Goal: Task Accomplishment & Management: Use online tool/utility

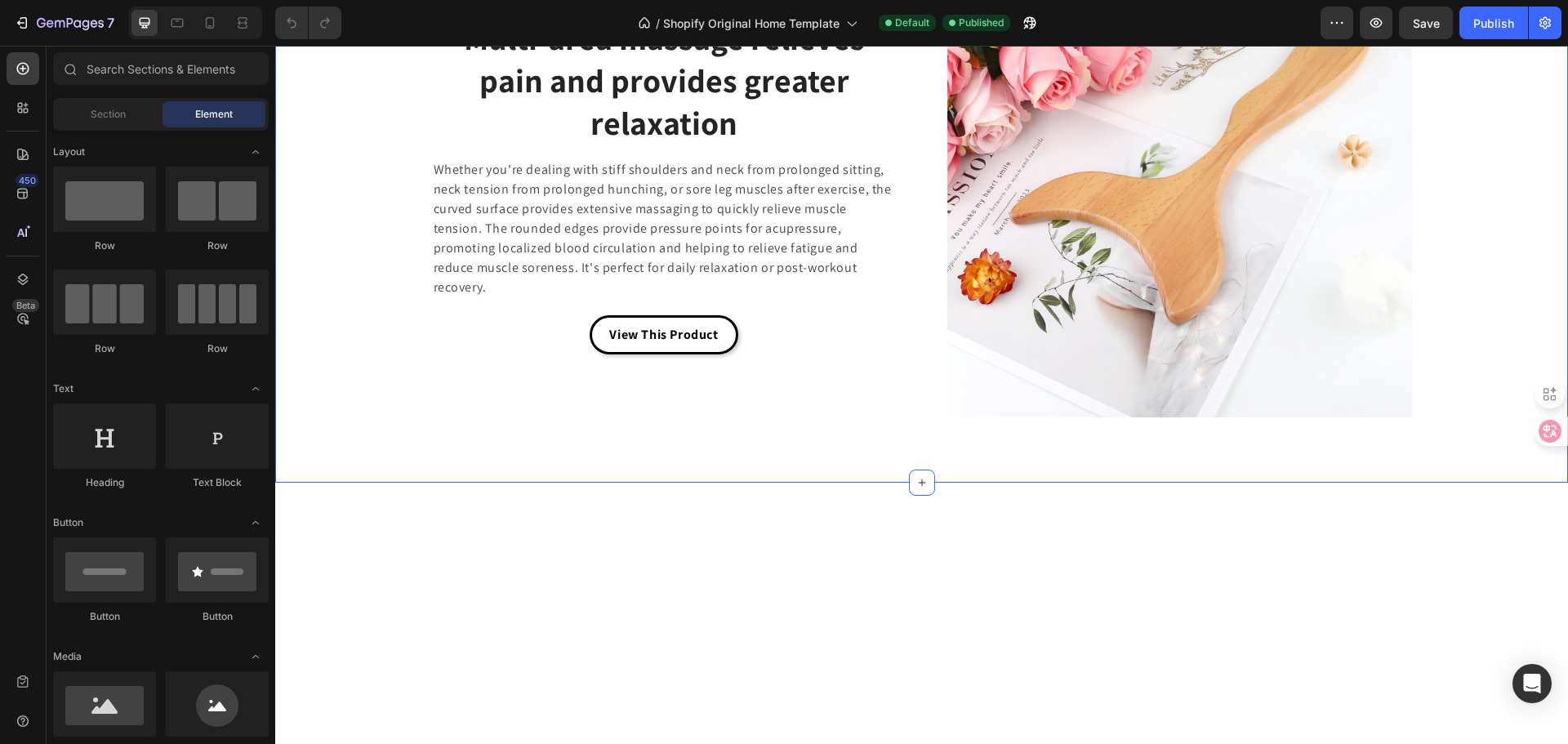
scroll to position [3268, 0]
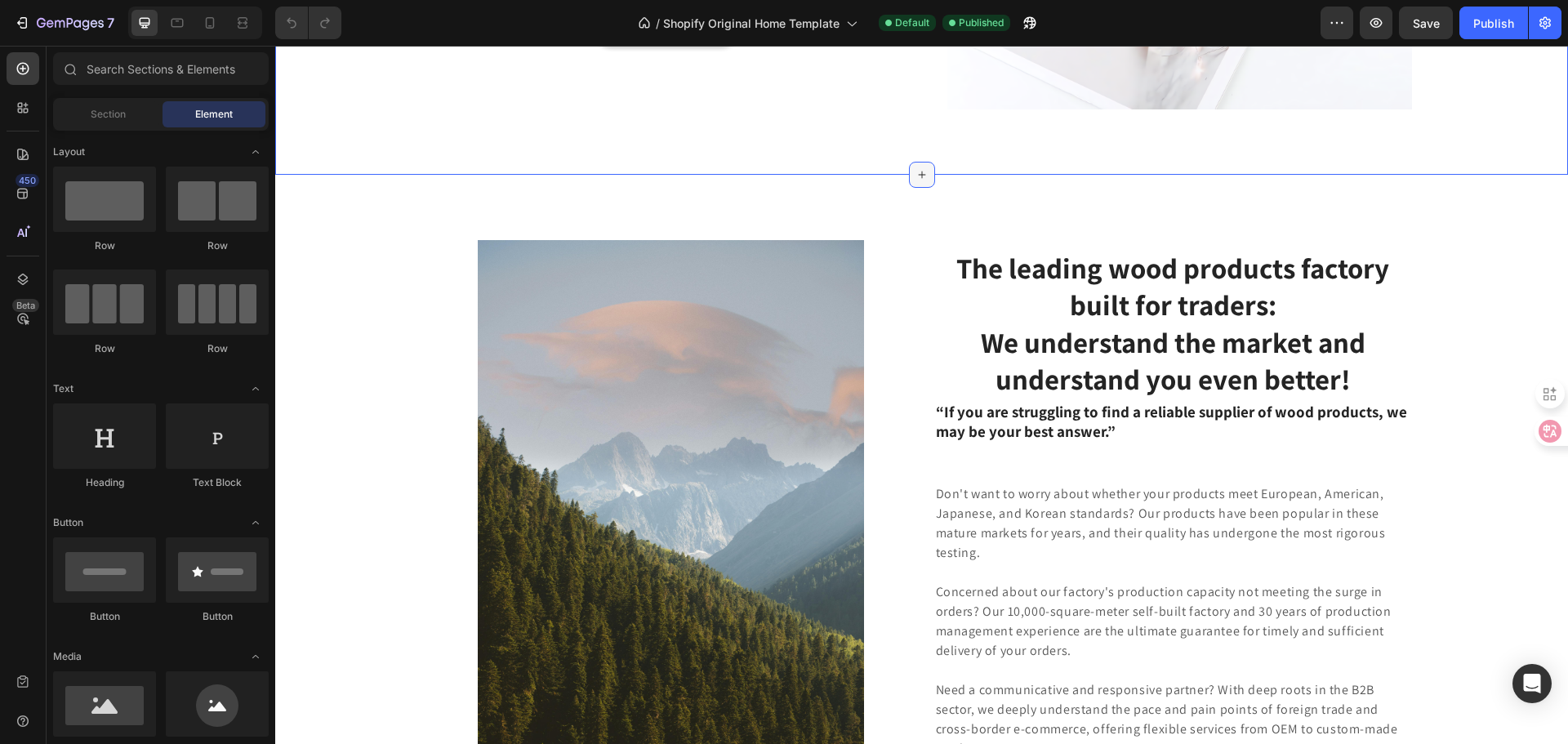
click at [909, 187] on div at bounding box center [921, 175] width 26 height 27
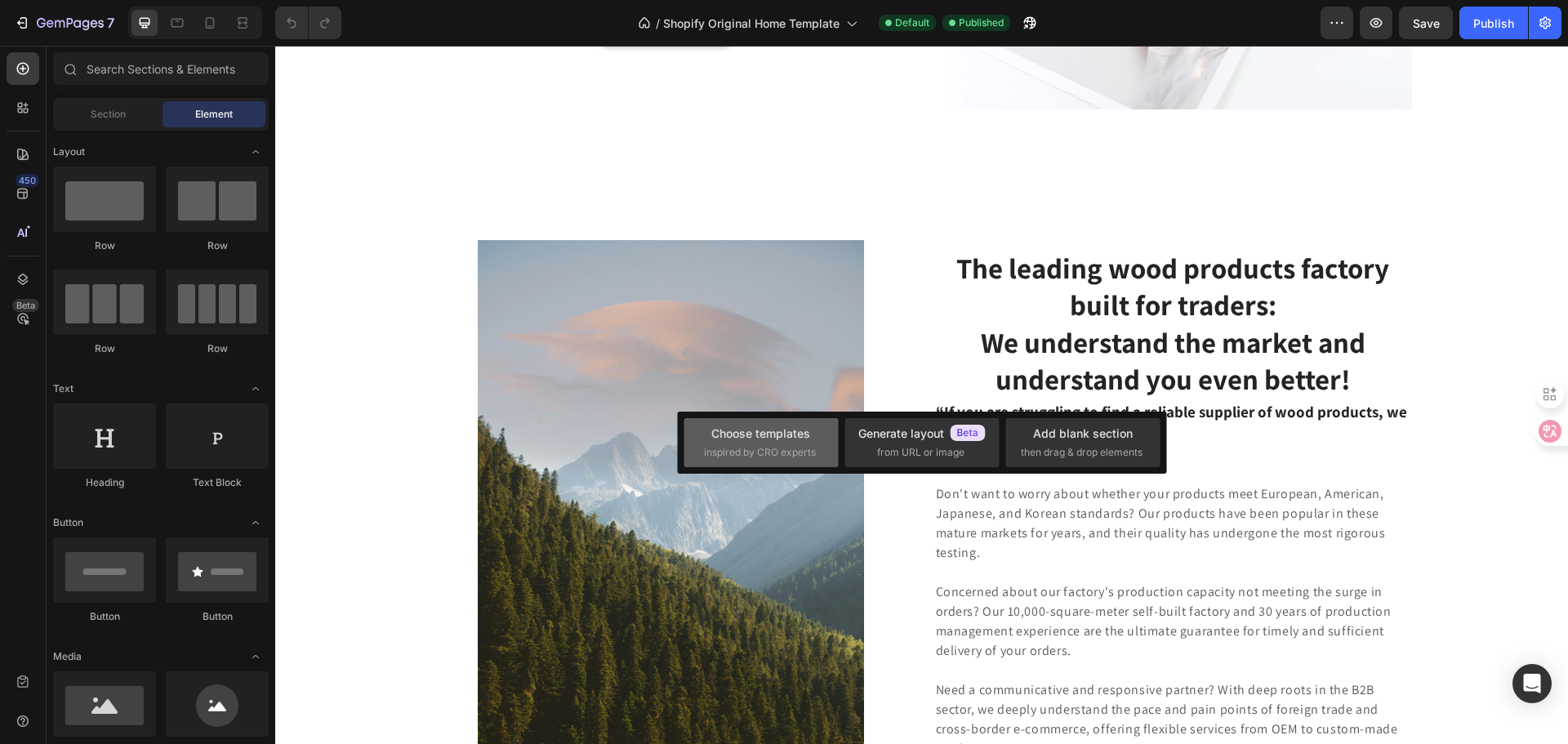
click at [746, 443] on div "Choose templates inspired by CRO experts" at bounding box center [760, 443] width 115 height 35
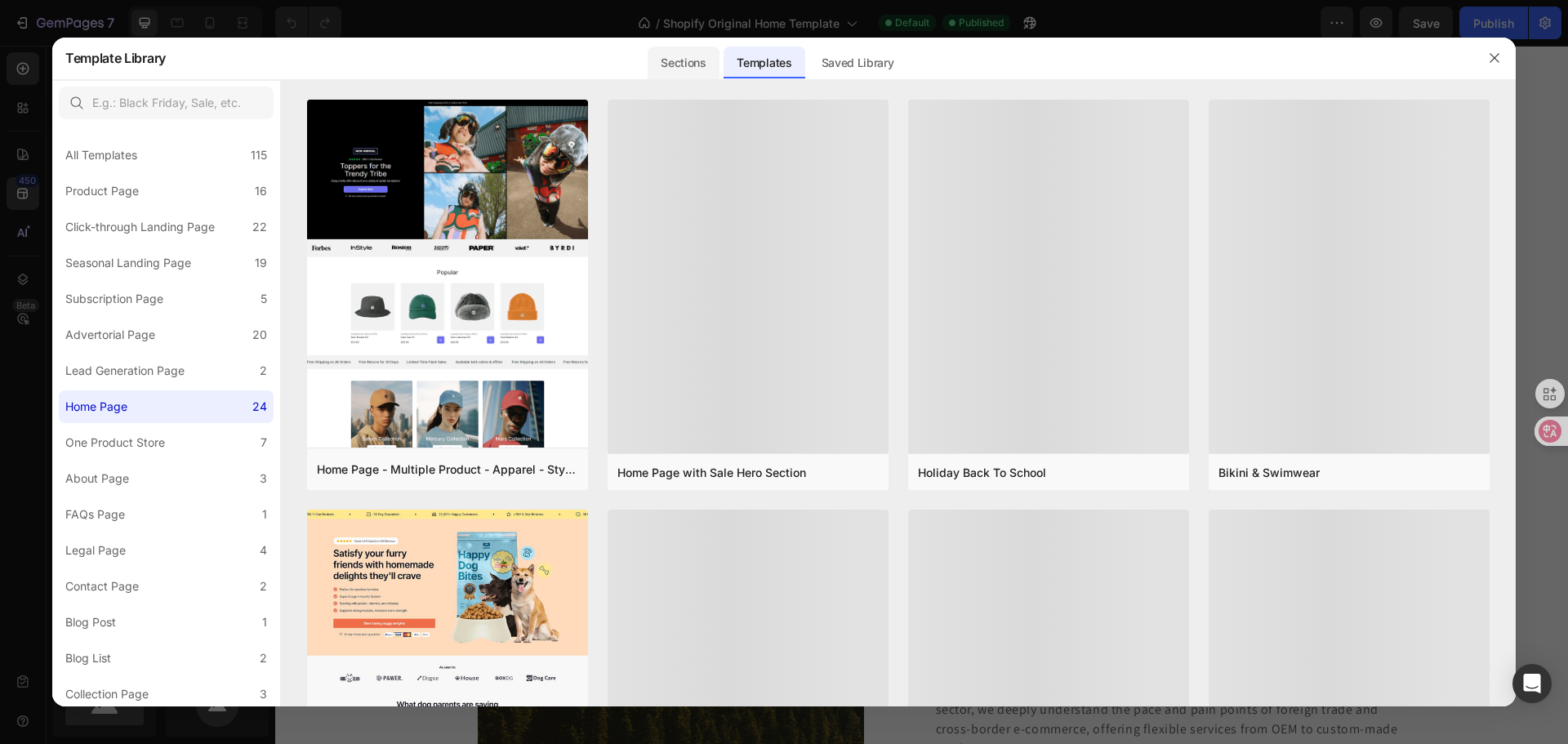
click at [663, 60] on div "Sections" at bounding box center [683, 62] width 71 height 32
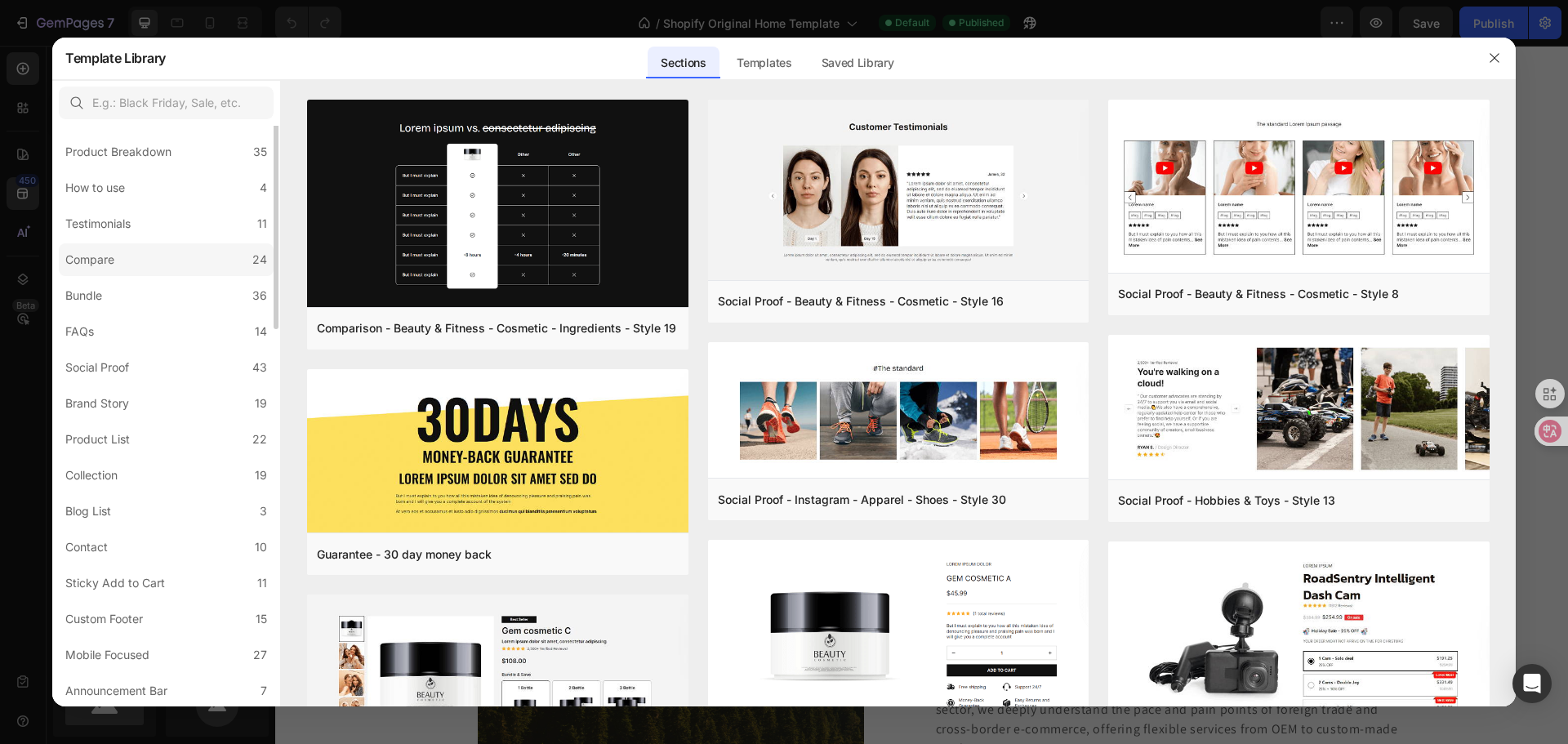
scroll to position [0, 0]
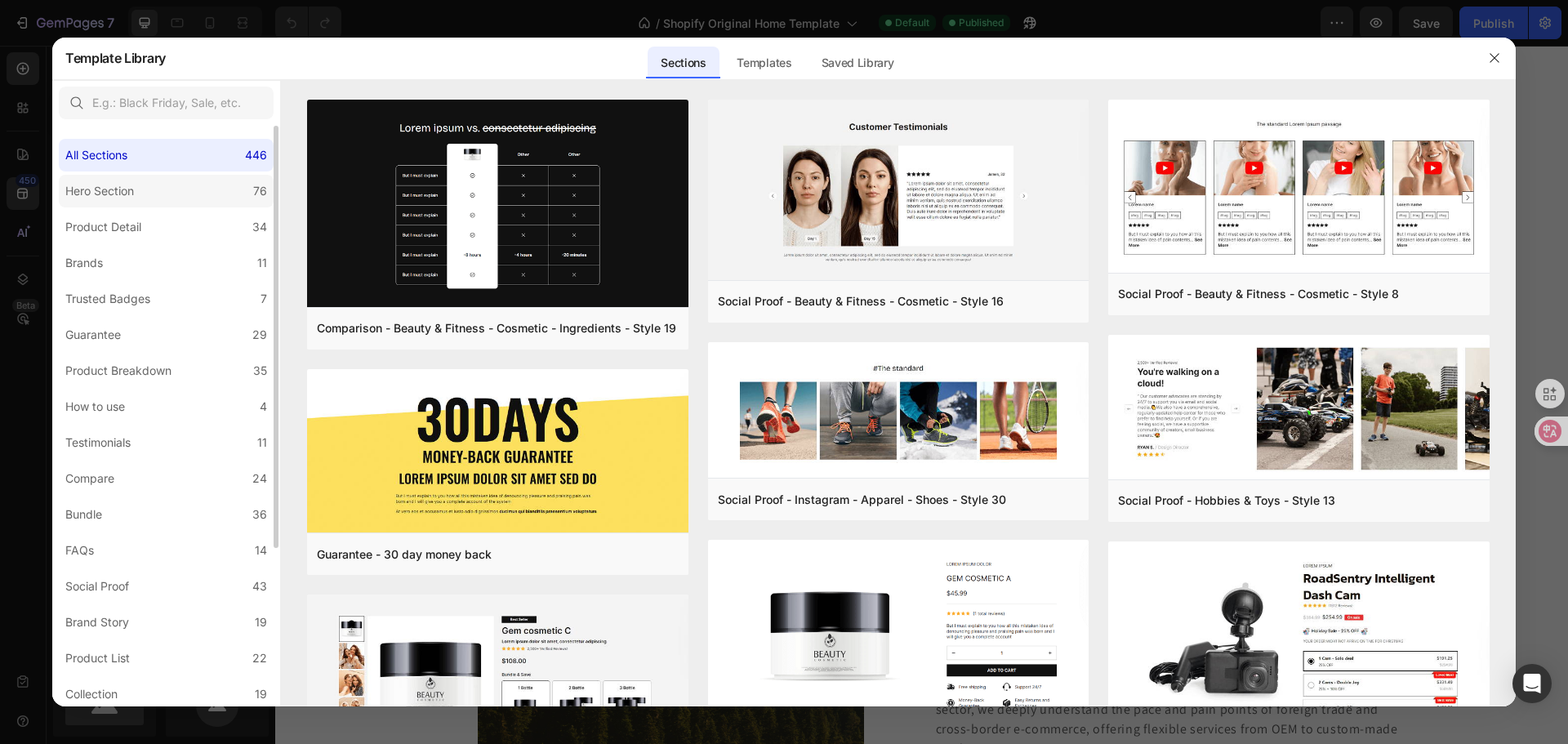
click at [125, 190] on div "Hero Section" at bounding box center [100, 191] width 69 height 20
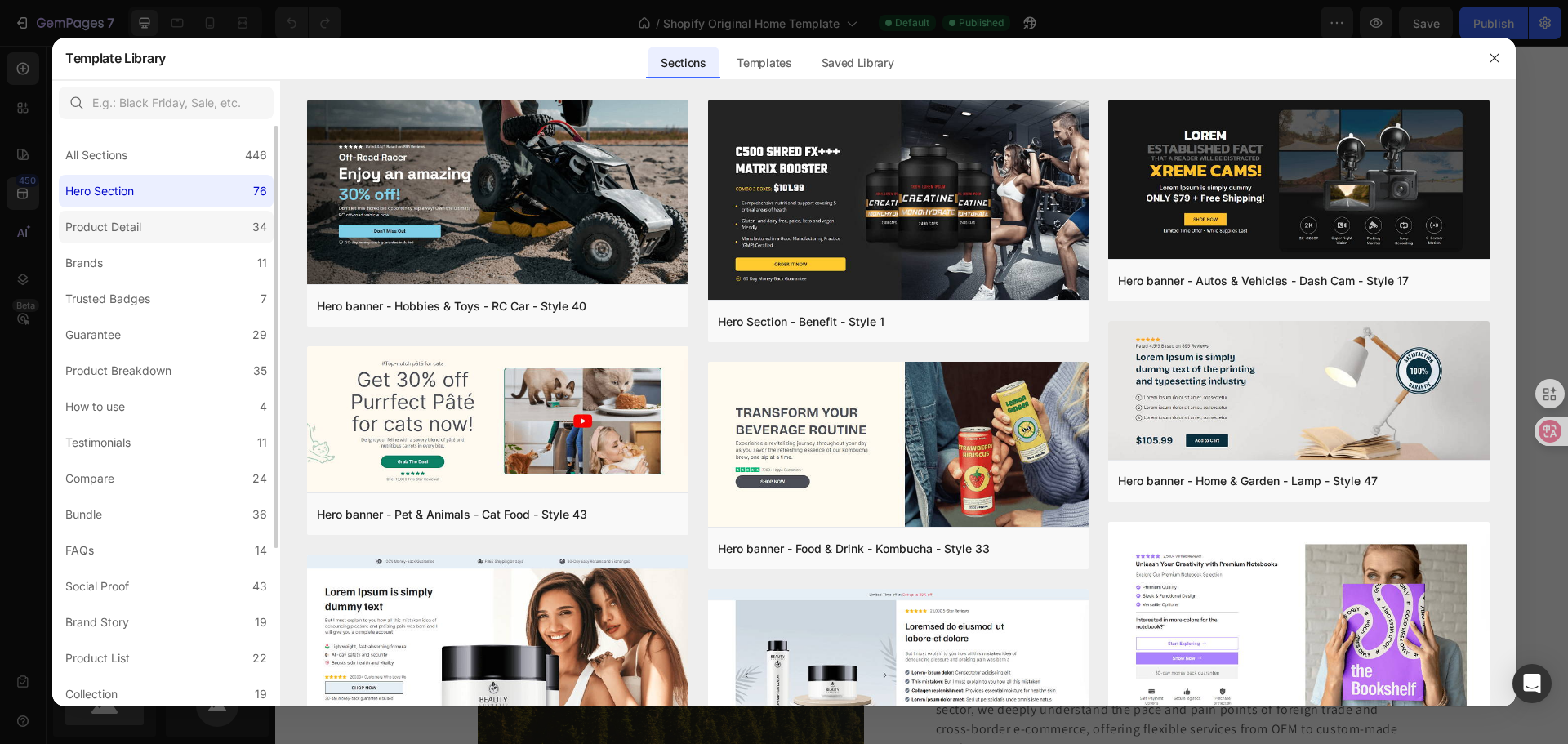
click at [140, 220] on div "Product Detail" at bounding box center [103, 227] width 76 height 20
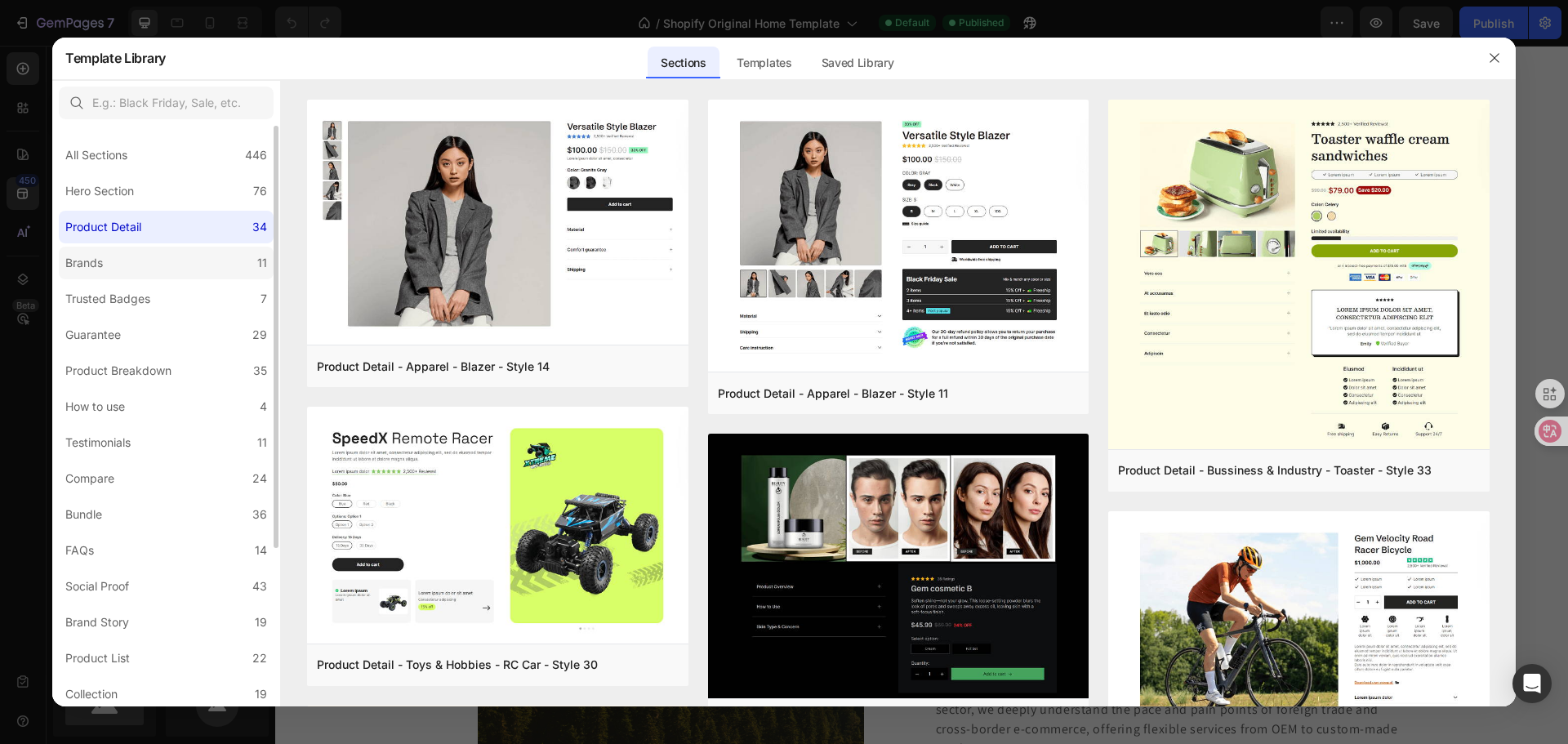
click at [138, 254] on label "Brands 11" at bounding box center [166, 262] width 215 height 32
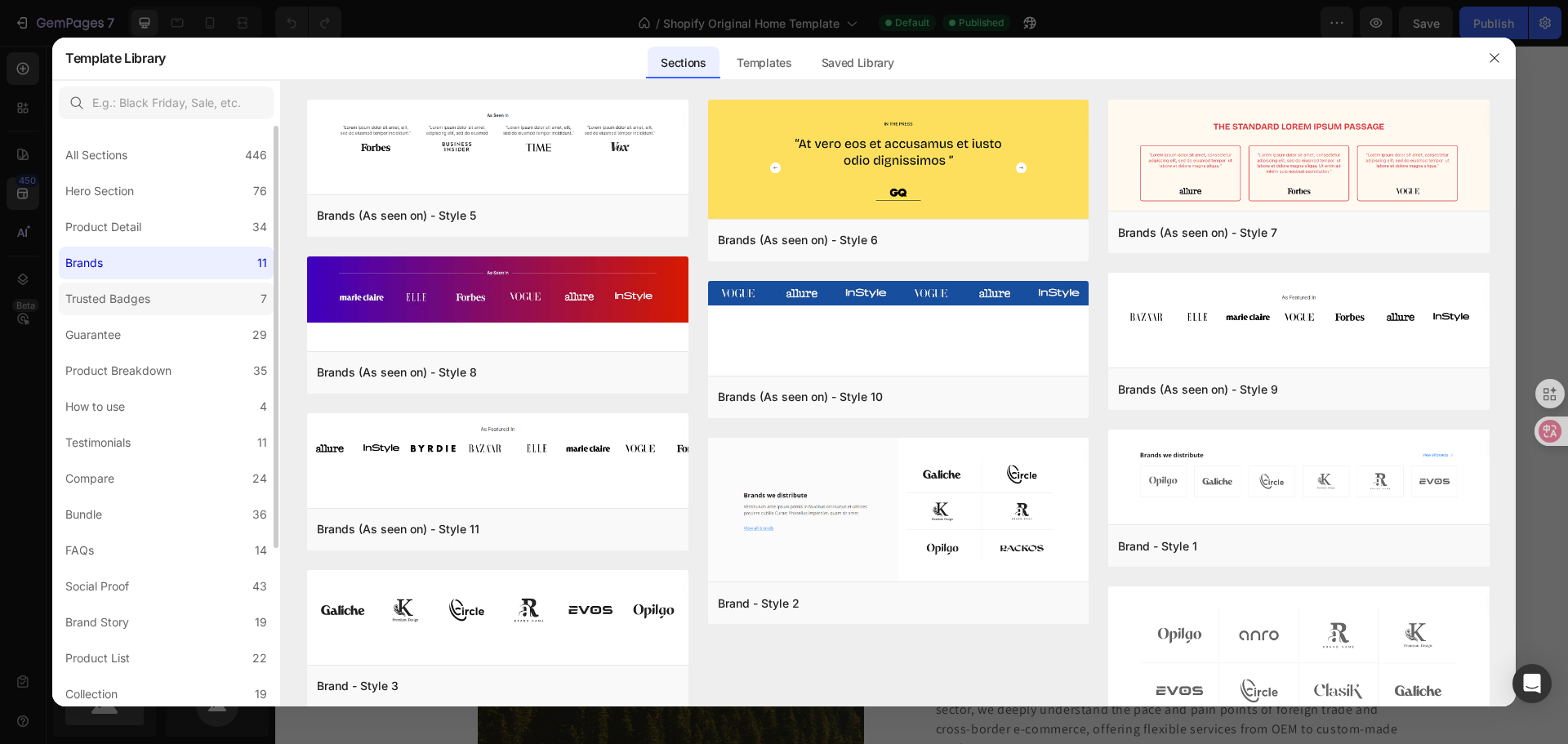
click at [145, 287] on label "Trusted Badges 7" at bounding box center [166, 298] width 215 height 32
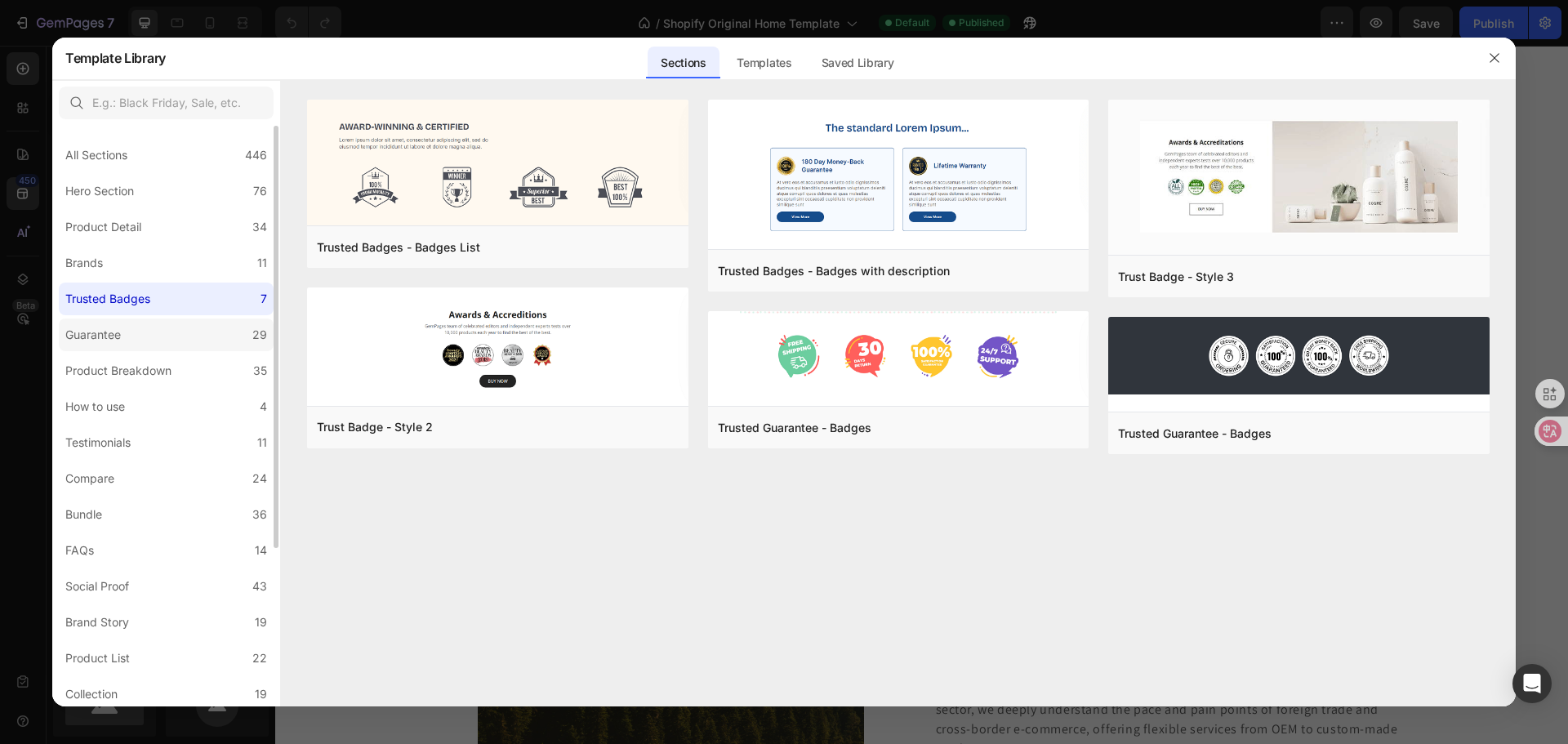
click at [143, 333] on label "Guarantee 29" at bounding box center [166, 335] width 215 height 32
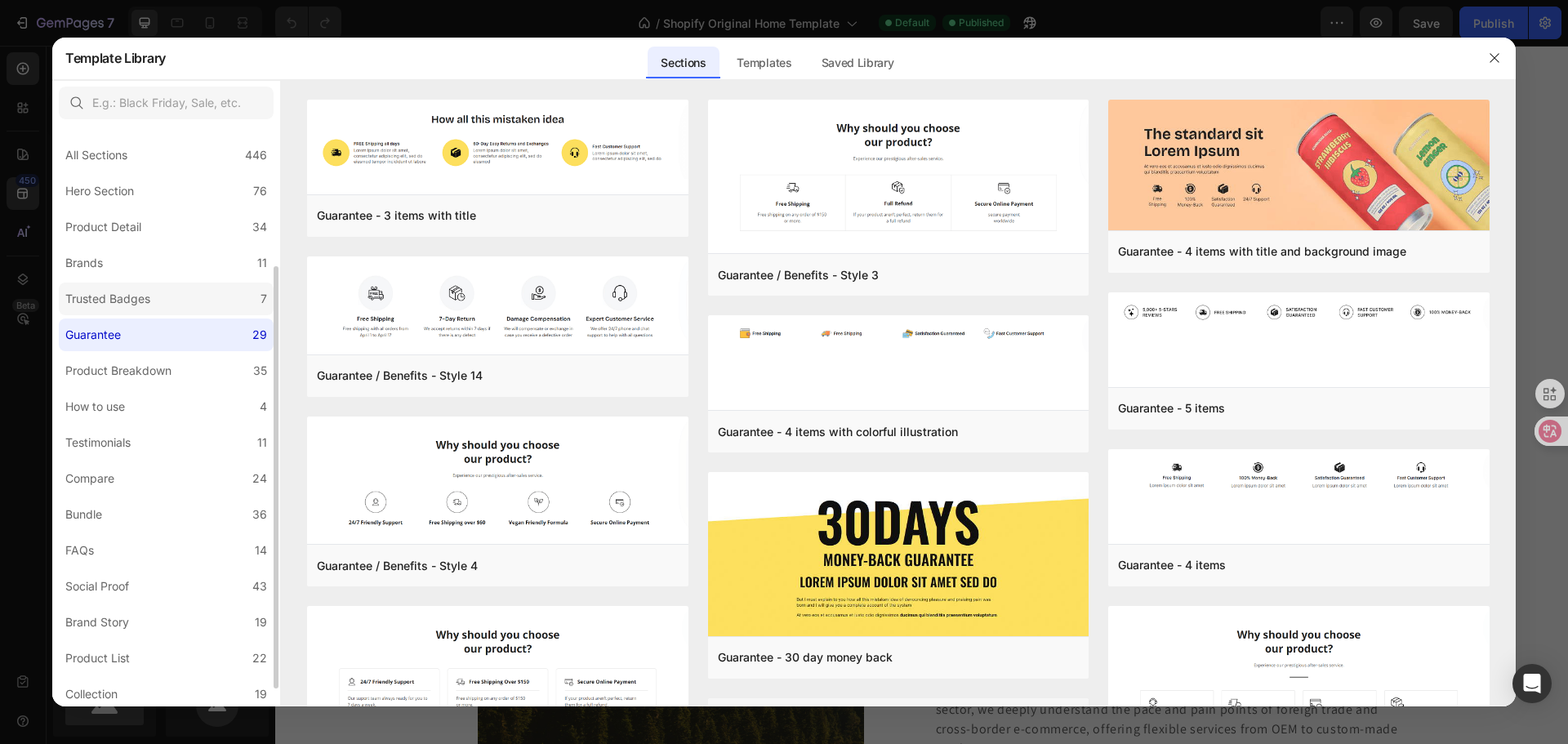
scroll to position [81, 0]
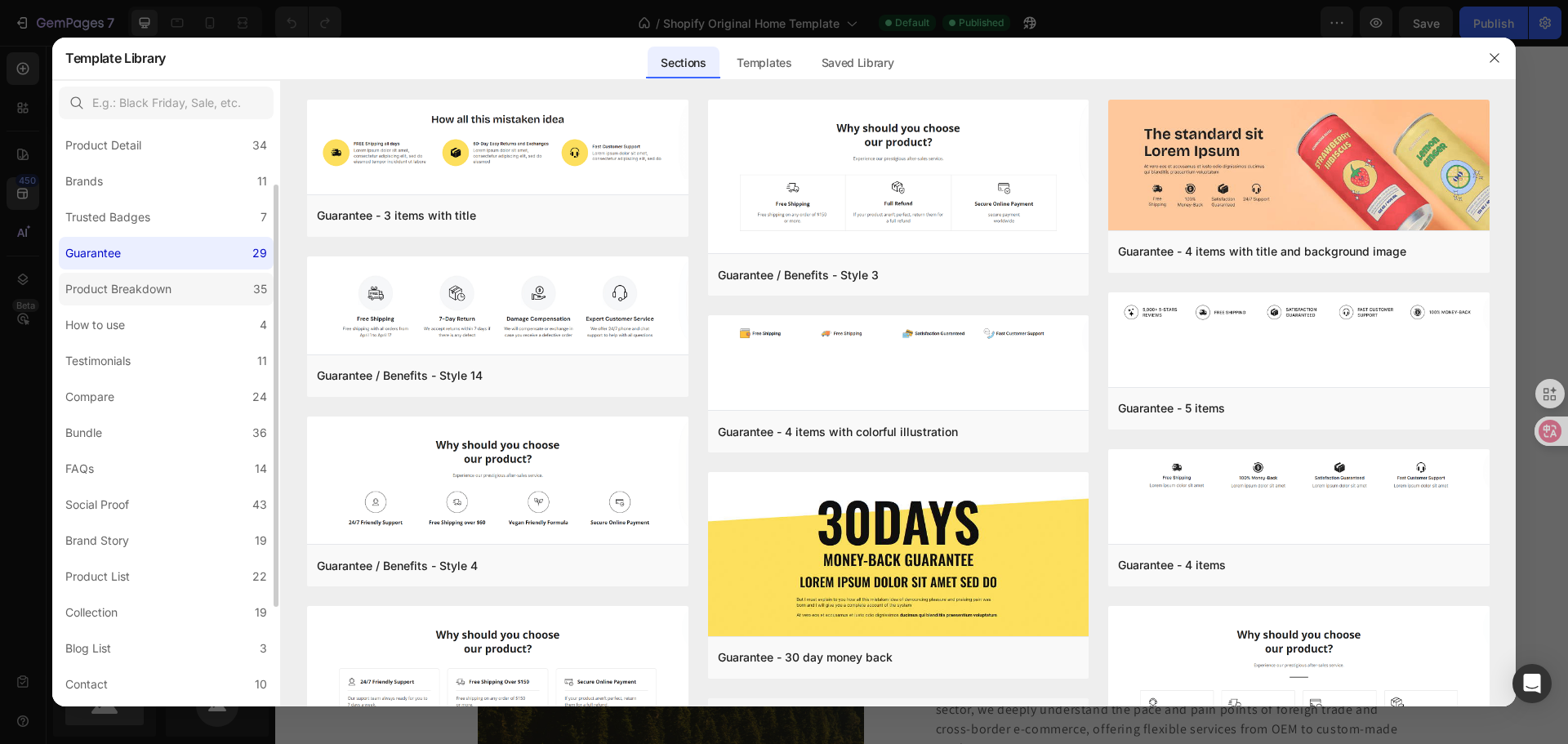
click at [147, 293] on div "Product Breakdown" at bounding box center [119, 290] width 106 height 20
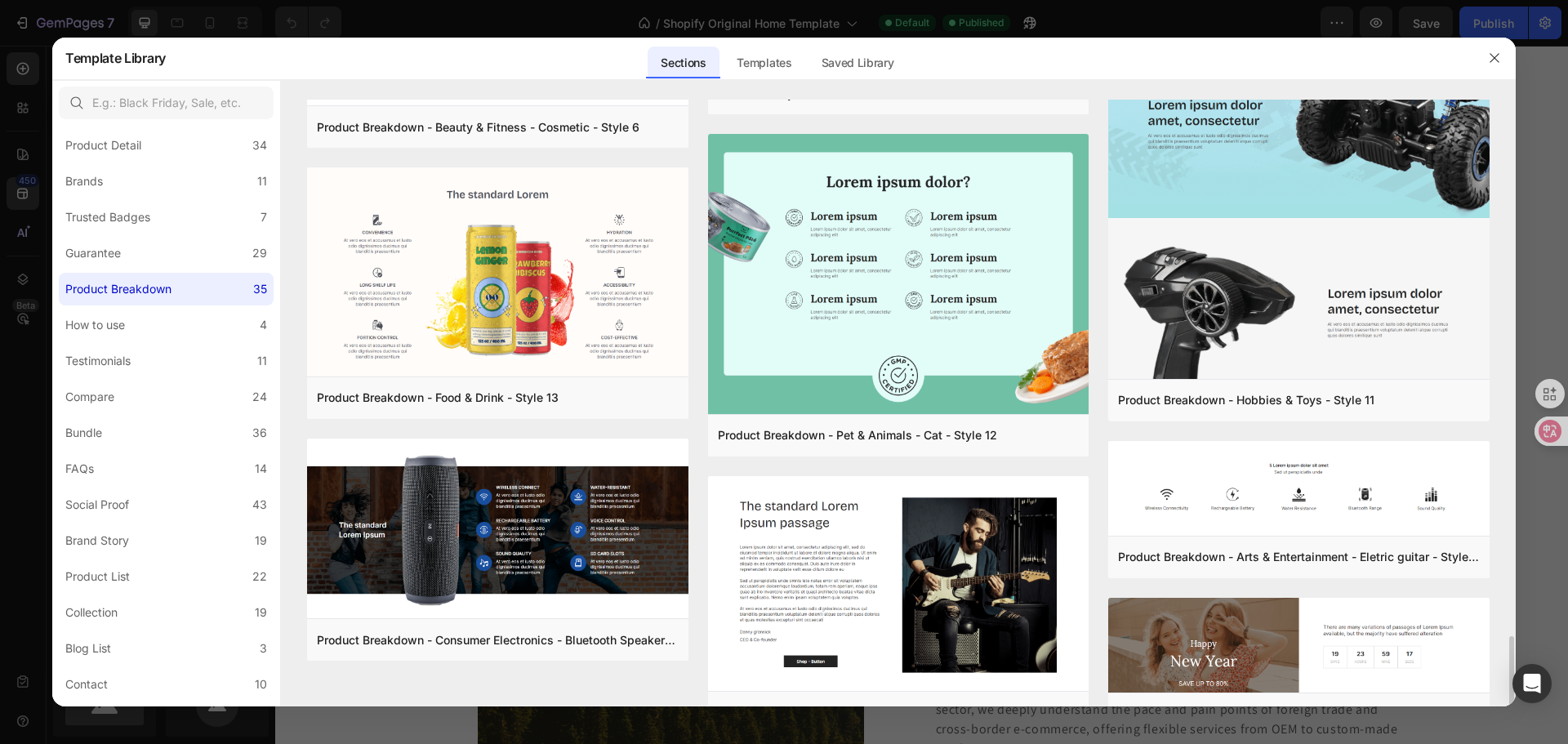
scroll to position [2506, 0]
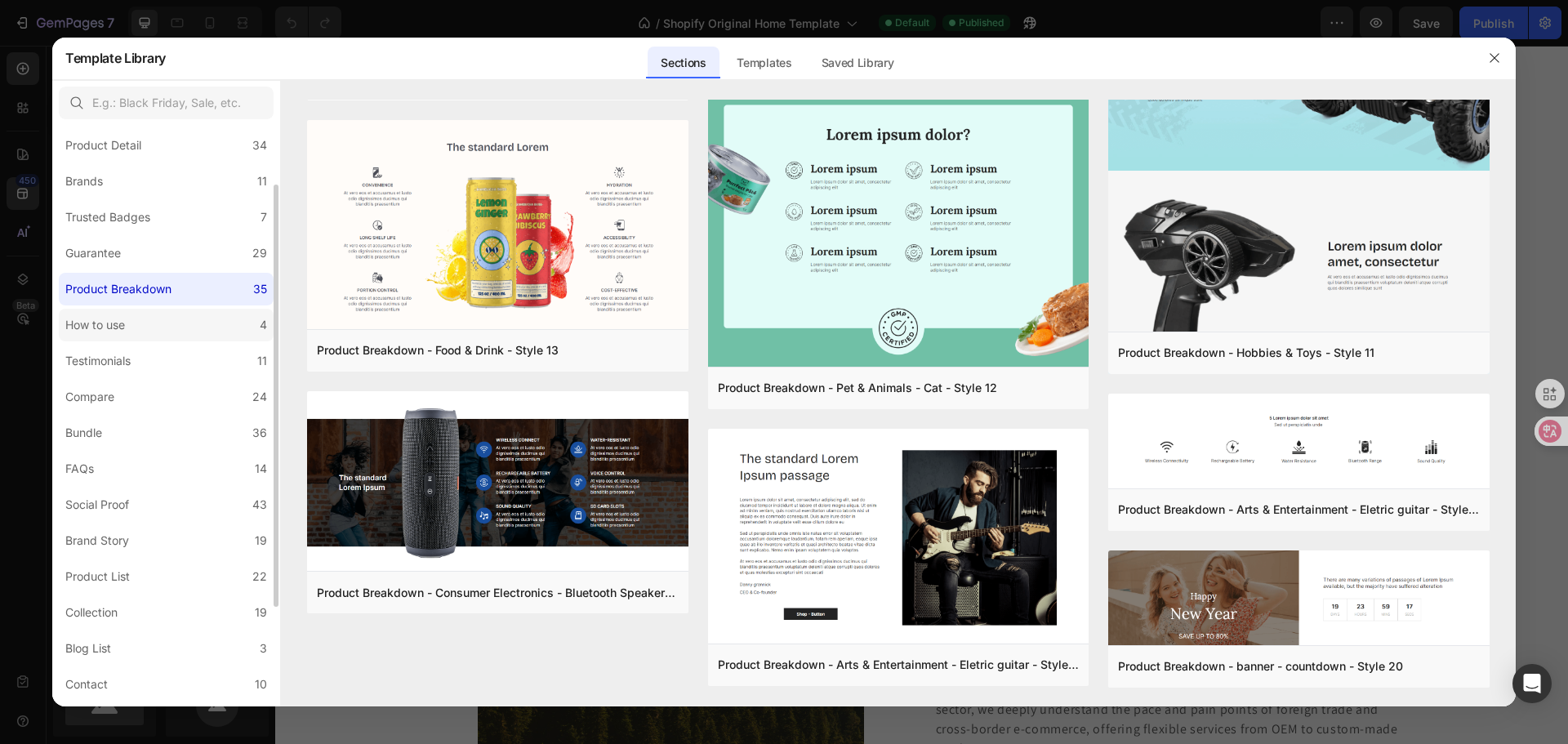
click at [168, 322] on label "How to use 4" at bounding box center [166, 325] width 215 height 32
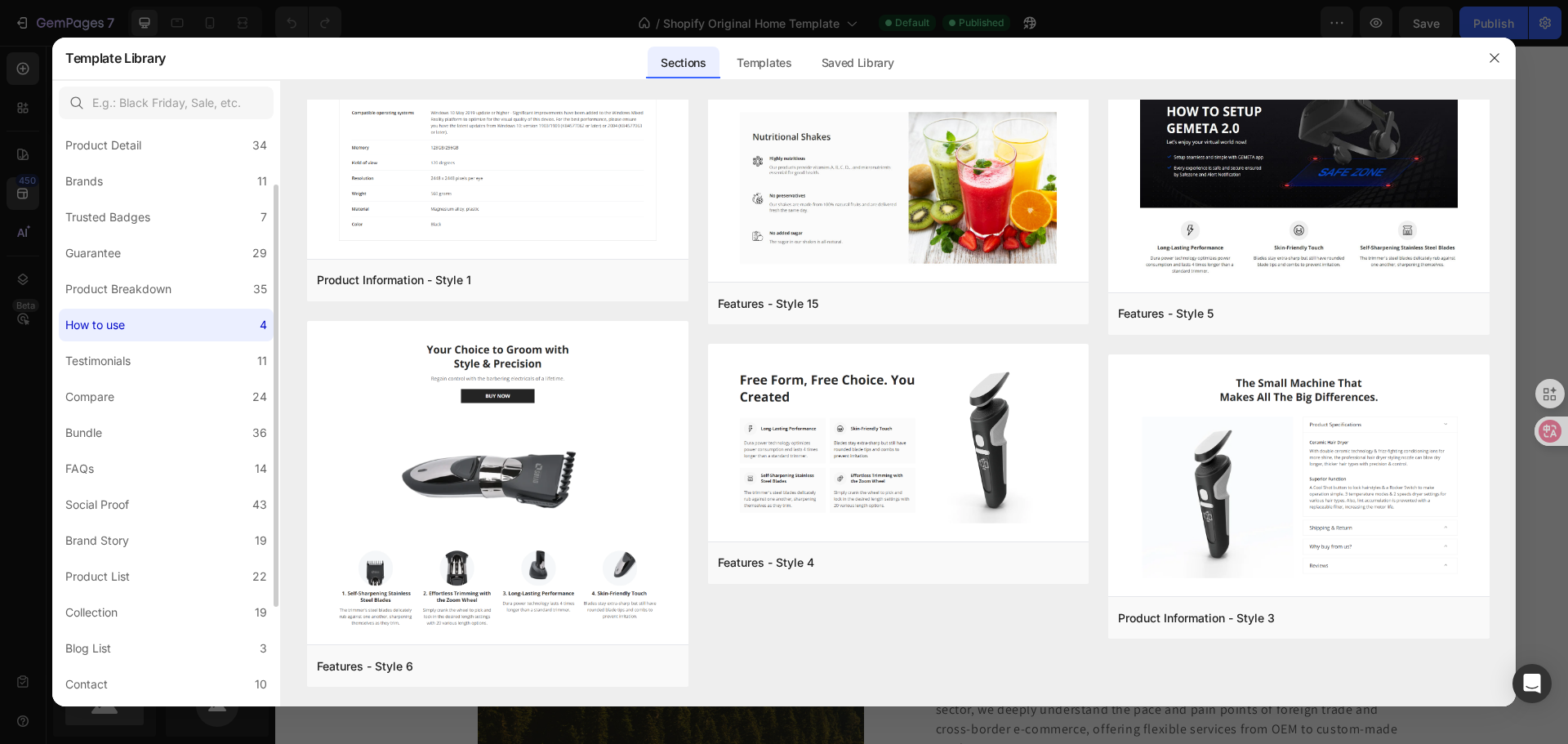
scroll to position [0, 0]
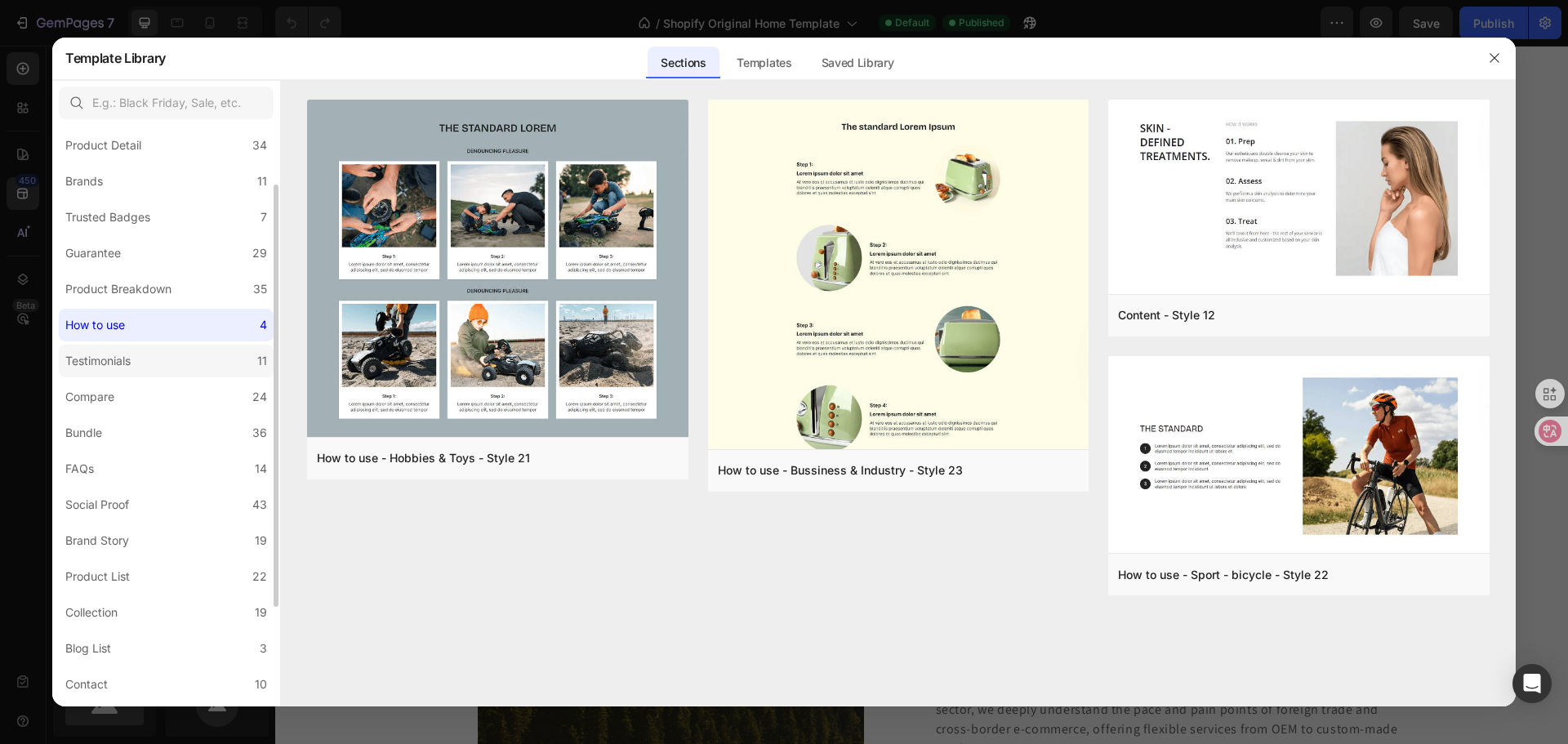
click at [163, 353] on label "Testimonials 11" at bounding box center [166, 360] width 215 height 32
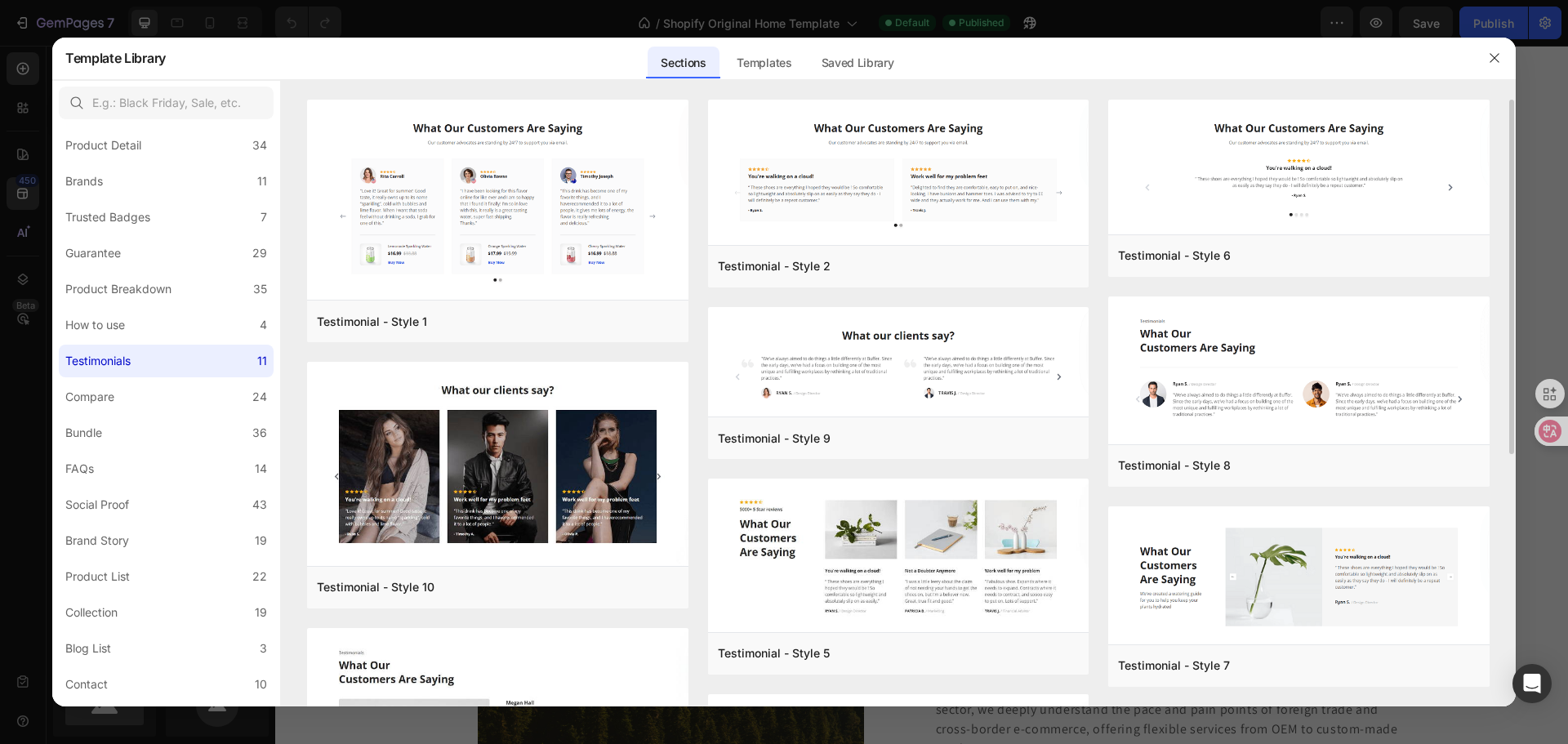
scroll to position [433, 0]
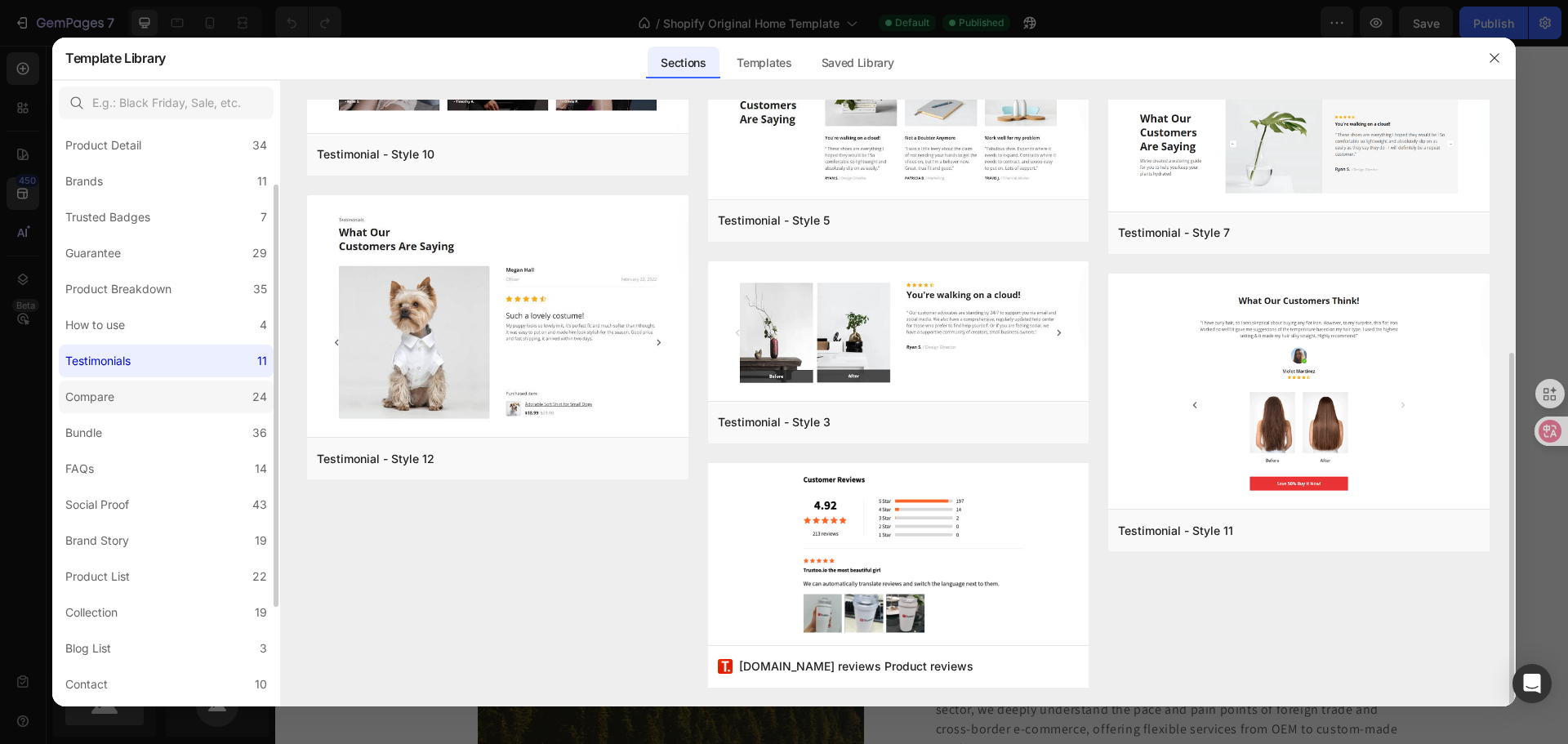
click at [154, 391] on label "Compare 24" at bounding box center [166, 397] width 215 height 32
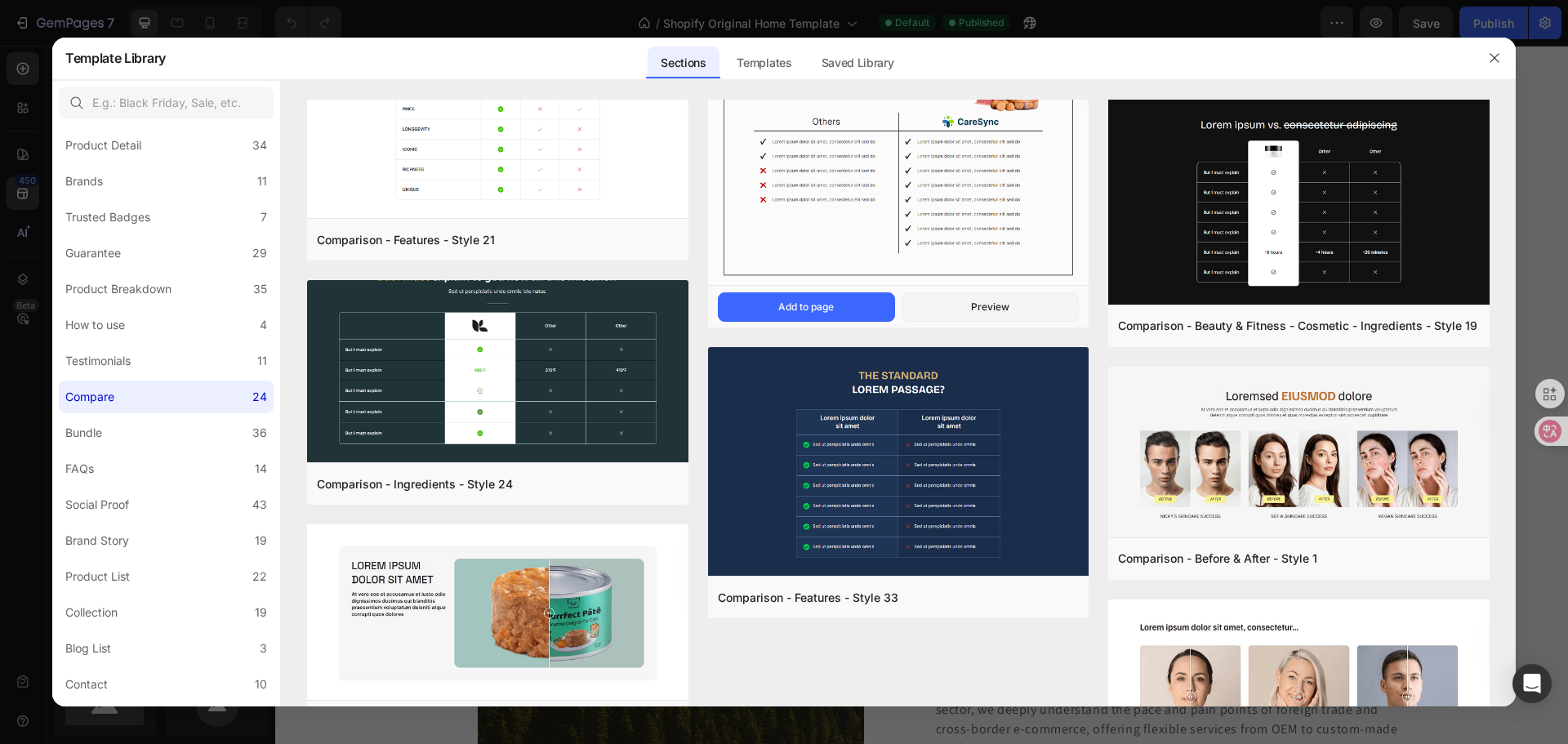
scroll to position [1833, 0]
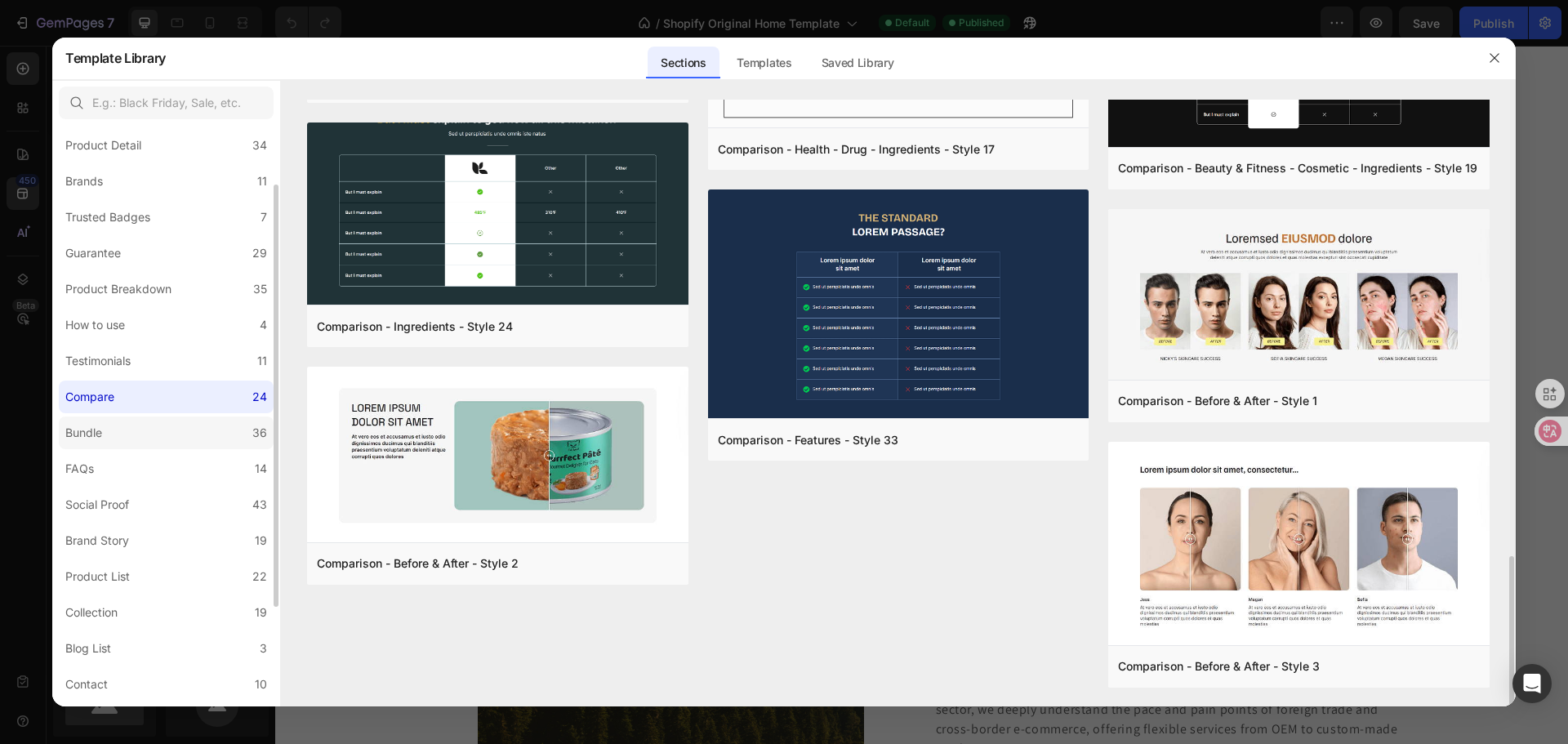
click at [152, 421] on label "Bundle 36" at bounding box center [166, 432] width 215 height 32
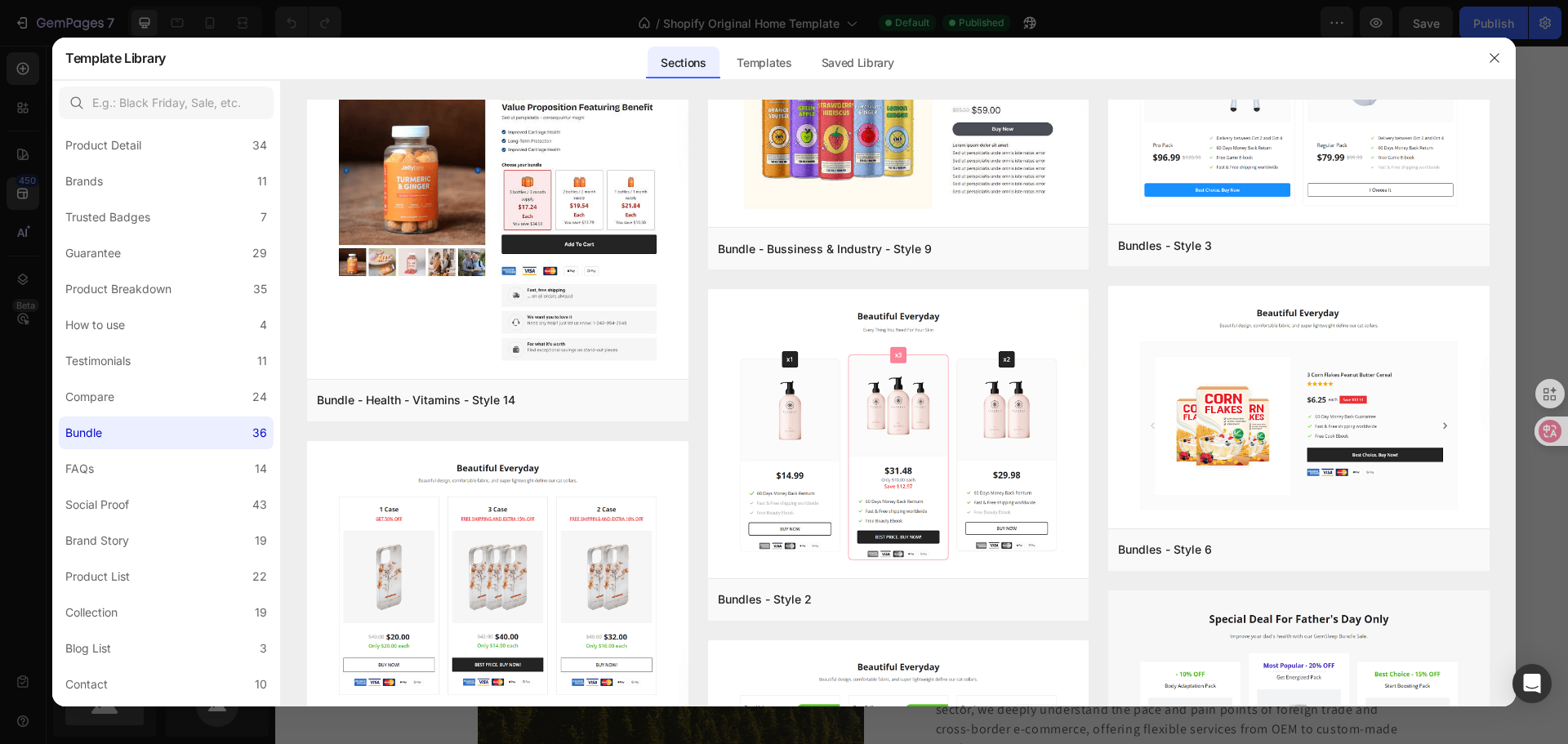
scroll to position [3700, 0]
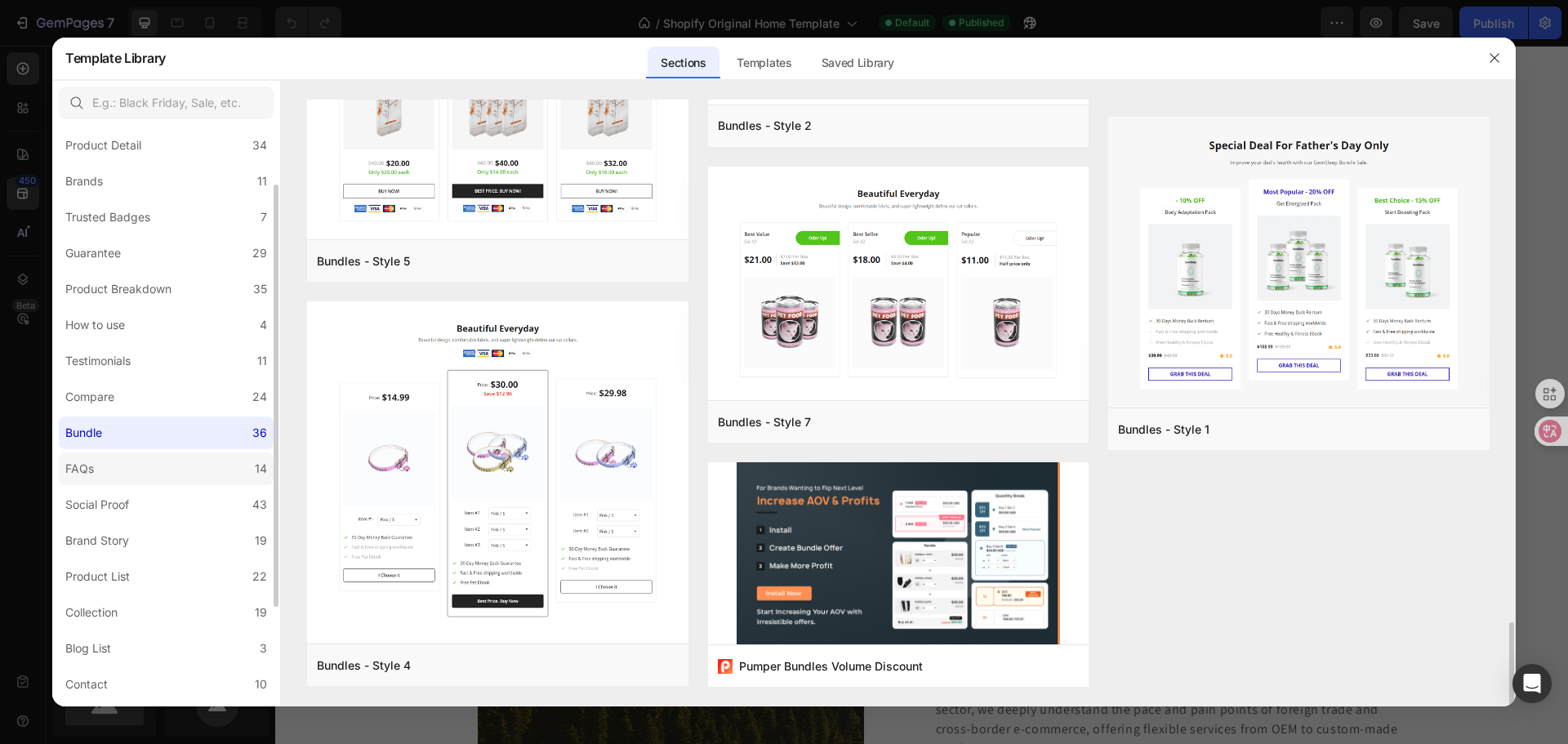
click at [170, 473] on label "FAQs 14" at bounding box center [166, 468] width 215 height 32
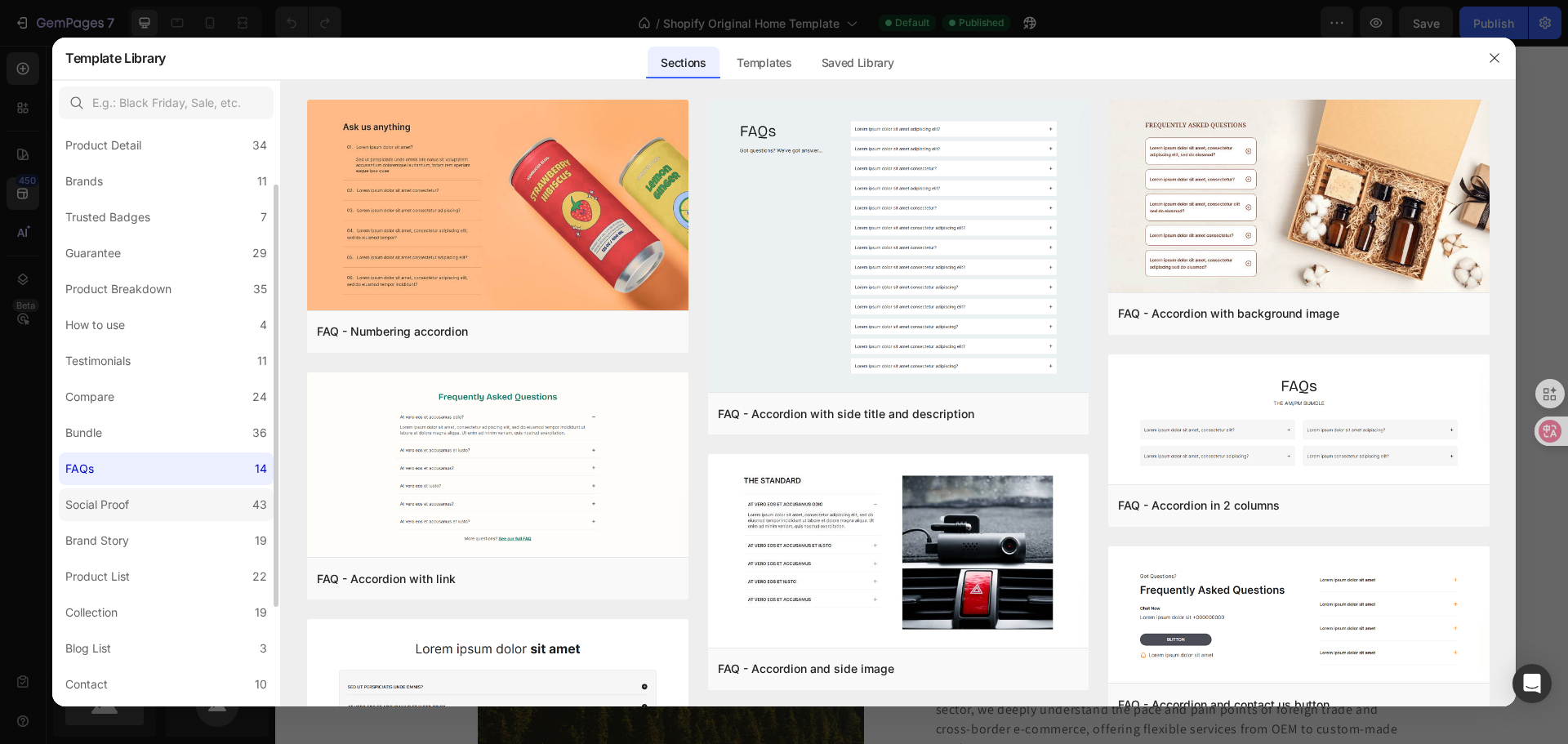
click at [196, 505] on label "Social Proof 43" at bounding box center [166, 505] width 215 height 32
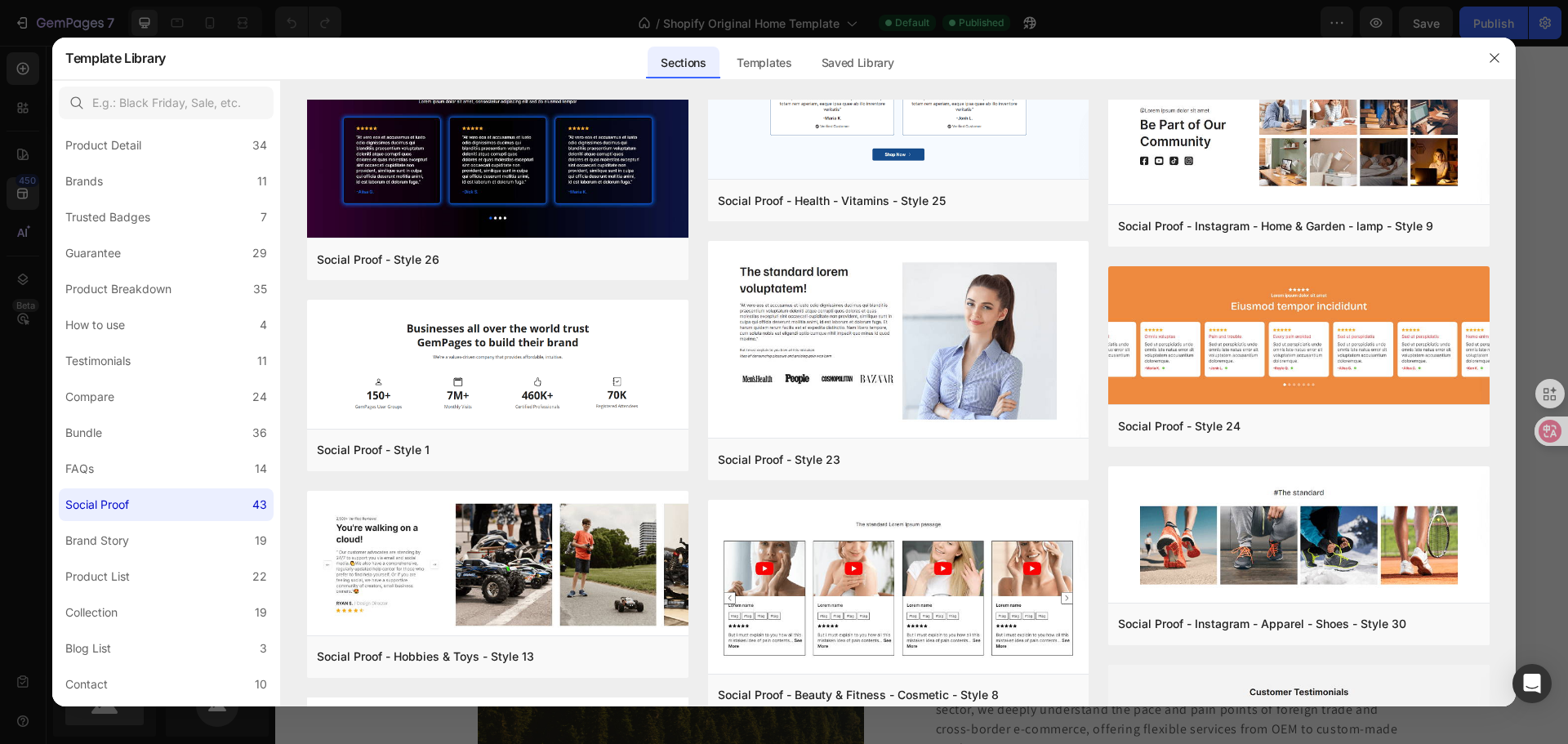
scroll to position [3018, 0]
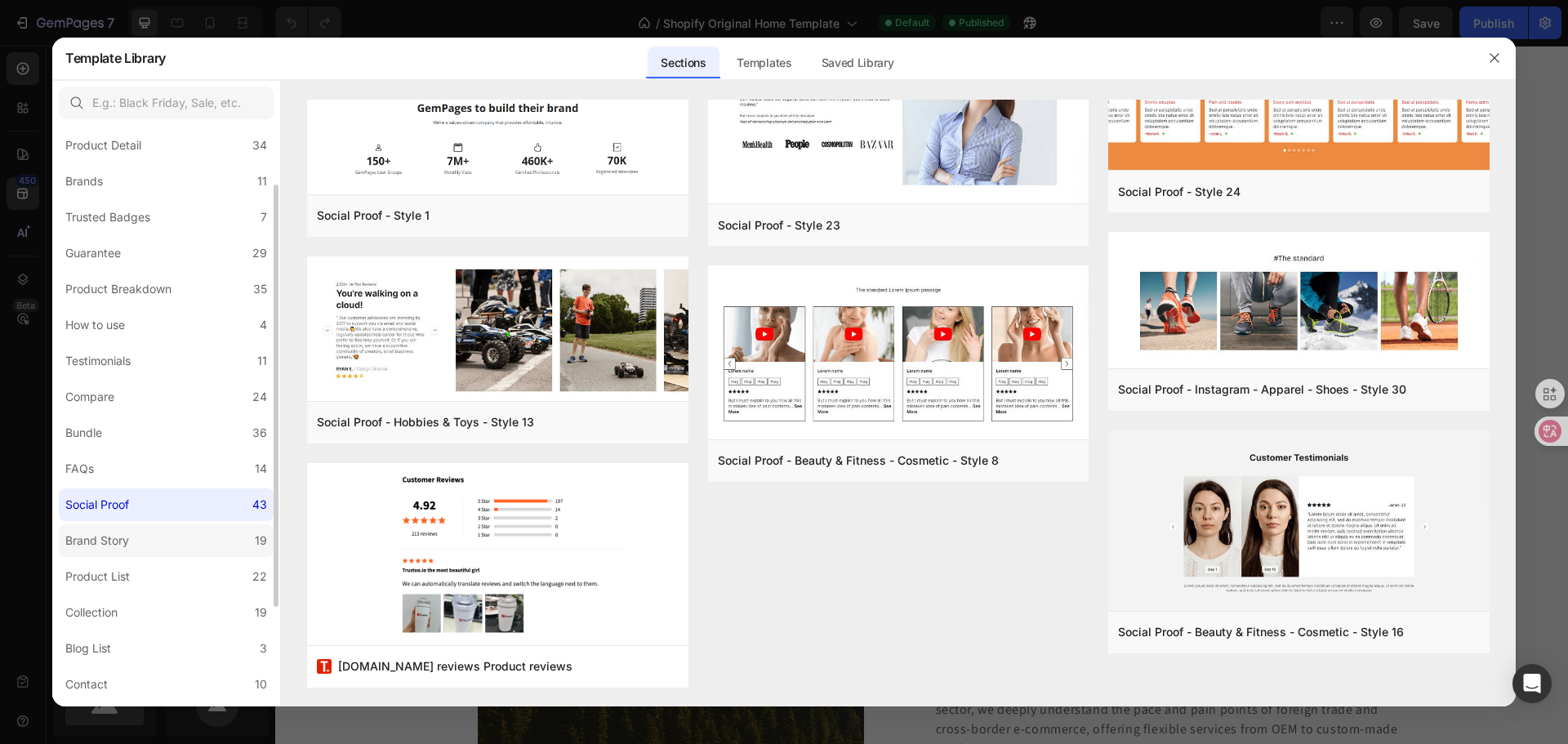
click at [180, 545] on label "Brand Story 19" at bounding box center [166, 540] width 215 height 32
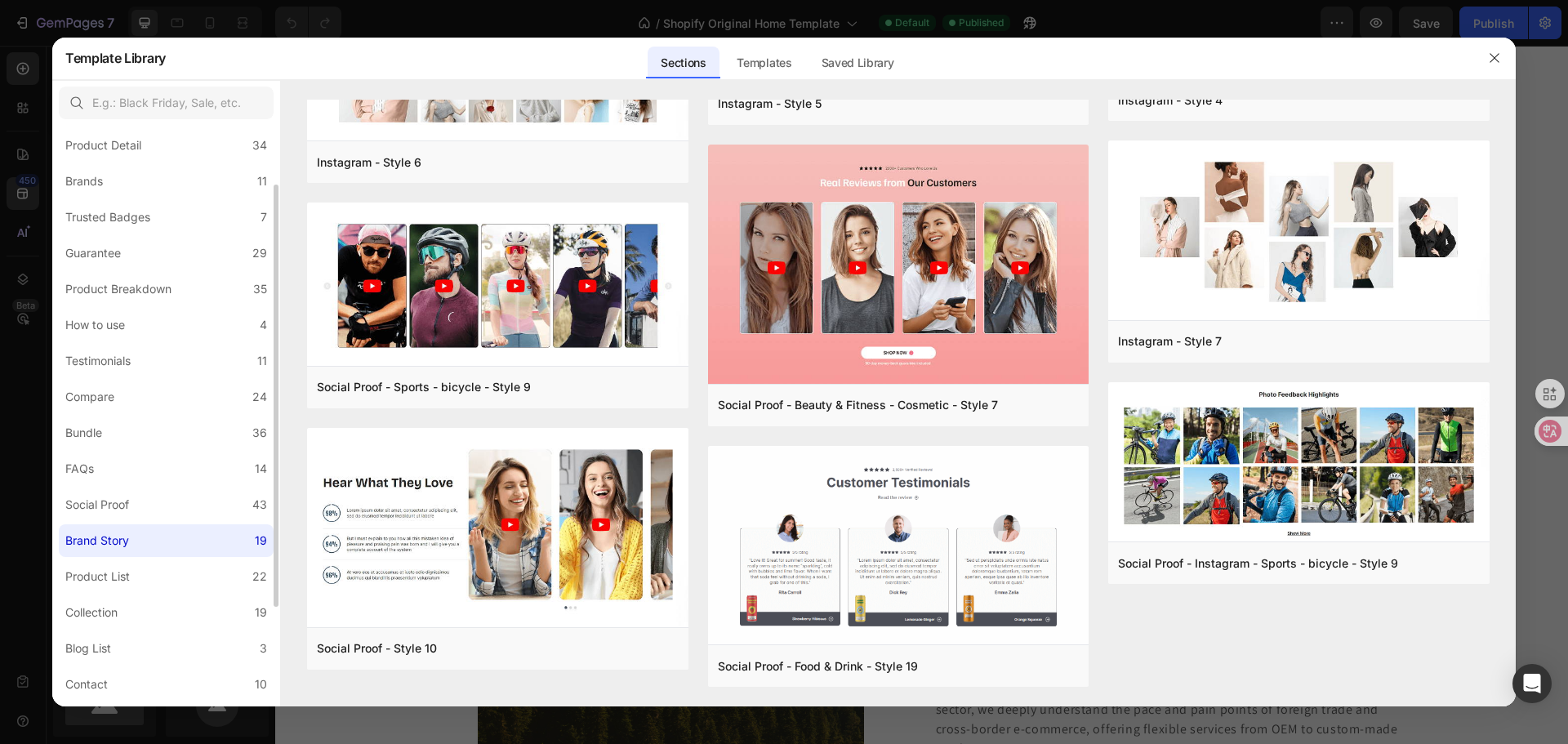
scroll to position [0, 0]
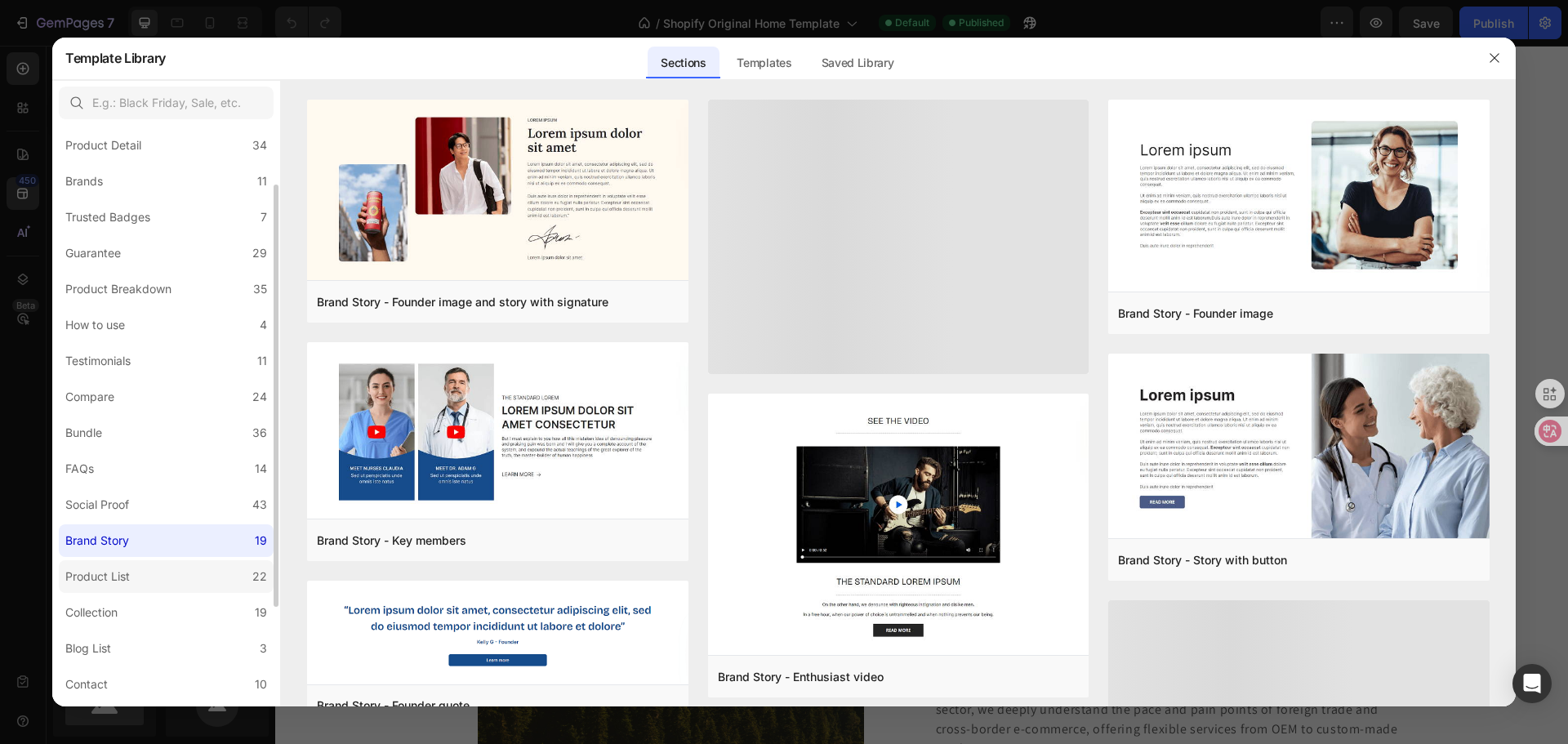
click at [183, 575] on label "Product List 22" at bounding box center [166, 576] width 215 height 32
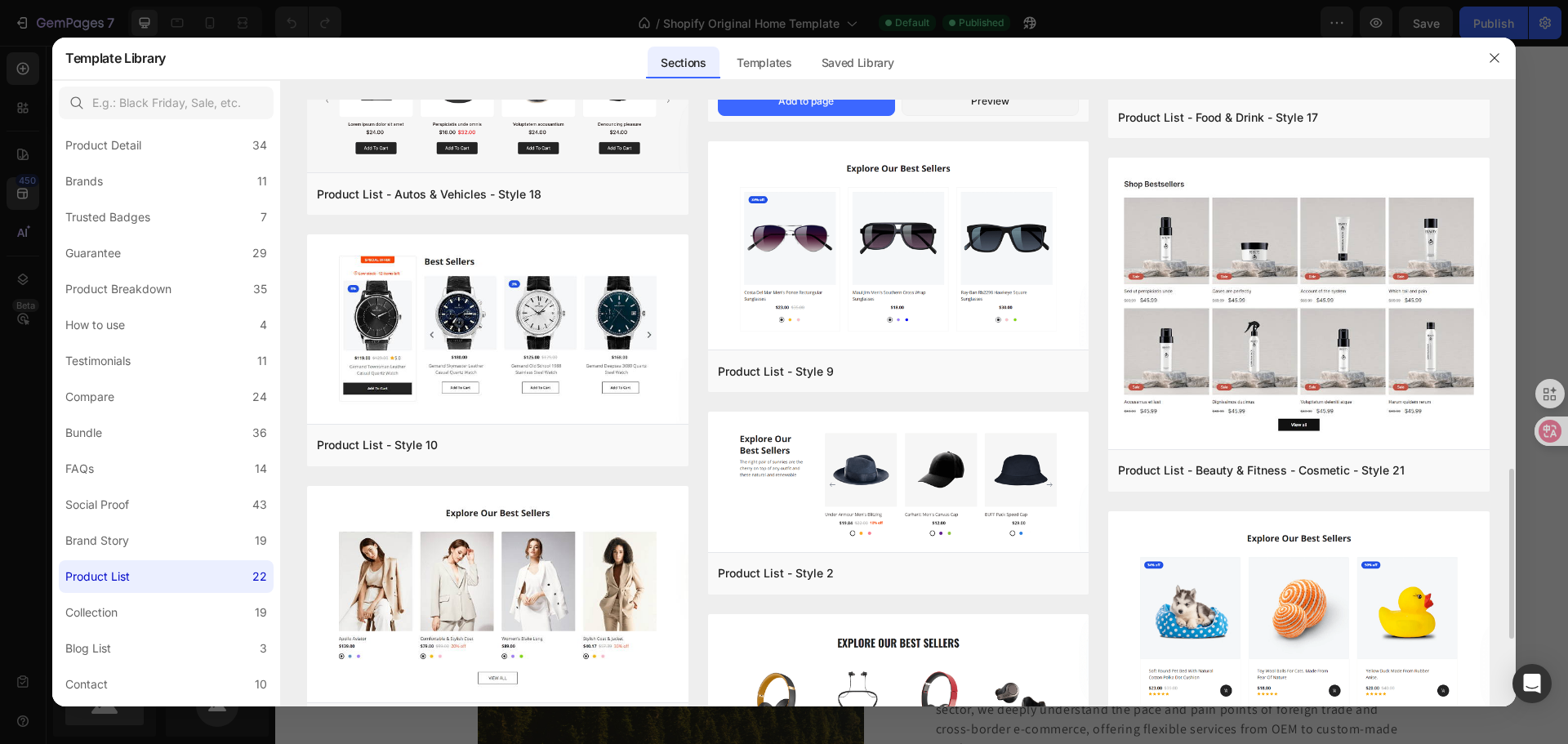
scroll to position [1556, 0]
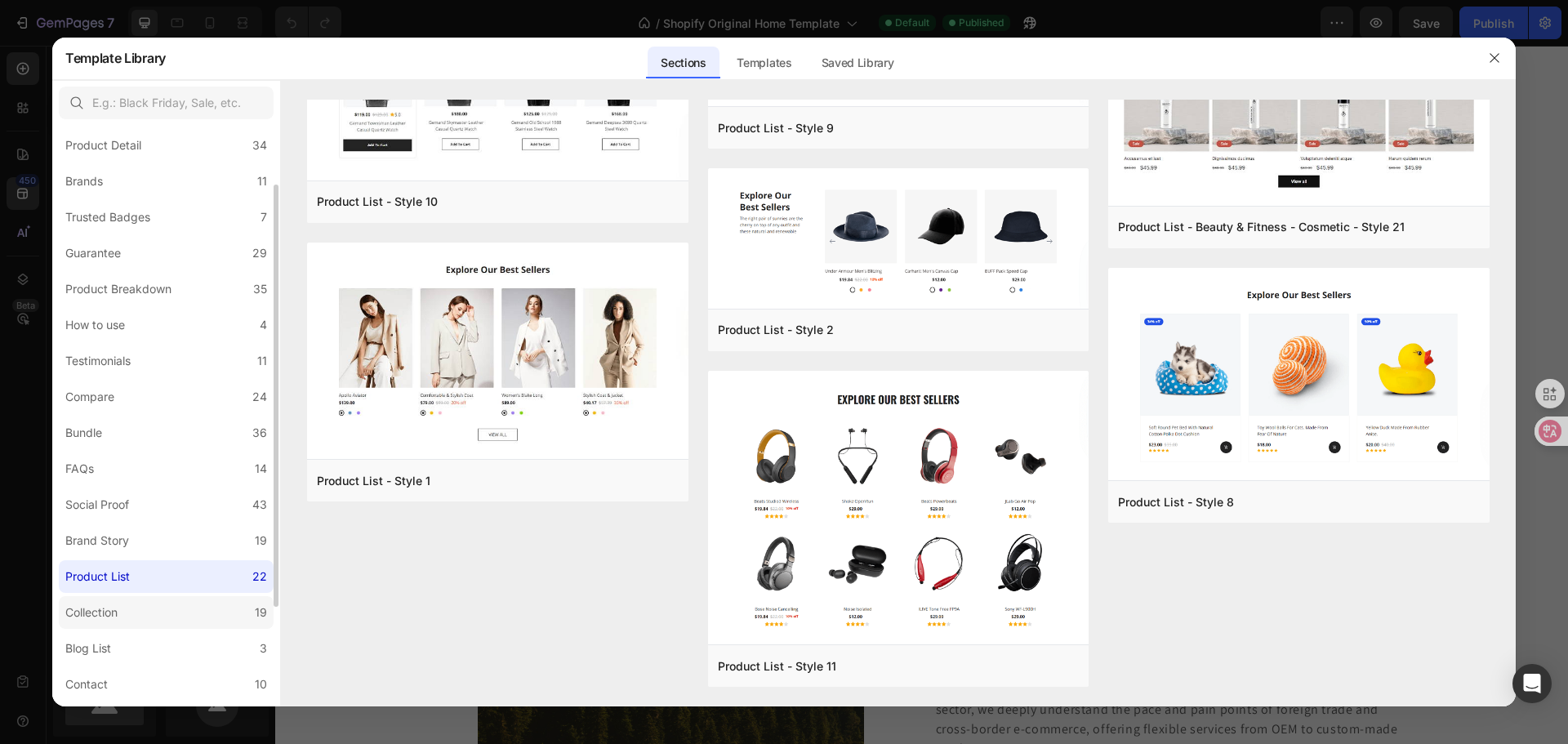
click at [175, 607] on label "Collection 19" at bounding box center [166, 612] width 215 height 32
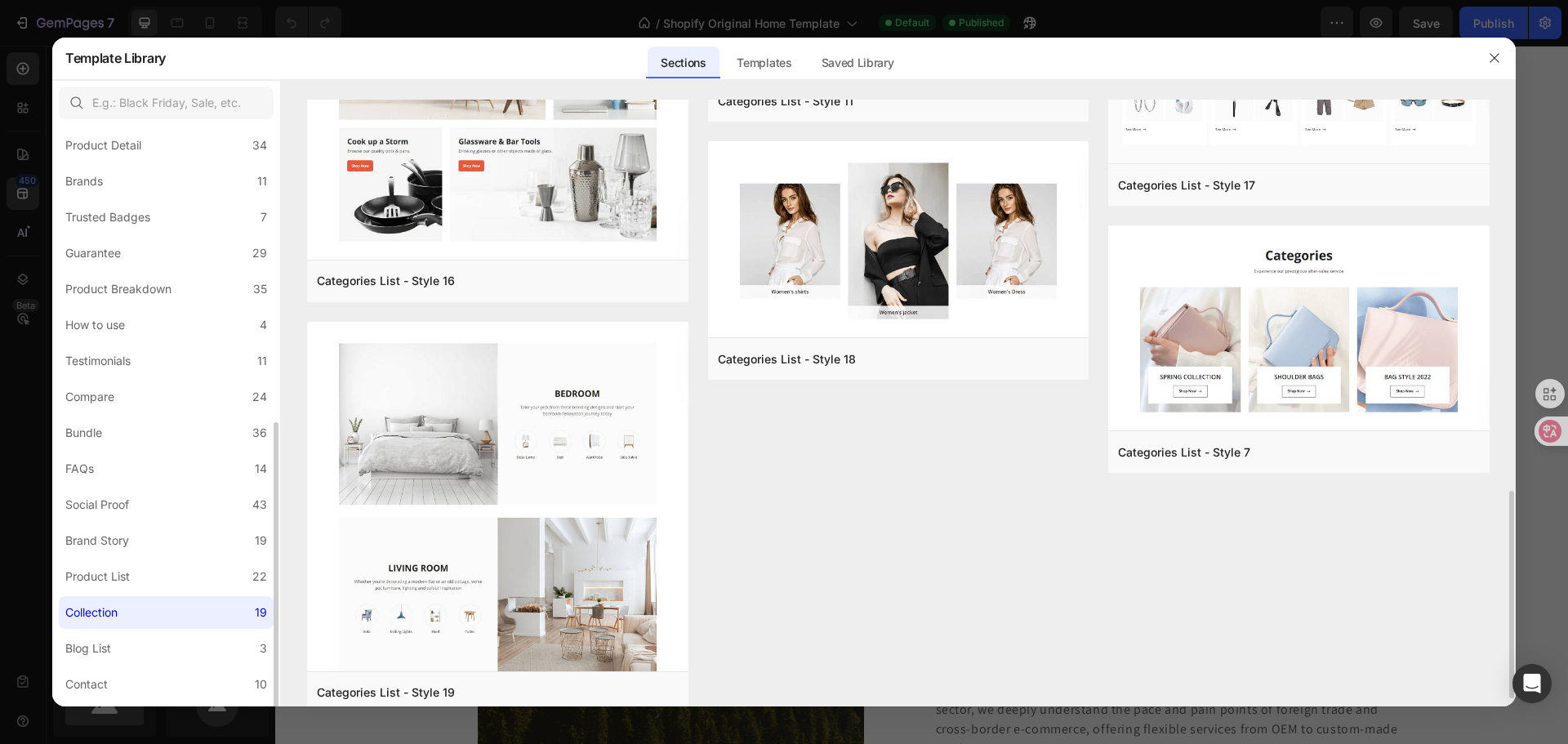
scroll to position [219, 0]
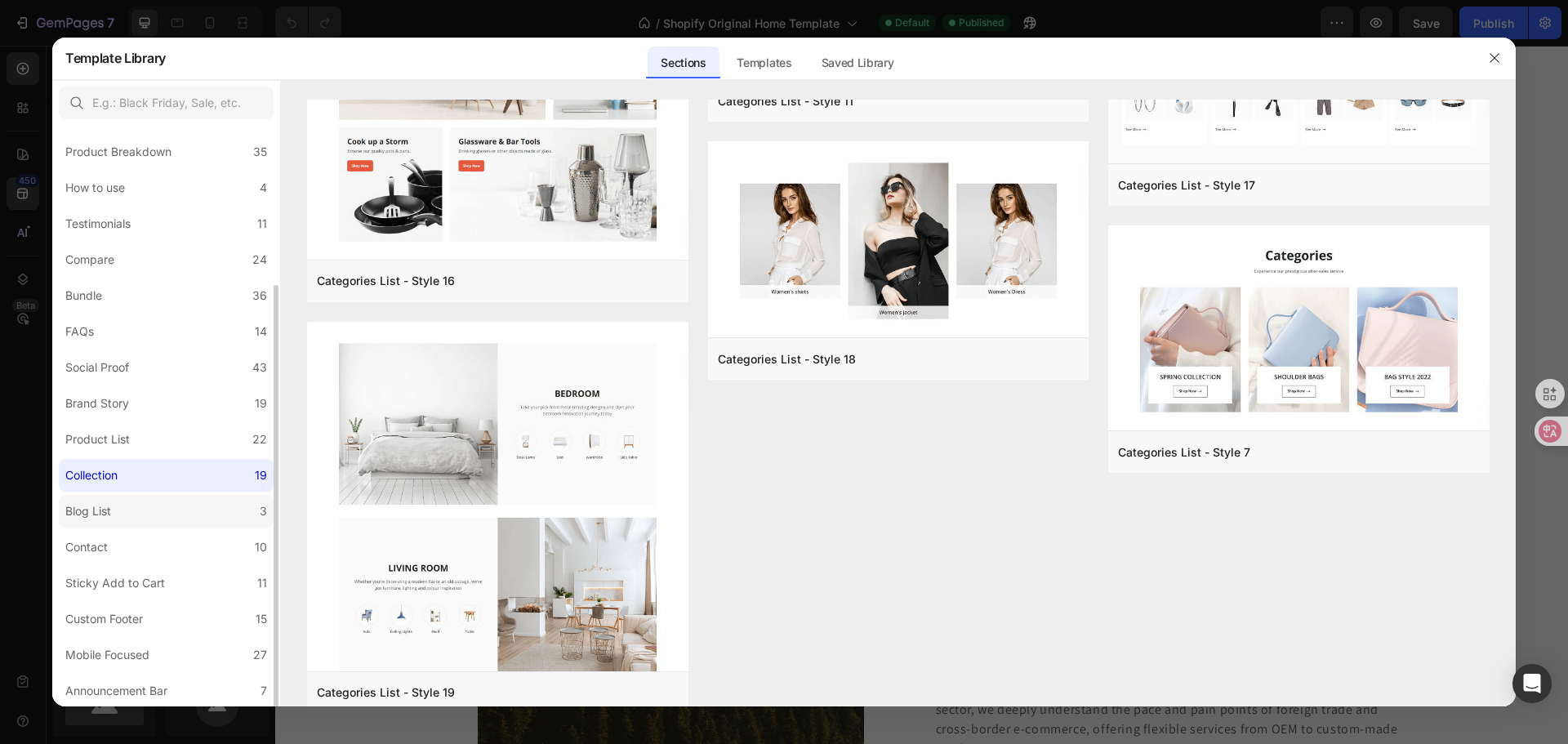
click at [138, 514] on label "Blog List 3" at bounding box center [166, 510] width 215 height 32
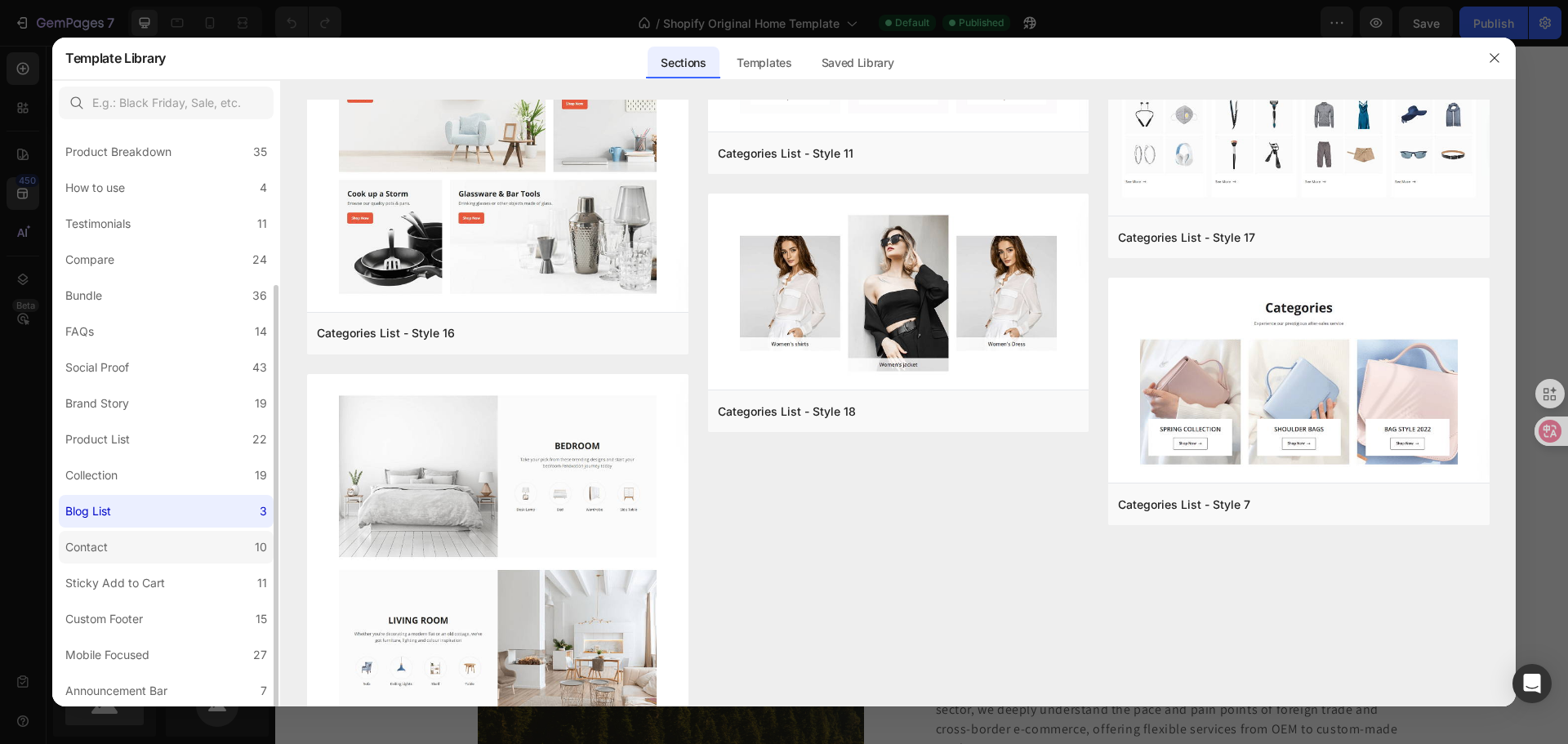
scroll to position [0, 0]
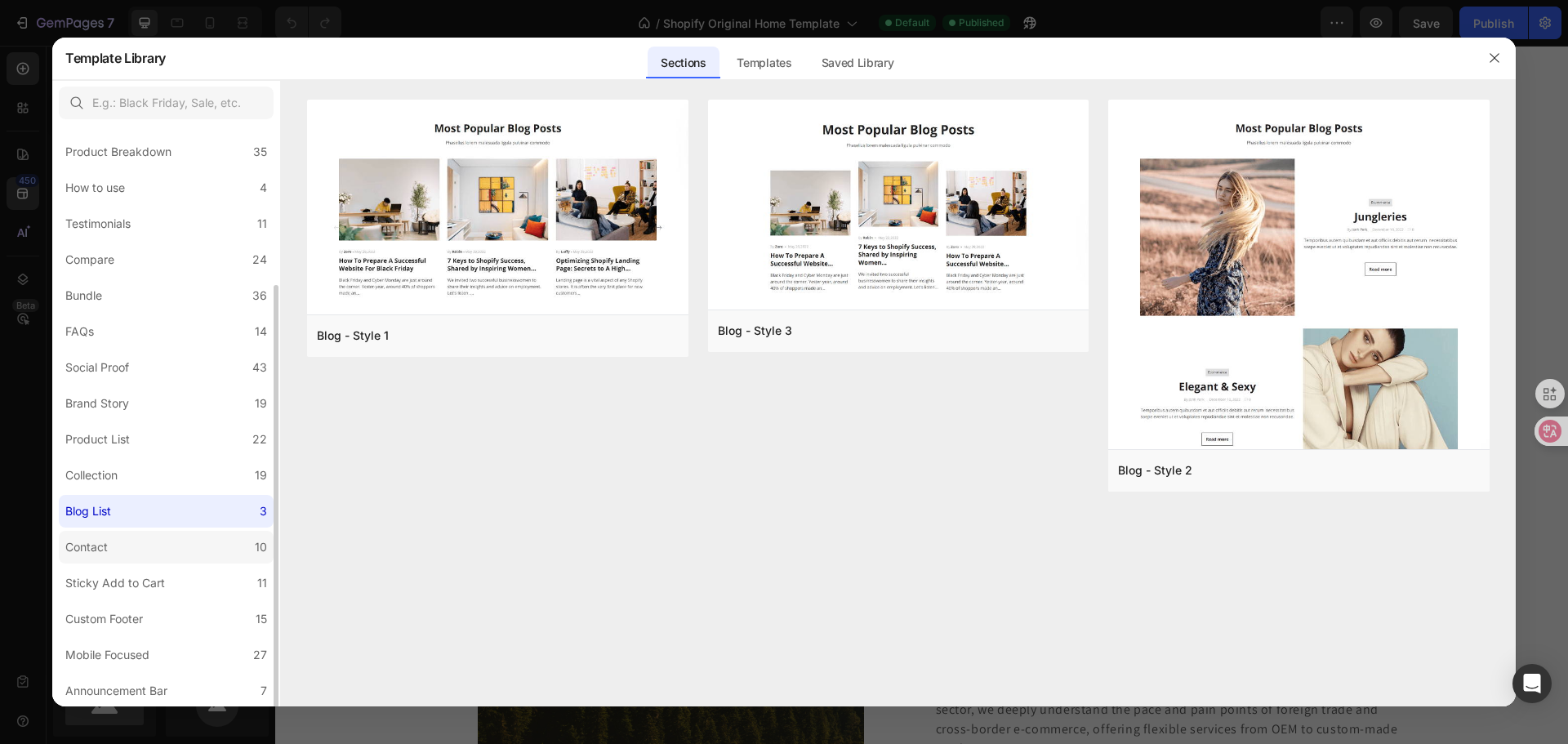
click at [139, 549] on label "Contact 10" at bounding box center [166, 547] width 215 height 32
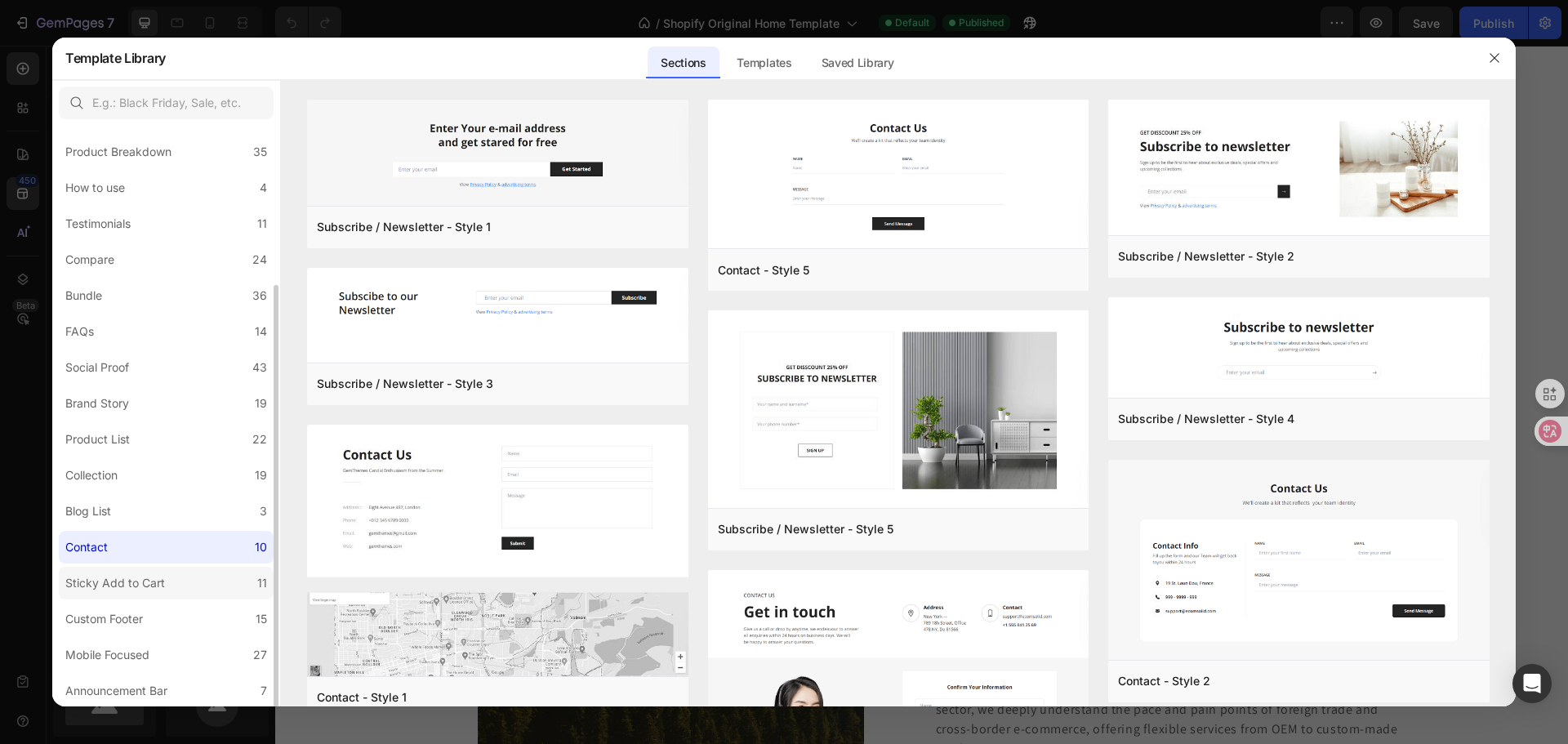
click at [146, 582] on div "Sticky Add to Cart" at bounding box center [116, 583] width 100 height 20
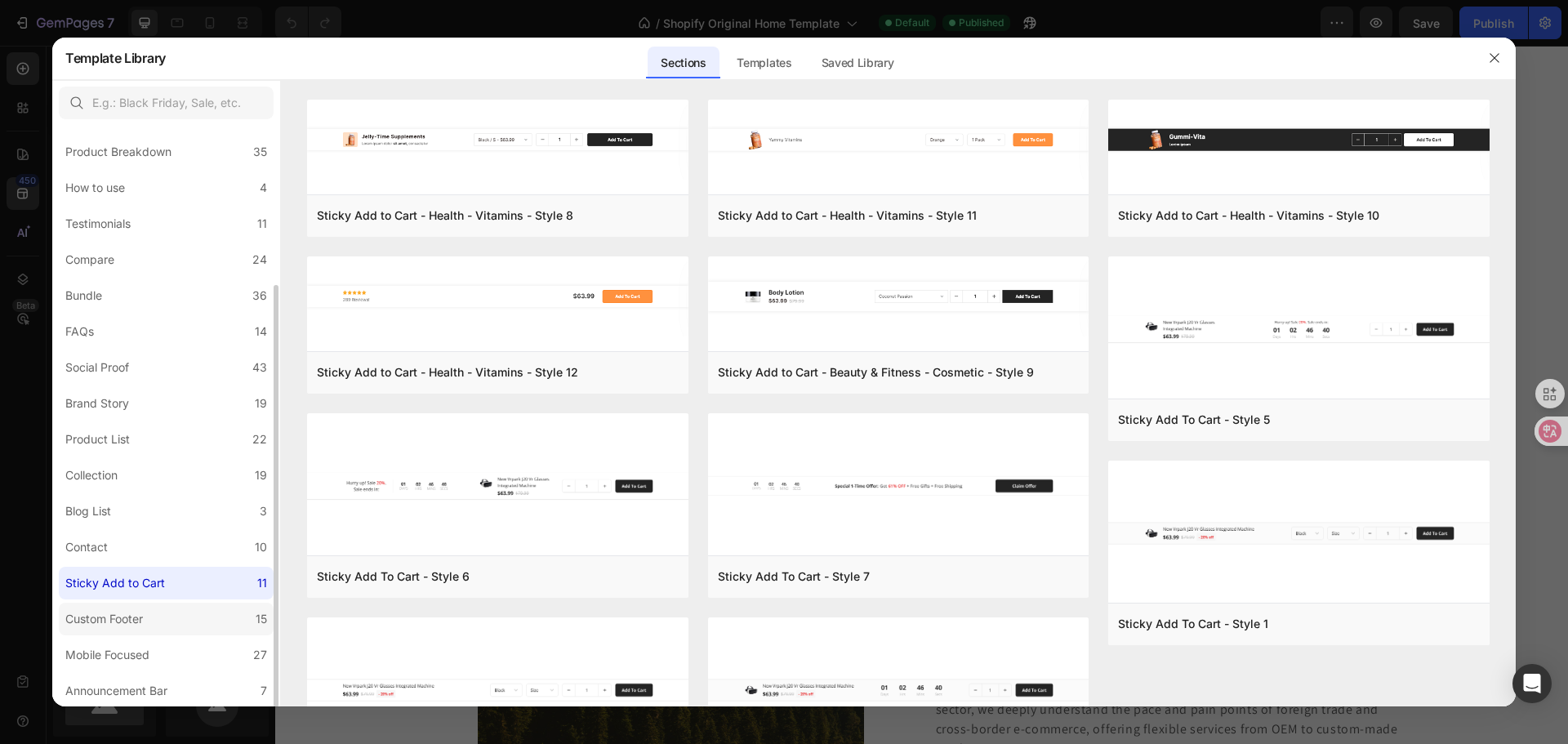
click at [148, 608] on label "Custom Footer 15" at bounding box center [166, 618] width 215 height 32
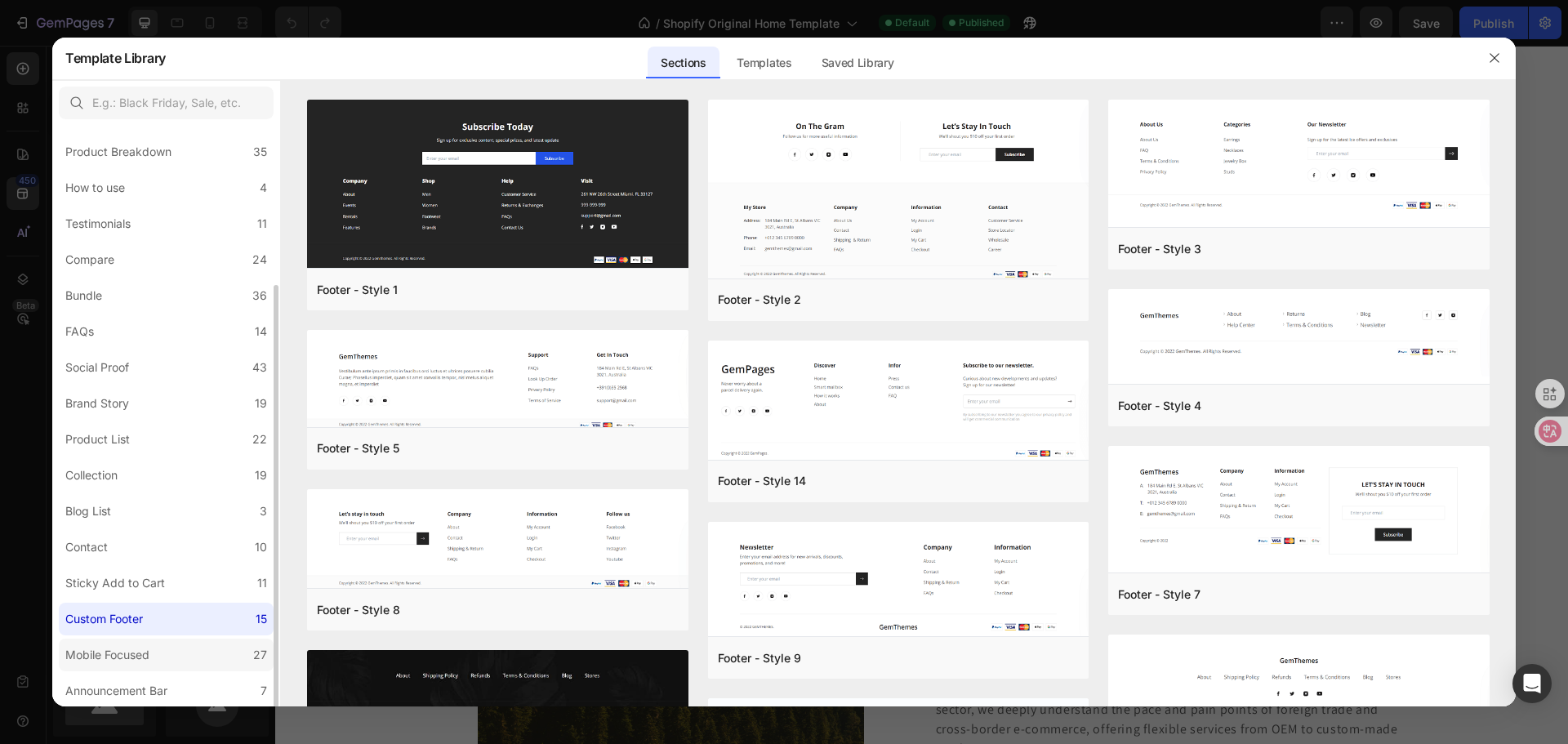
click at [147, 650] on div "Mobile Focused" at bounding box center [108, 655] width 84 height 20
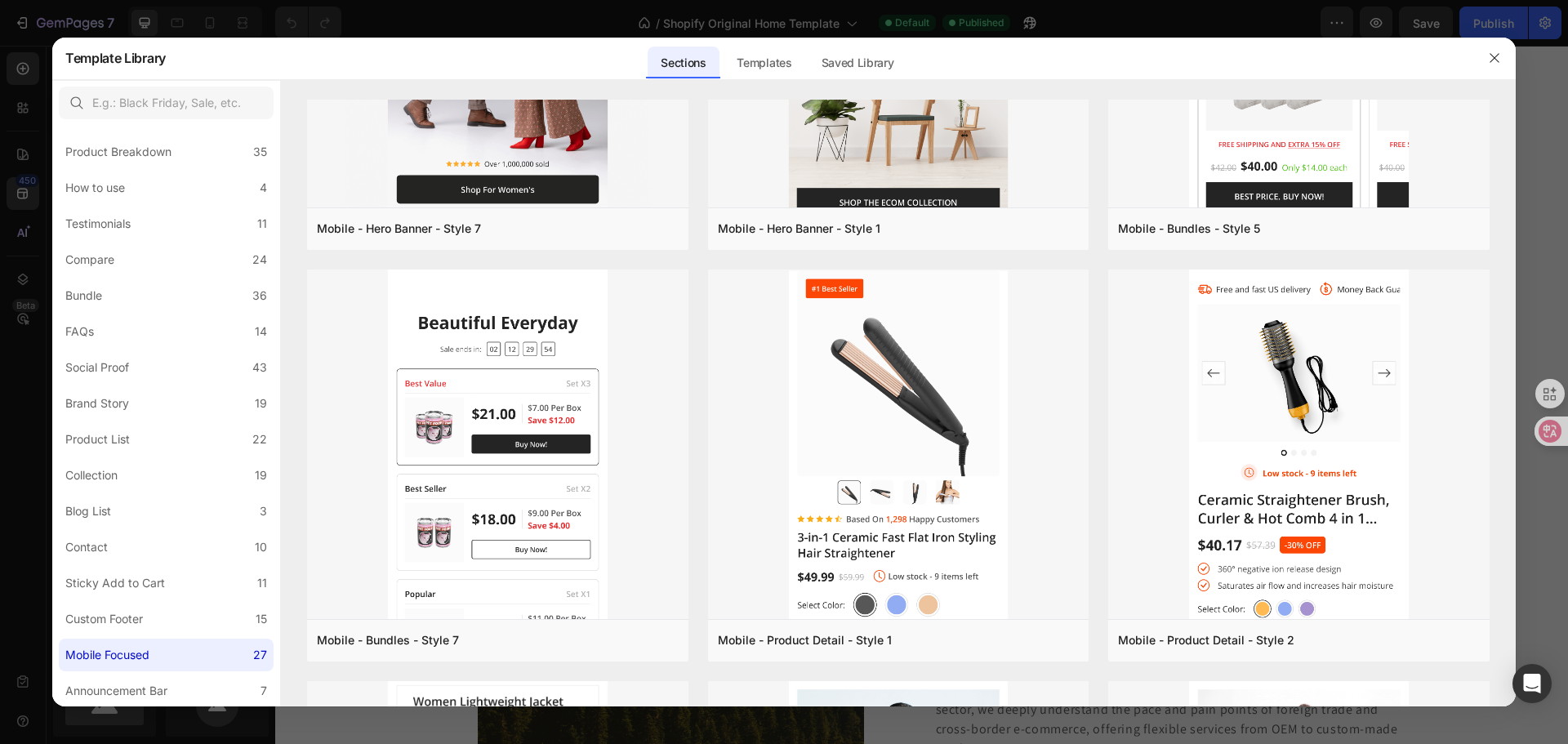
scroll to position [3098, 0]
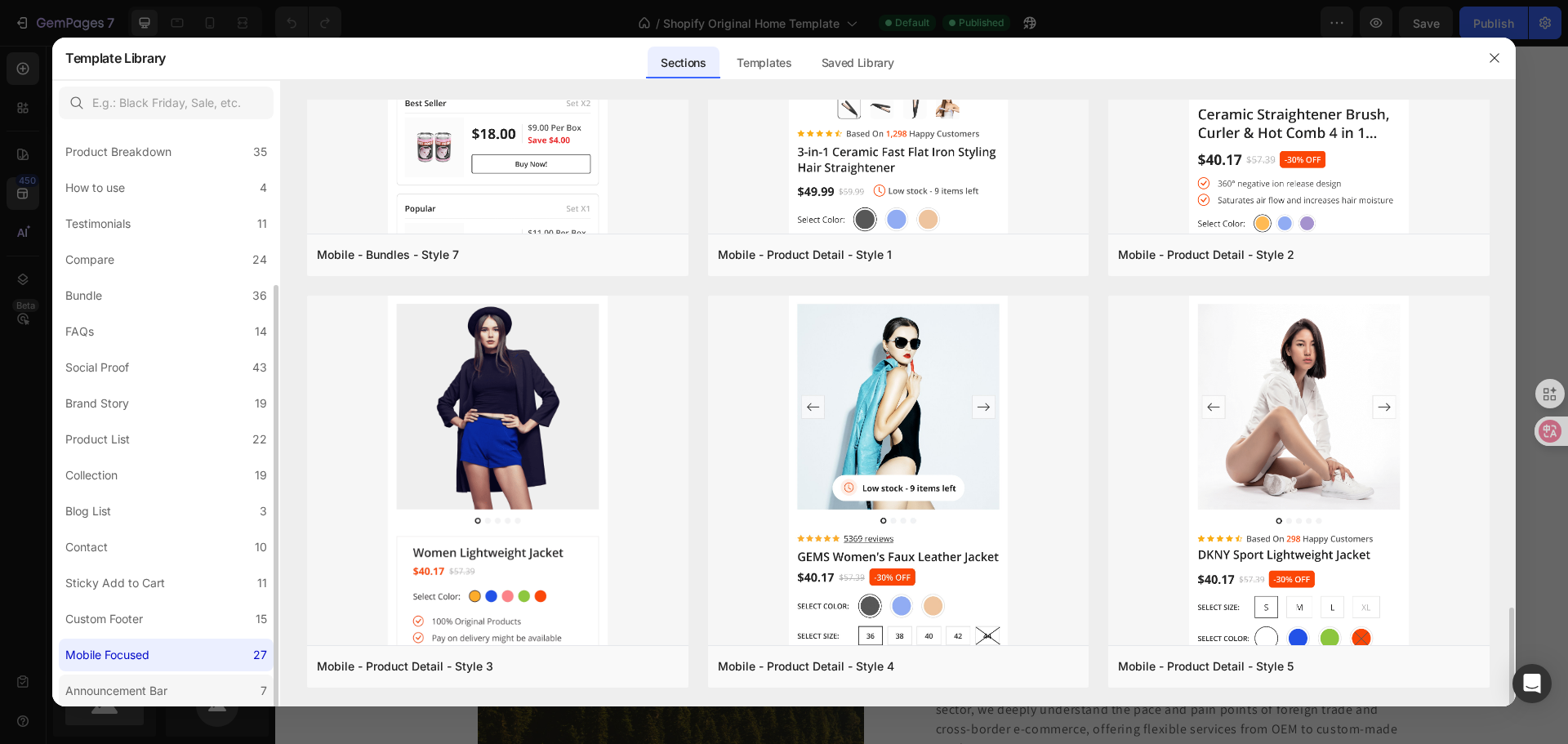
click at [185, 698] on label "Announcement Bar 7" at bounding box center [166, 690] width 215 height 32
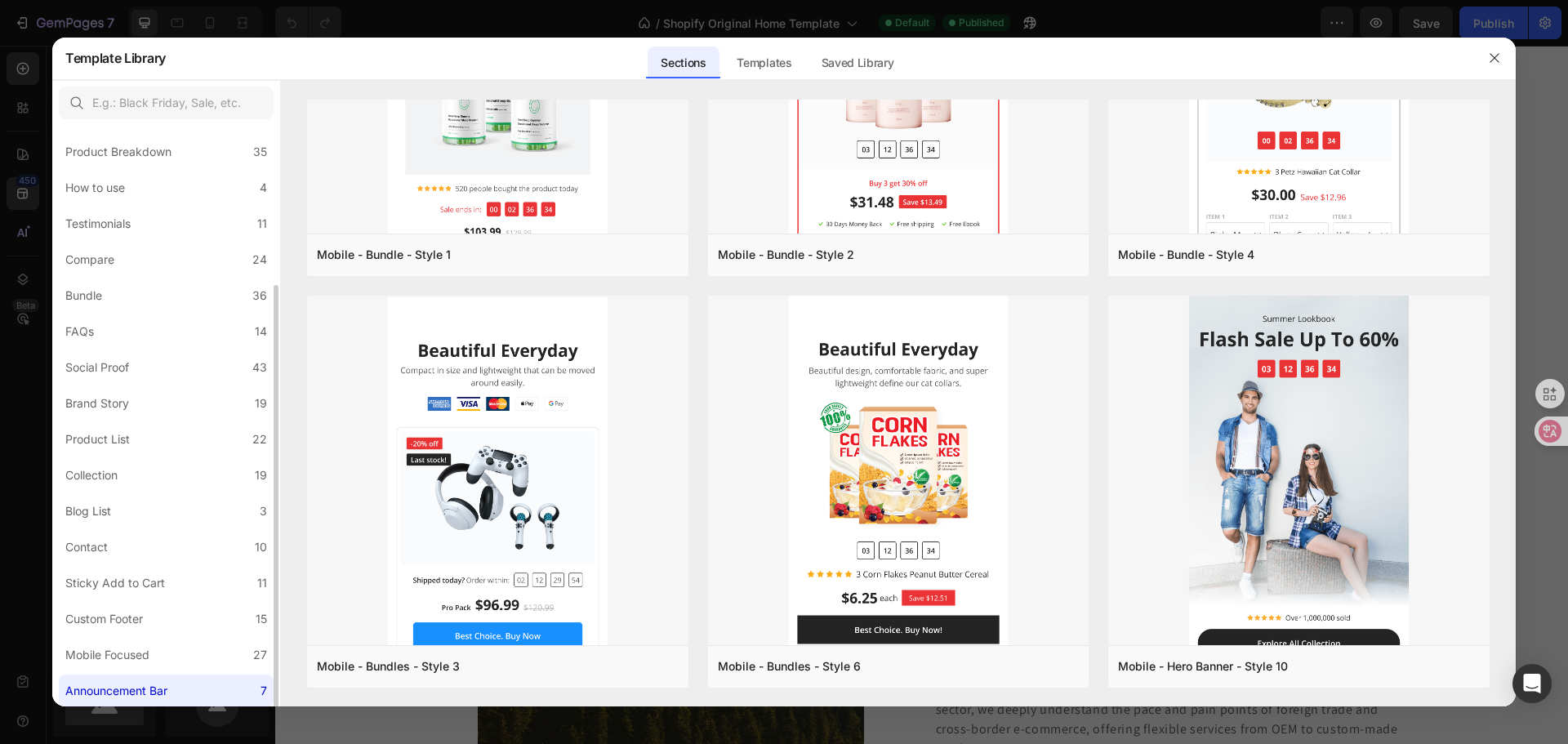
scroll to position [0, 0]
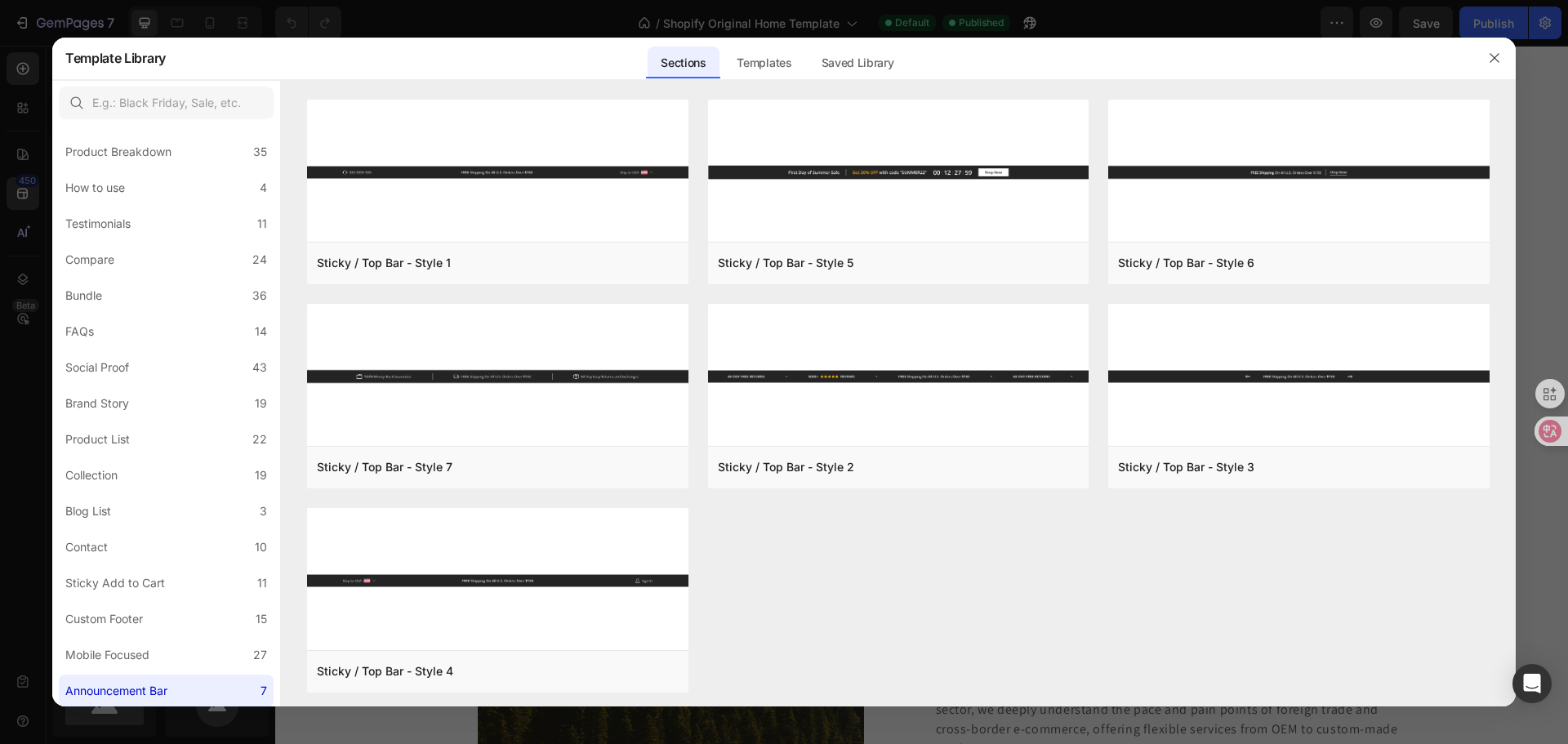
drag, startPoint x: 790, startPoint y: 92, endPoint x: 785, endPoint y: 81, distance: 12.1
click at [791, 90] on div at bounding box center [898, 90] width 1234 height 20
click at [778, 71] on div "Templates" at bounding box center [763, 62] width 80 height 32
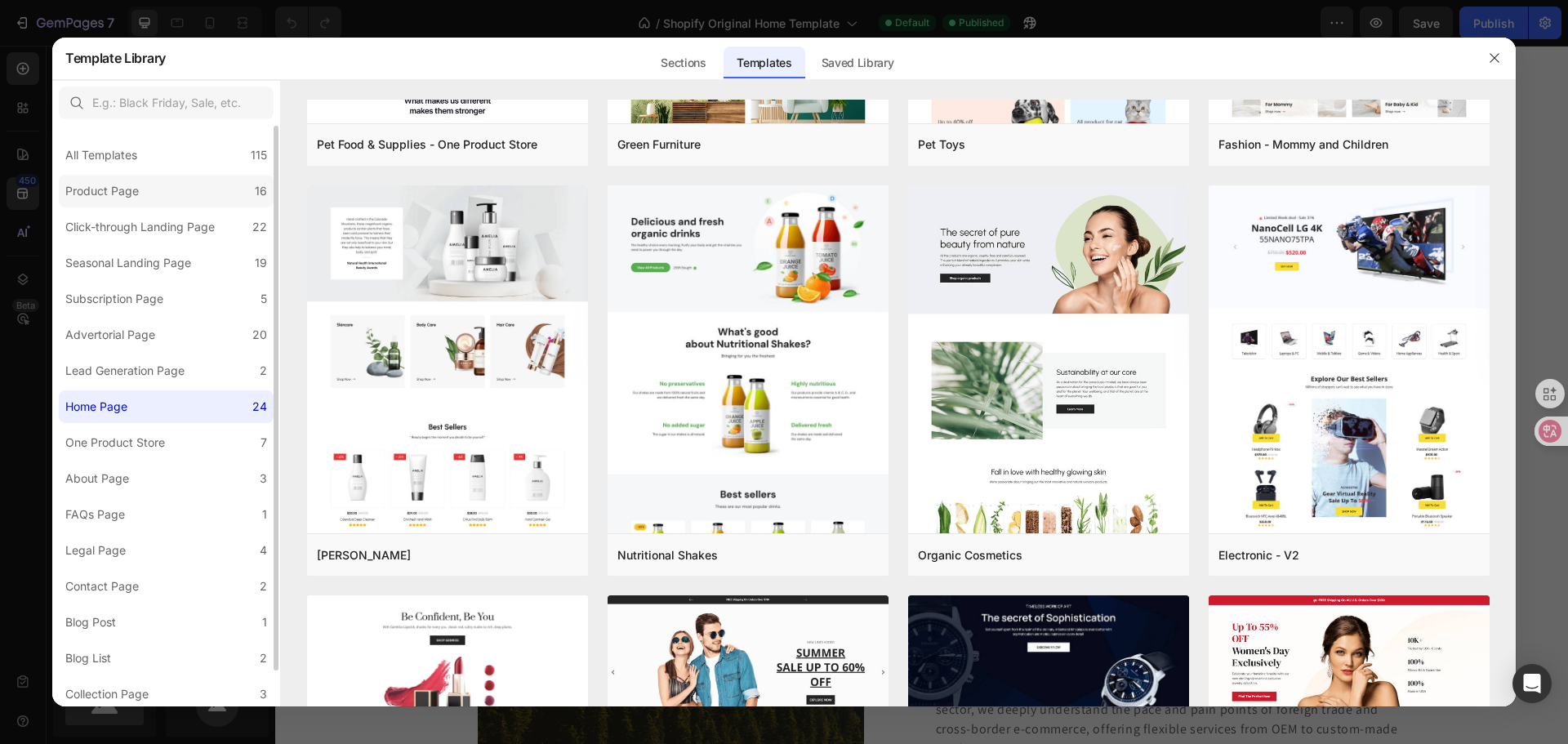
click at [115, 187] on div "Product Page" at bounding box center [102, 191] width 74 height 20
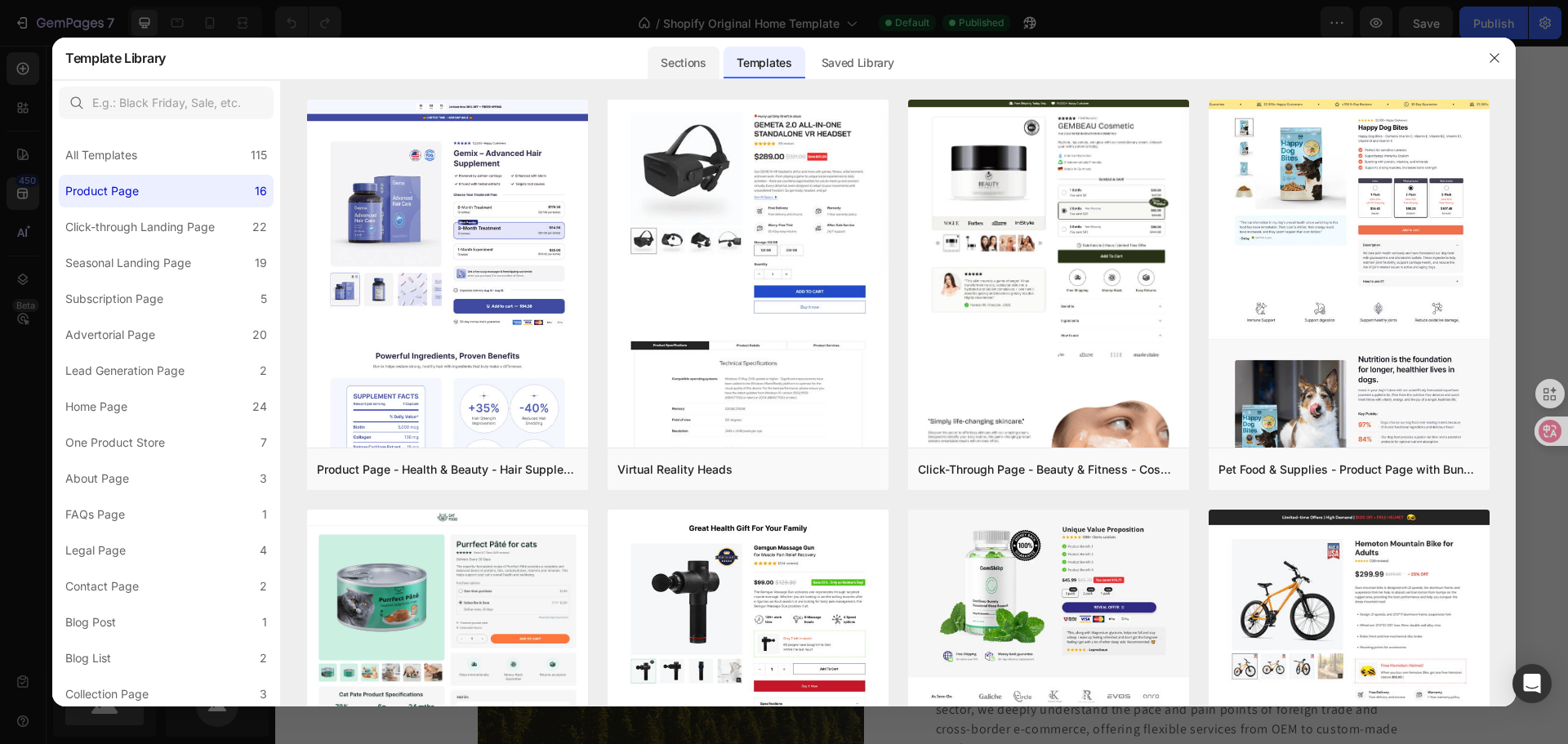
click at [690, 65] on div "Sections" at bounding box center [683, 62] width 71 height 32
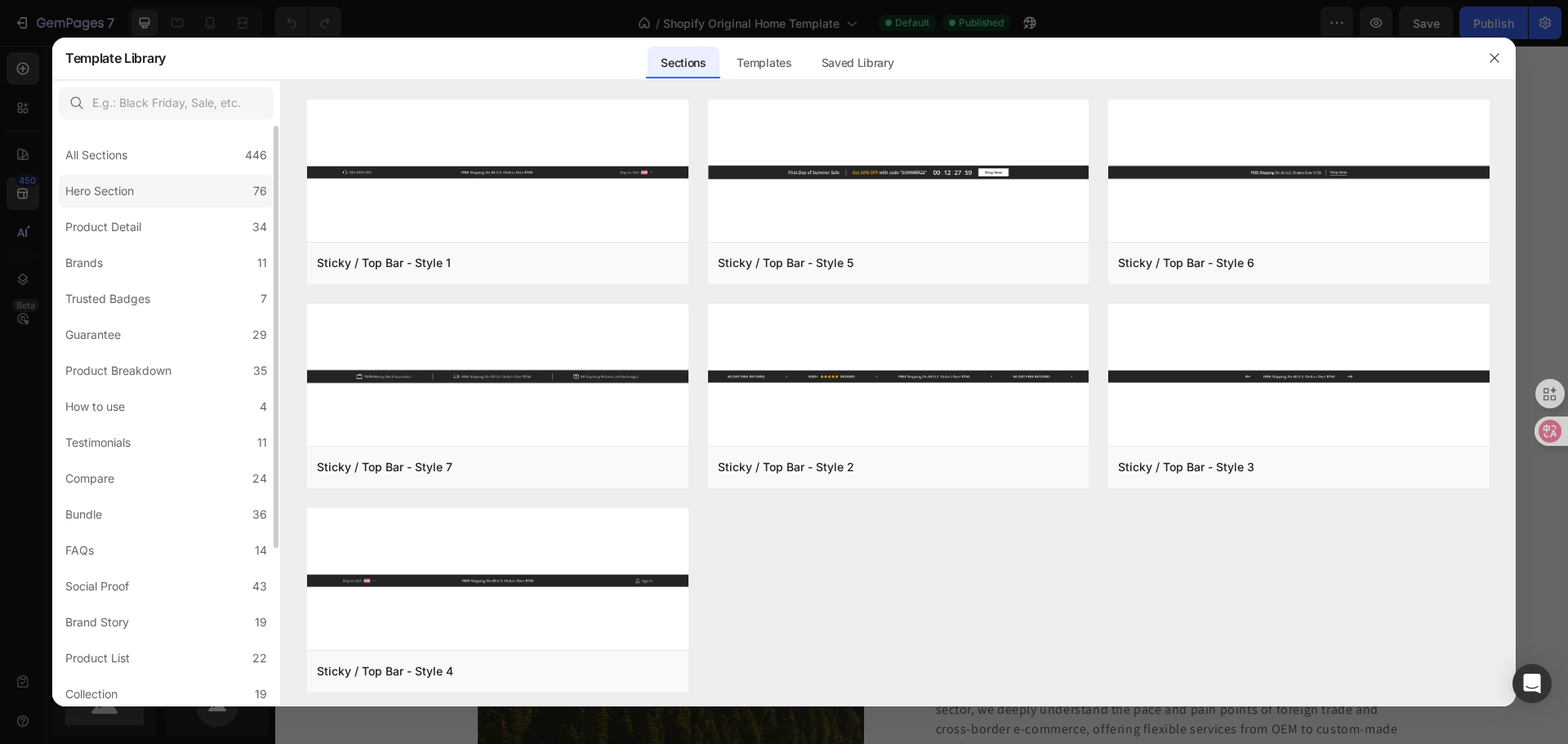
click at [146, 187] on label "Hero Section 76" at bounding box center [166, 190] width 215 height 32
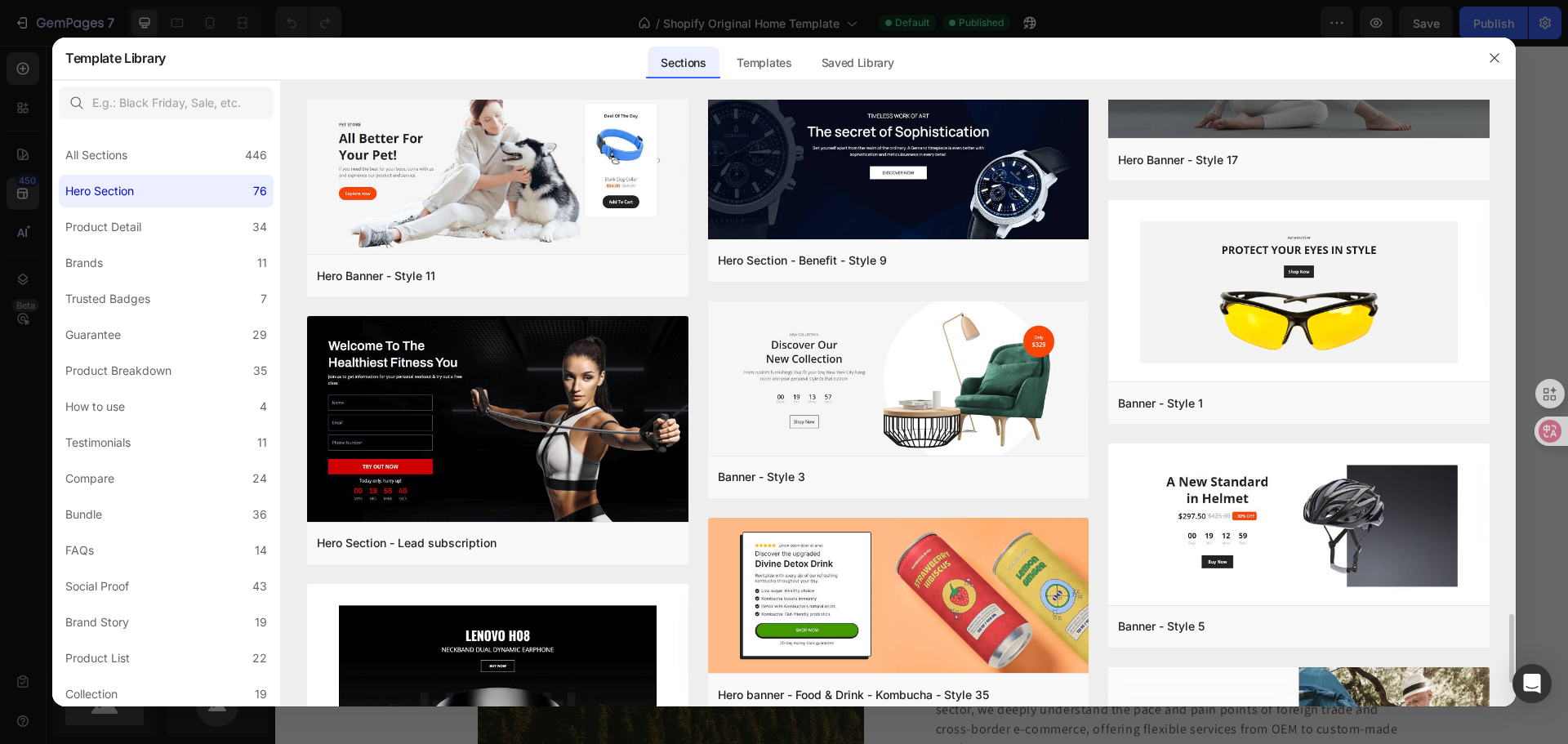
scroll to position [4774, 0]
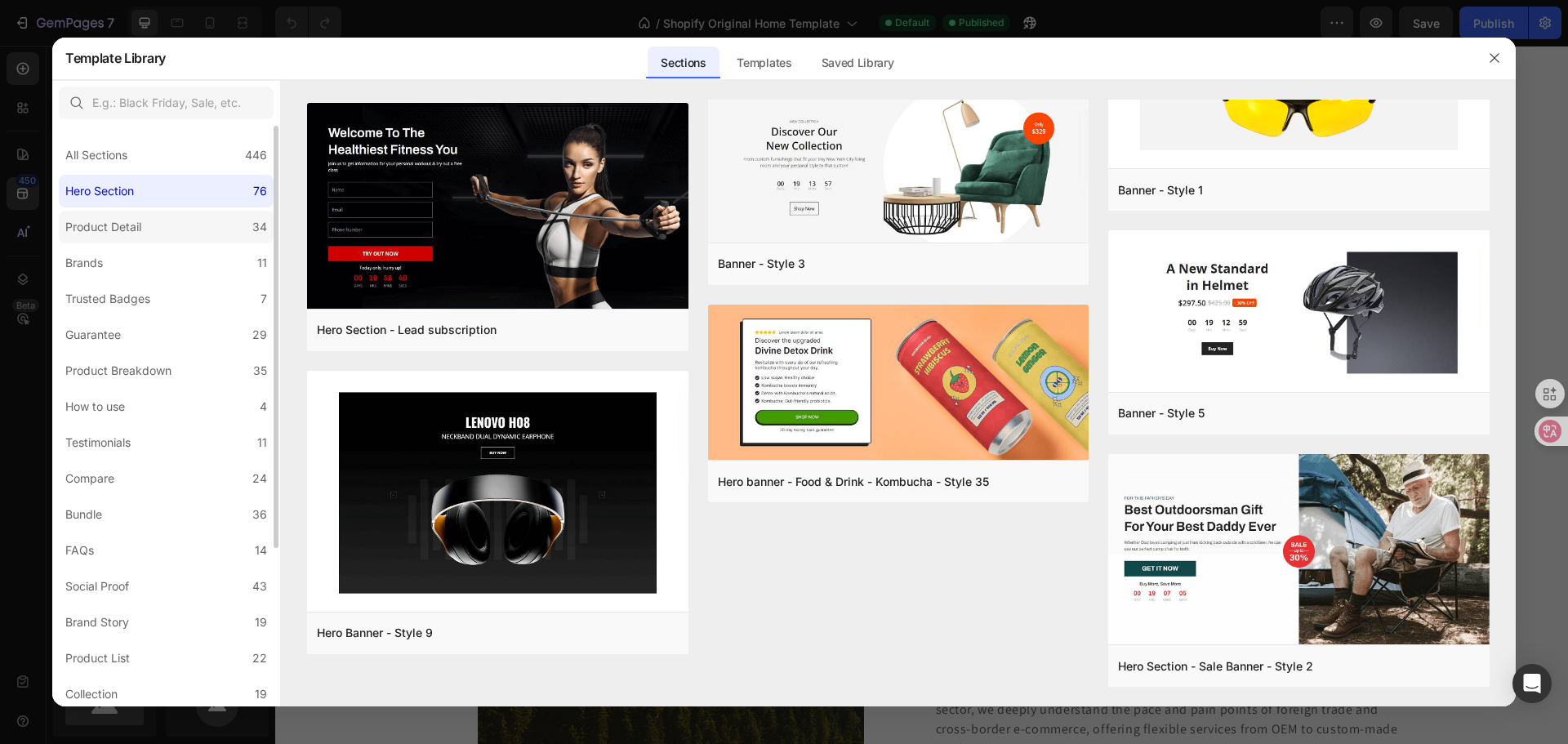
click at [186, 218] on label "Product Detail 34" at bounding box center [166, 227] width 215 height 32
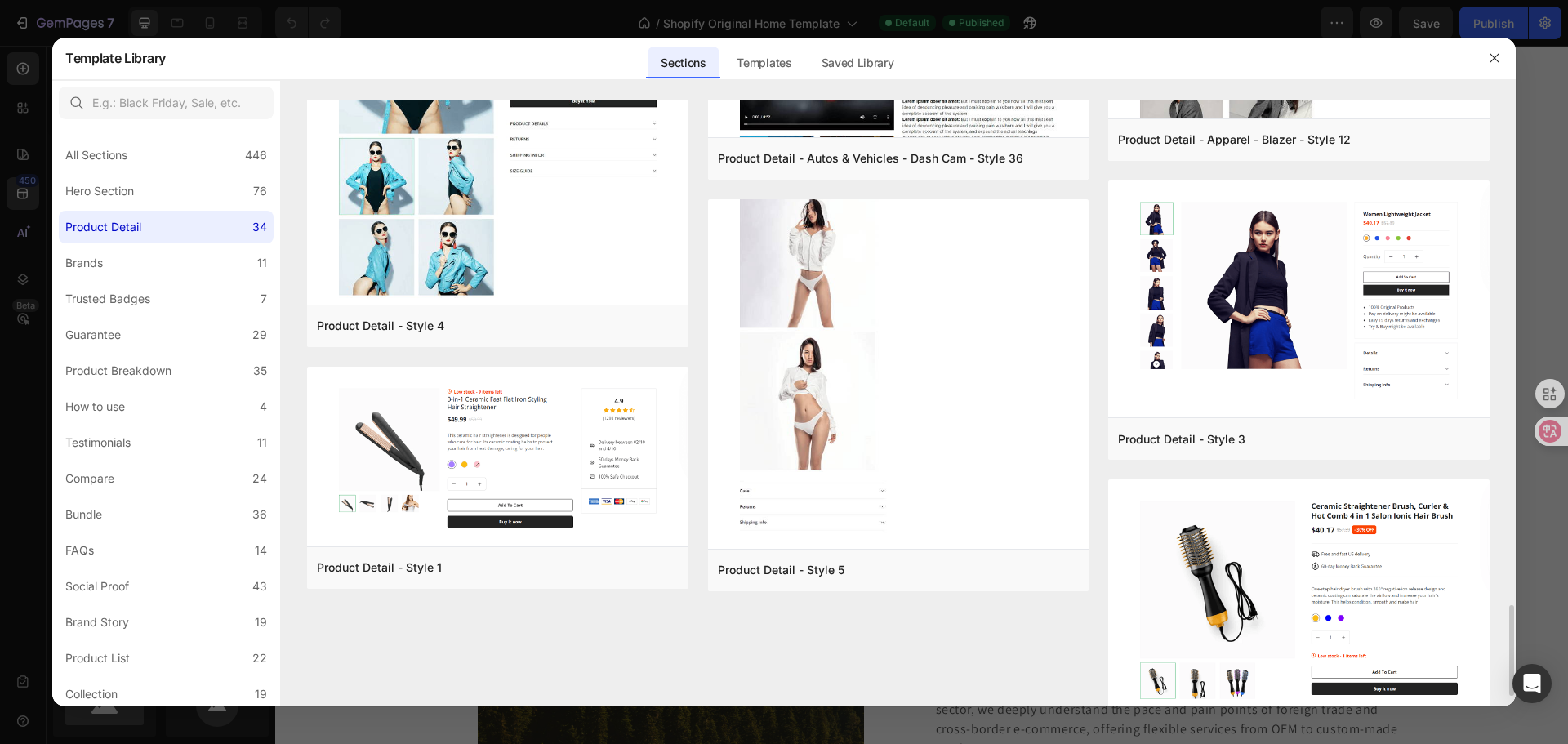
scroll to position [3458, 0]
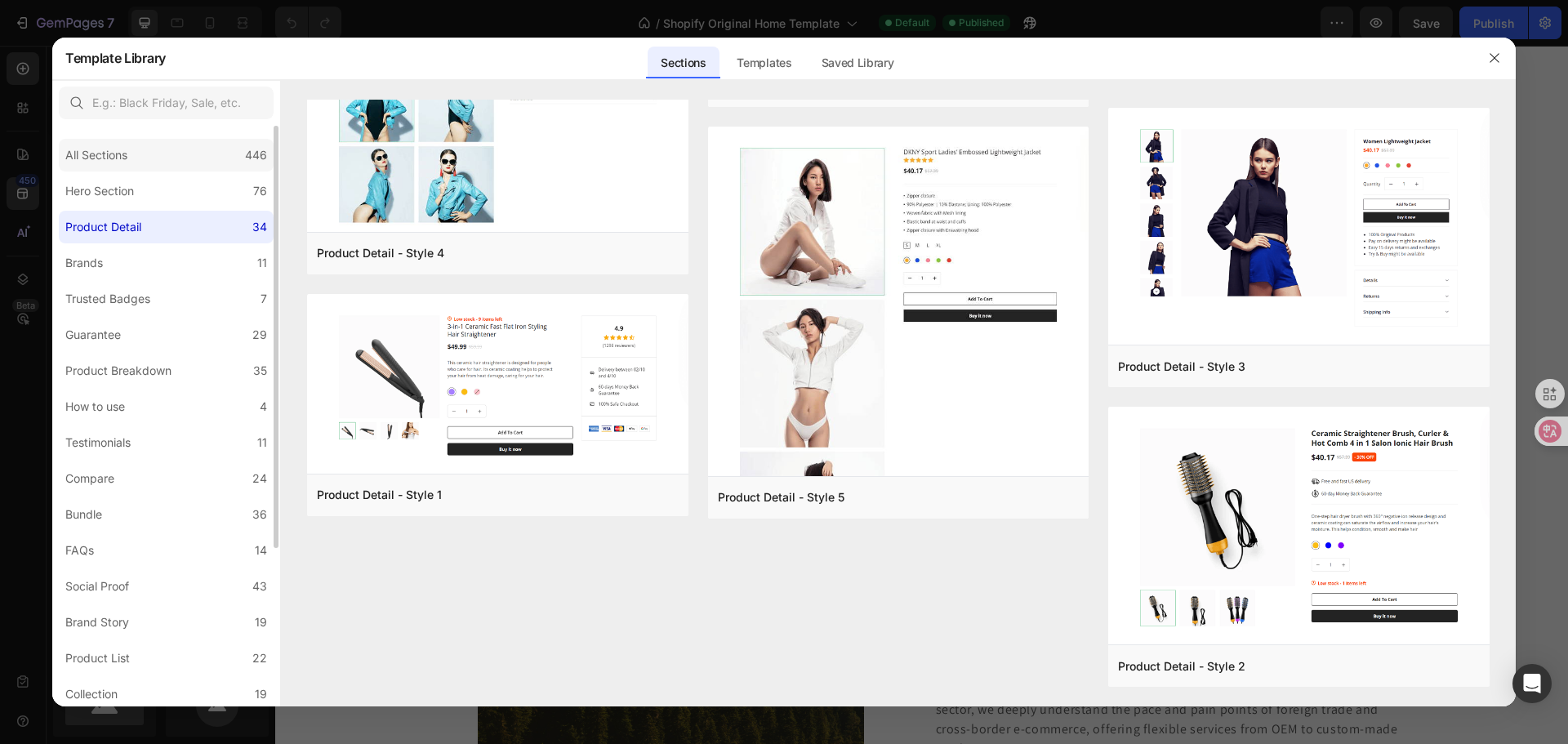
click at [171, 151] on div "All Sections 446" at bounding box center [166, 154] width 215 height 32
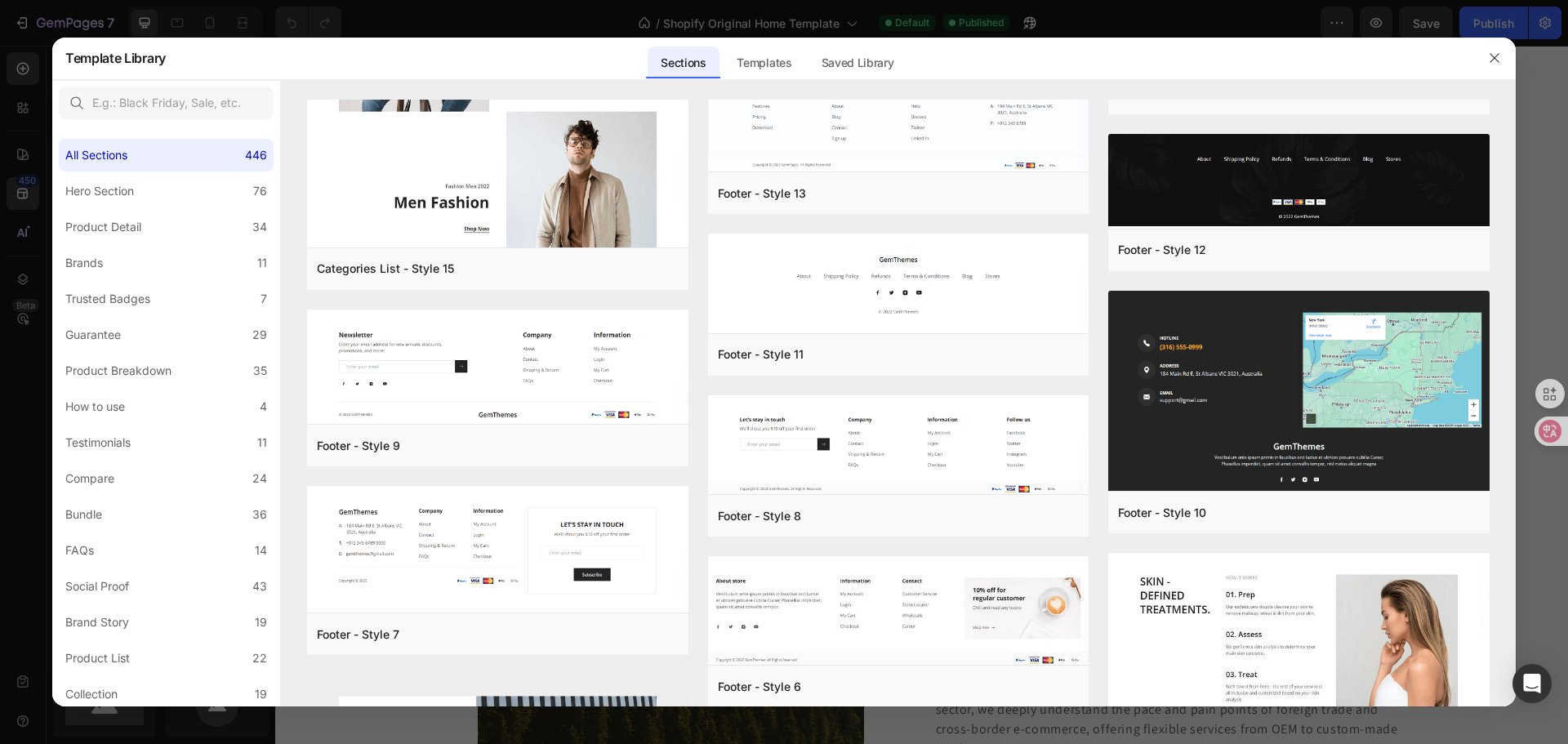
scroll to position [23909, 0]
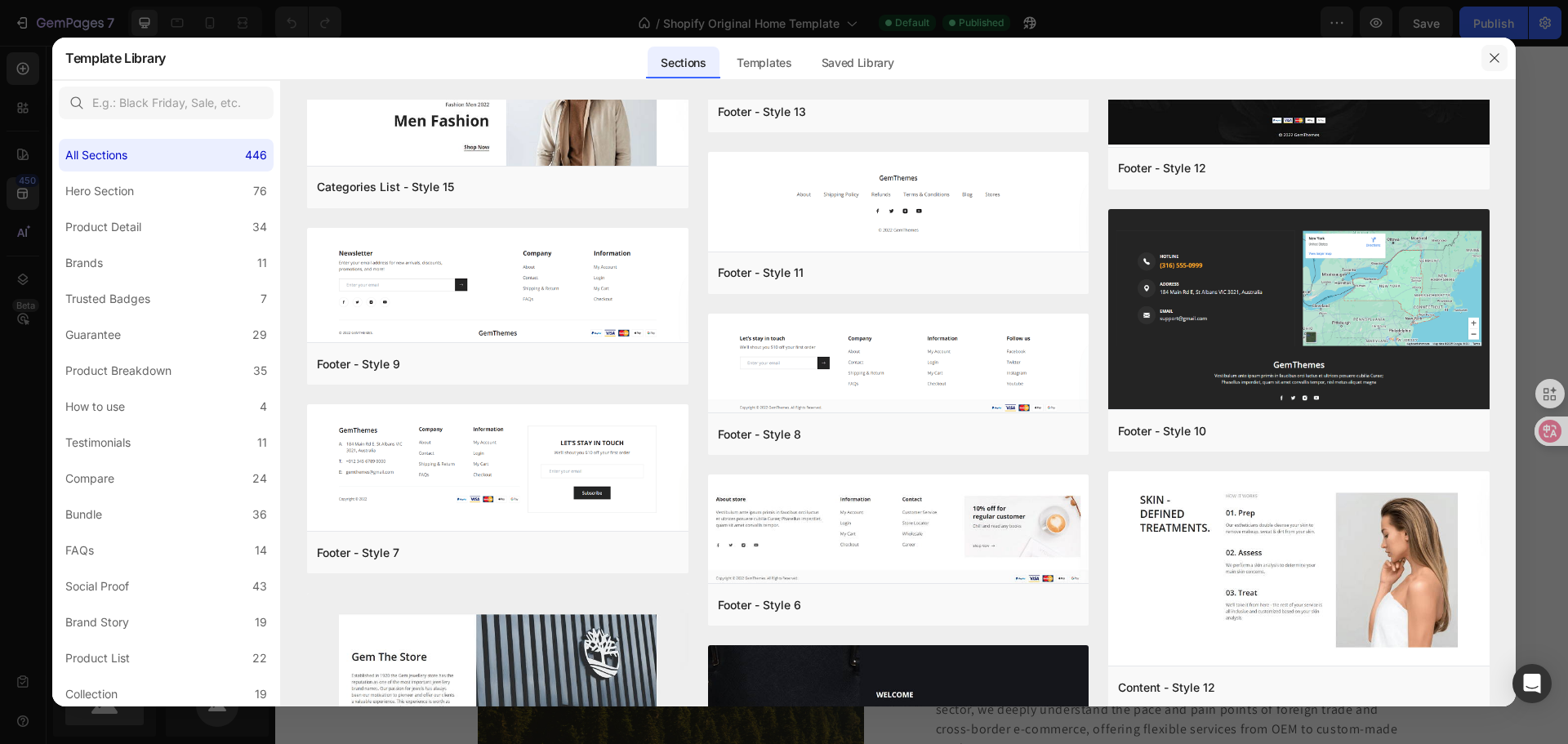
drag, startPoint x: 1494, startPoint y: 56, endPoint x: 1212, endPoint y: 14, distance: 285.1
click at [1494, 56] on icon "button" at bounding box center [1493, 57] width 13 height 13
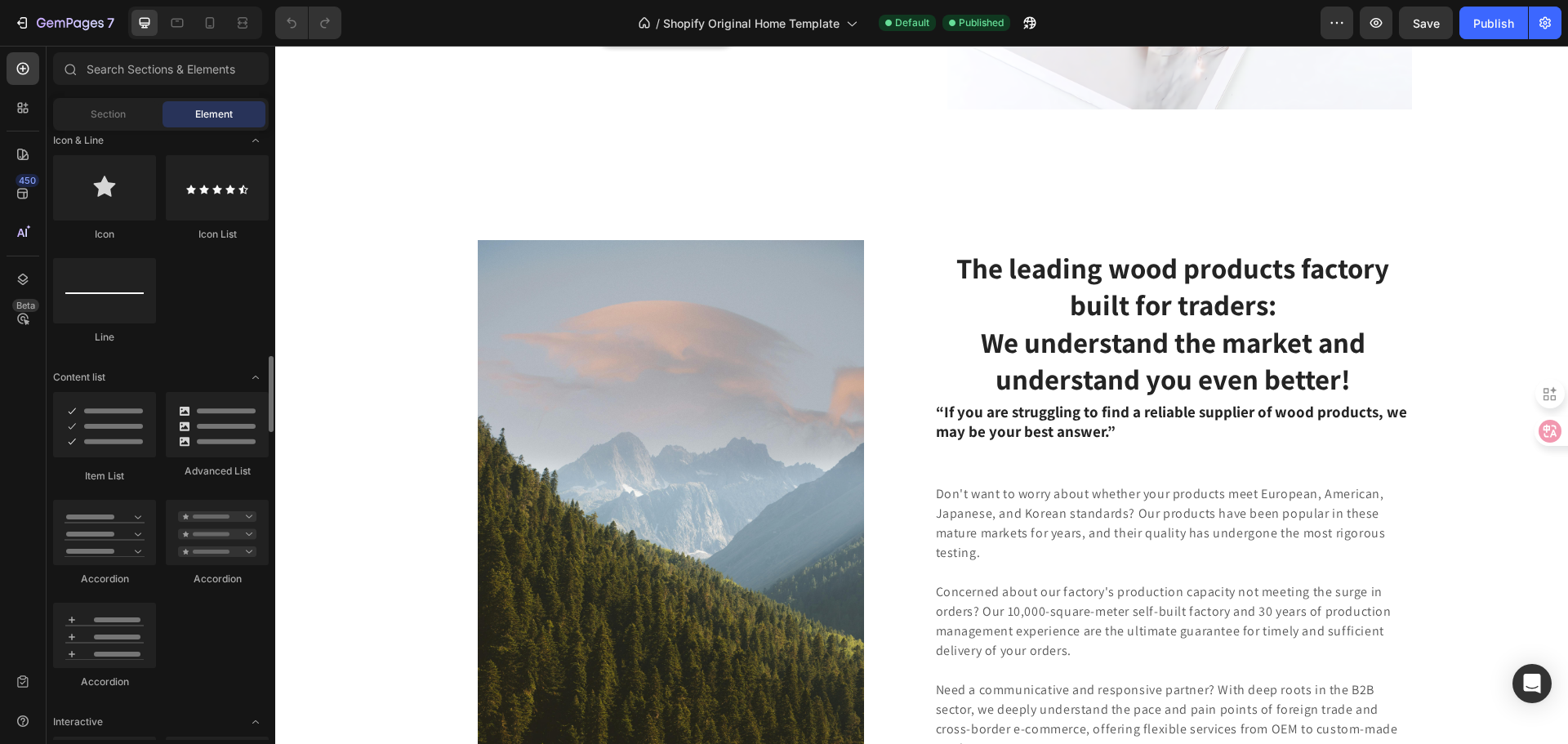
scroll to position [1307, 0]
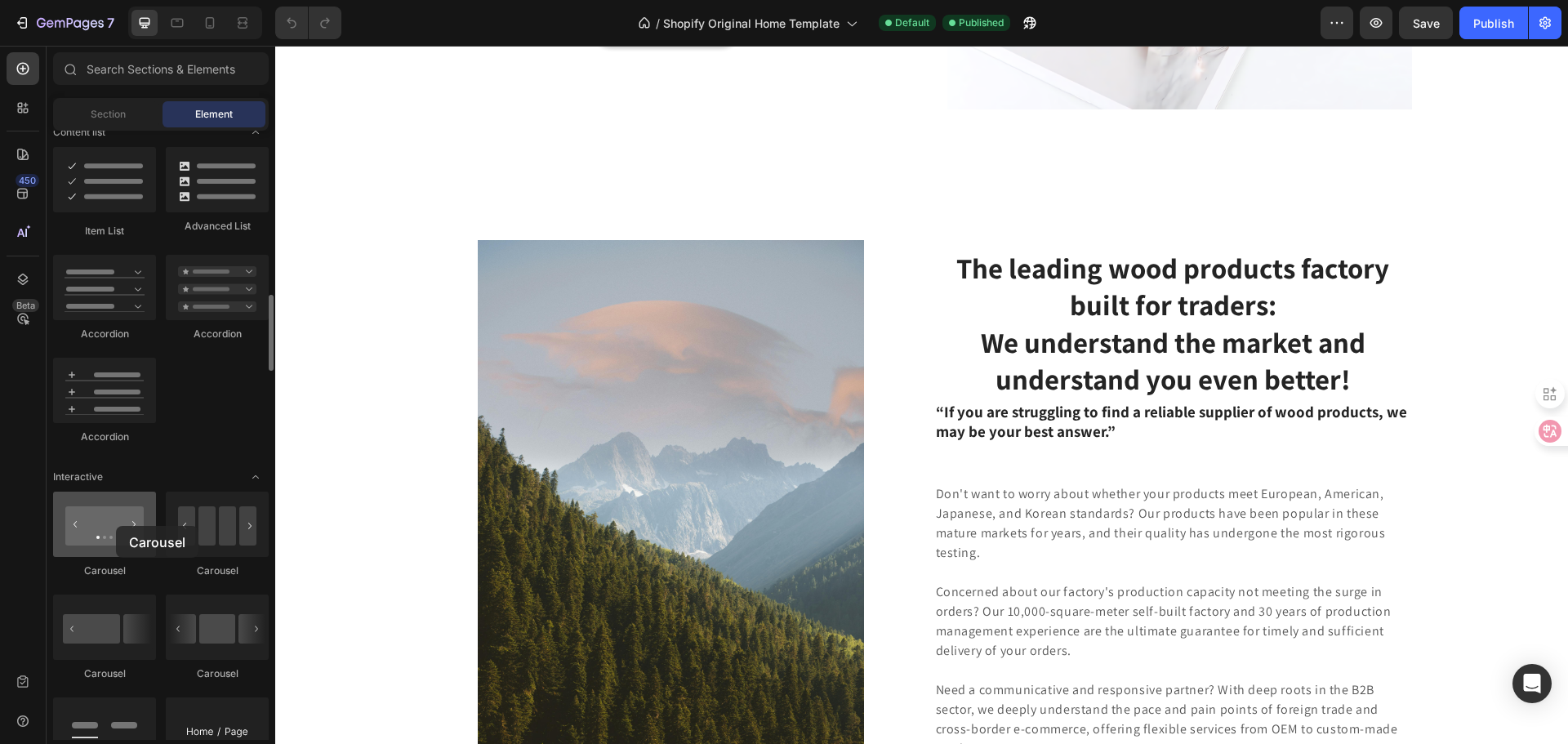
click at [116, 526] on div at bounding box center [104, 524] width 103 height 66
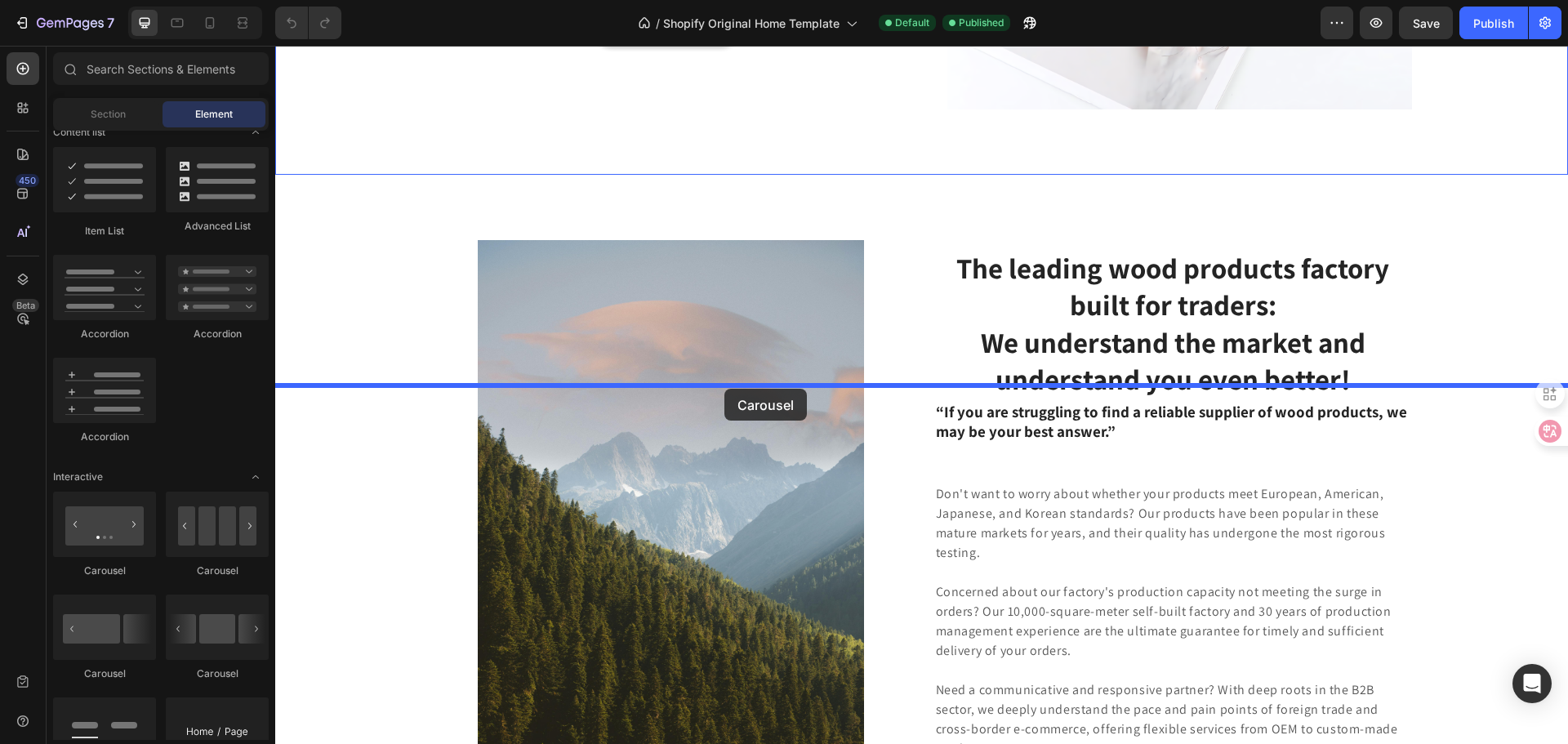
drag, startPoint x: 378, startPoint y: 592, endPoint x: 724, endPoint y: 389, distance: 401.2
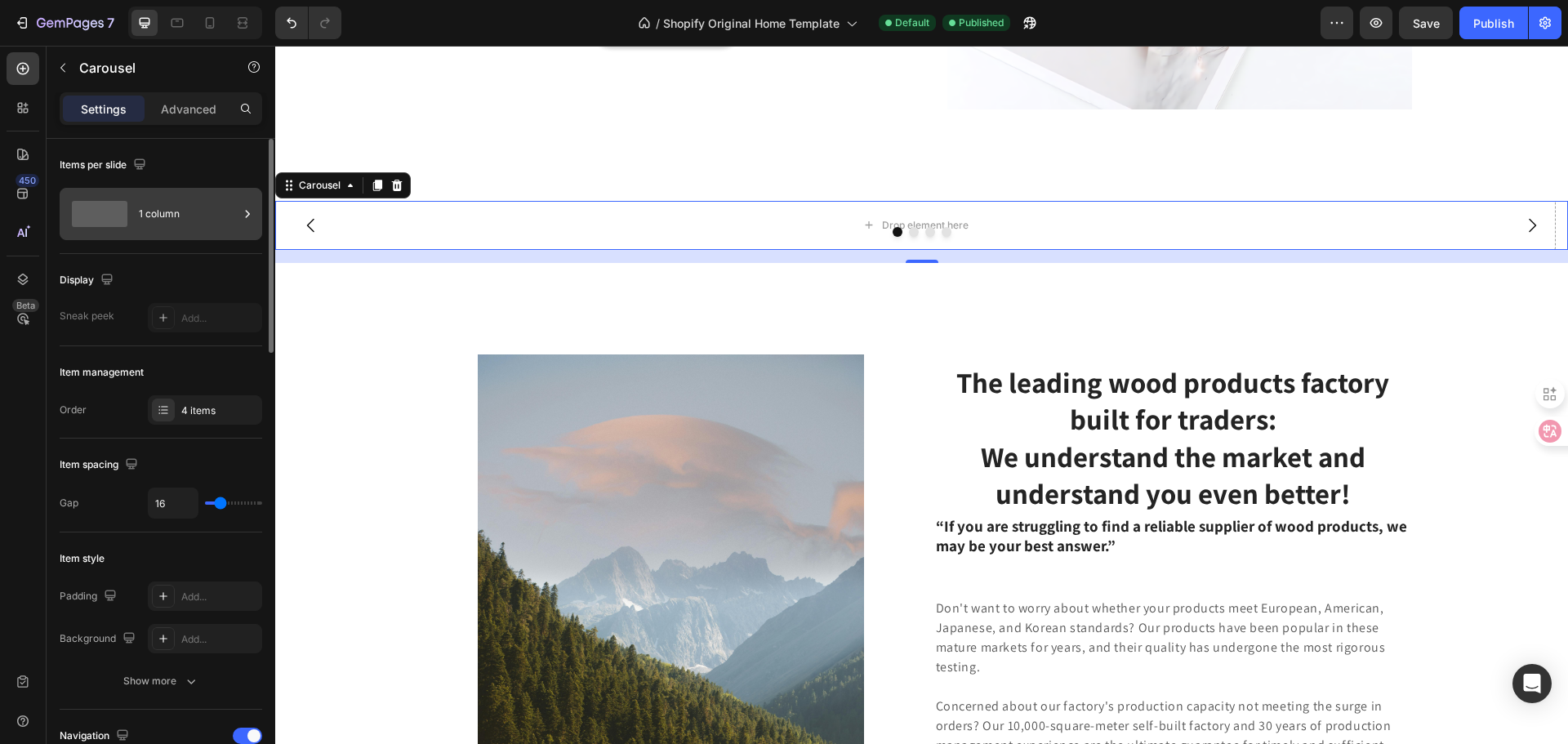
click at [166, 220] on div "1 column" at bounding box center [188, 214] width 100 height 37
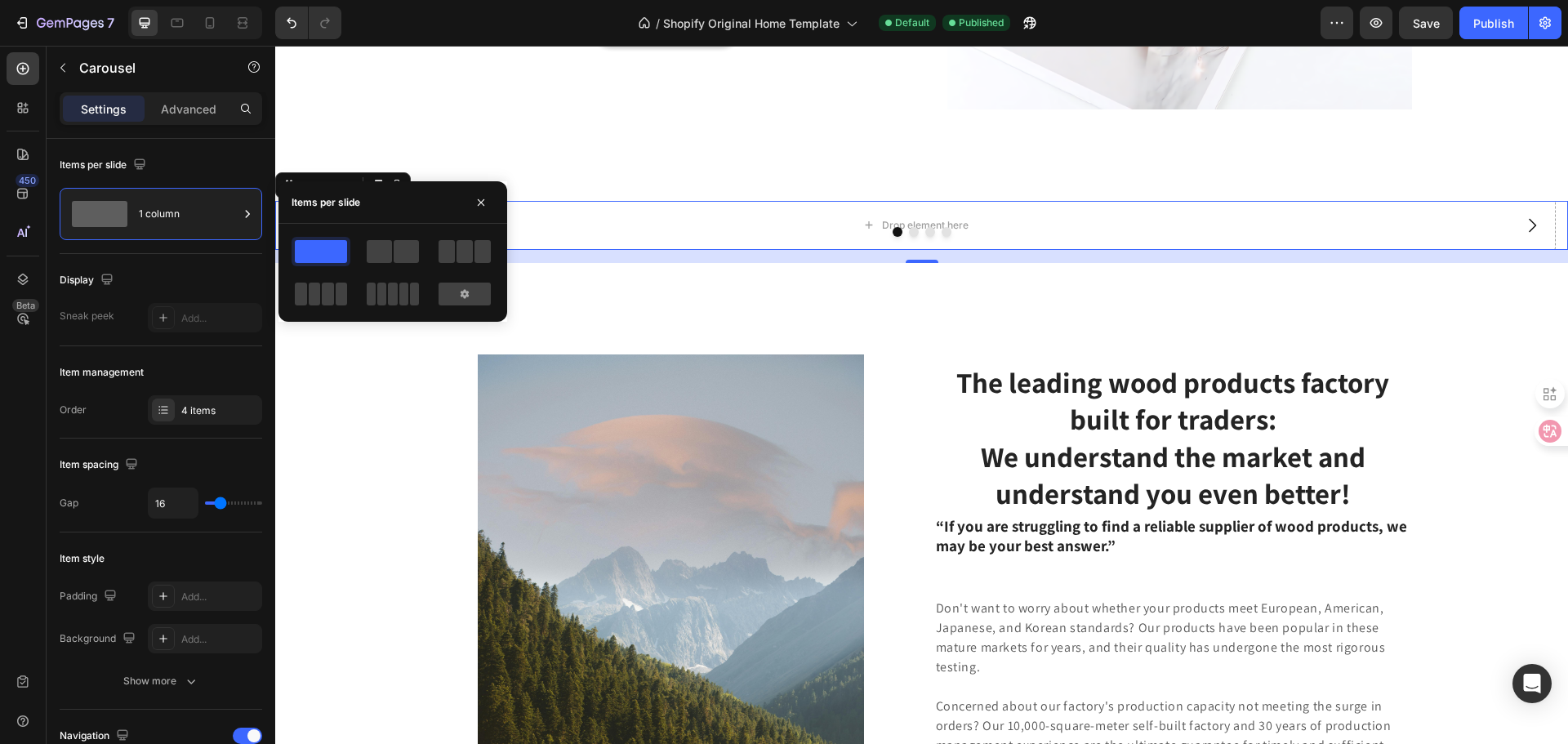
click at [334, 249] on span at bounding box center [320, 251] width 52 height 23
click at [591, 250] on div "Drop element here" at bounding box center [915, 226] width 1281 height 49
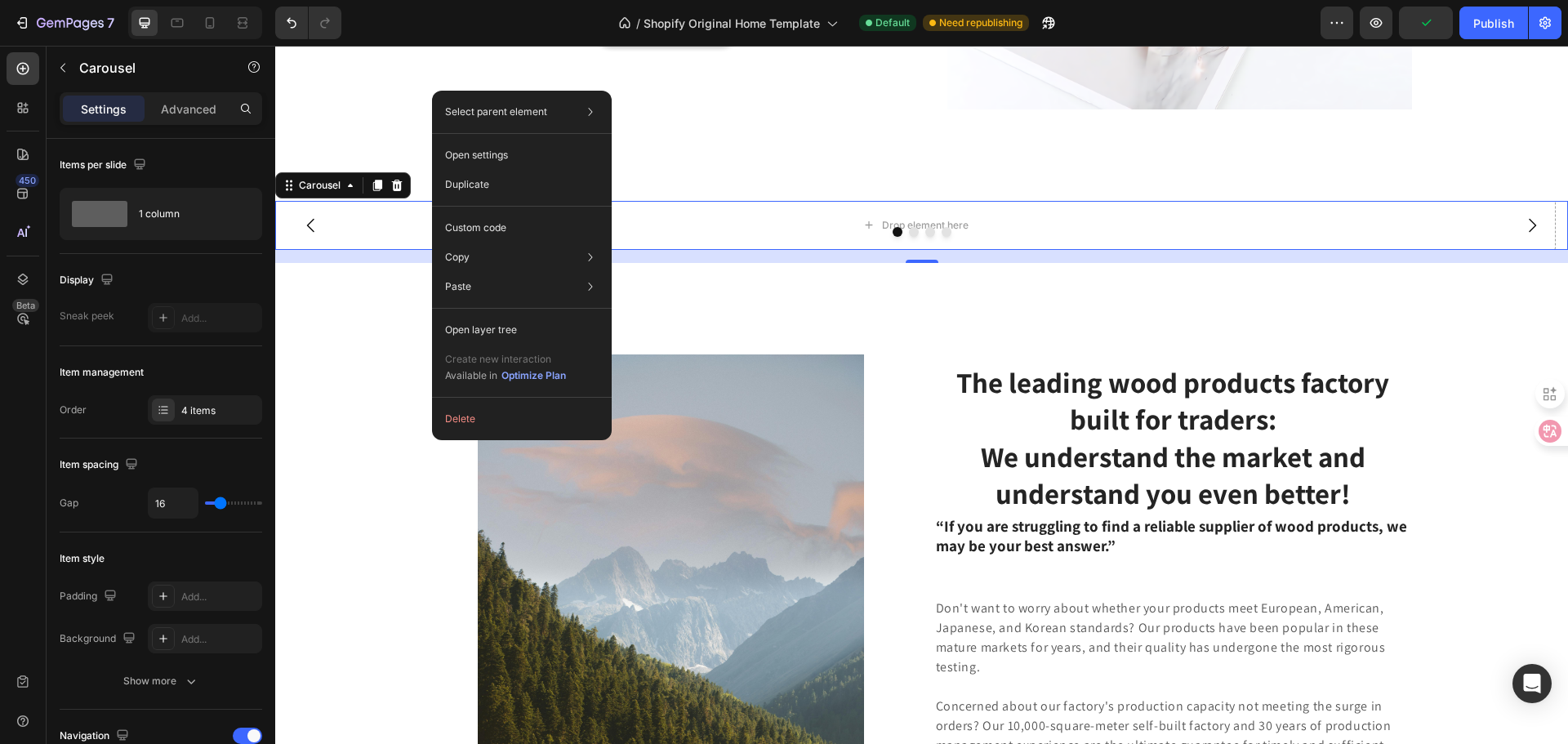
drag, startPoint x: 411, startPoint y: 441, endPoint x: 487, endPoint y: 260, distance: 196.3
click at [411, 237] on div at bounding box center [920, 232] width 1292 height 10
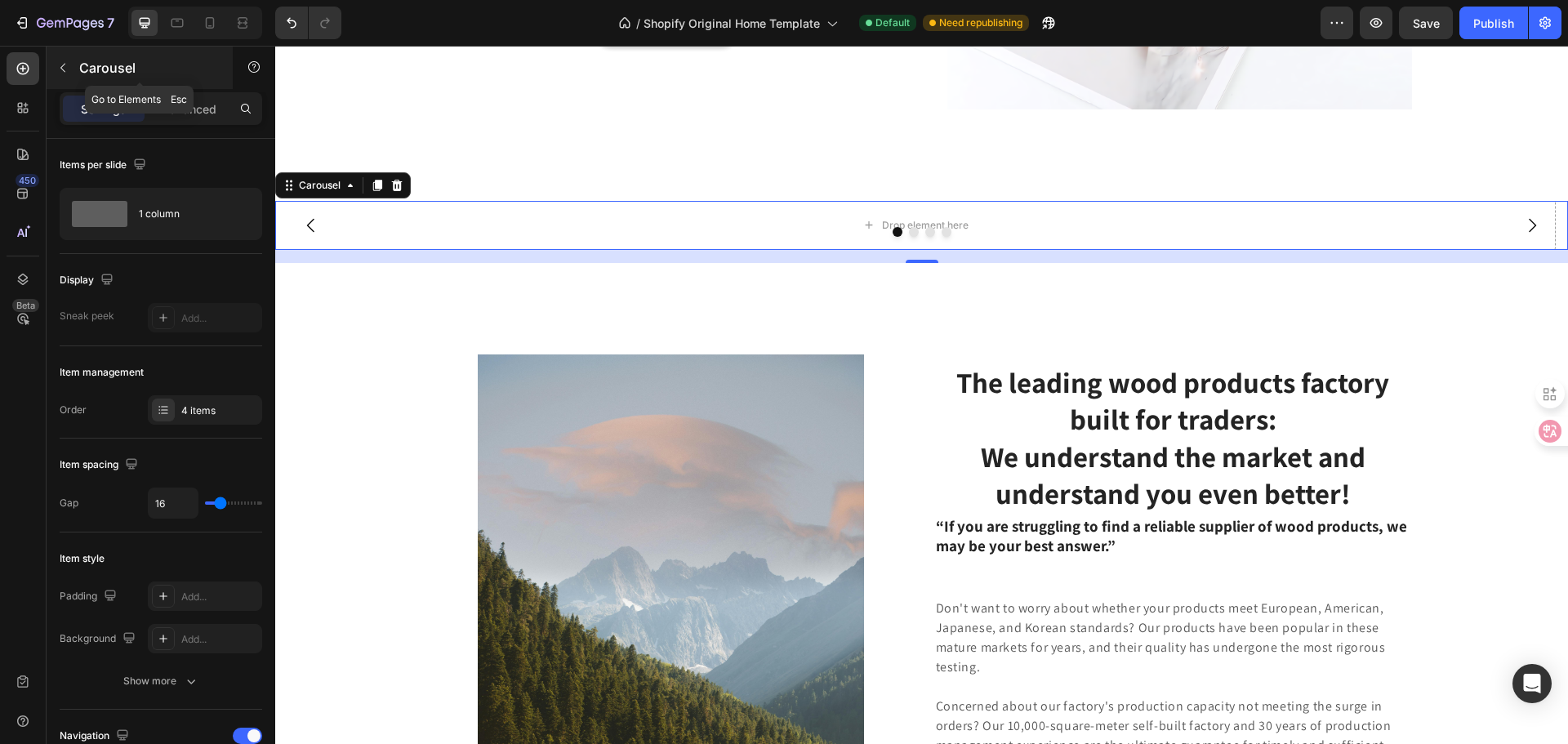
click at [60, 61] on icon "button" at bounding box center [62, 67] width 13 height 13
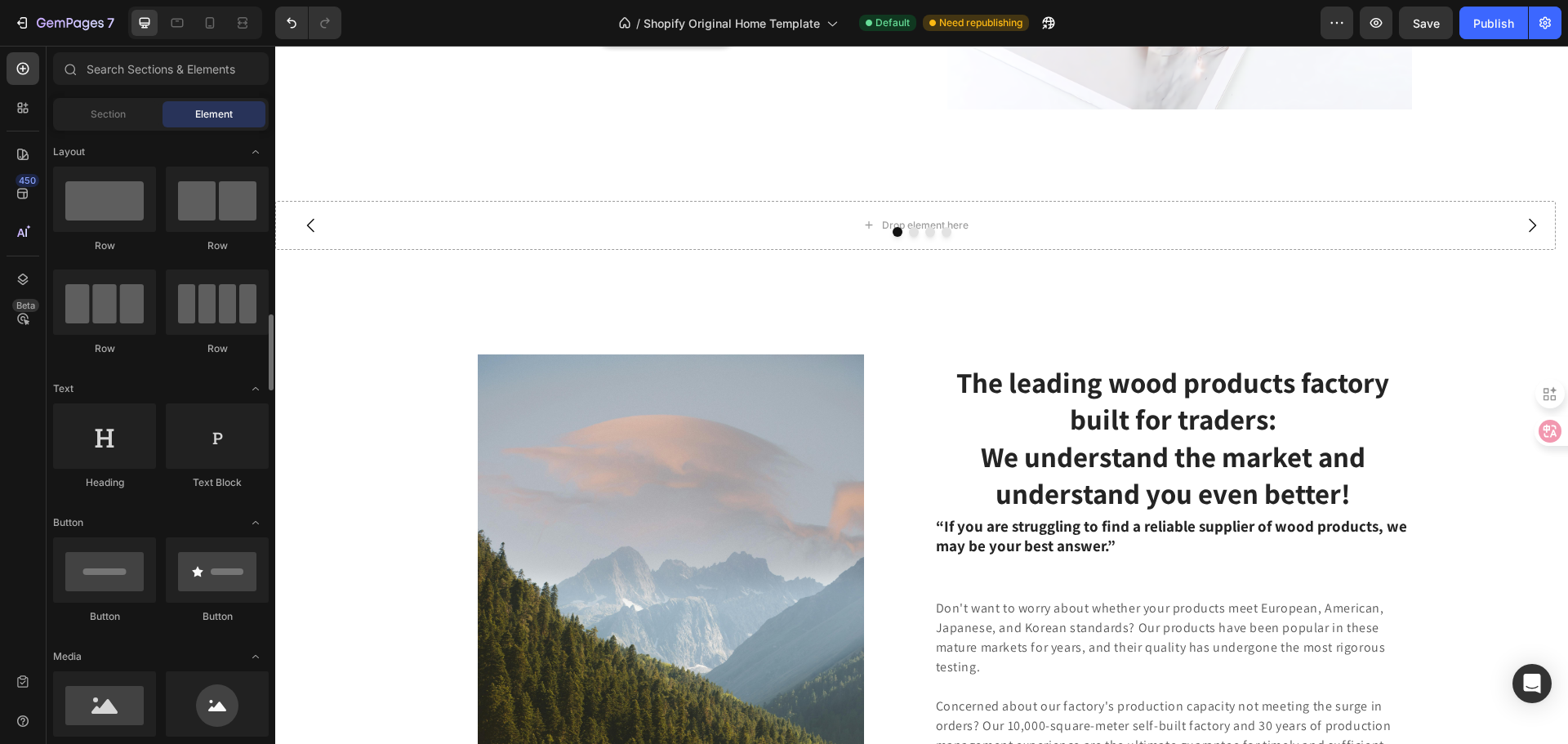
scroll to position [163, 0]
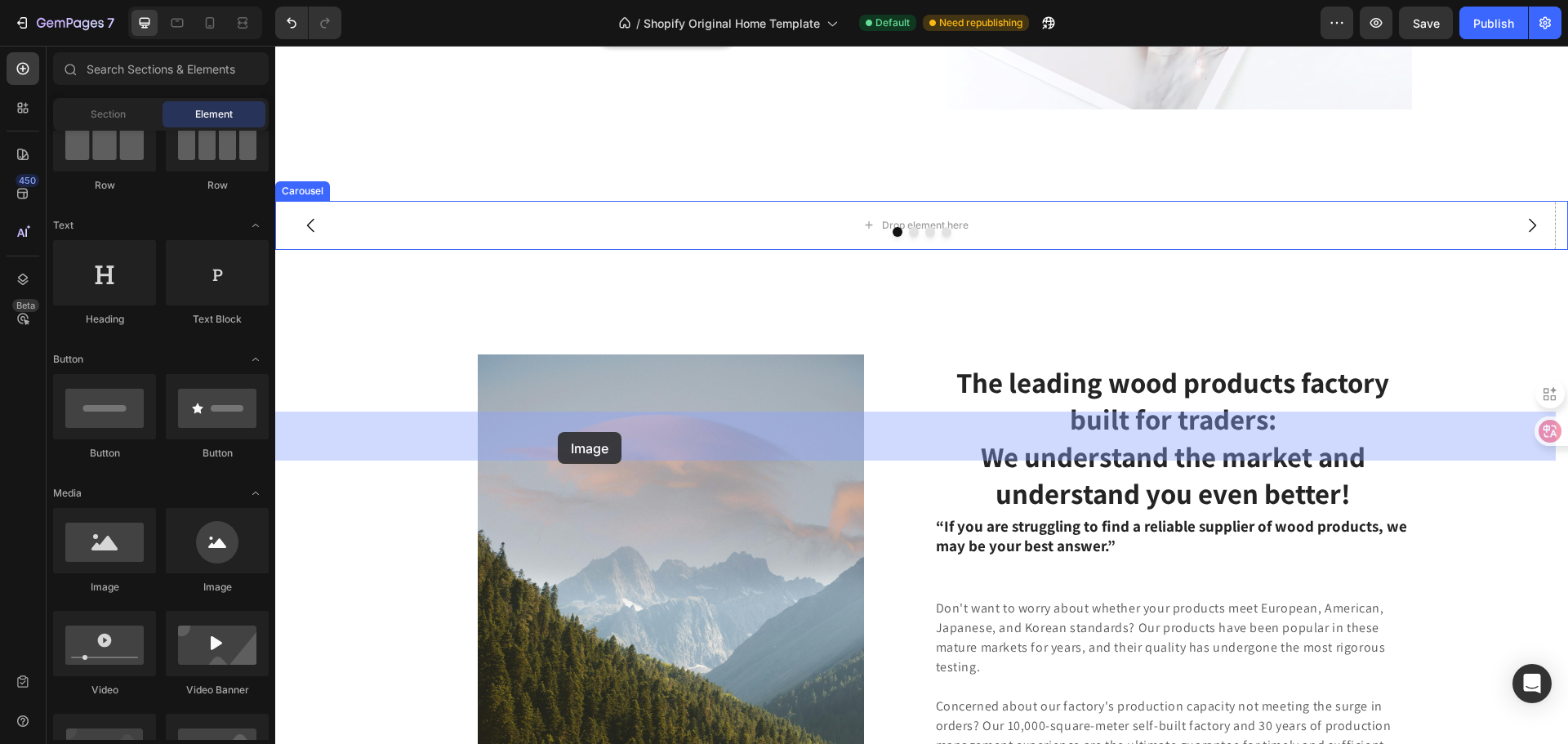
drag, startPoint x: 400, startPoint y: 596, endPoint x: 557, endPoint y: 432, distance: 227.0
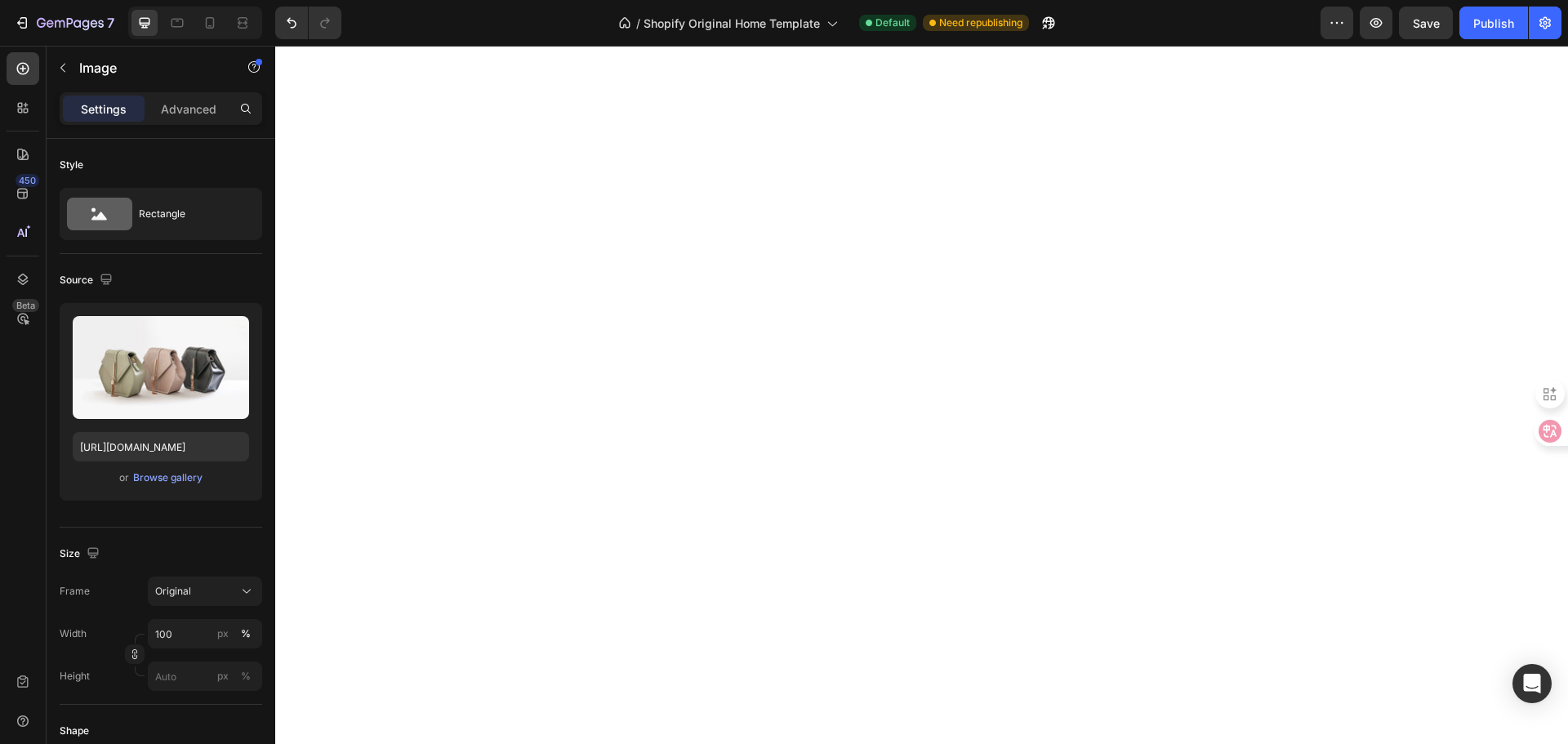
scroll to position [3921, 0]
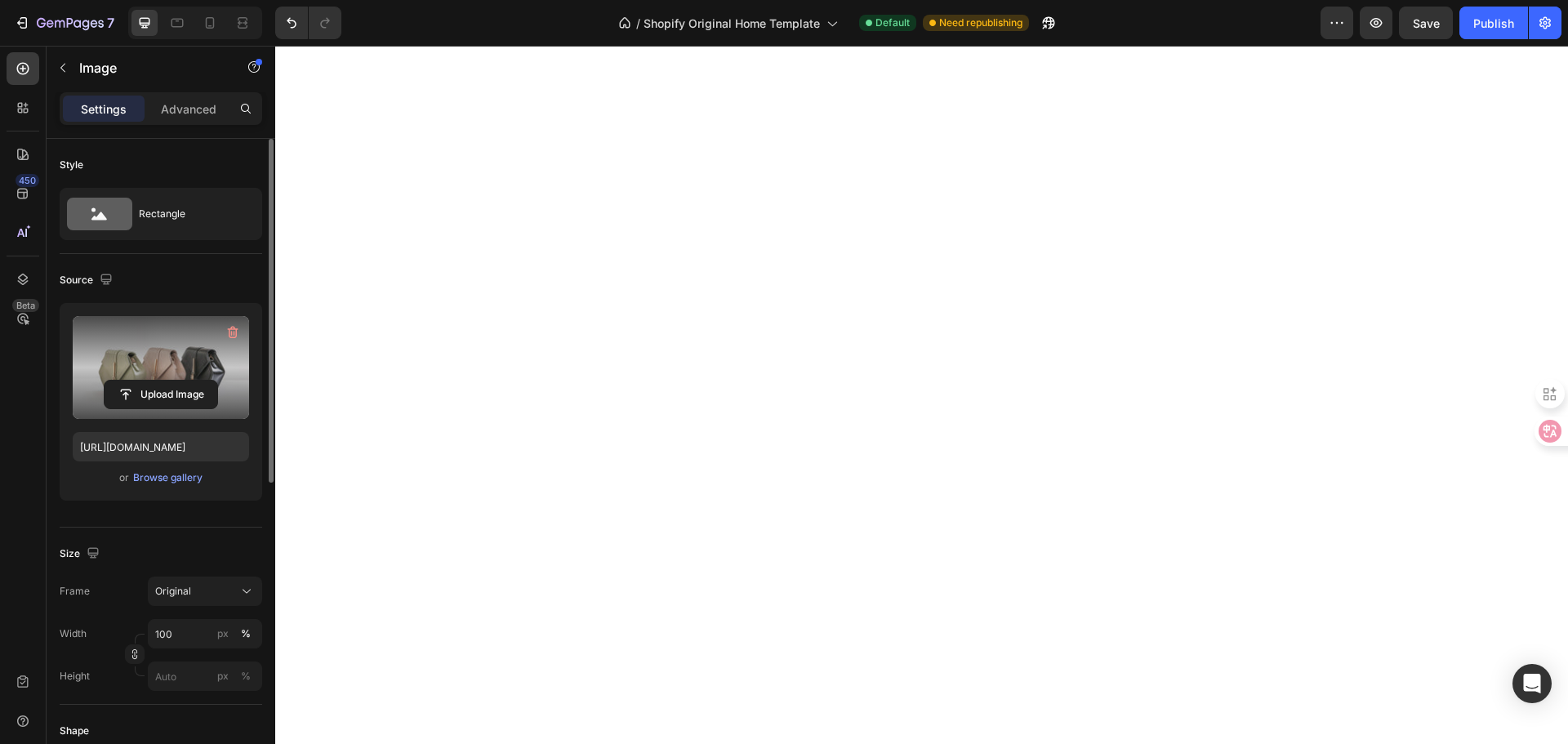
click at [191, 354] on label at bounding box center [161, 367] width 177 height 103
click at [191, 381] on input "file" at bounding box center [161, 395] width 113 height 27
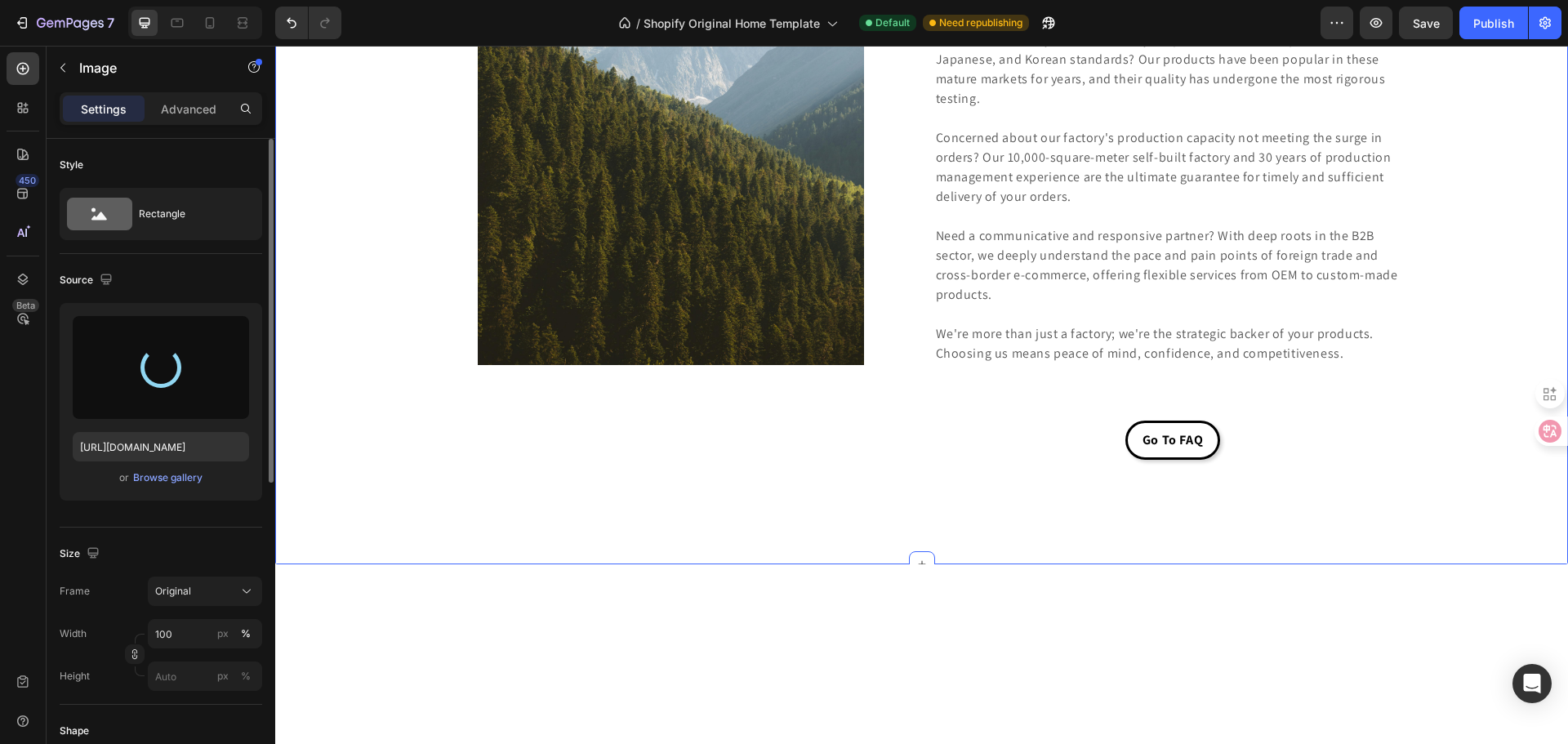
scroll to position [3757, 0]
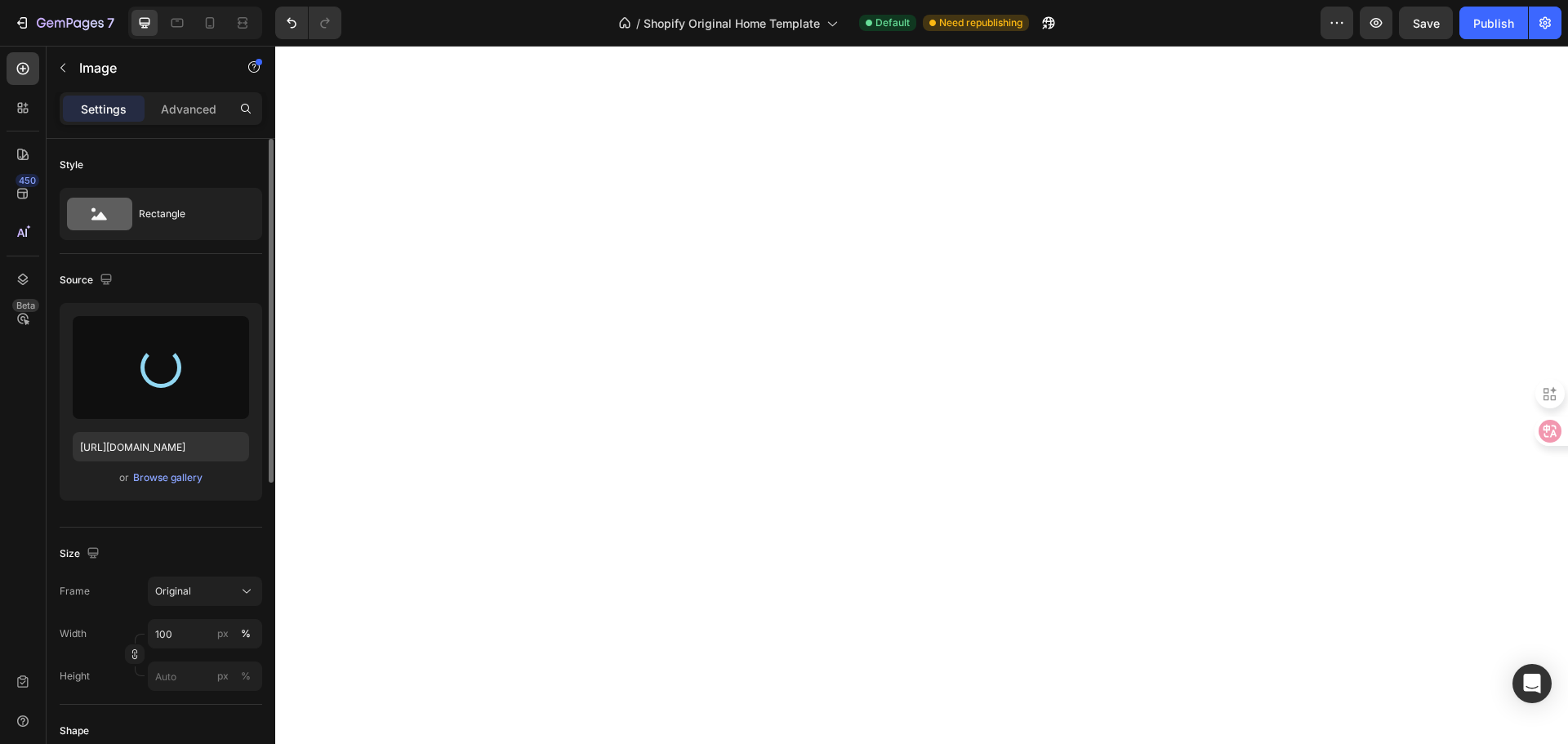
type input "[URL][DOMAIN_NAME]"
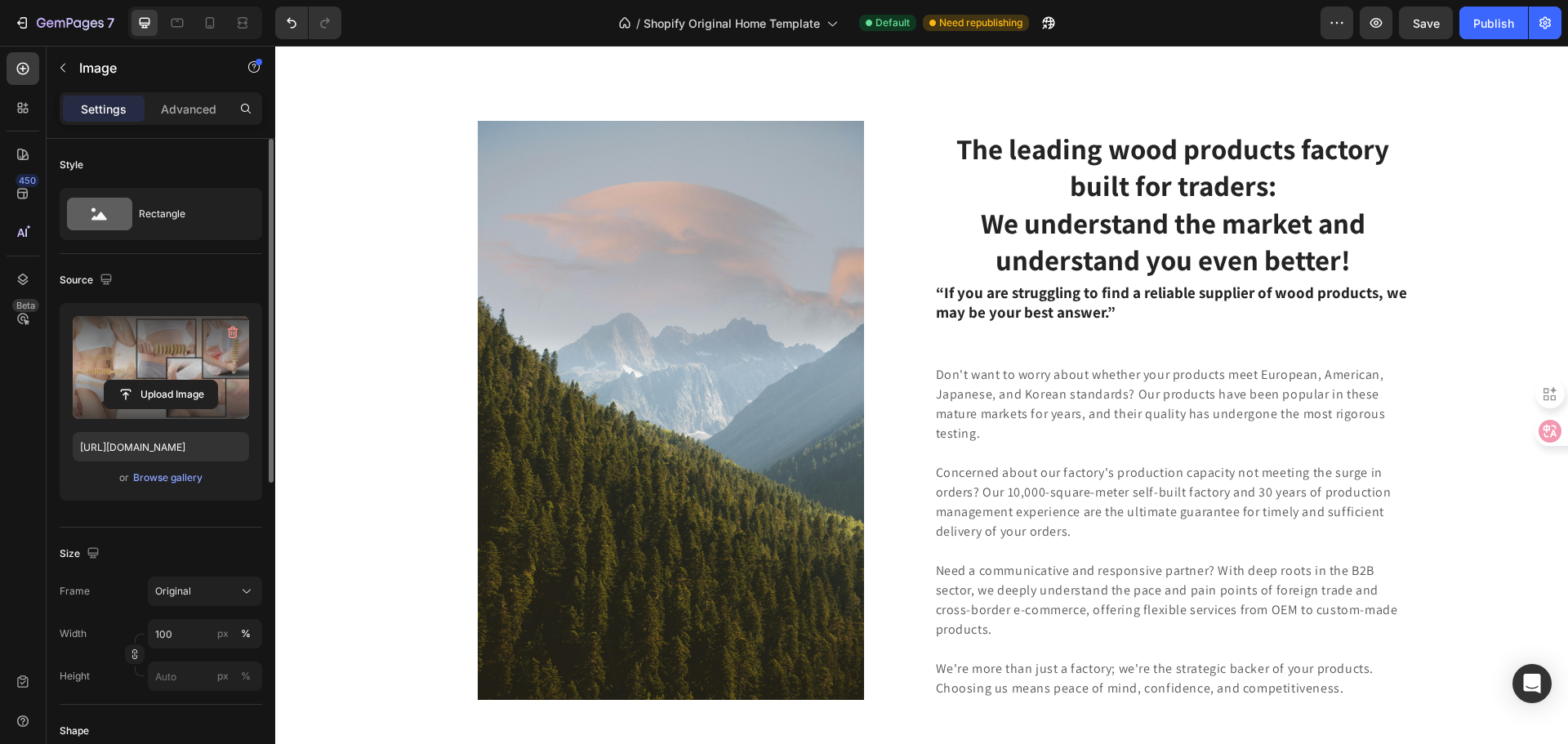
scroll to position [4006, 0]
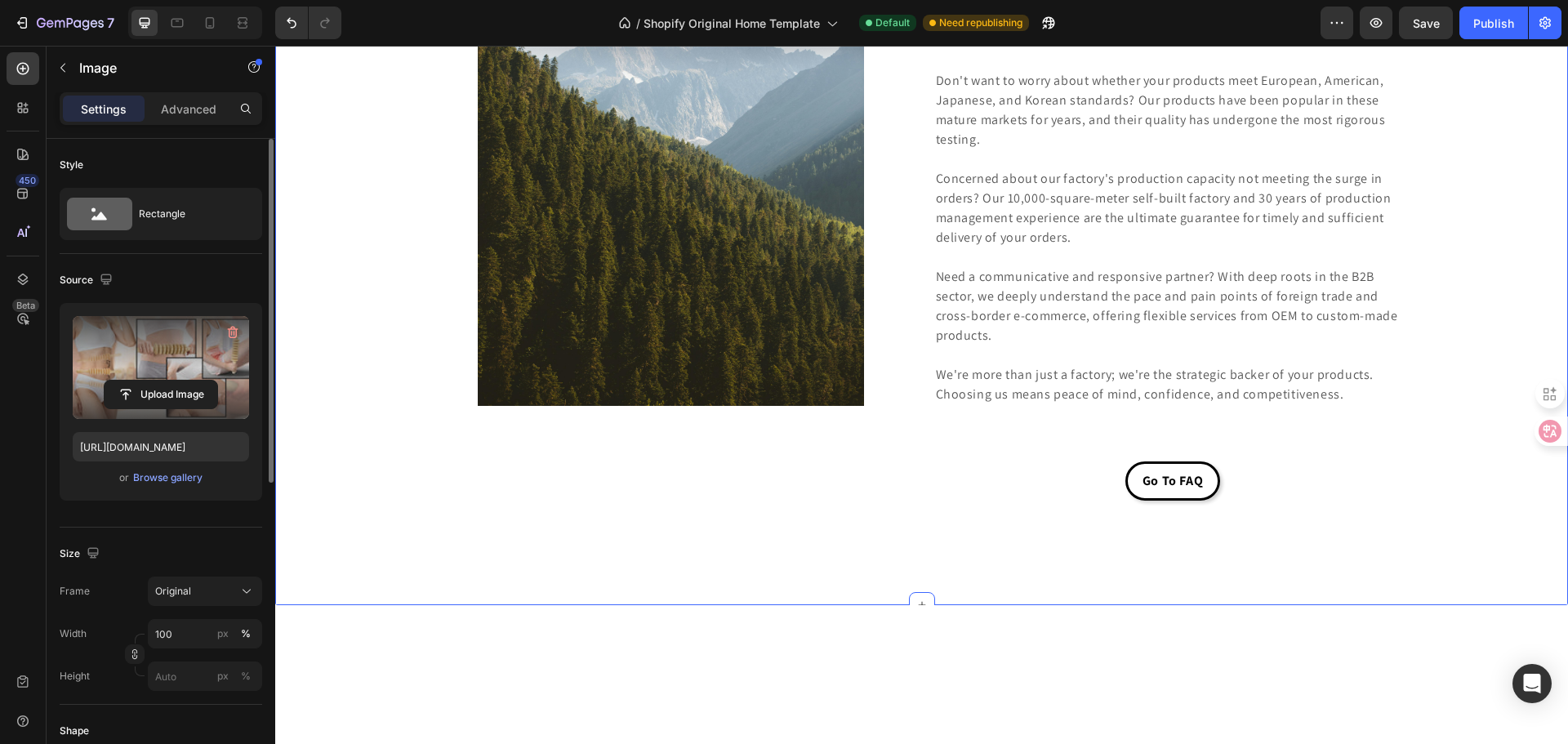
click at [972, 406] on div "Image Row The leading wood products factory built for traders: We understand th…" at bounding box center [920, 184] width 1292 height 844
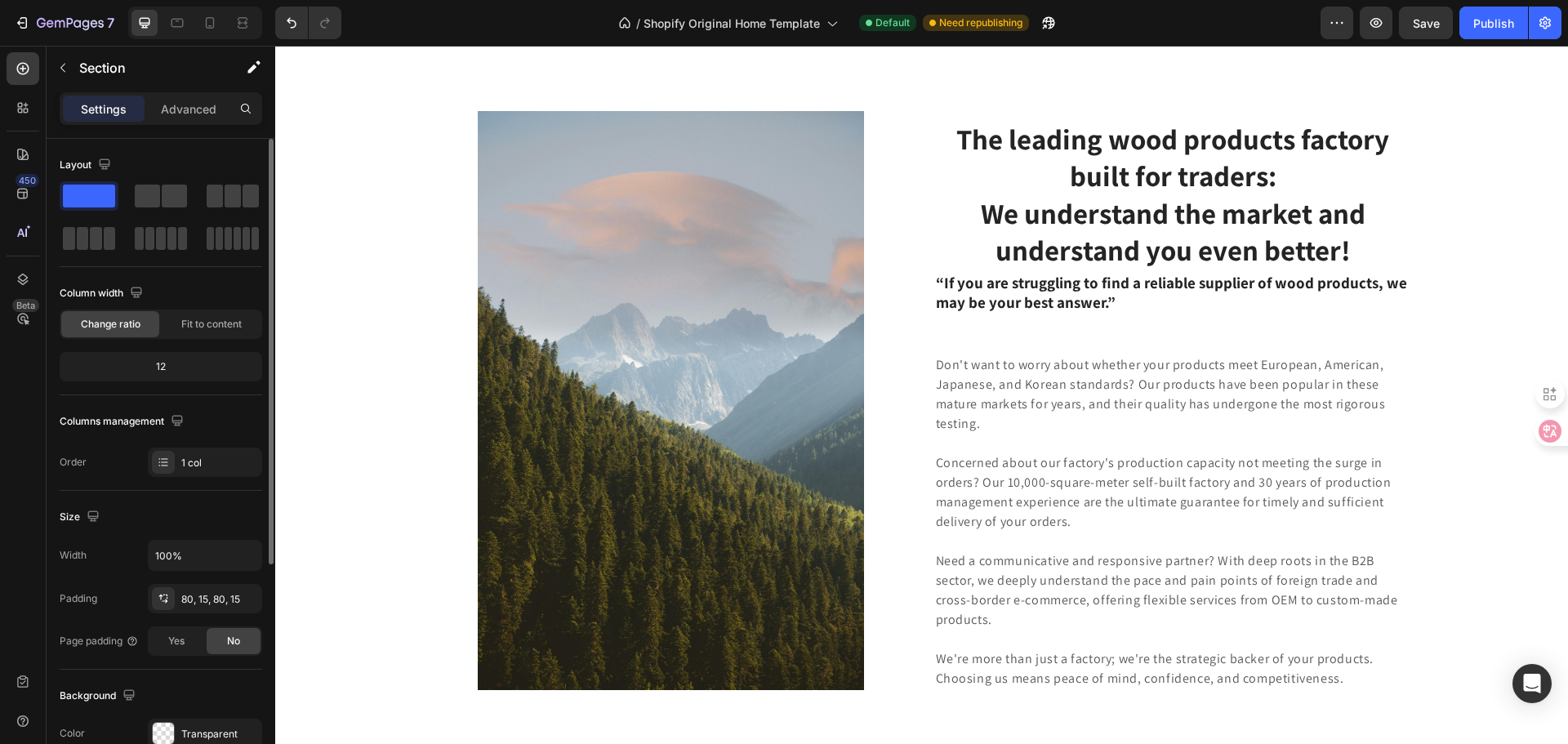
scroll to position [3843, 0]
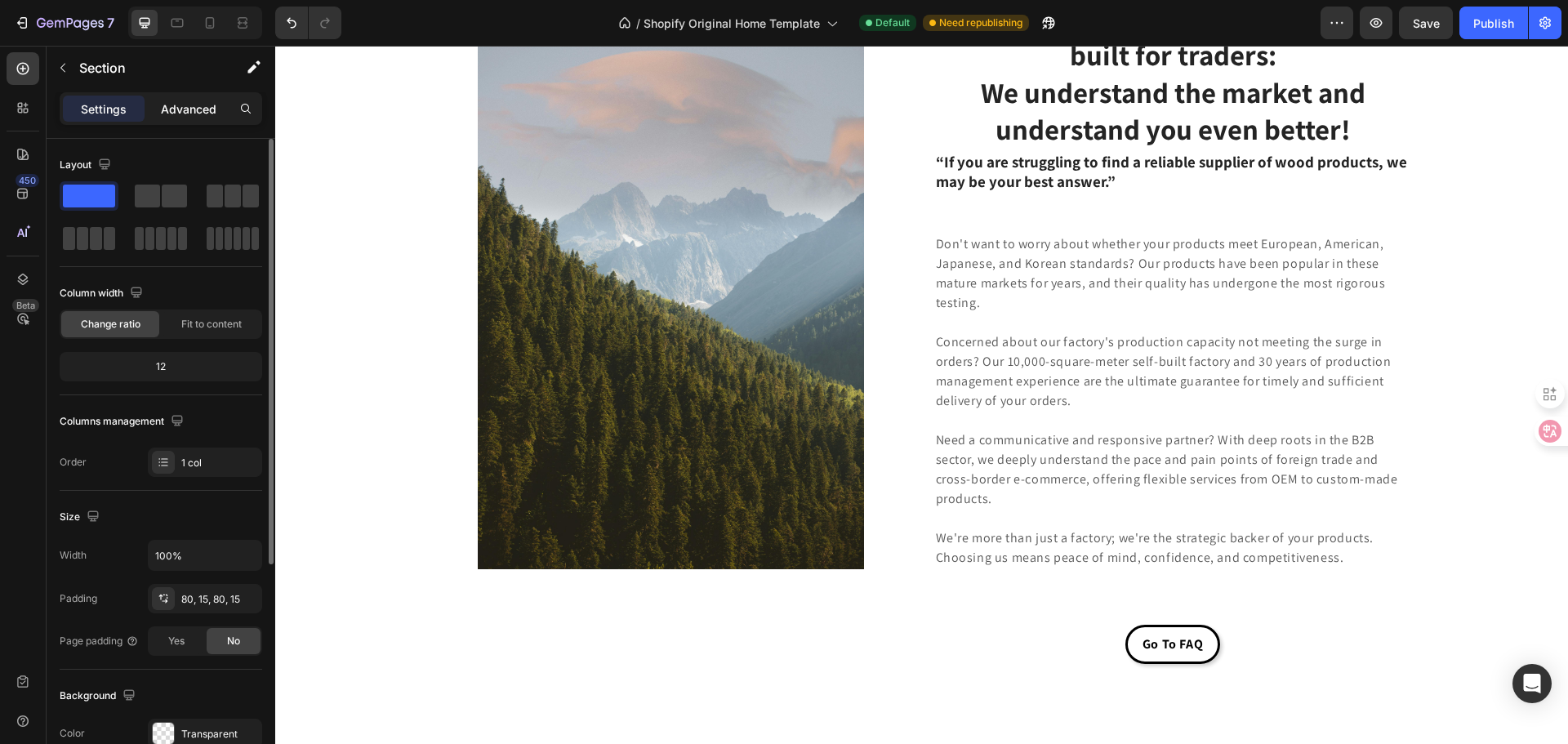
click at [198, 105] on p "Advanced" at bounding box center [188, 108] width 56 height 17
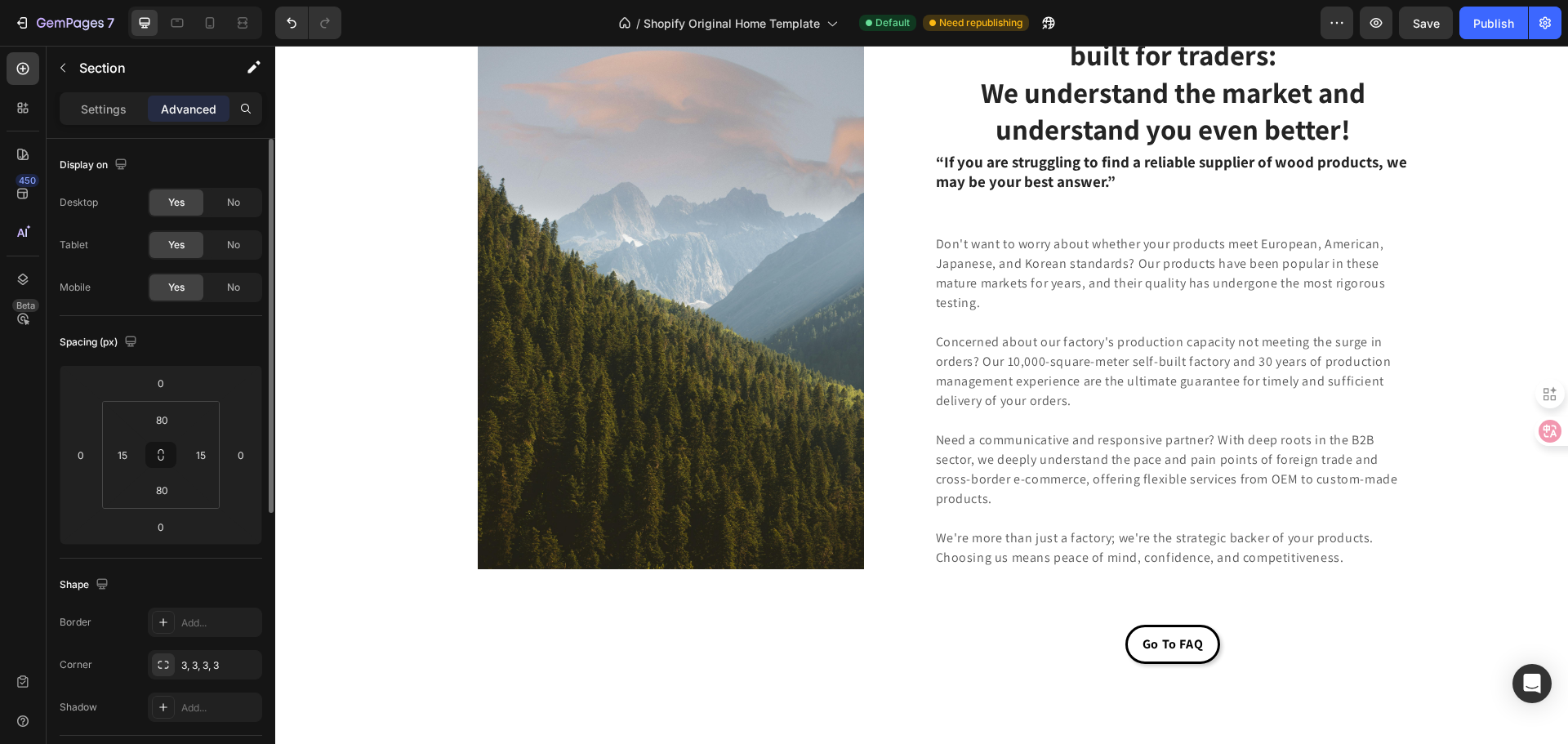
click at [473, 559] on div "Image Row The leading wood products factory built for traders: We understand th…" at bounding box center [920, 346] width 1292 height 844
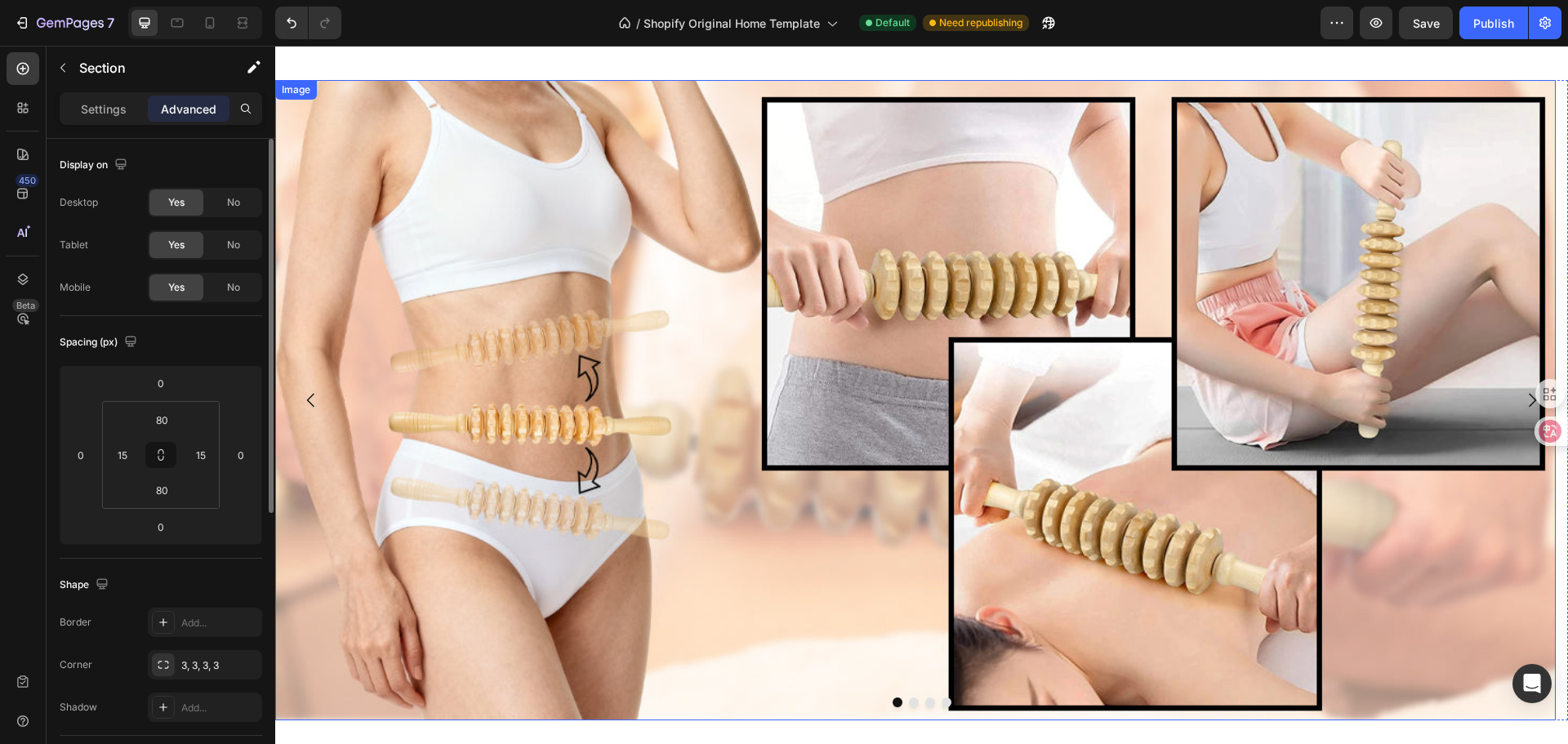
scroll to position [3597, 0]
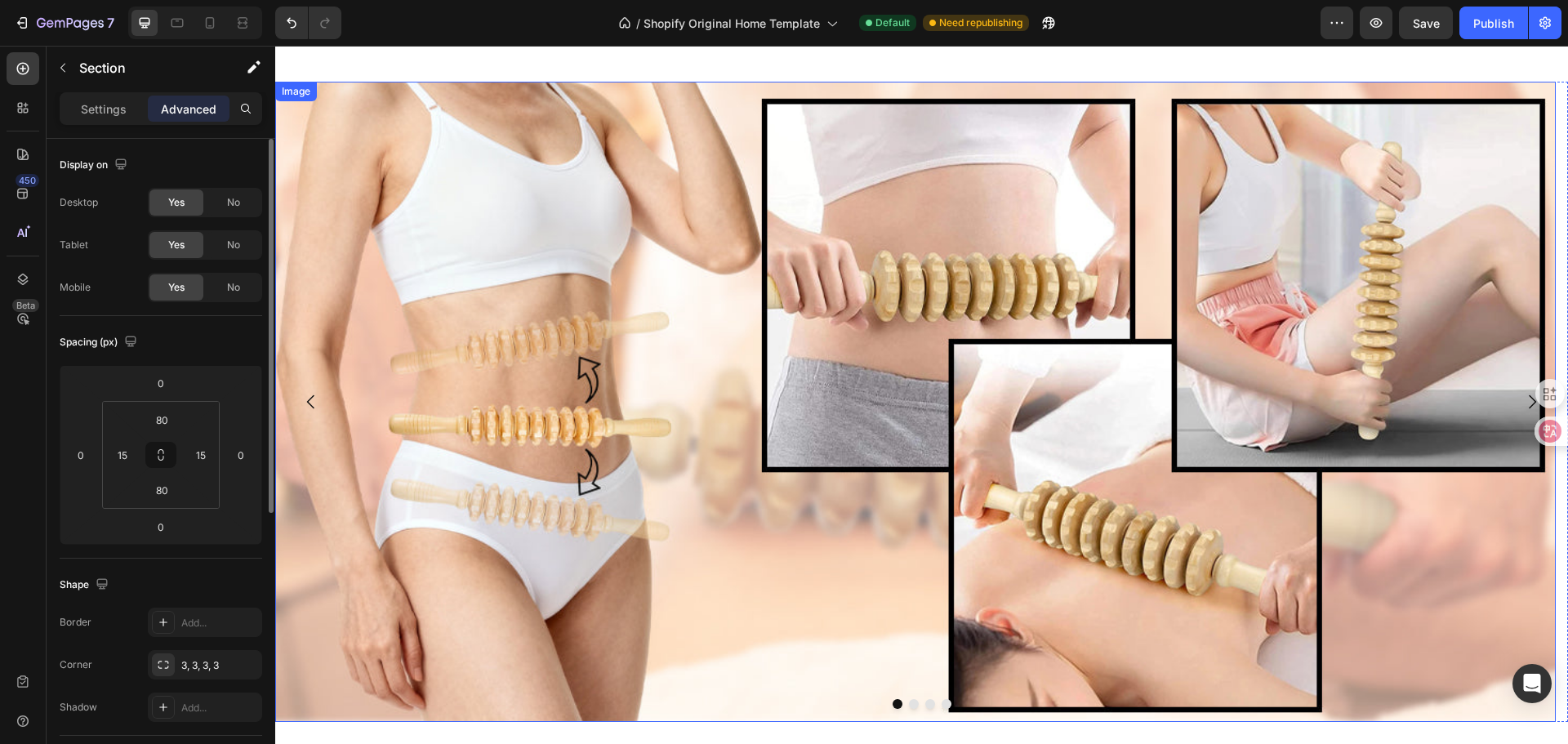
click at [562, 467] on img at bounding box center [915, 401] width 1281 height 640
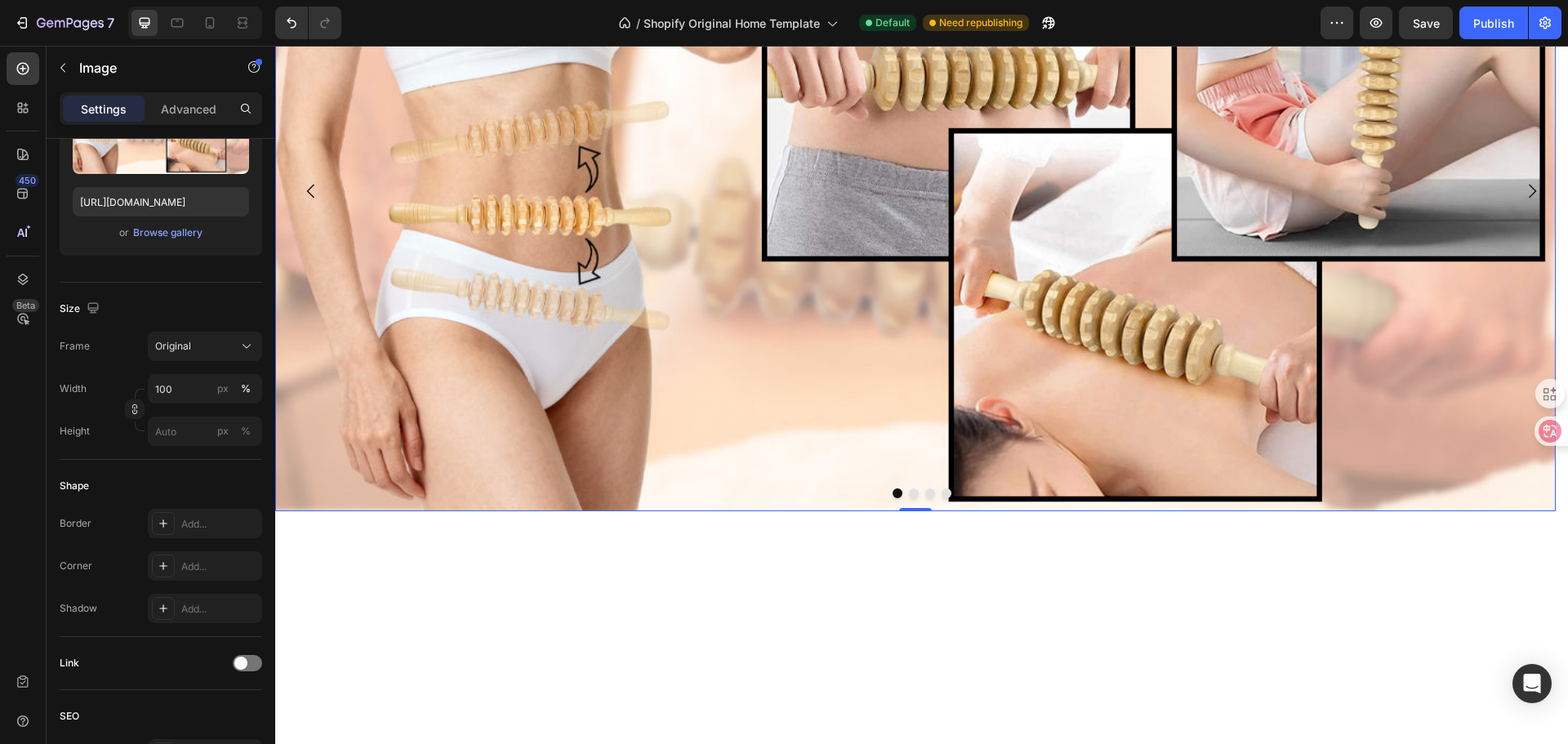
click at [697, 487] on img at bounding box center [915, 191] width 1281 height 640
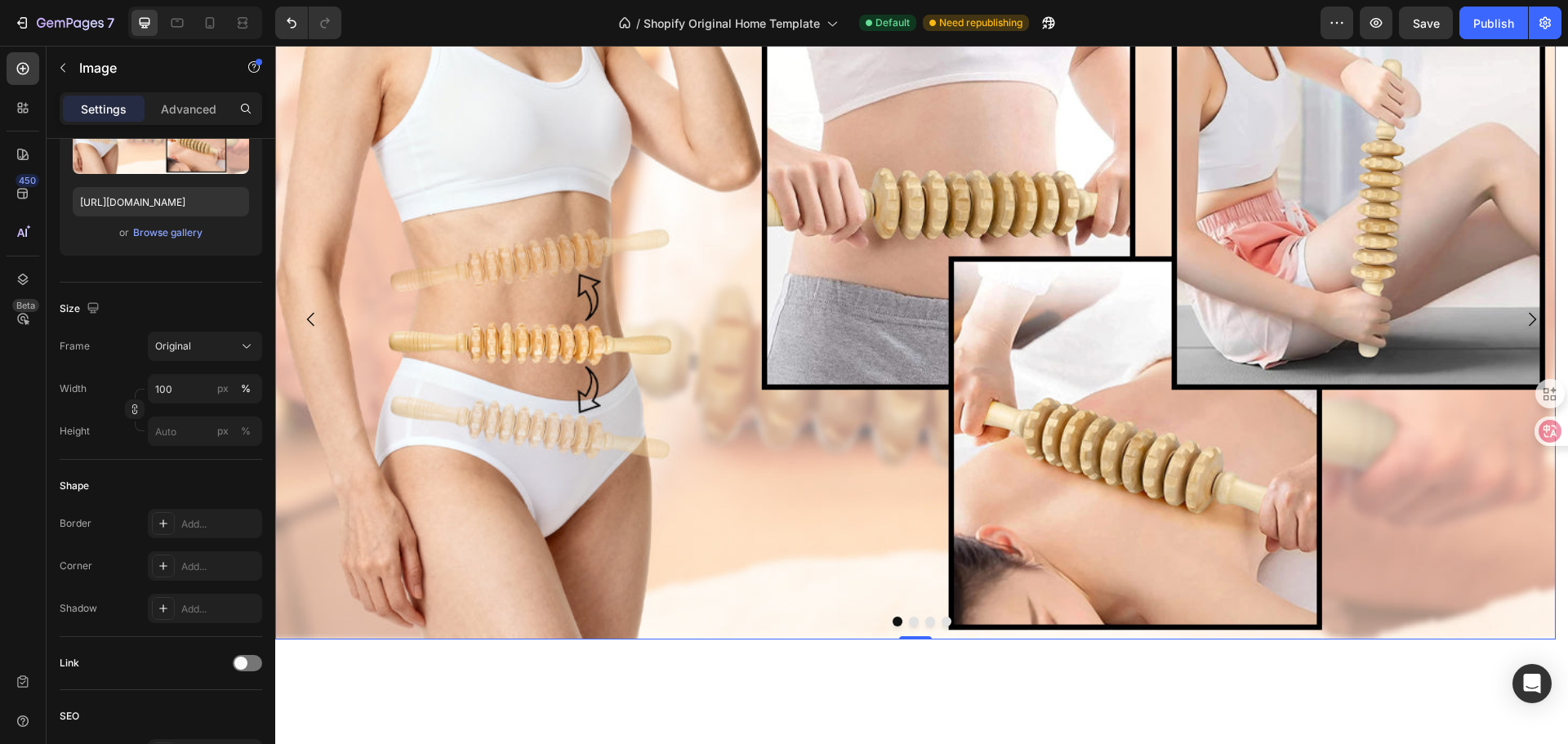
scroll to position [3679, 0]
click at [72, 66] on button "button" at bounding box center [63, 68] width 26 height 27
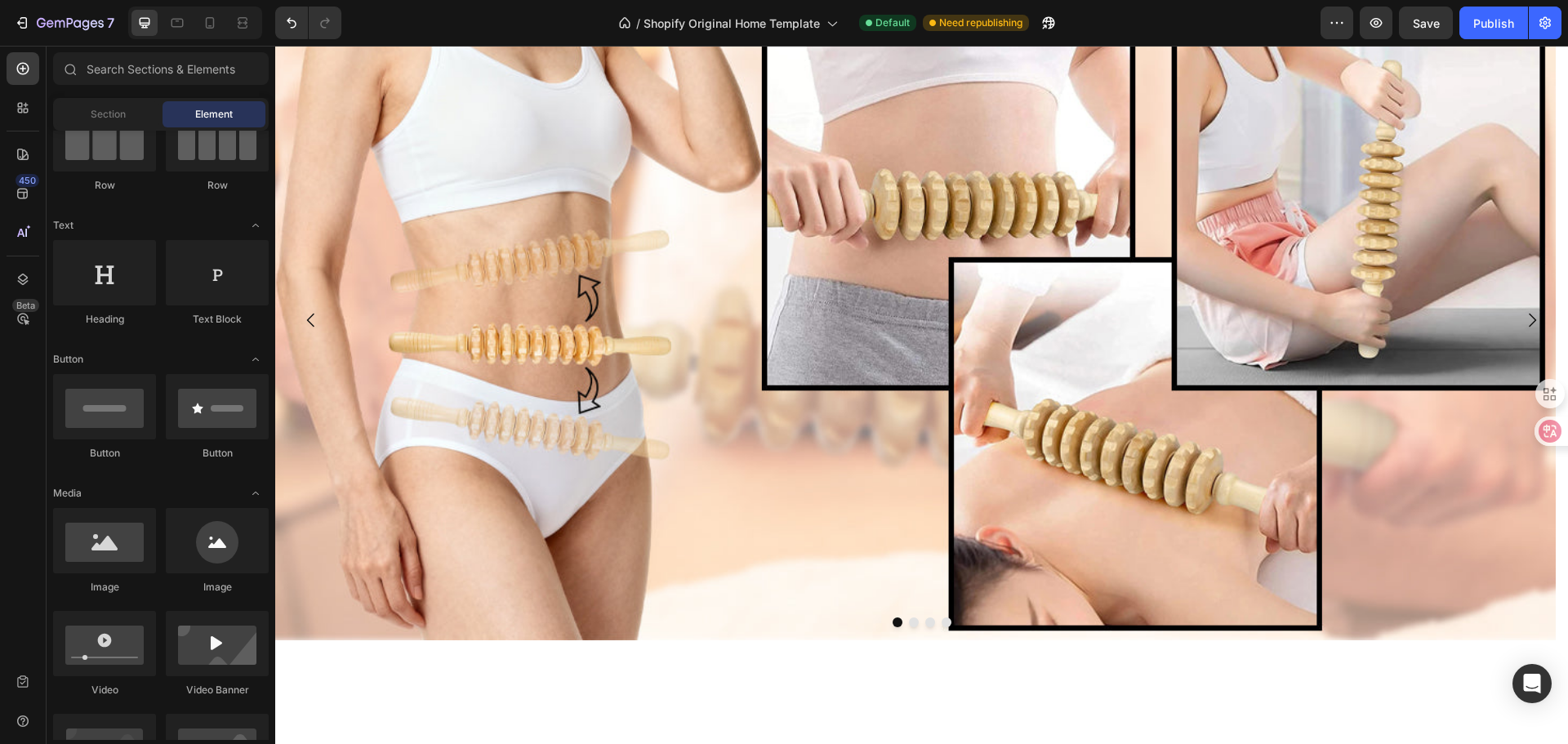
scroll to position [0, 0]
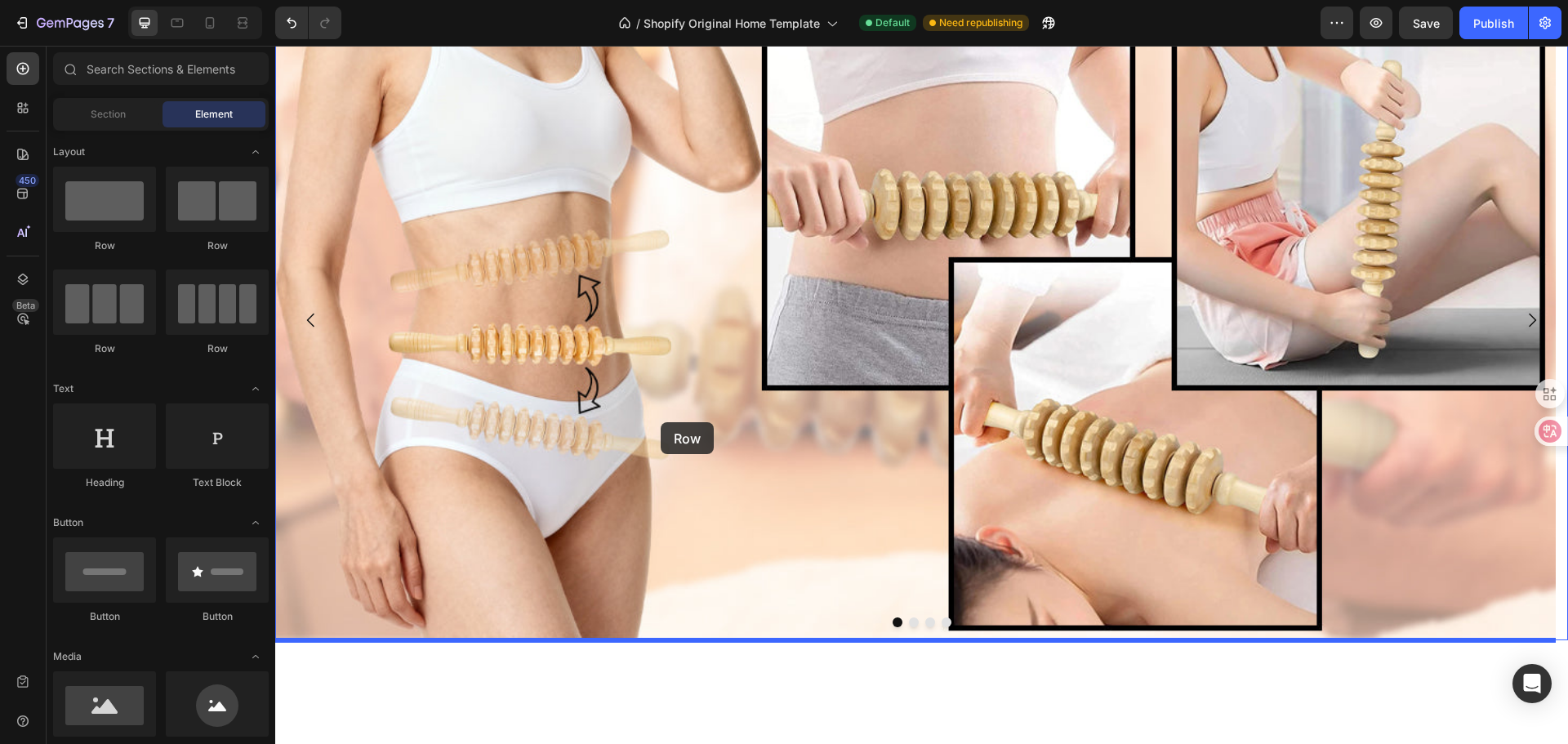
drag, startPoint x: 396, startPoint y: 256, endPoint x: 660, endPoint y: 422, distance: 311.9
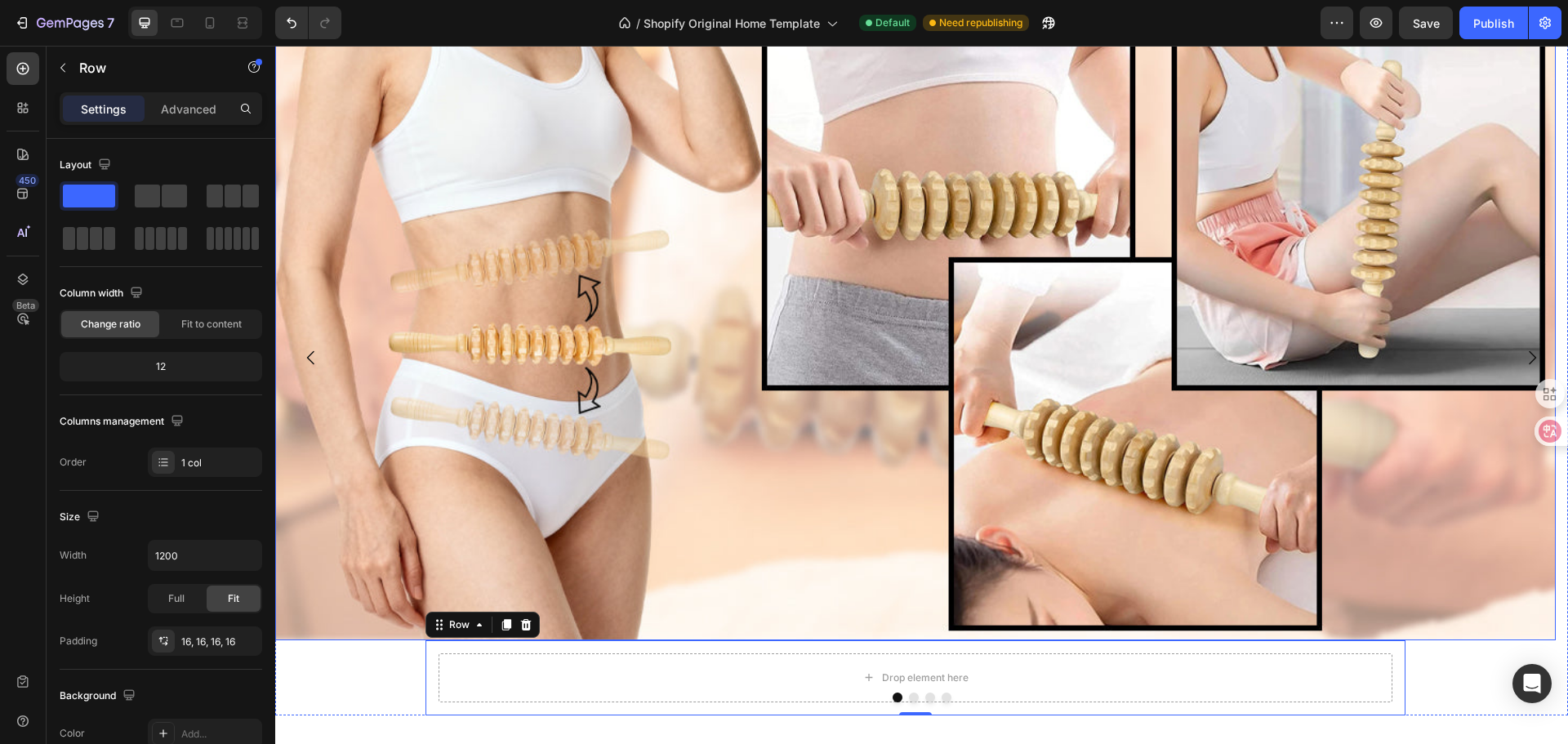
scroll to position [3717, 0]
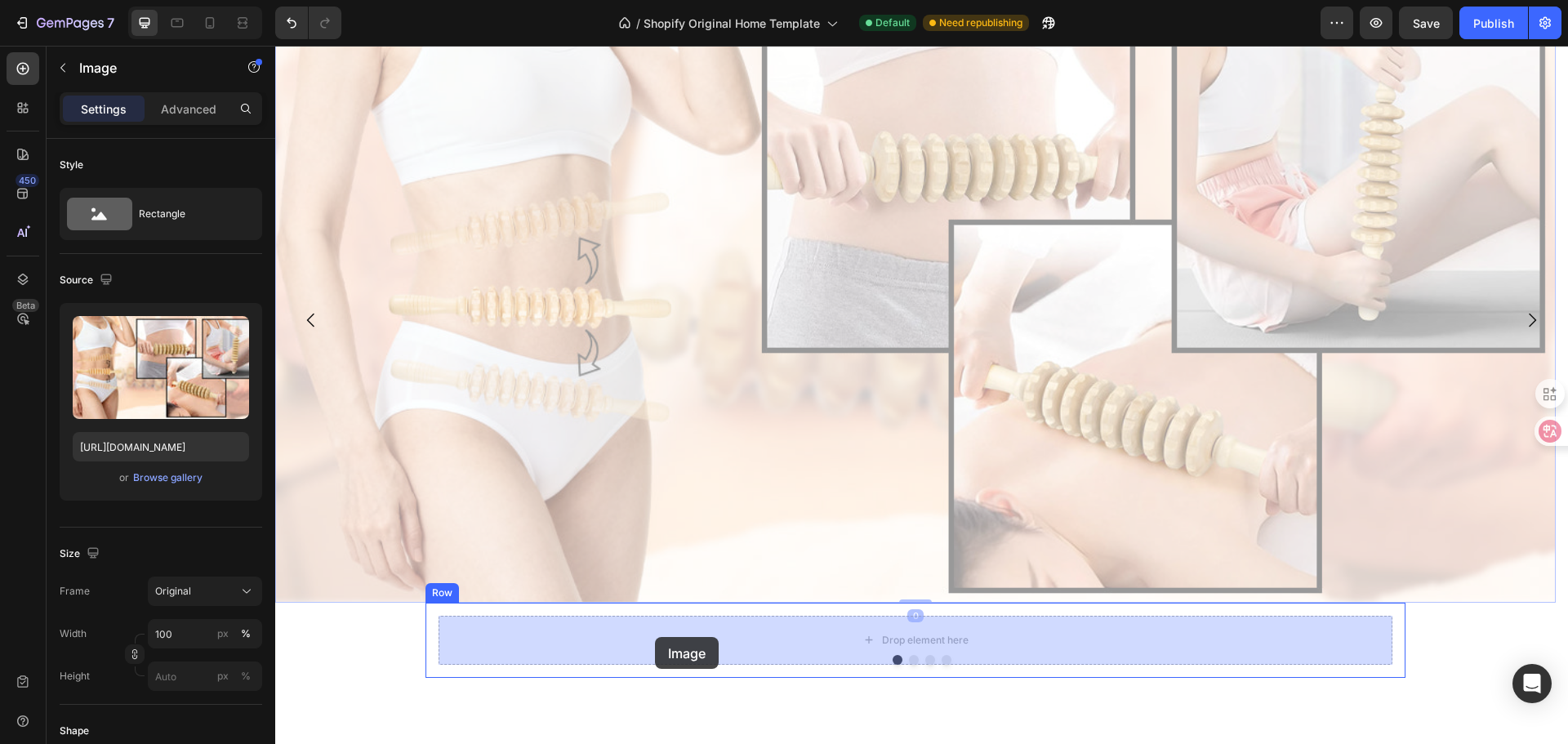
drag, startPoint x: 664, startPoint y: 558, endPoint x: 654, endPoint y: 637, distance: 79.6
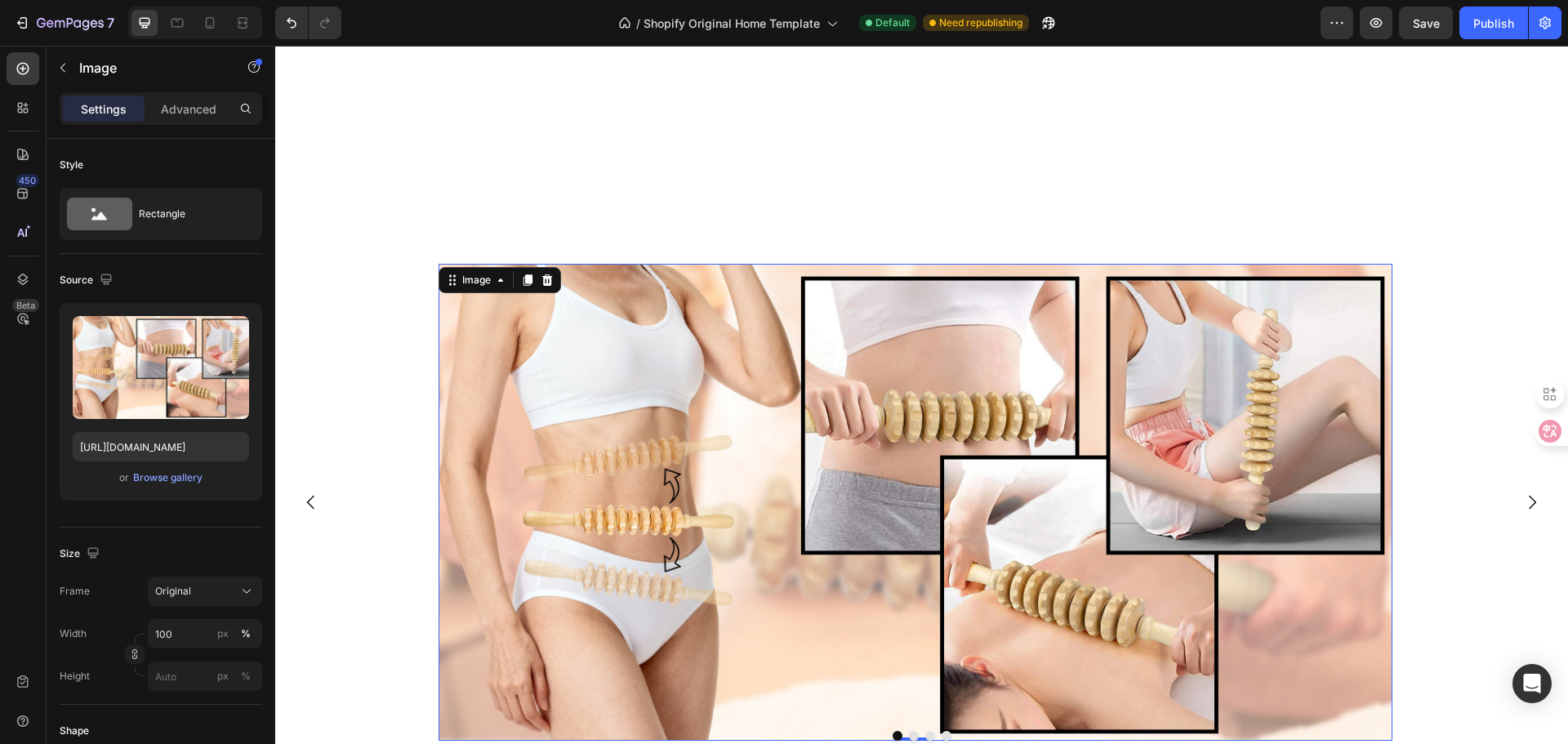
scroll to position [3529, 0]
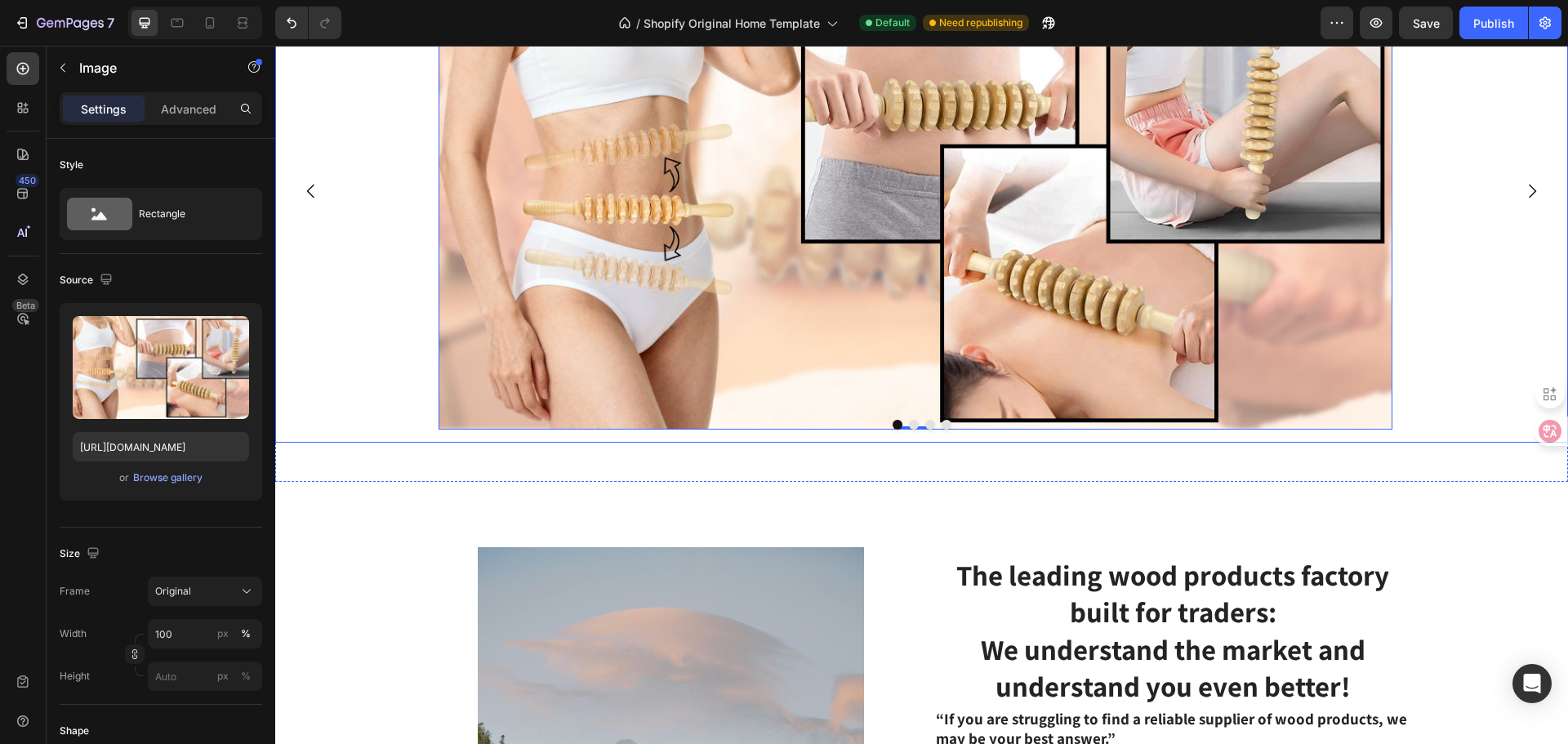
click at [314, 201] on icon "Carousel Back Arrow" at bounding box center [311, 191] width 20 height 20
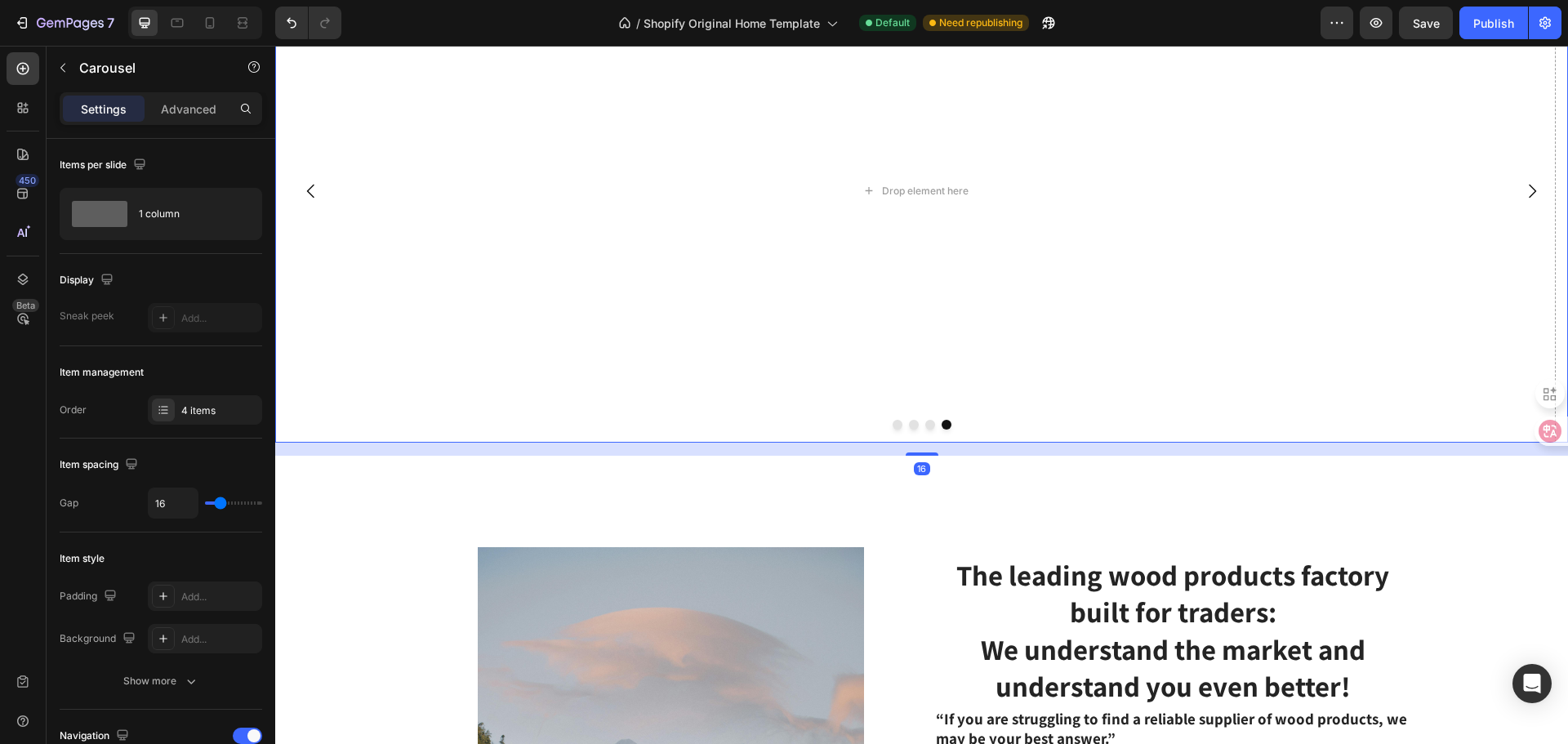
click at [1522, 201] on icon "Carousel Next Arrow" at bounding box center [1532, 191] width 20 height 20
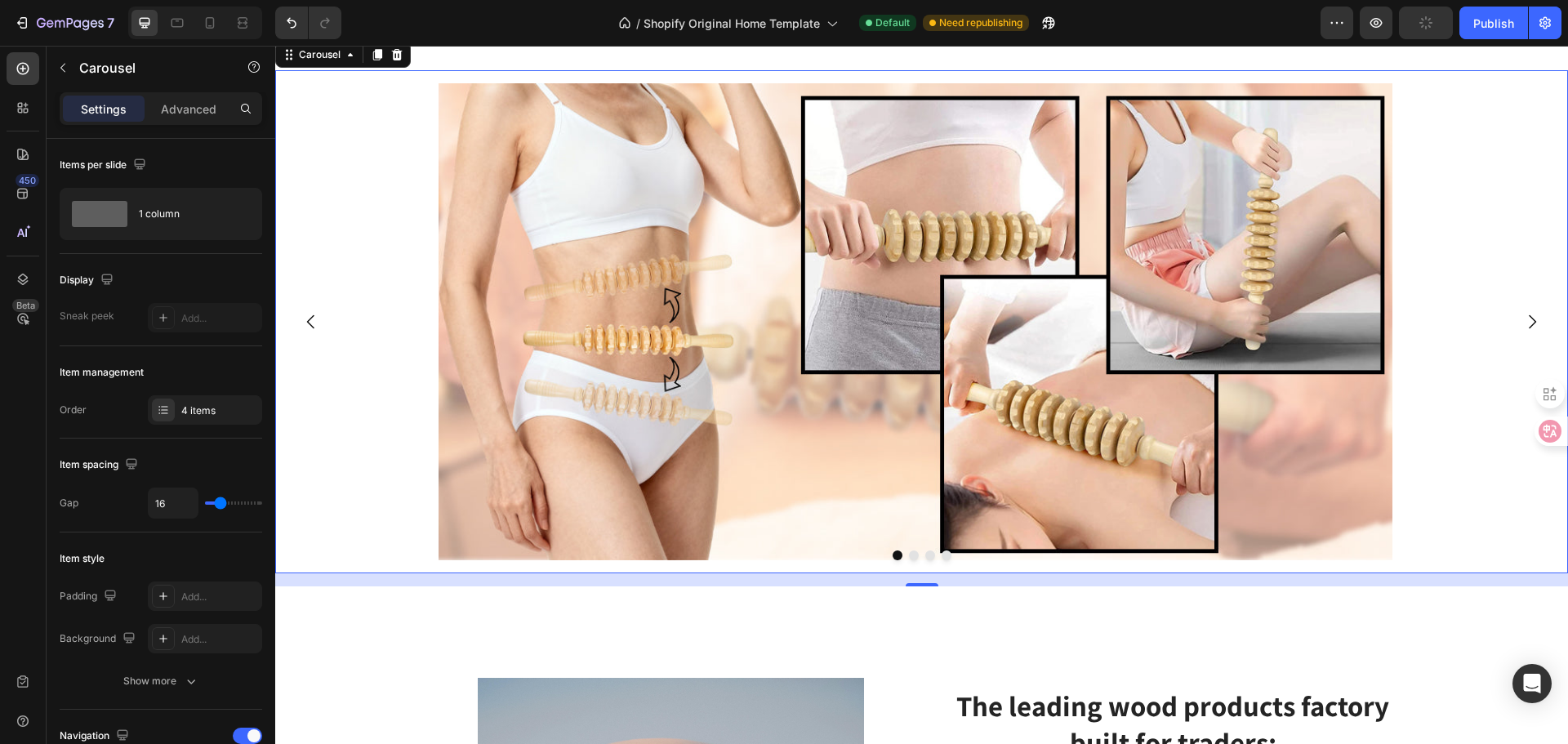
scroll to position [3611, 0]
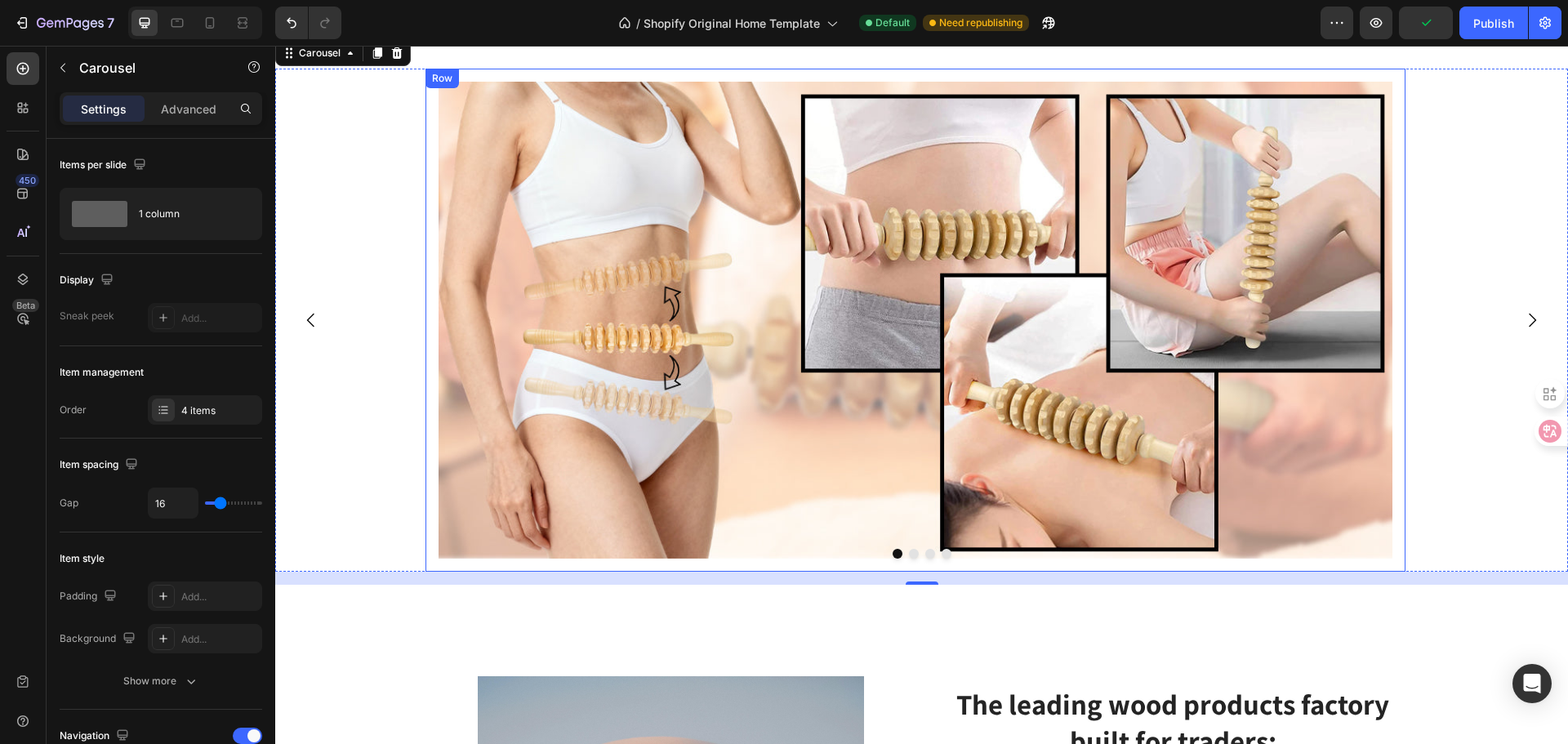
click at [1397, 442] on div "Image Row" at bounding box center [915, 320] width 980 height 504
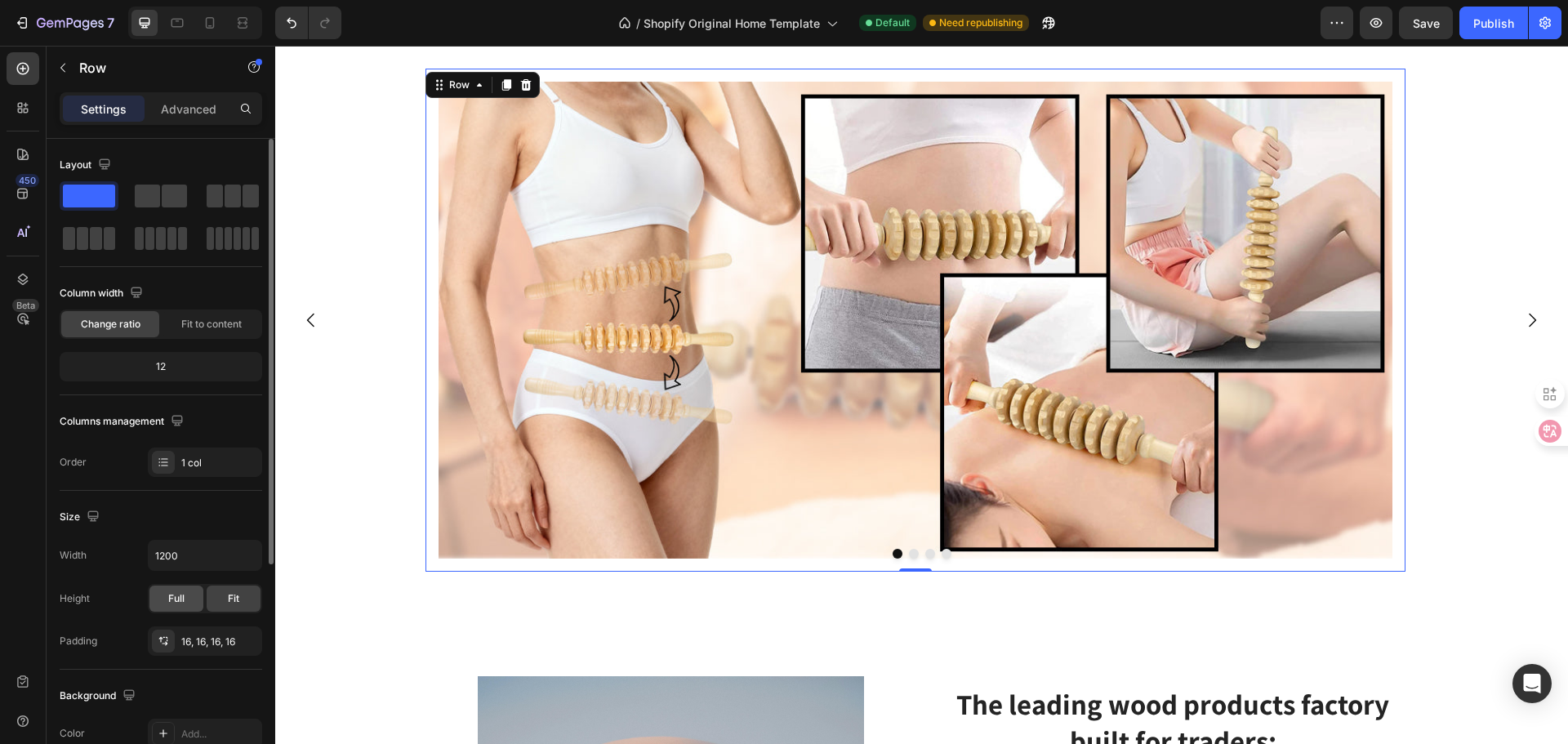
scroll to position [245, 0]
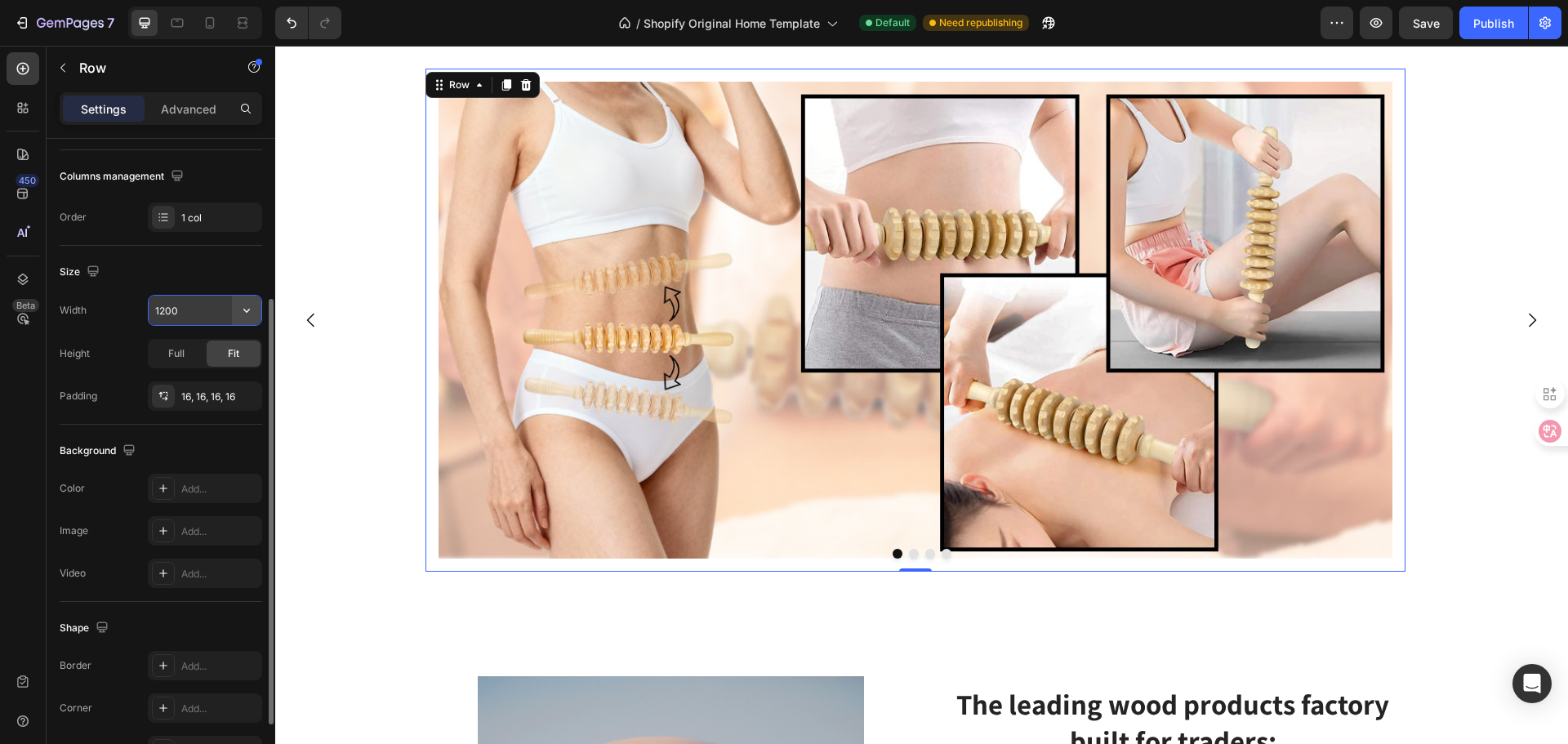
click at [246, 318] on icon "button" at bounding box center [246, 310] width 17 height 17
click at [235, 380] on span "100%" at bounding box center [234, 383] width 26 height 15
type input "100%"
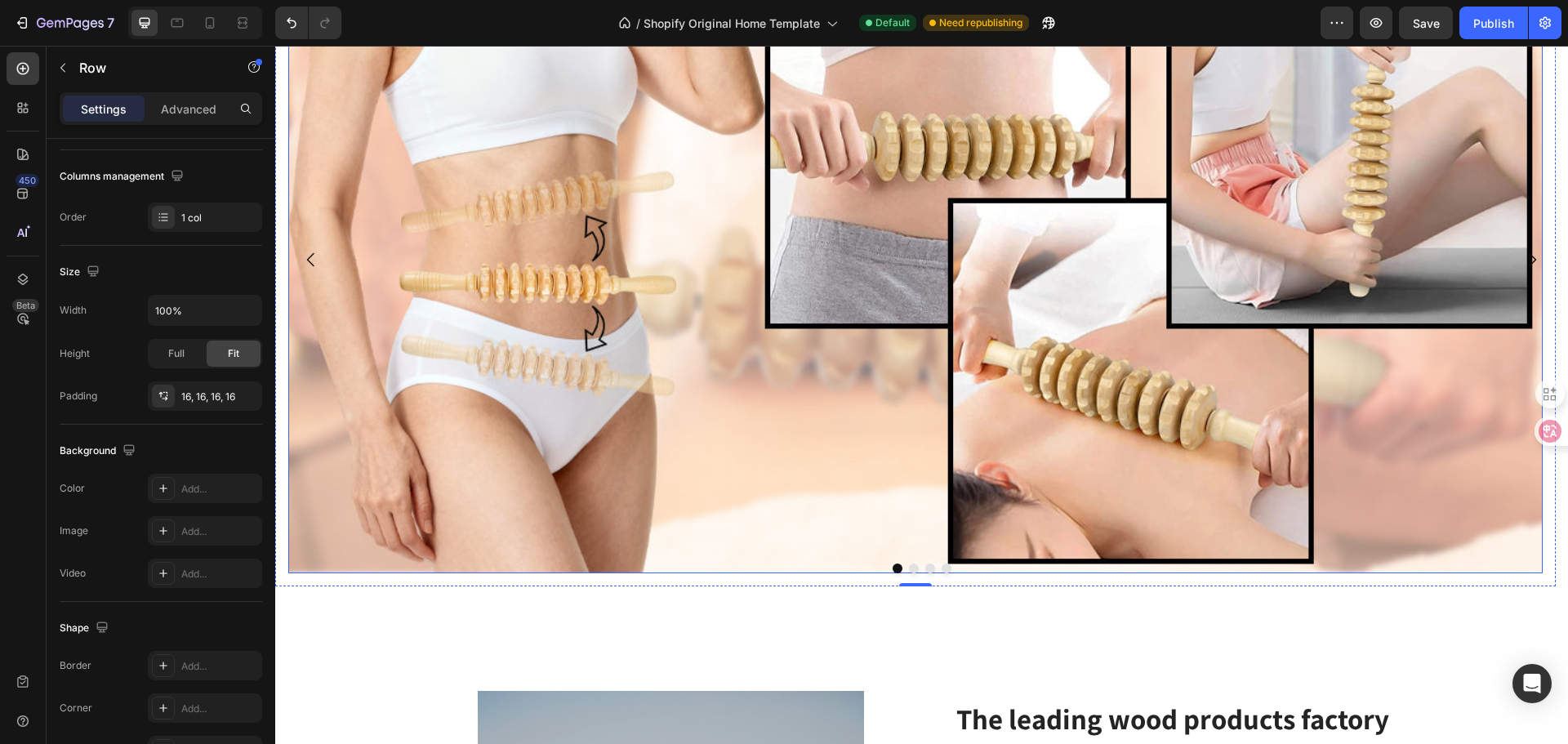
scroll to position [3937, 0]
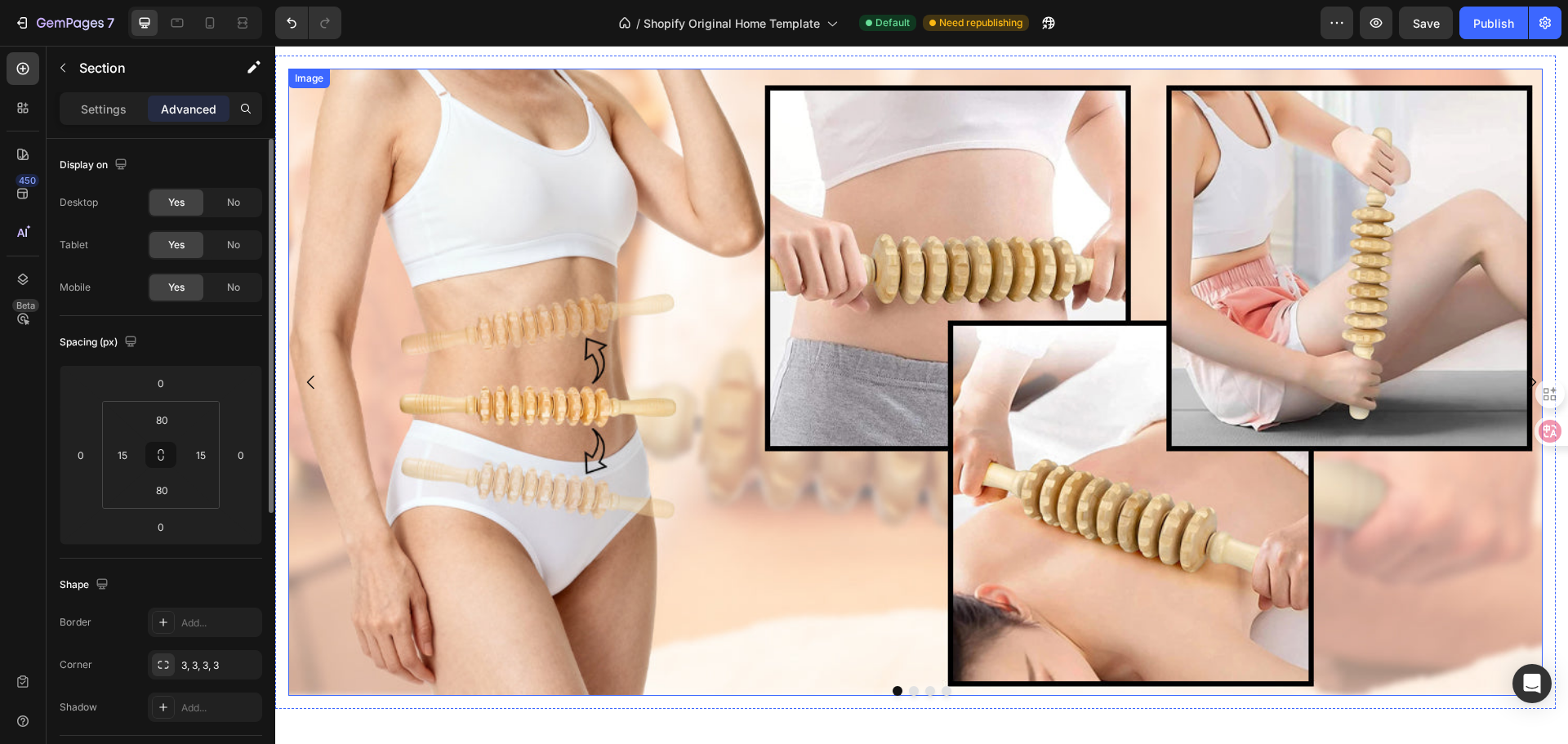
scroll to position [3529, 0]
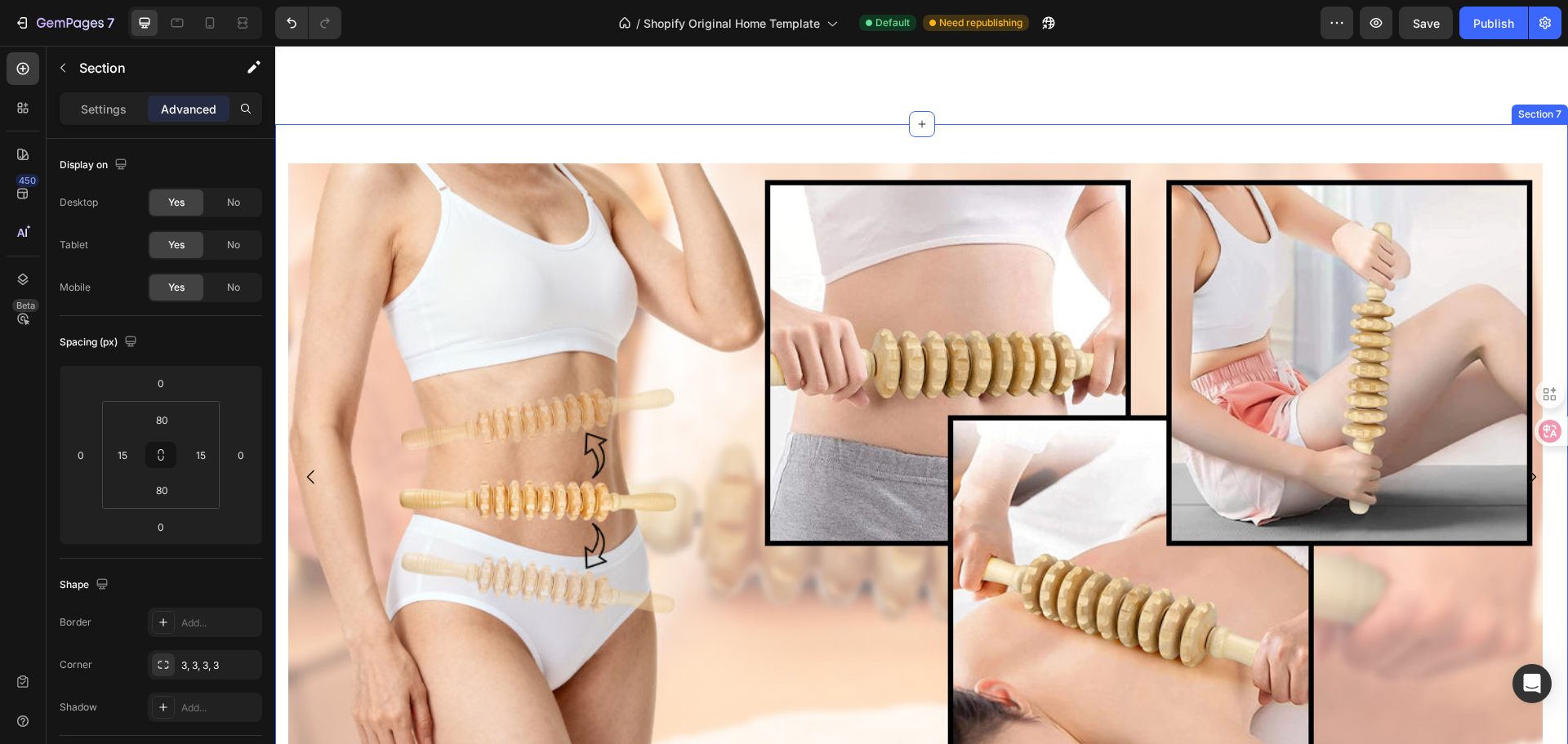
click at [770, 128] on div "Image Row Drop element here Drop element here Drop element here Carousel Sectio…" at bounding box center [920, 484] width 1292 height 718
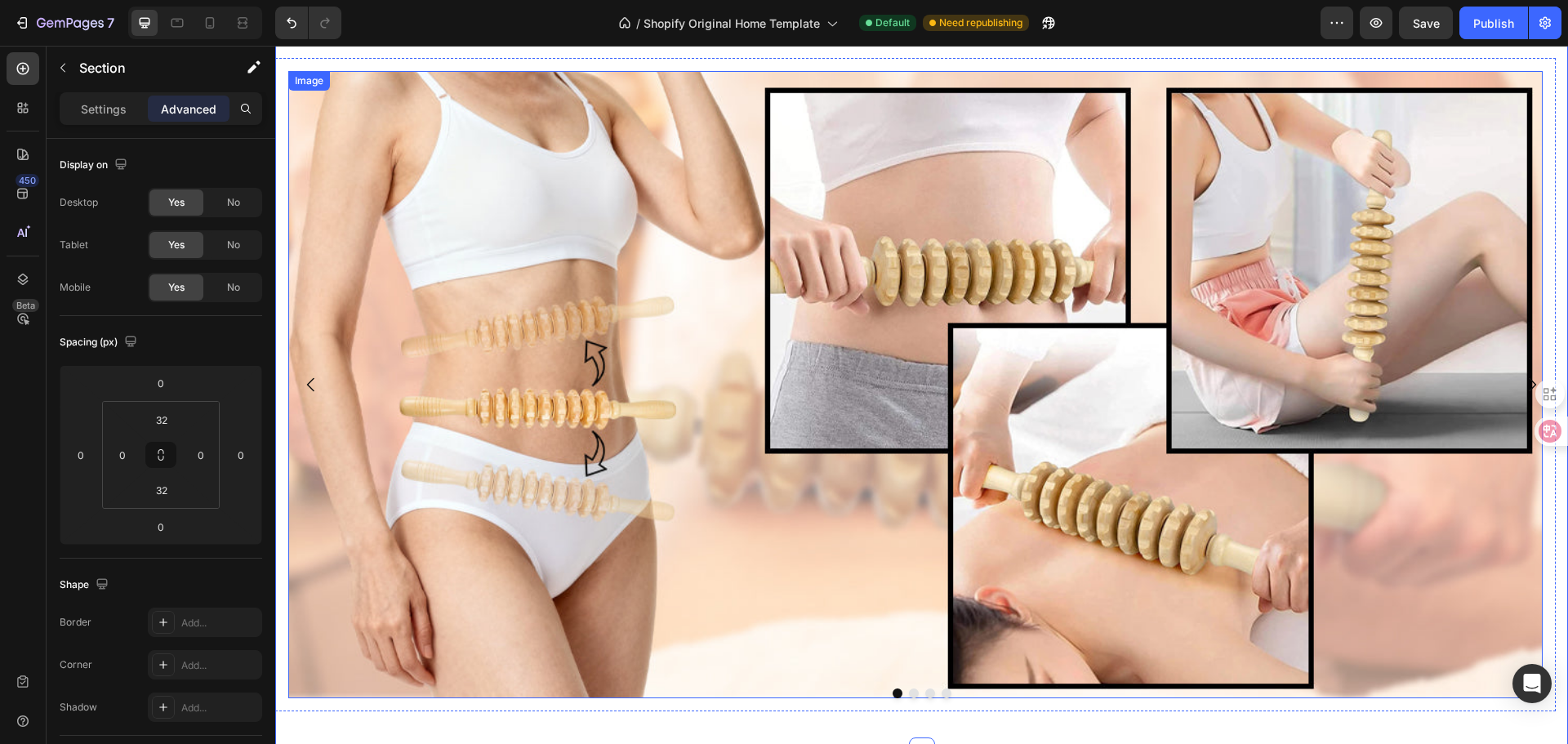
scroll to position [3284, 0]
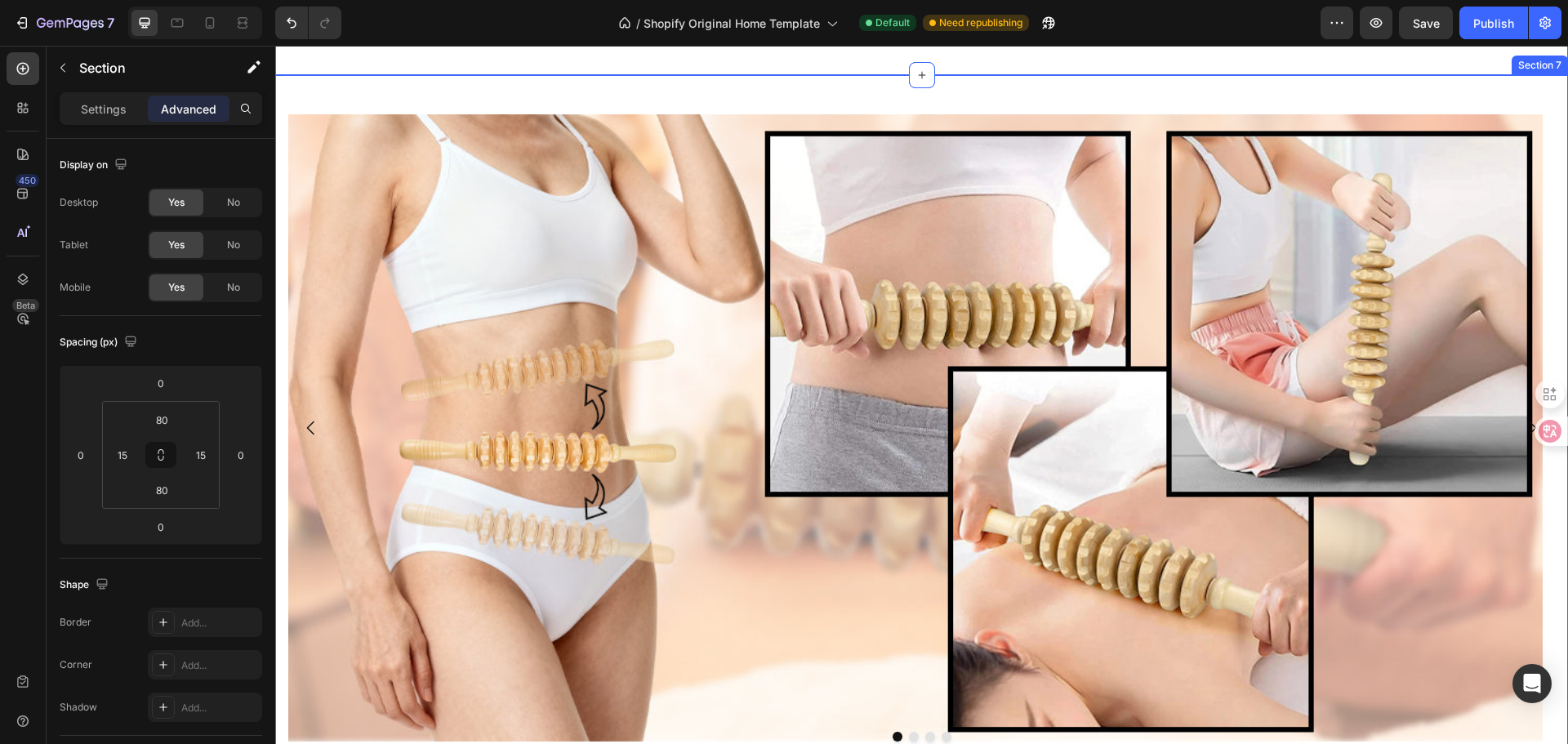
scroll to position [3693, 0]
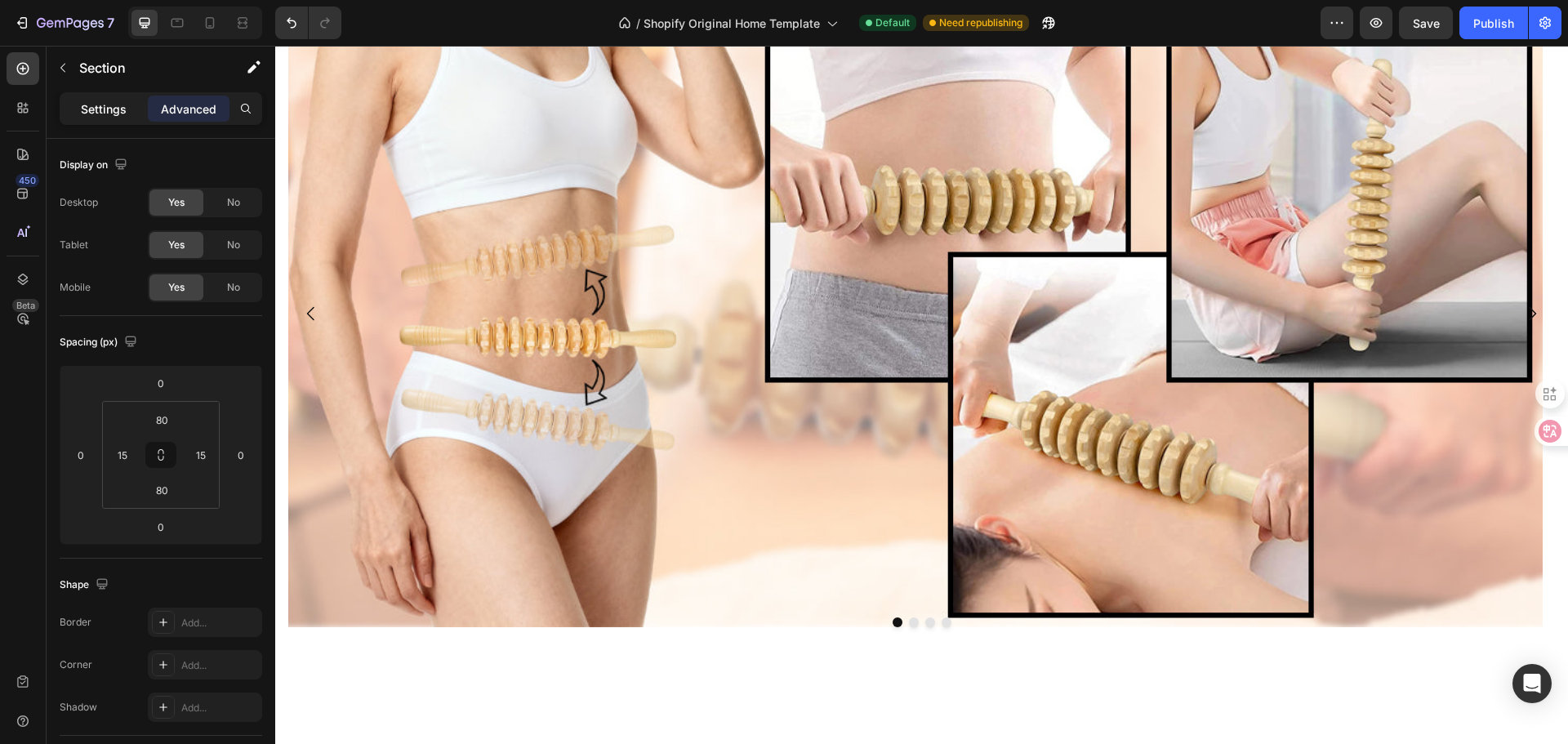
click at [97, 116] on p "Settings" at bounding box center [103, 108] width 46 height 17
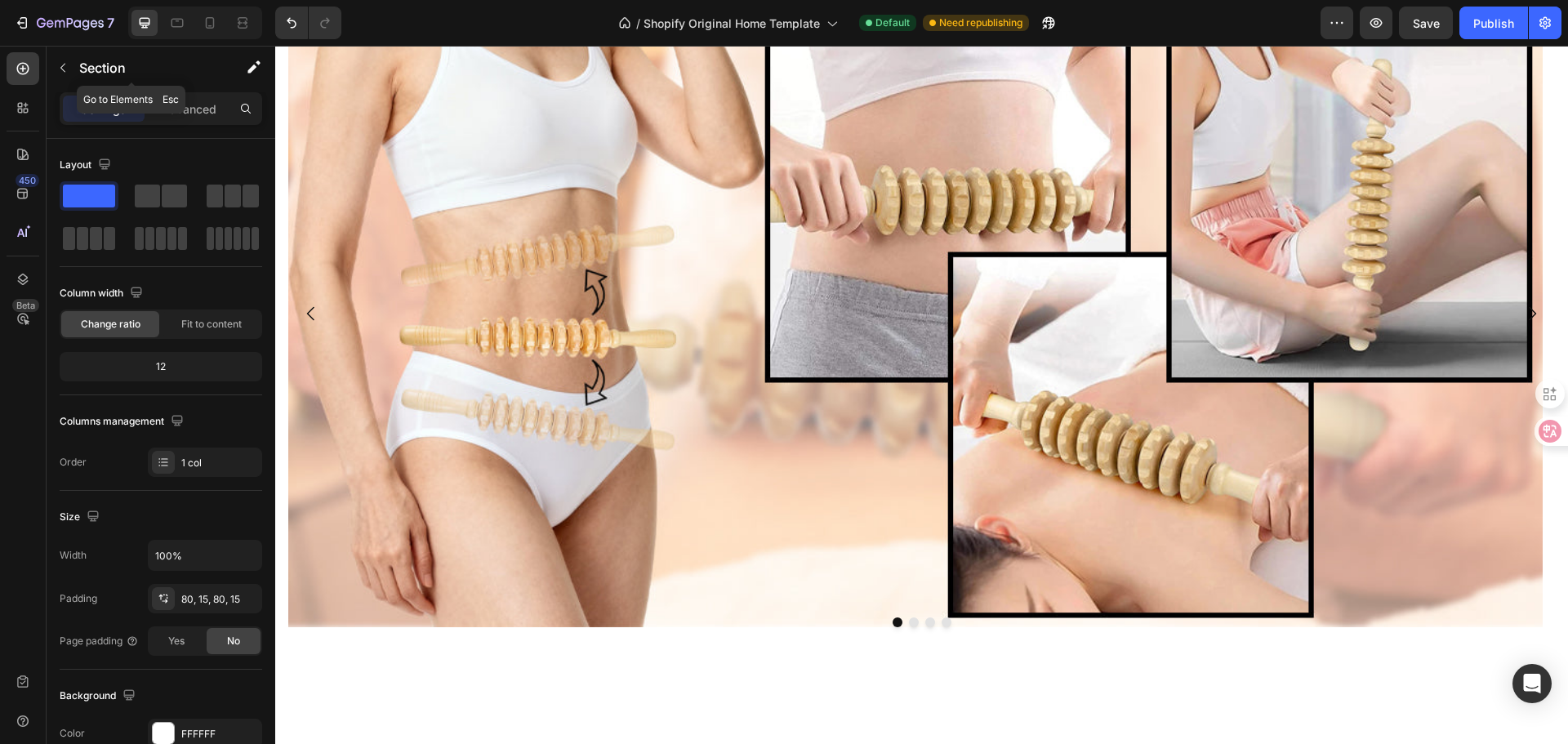
click at [54, 68] on button "button" at bounding box center [63, 68] width 26 height 27
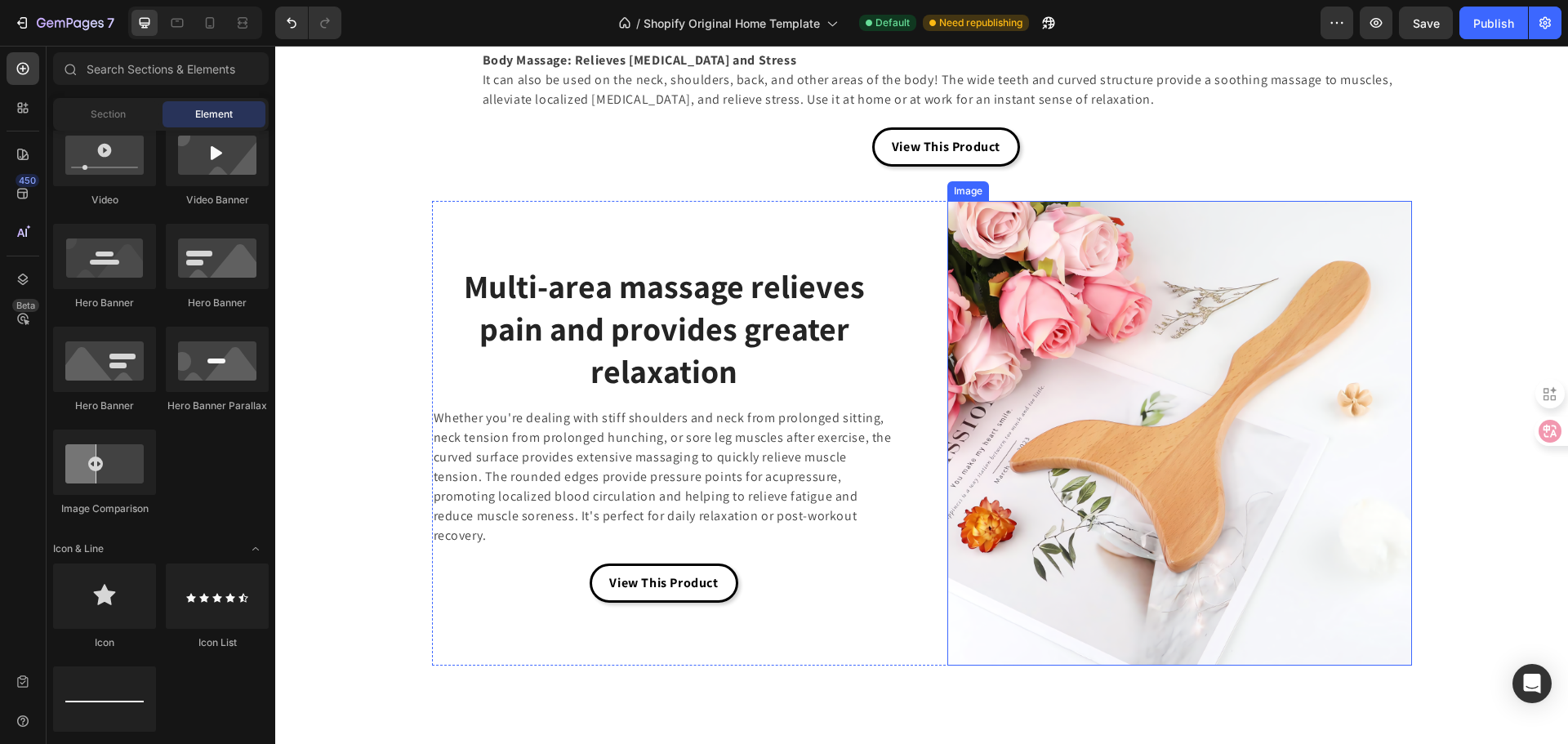
scroll to position [2712, 0]
click at [1001, 156] on p "View This Product" at bounding box center [946, 146] width 109 height 20
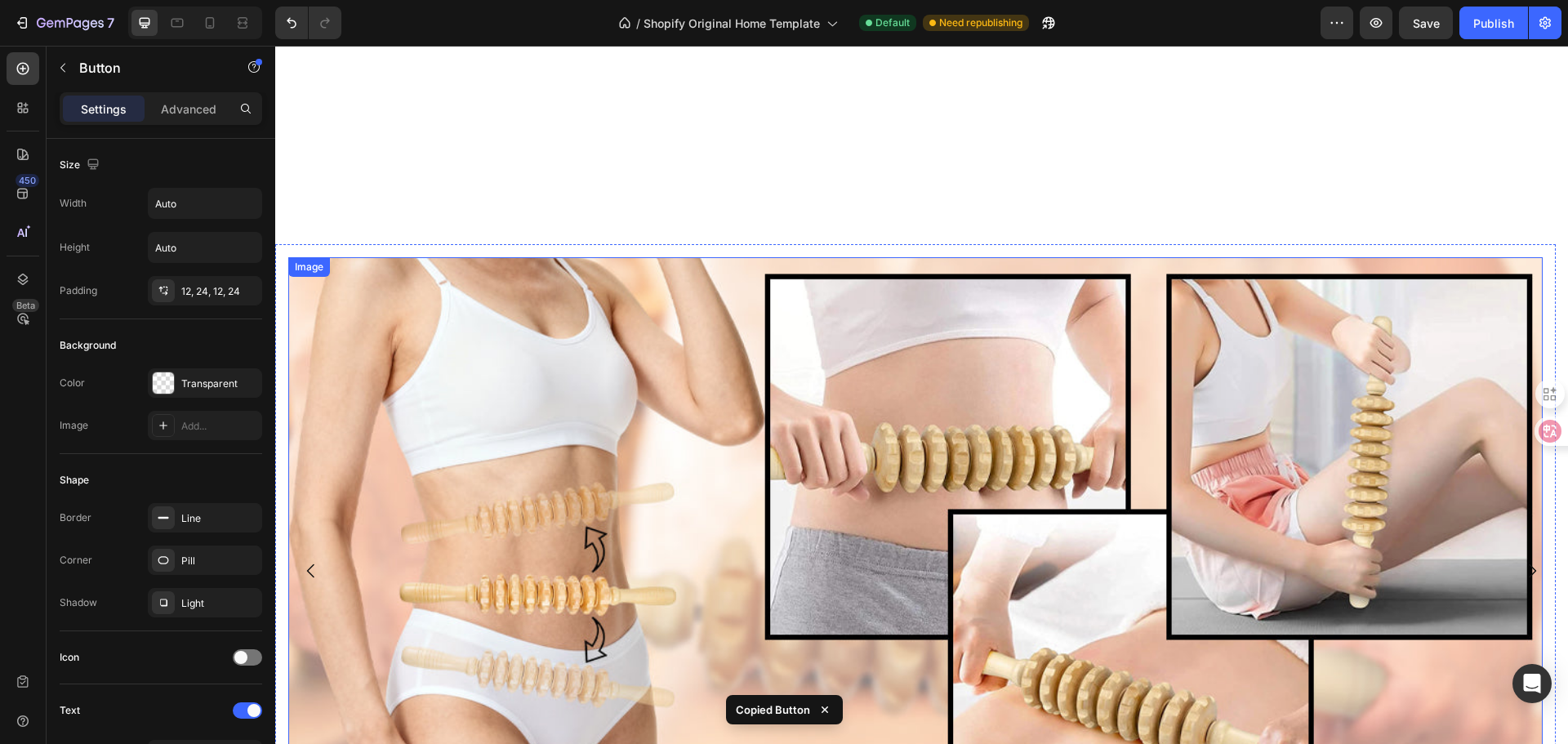
scroll to position [3611, 0]
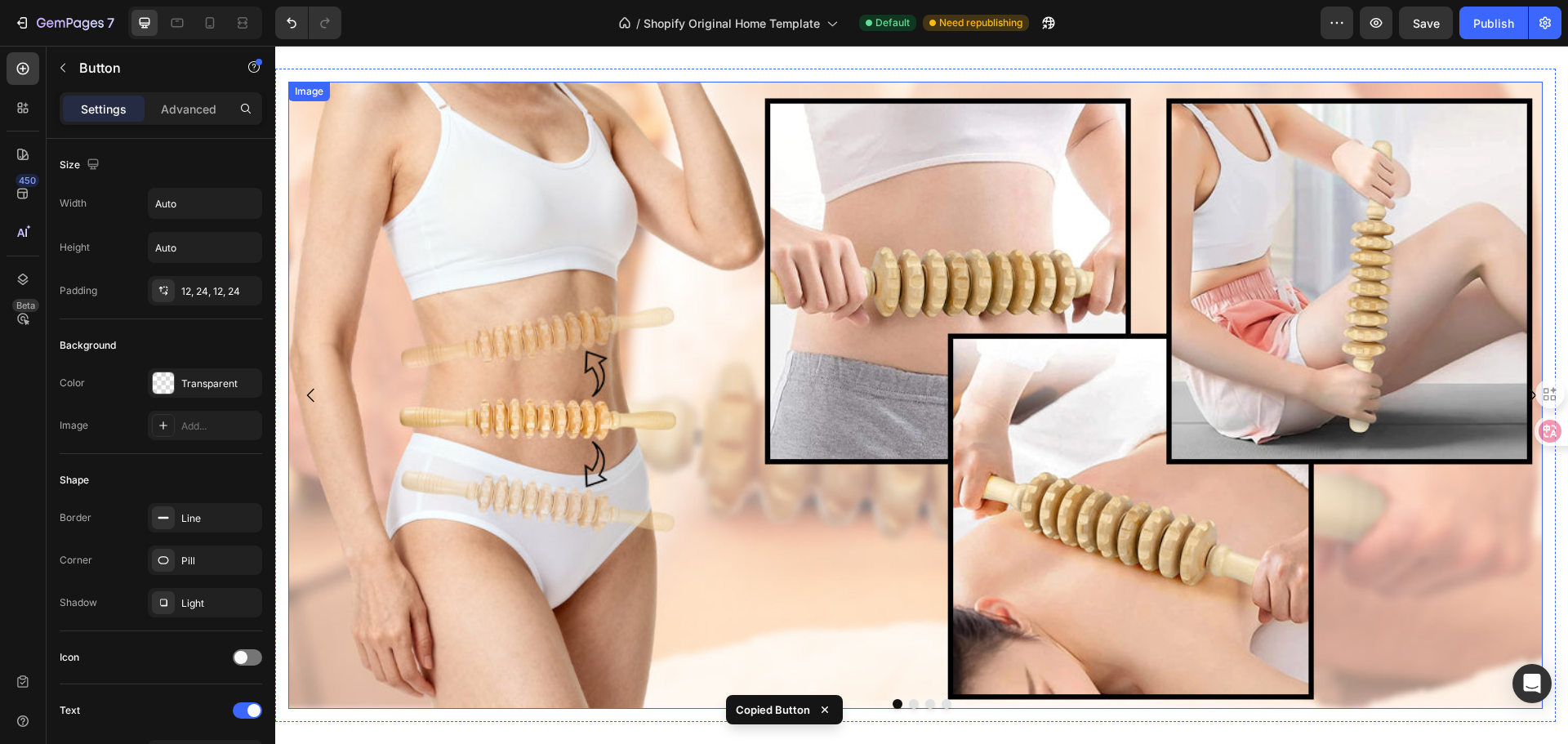
click at [731, 616] on img at bounding box center [915, 395] width 1254 height 627
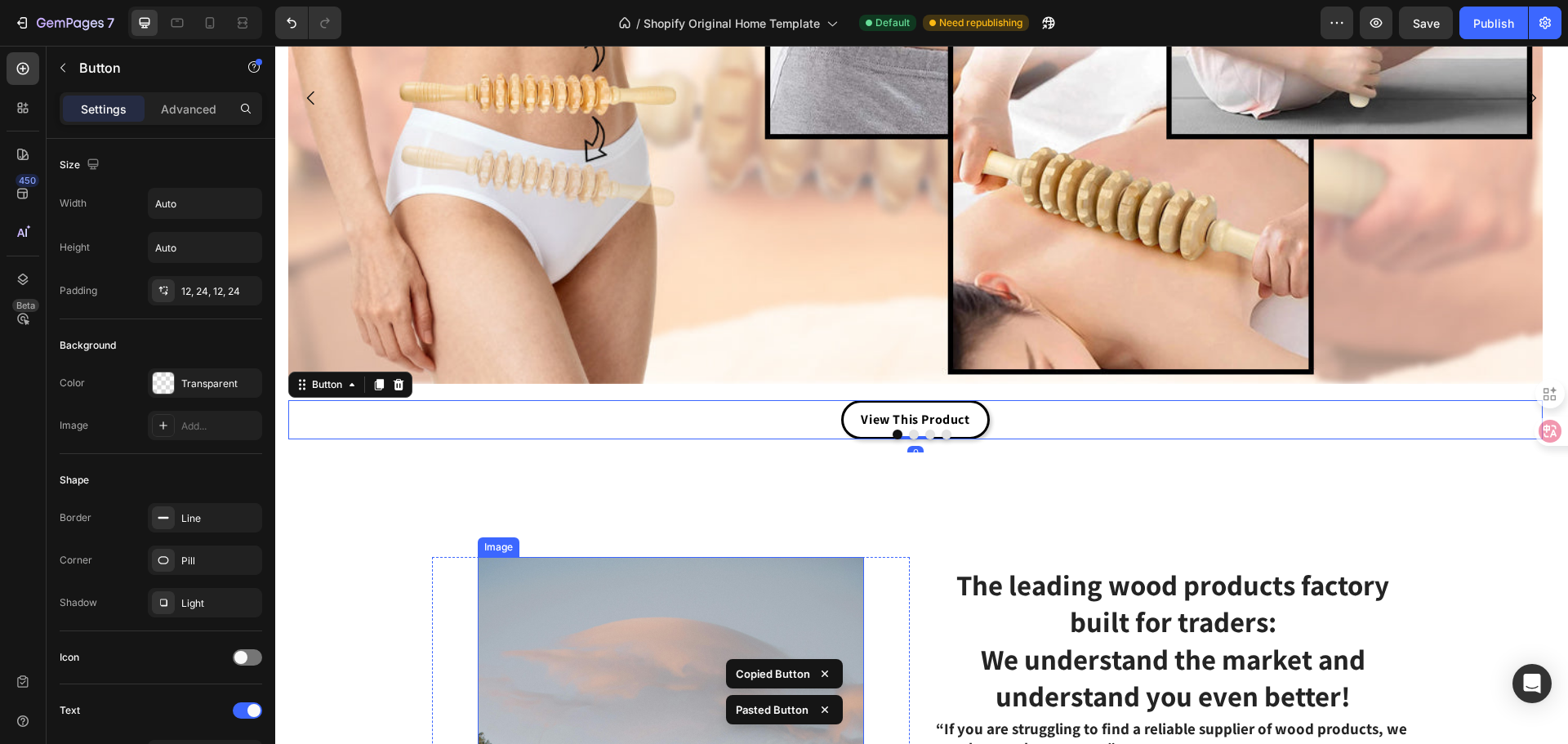
scroll to position [3863, 0]
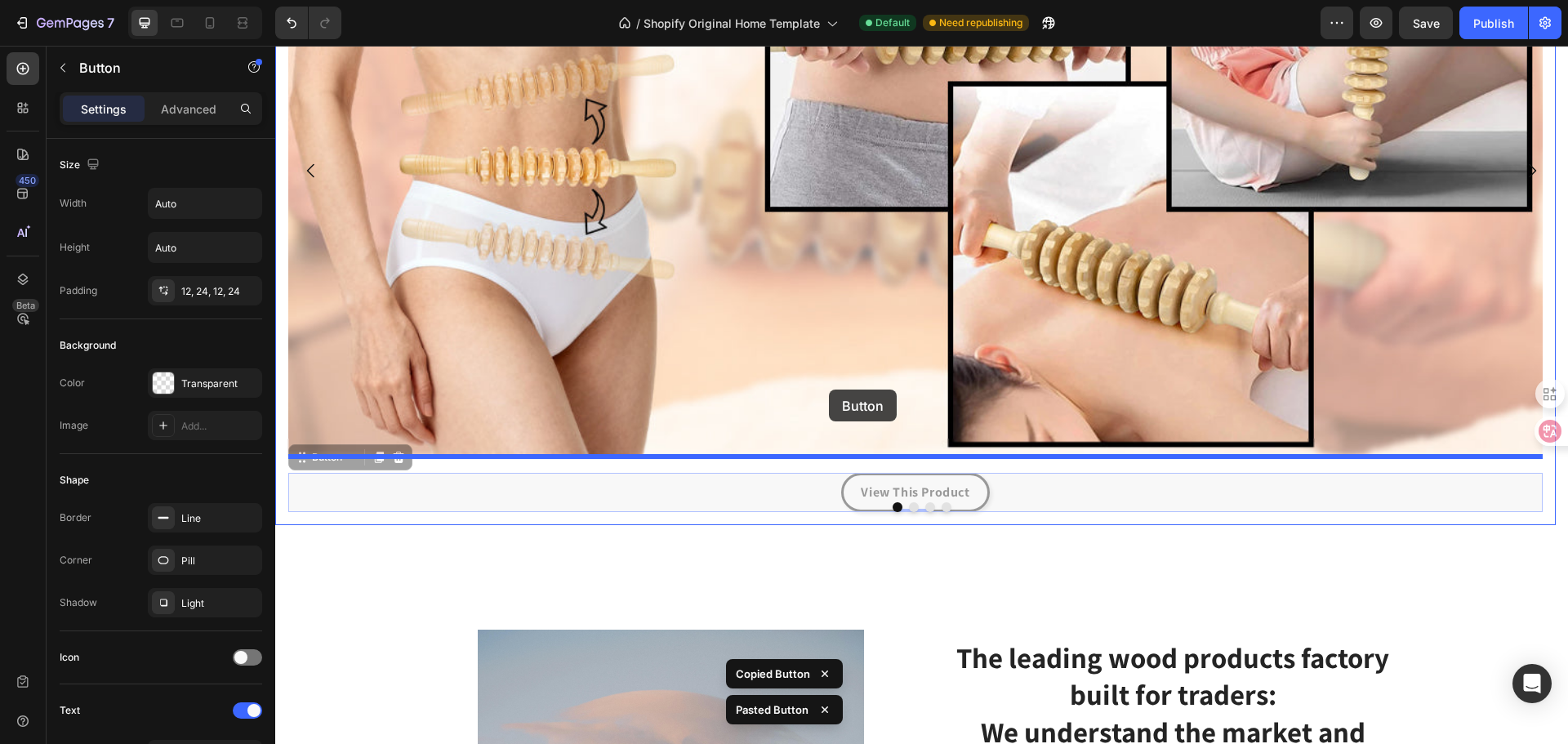
drag, startPoint x: 976, startPoint y: 494, endPoint x: 829, endPoint y: 390, distance: 180.1
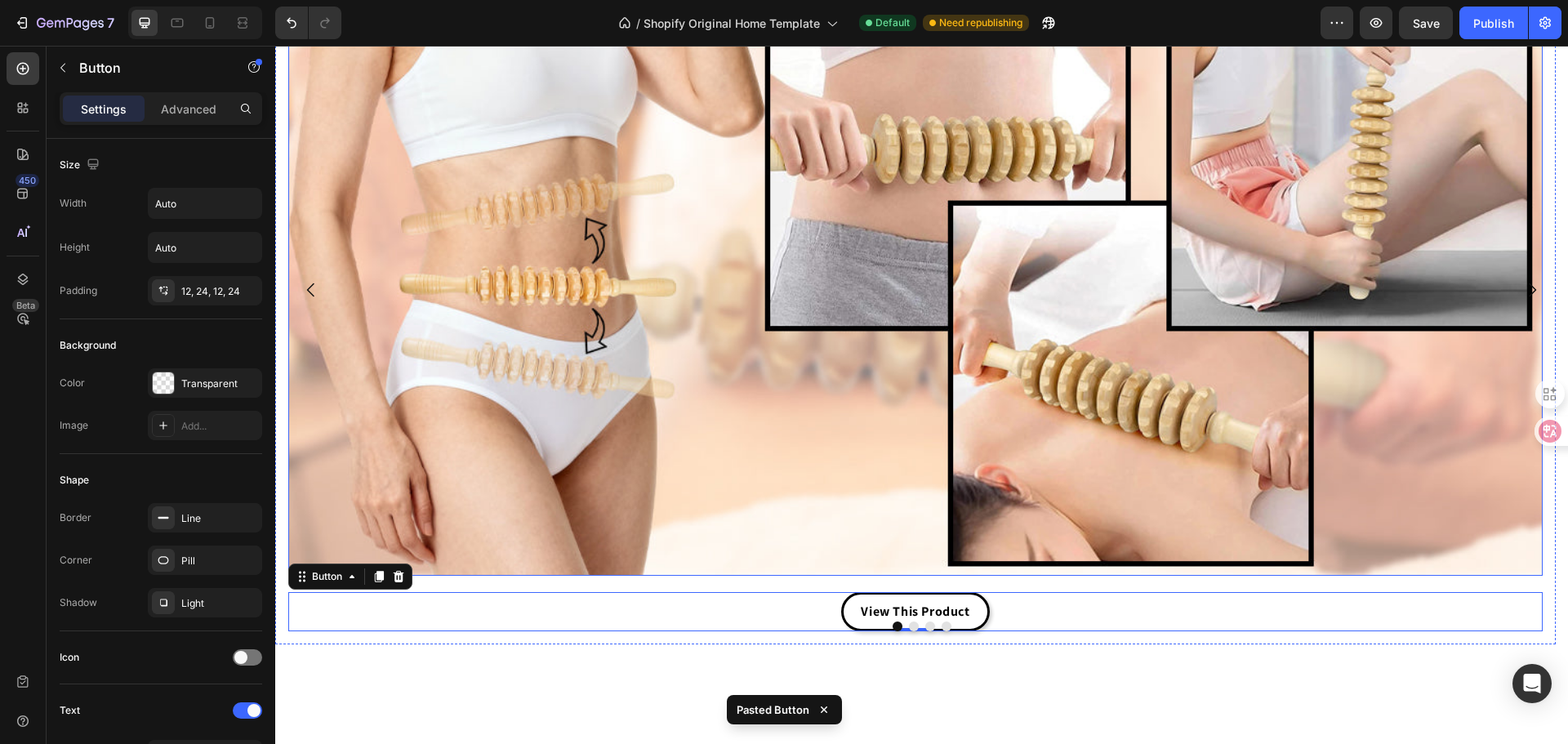
scroll to position [3618, 0]
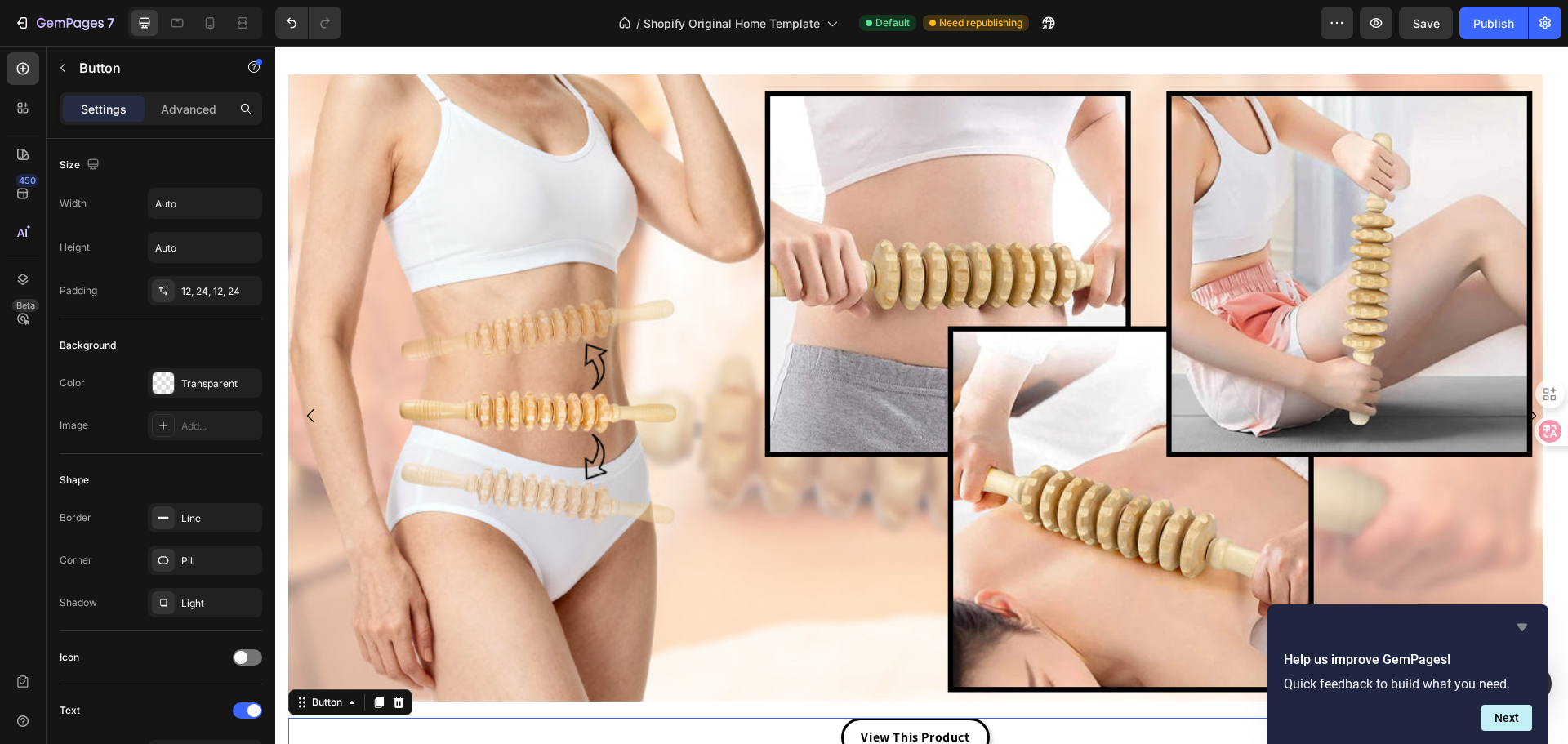
click at [1526, 624] on icon "Hide survey" at bounding box center [1522, 627] width 10 height 7
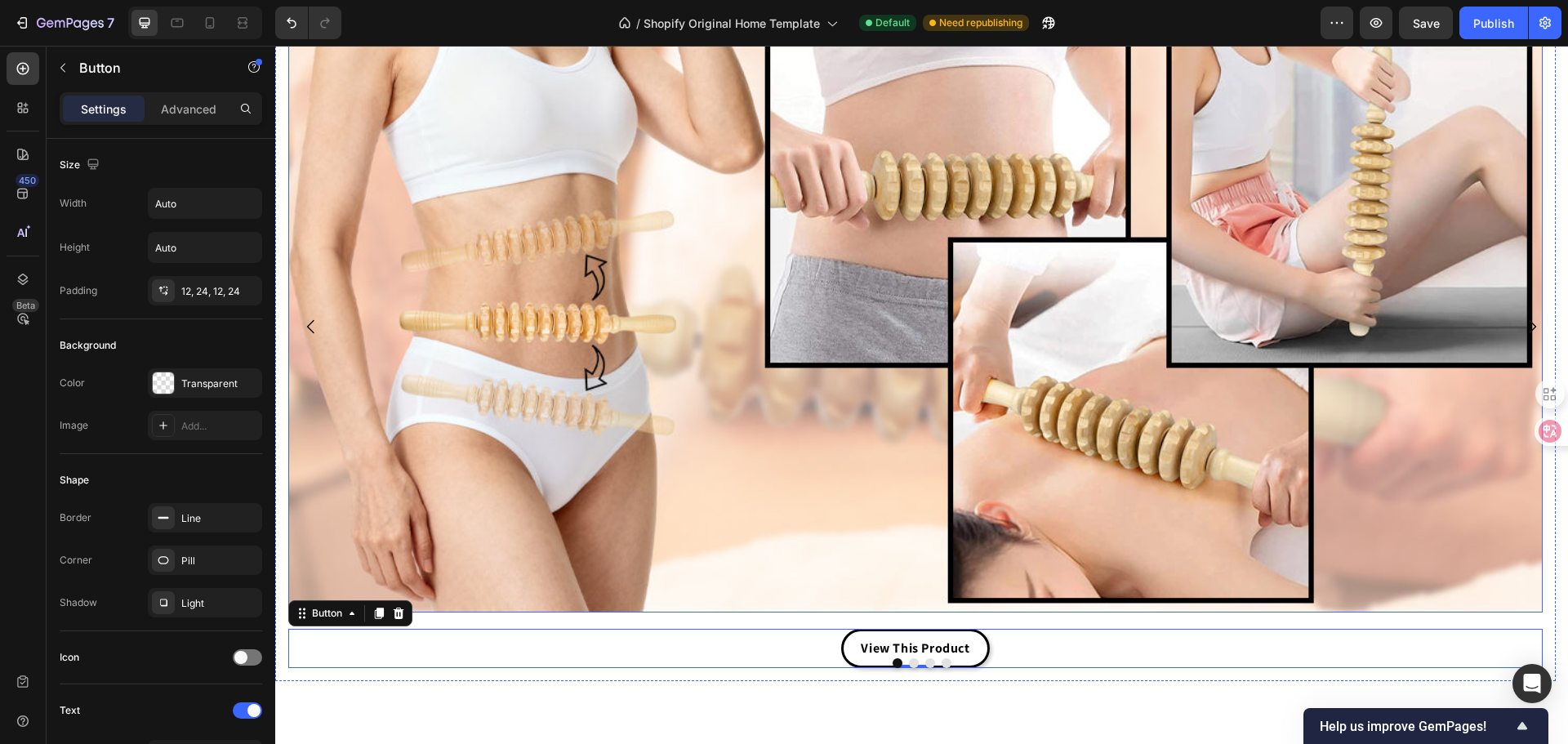
scroll to position [3863, 0]
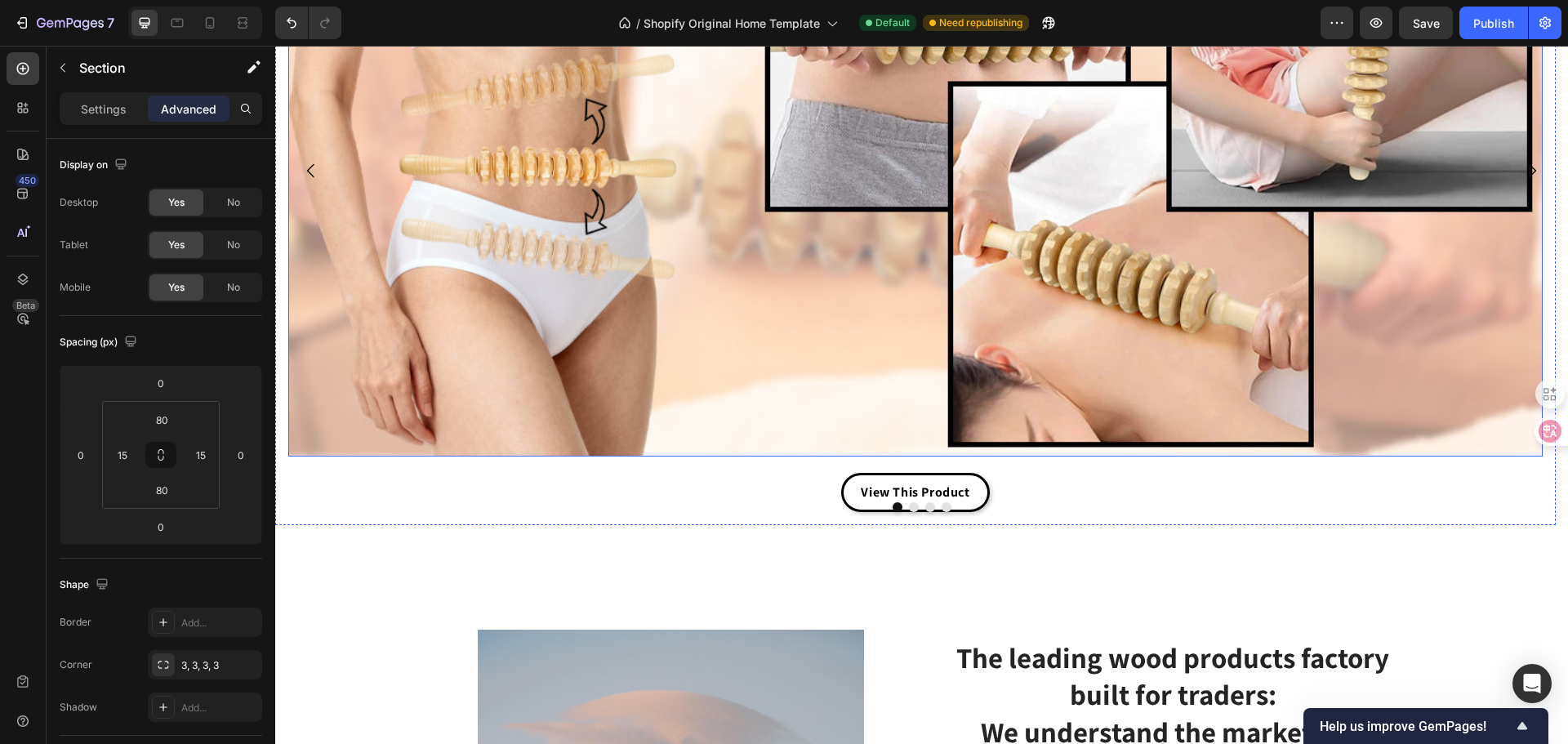
click at [675, 329] on img at bounding box center [915, 142] width 1254 height 627
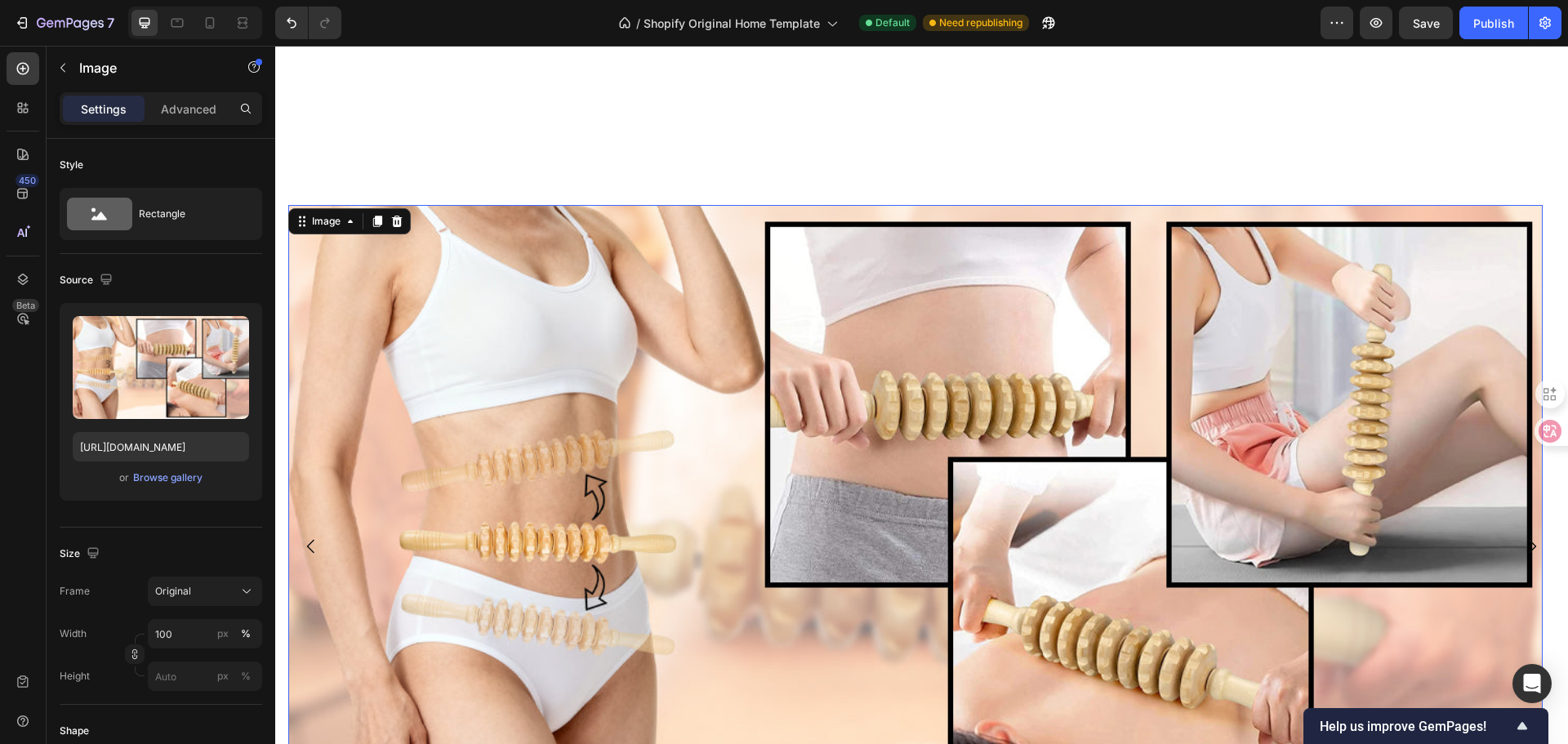
scroll to position [3455, 0]
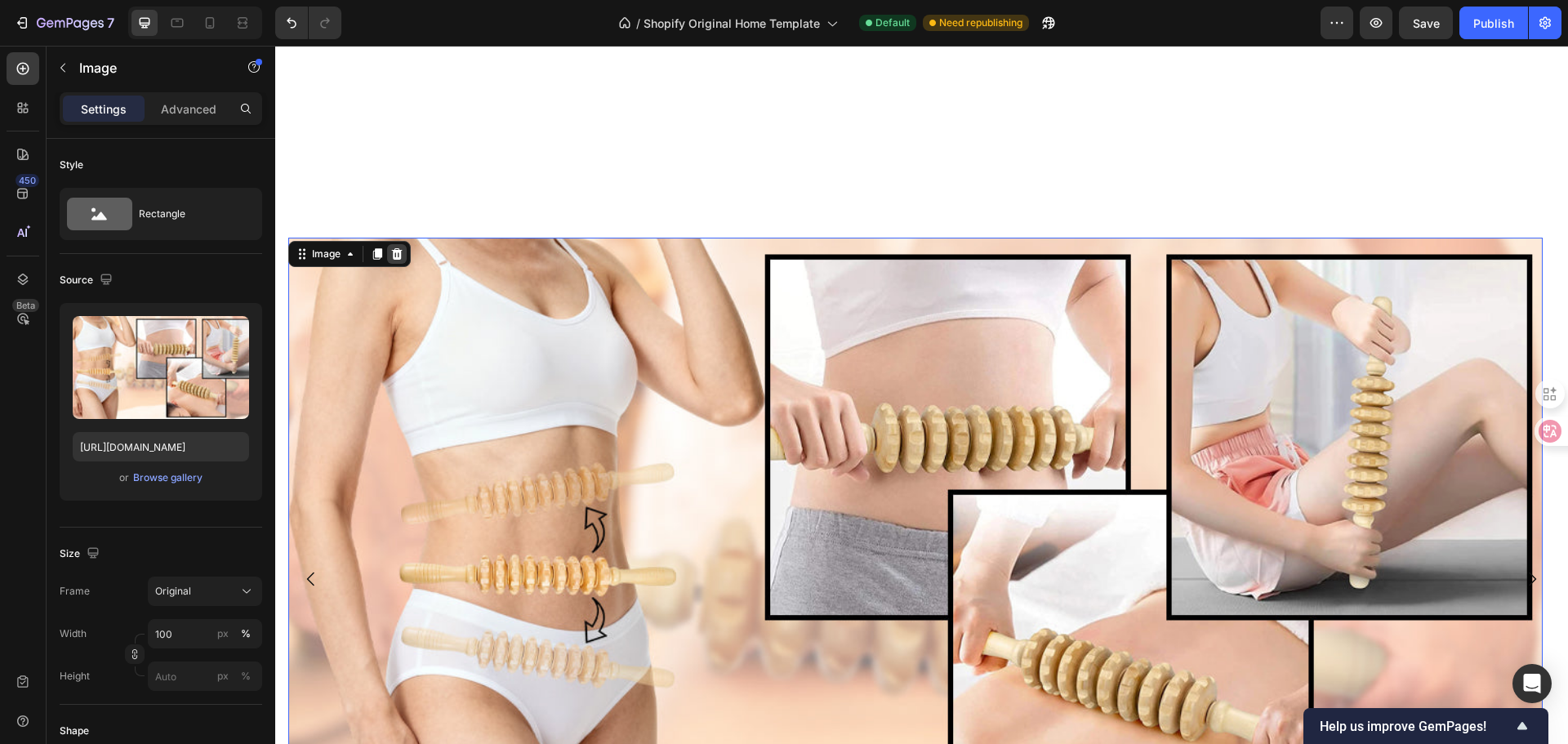
click at [395, 255] on icon at bounding box center [396, 253] width 13 height 13
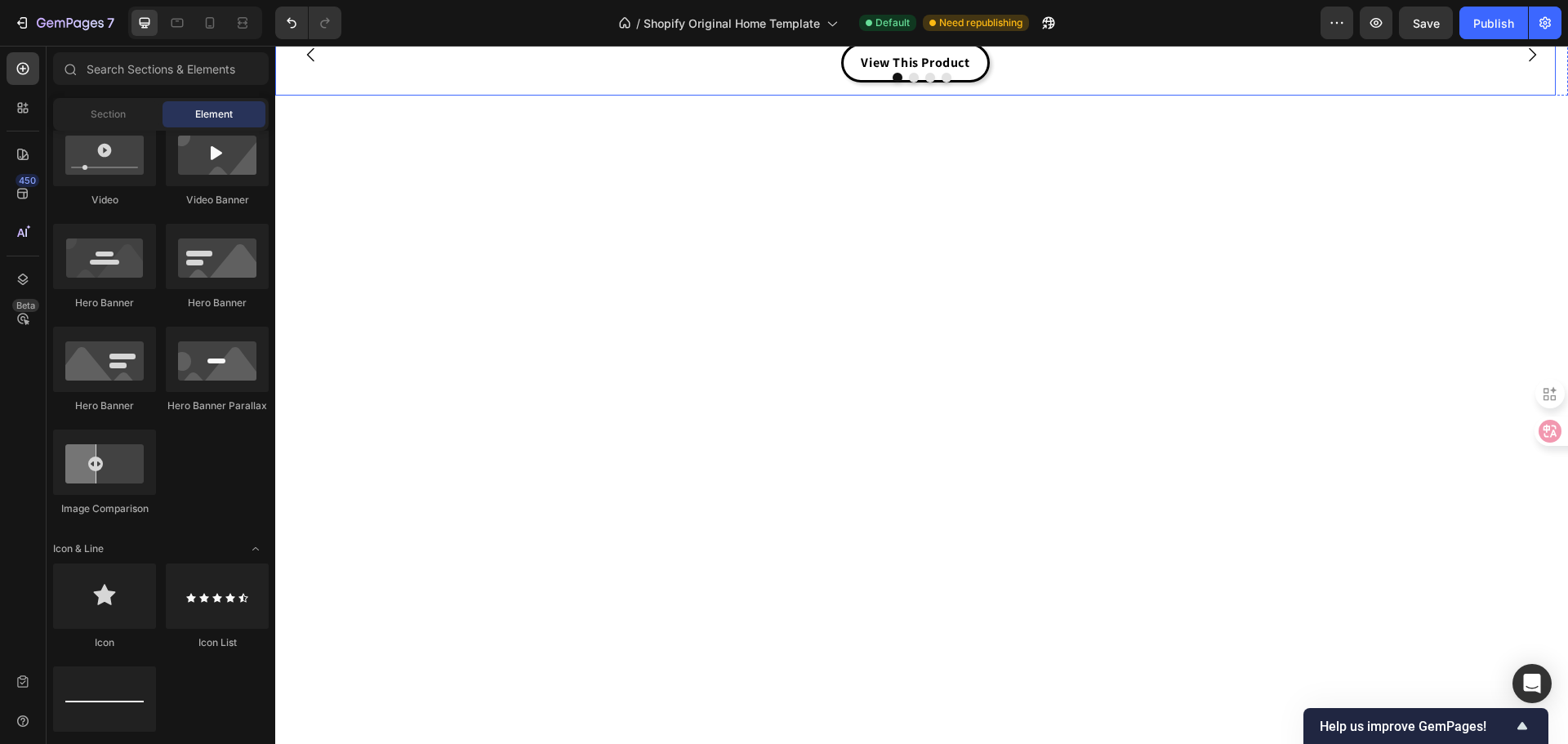
click at [643, 82] on div "View This Product Button" at bounding box center [915, 54] width 1254 height 56
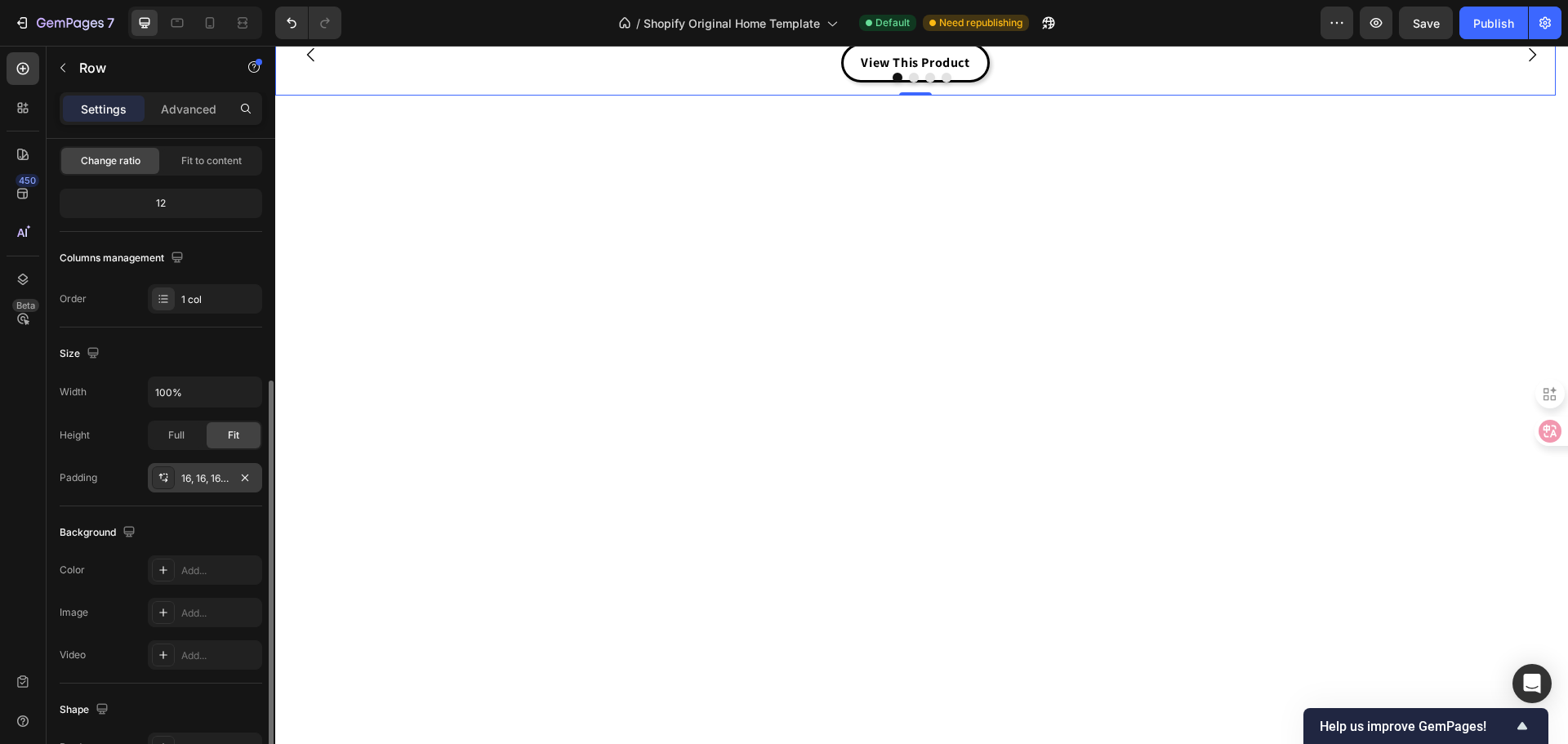
scroll to position [327, 0]
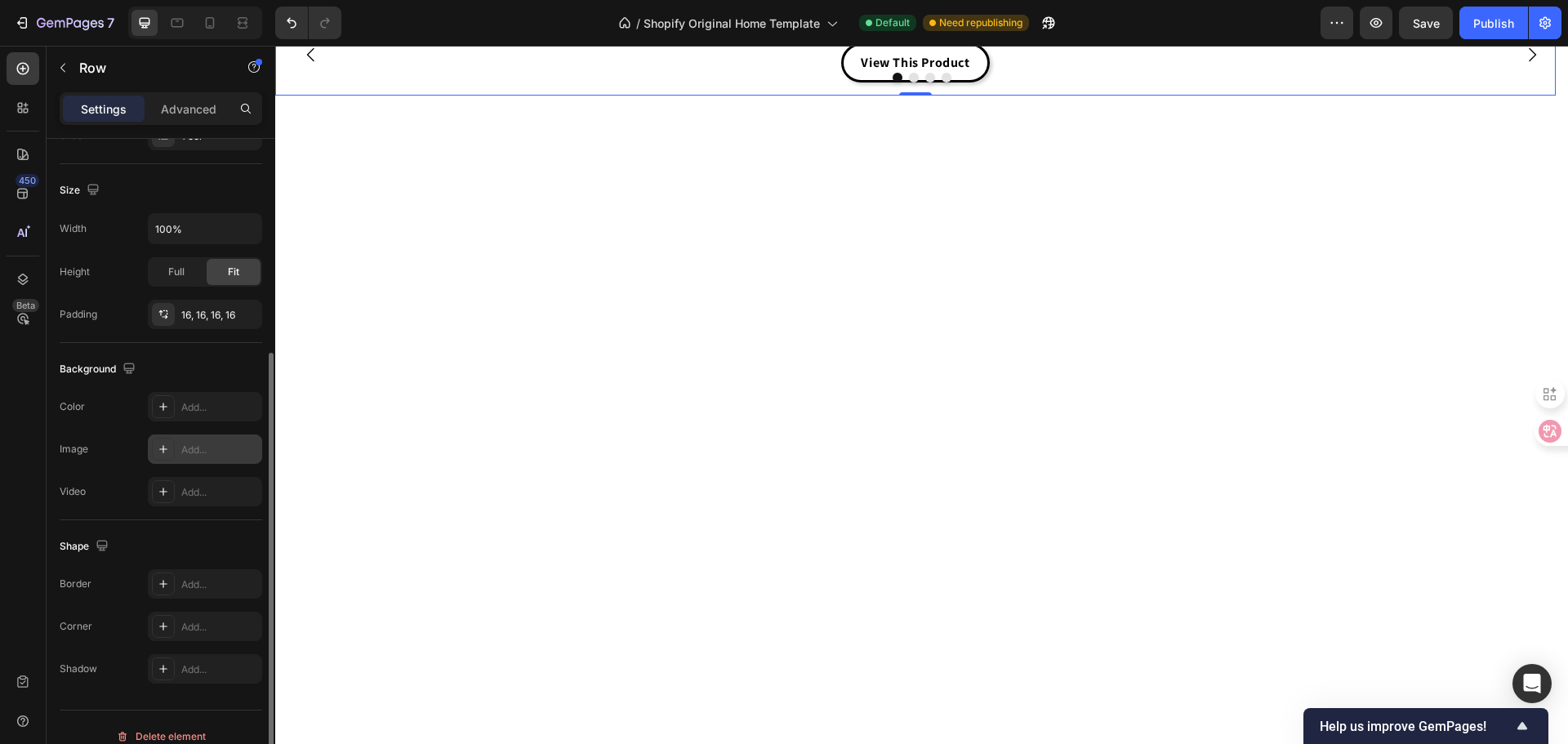
click at [197, 441] on div "Add..." at bounding box center [205, 450] width 115 height 29
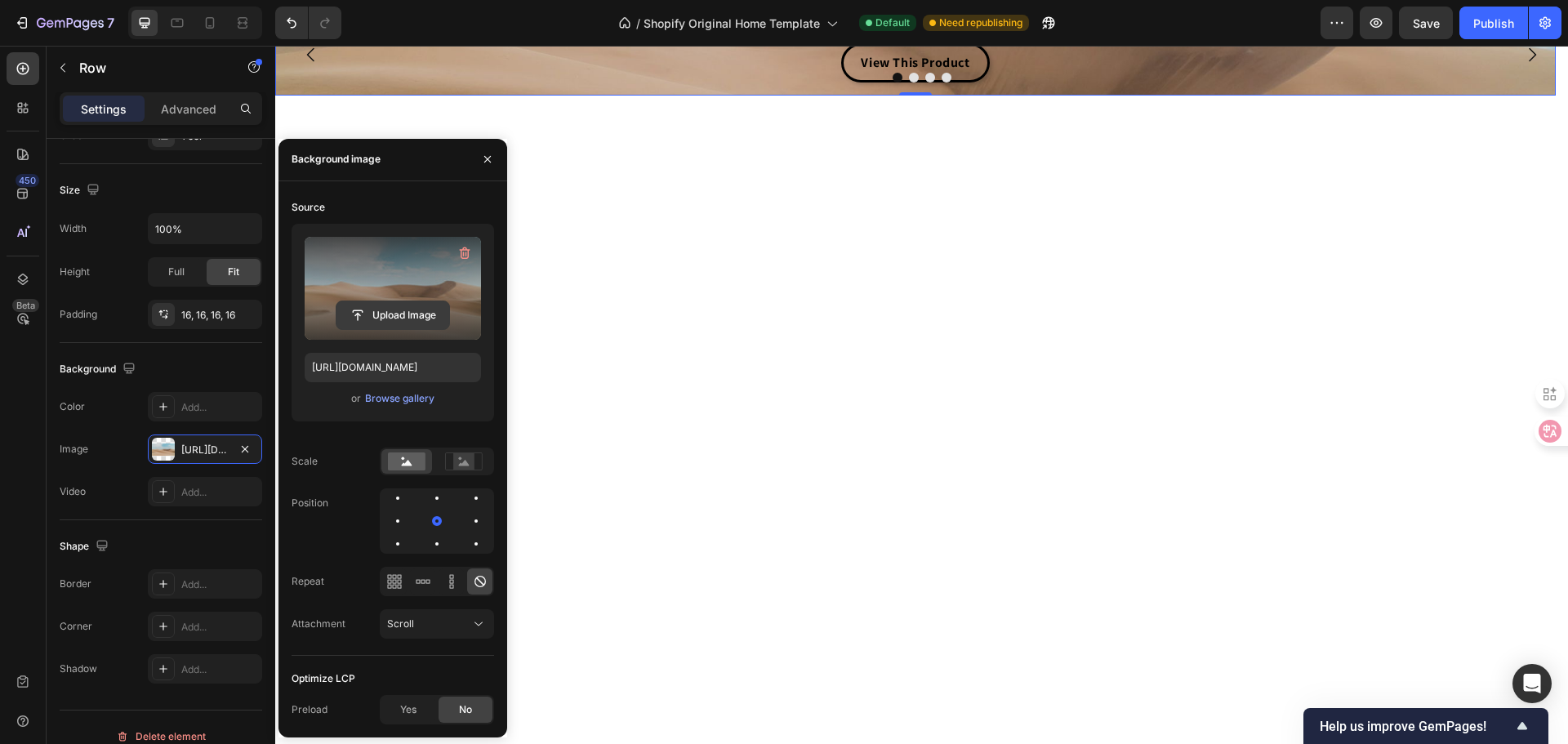
click at [396, 312] on input "file" at bounding box center [392, 315] width 113 height 27
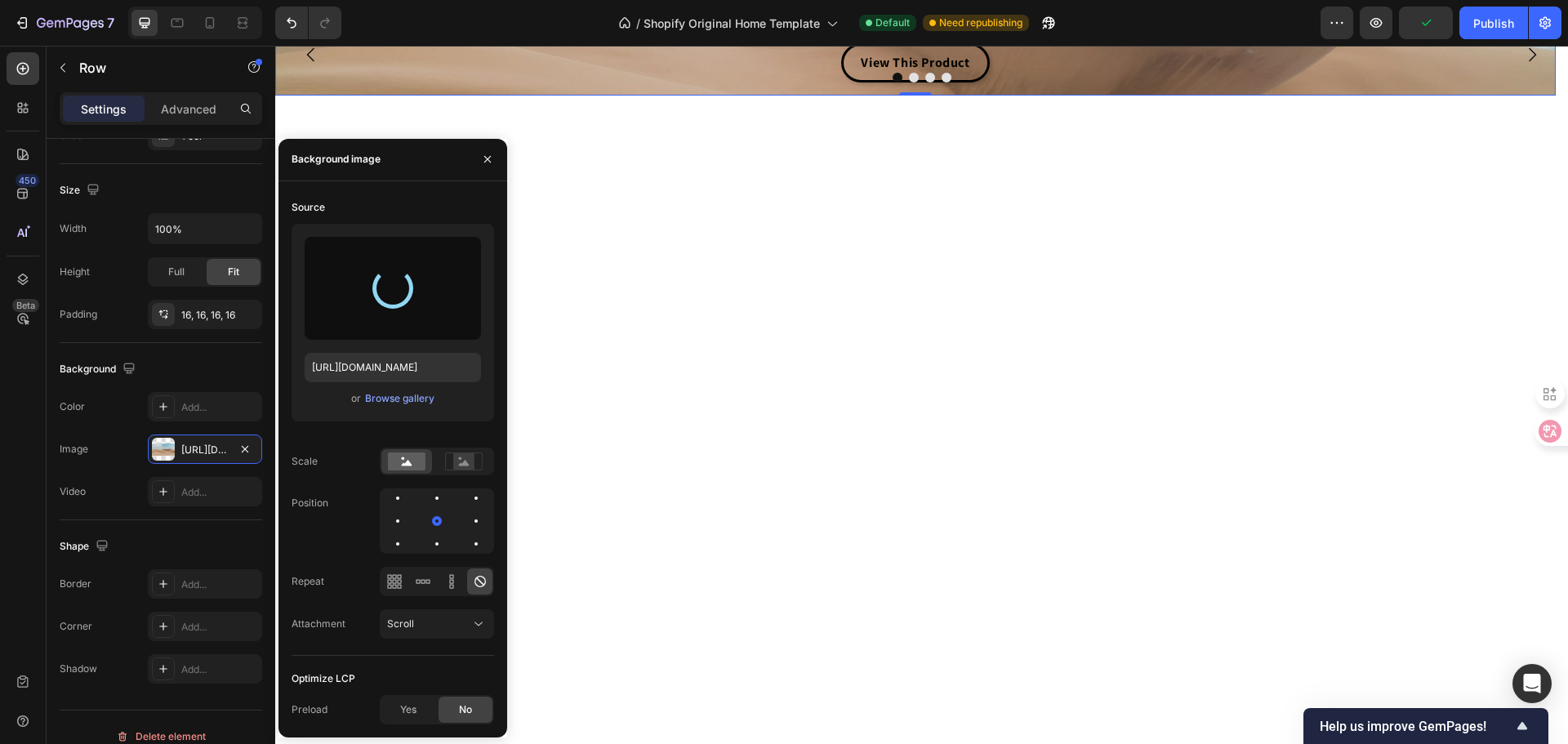
type input "[URL][DOMAIN_NAME]"
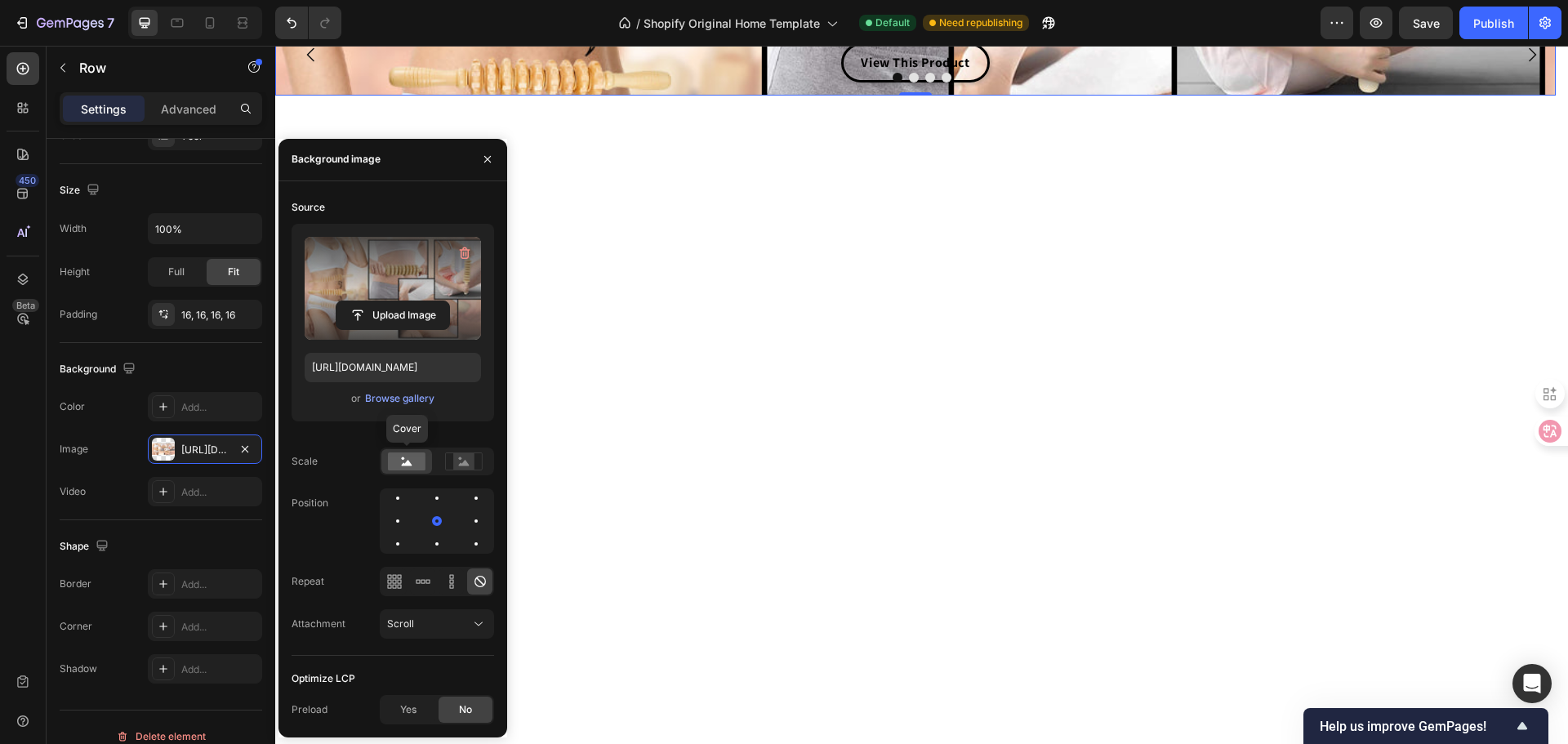
click at [413, 465] on rect at bounding box center [406, 461] width 37 height 18
click at [459, 465] on icon at bounding box center [464, 463] width 11 height 6
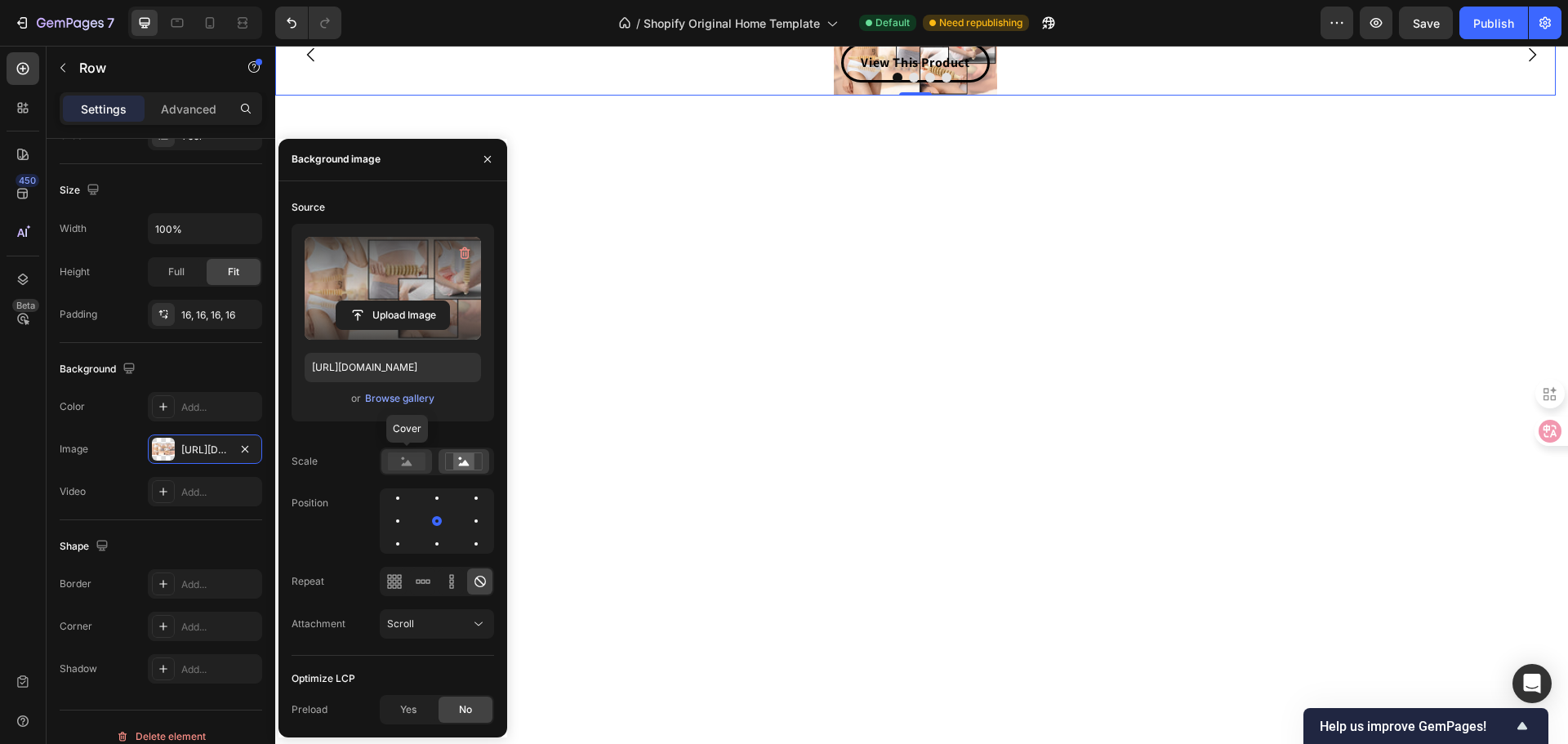
click at [382, 458] on div at bounding box center [407, 461] width 51 height 25
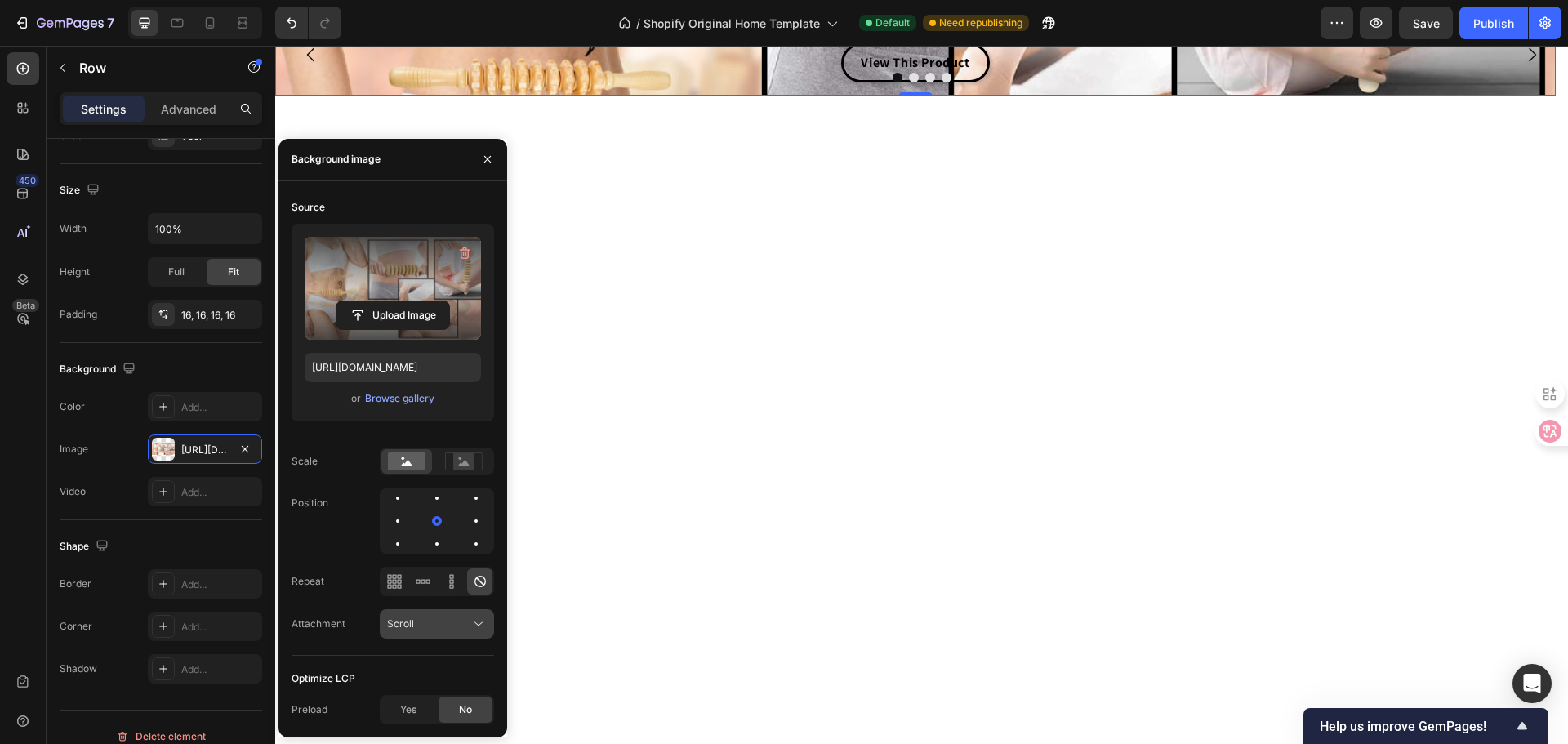
click at [399, 622] on span "Scroll" at bounding box center [399, 623] width 26 height 12
click at [413, 593] on div "Local" at bounding box center [420, 584] width 133 height 31
click at [432, 635] on button "Local" at bounding box center [437, 624] width 115 height 29
click at [429, 546] on p "Fixed" at bounding box center [433, 553] width 93 height 15
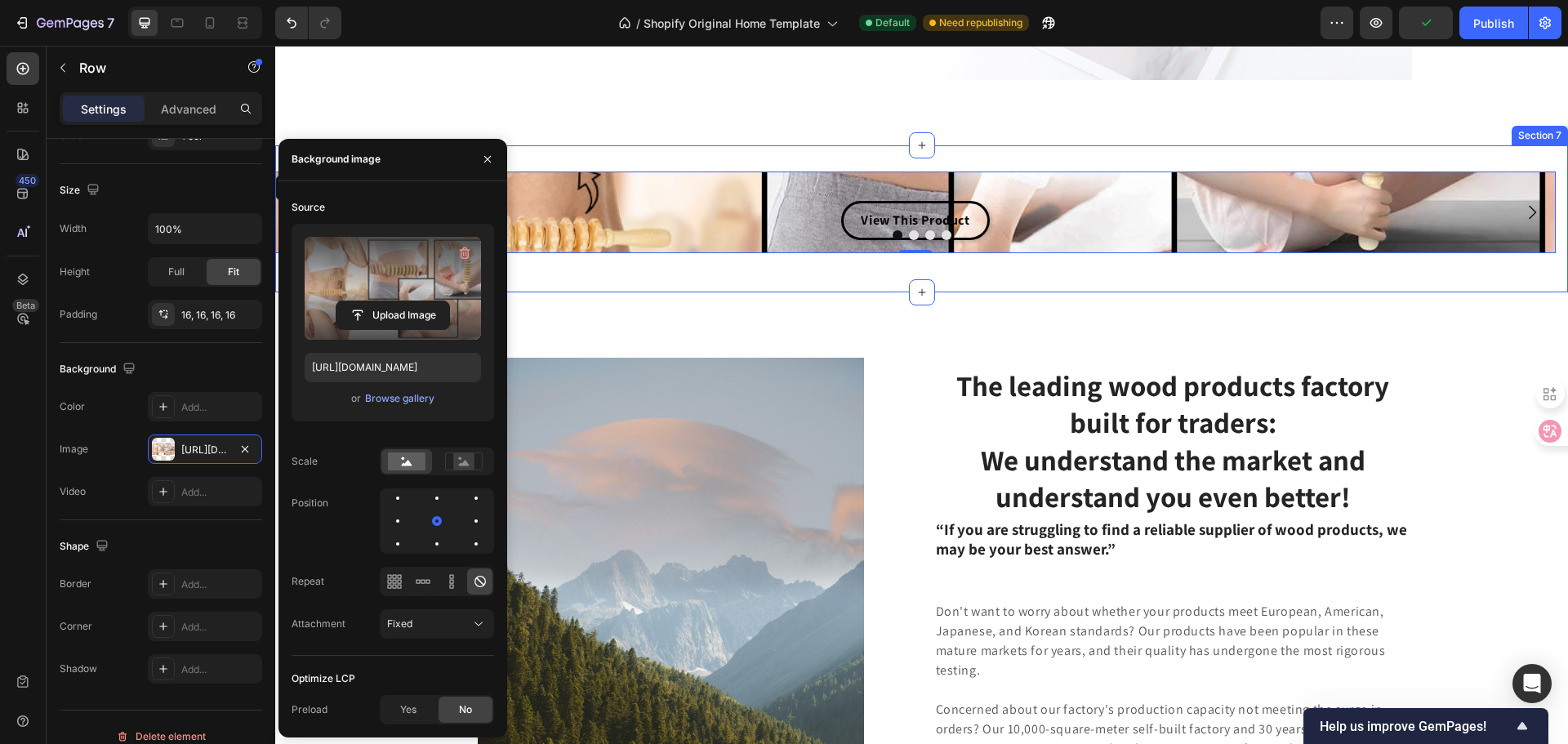
scroll to position [3373, 0]
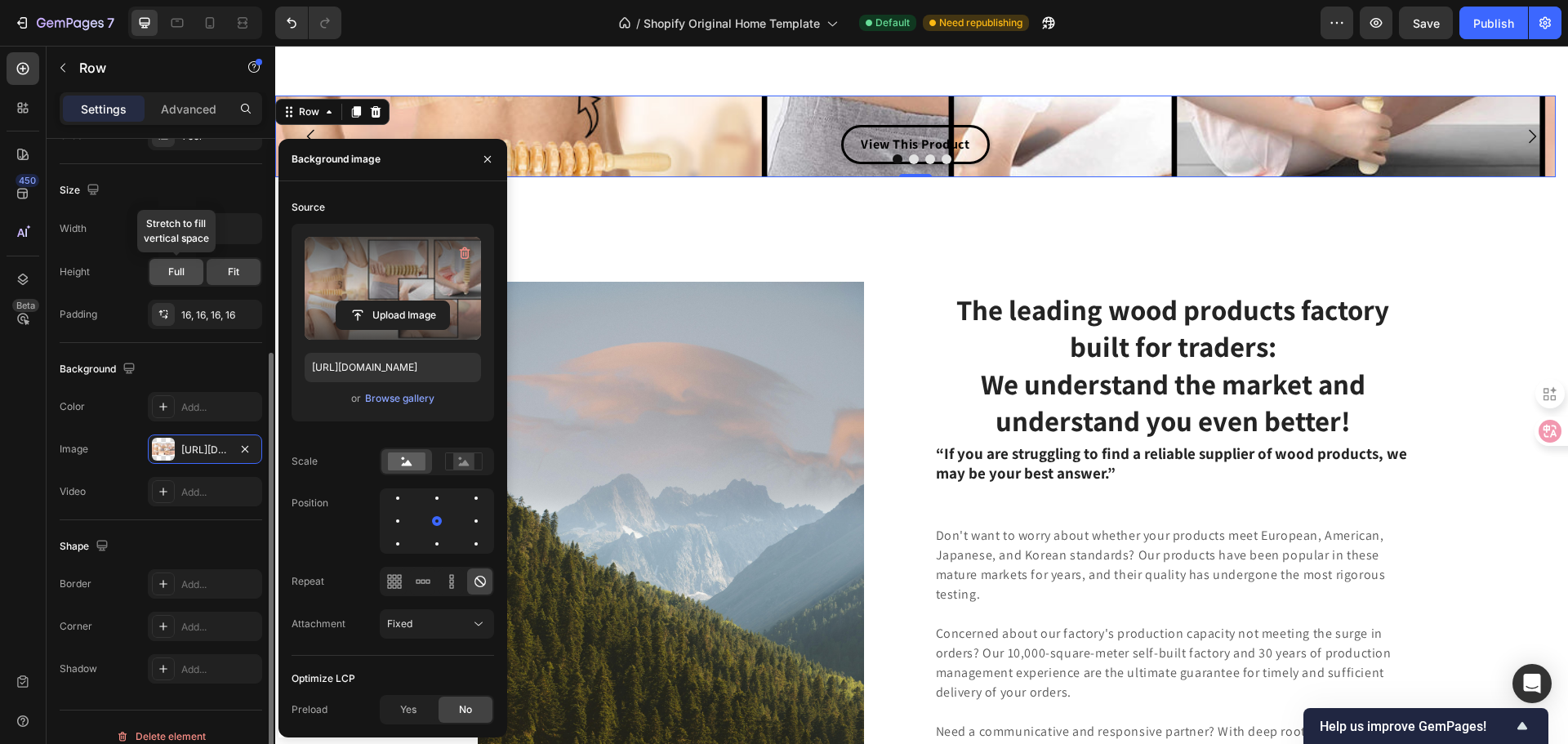
click at [184, 259] on div "Full" at bounding box center [176, 272] width 54 height 27
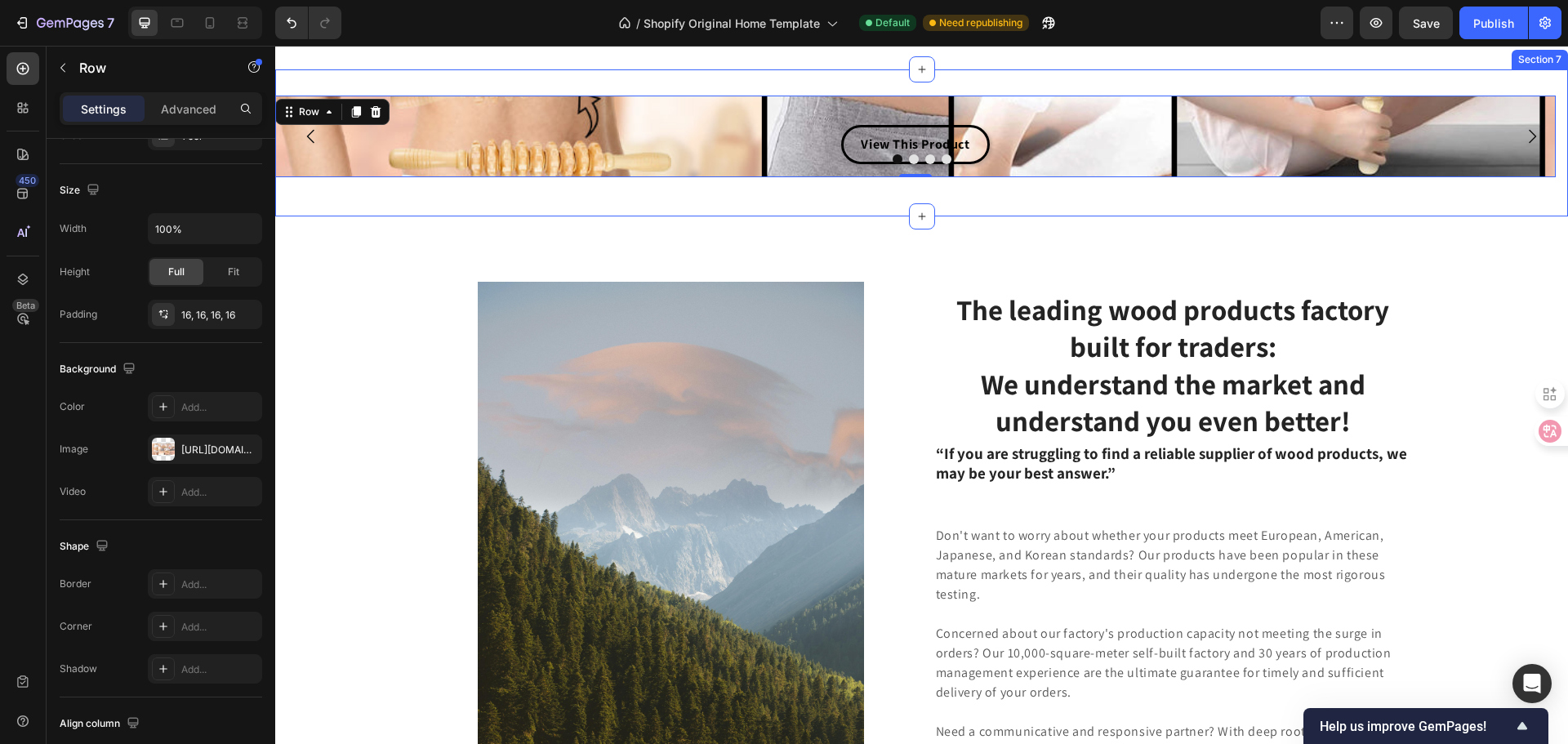
click at [501, 164] on div "View This Product Button" at bounding box center [915, 144] width 1254 height 39
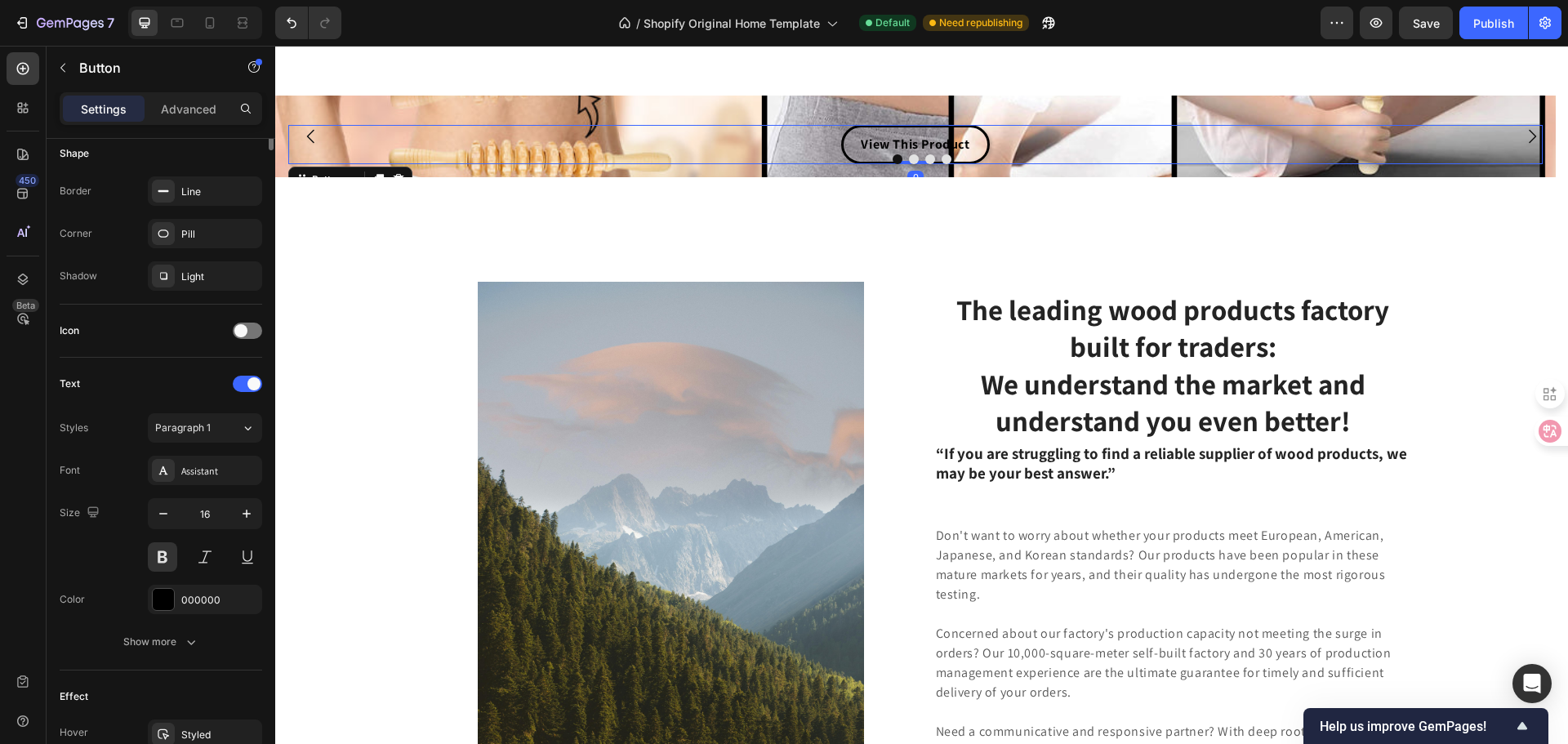
scroll to position [0, 0]
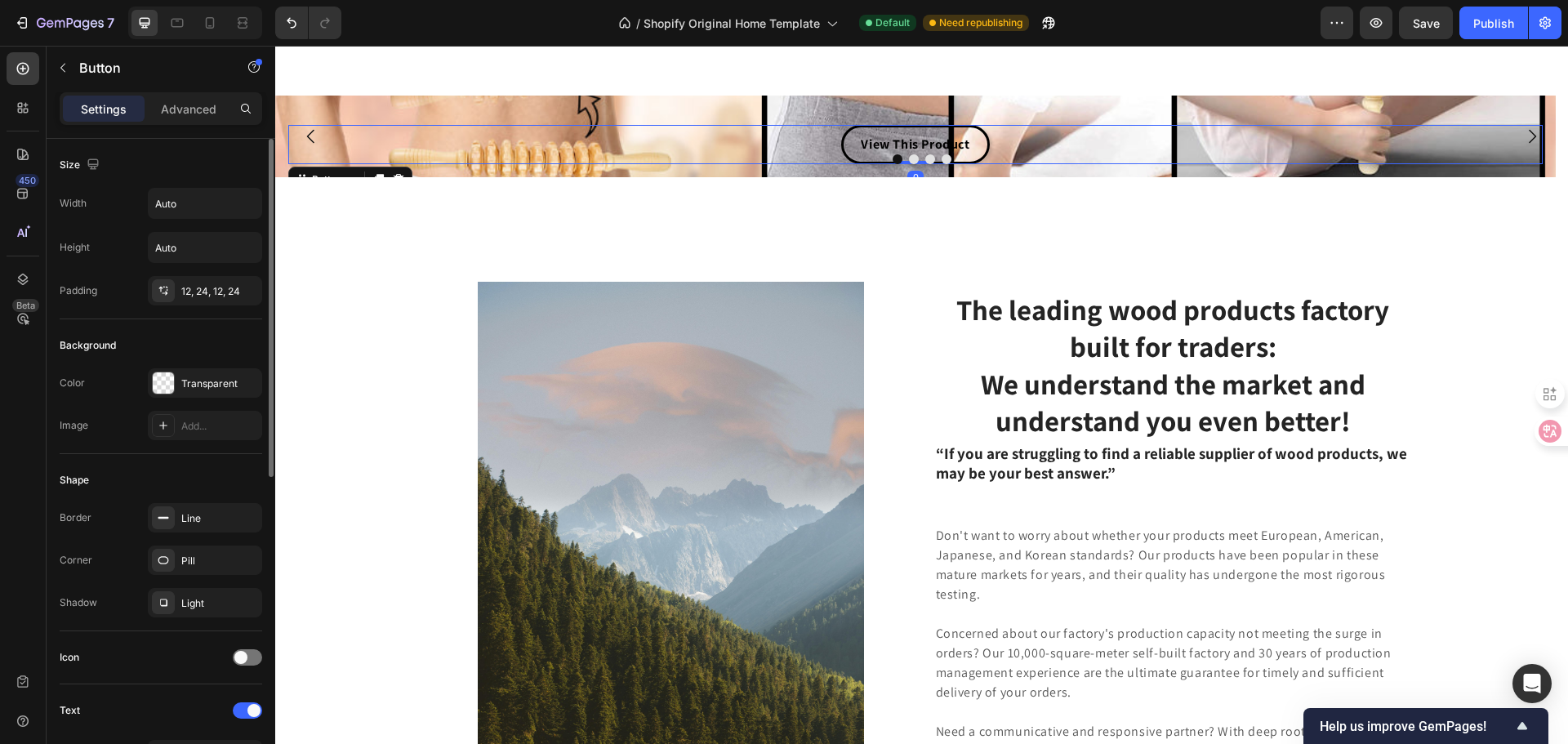
click at [469, 164] on div "View This Product Button 0" at bounding box center [915, 136] width 1254 height 56
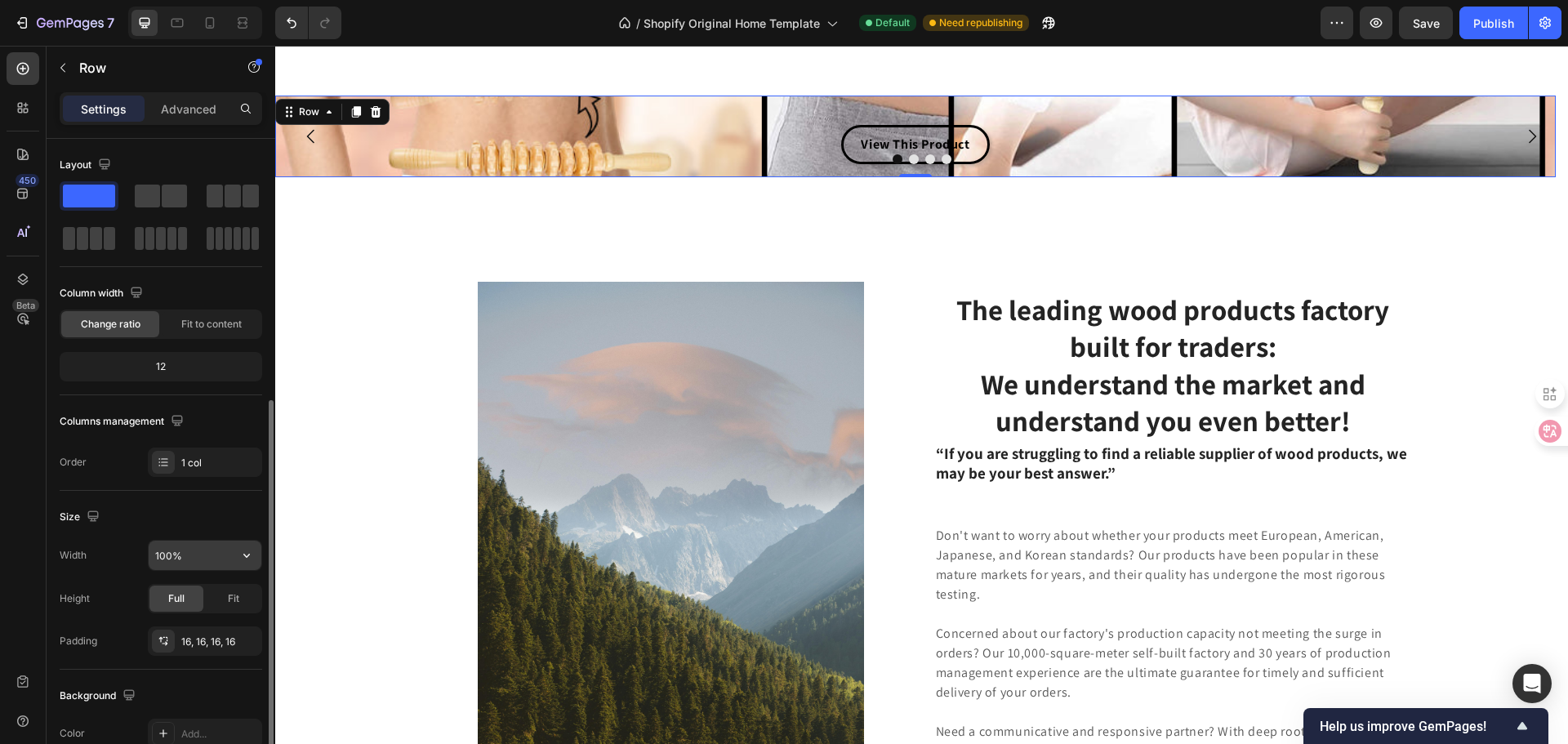
scroll to position [163, 0]
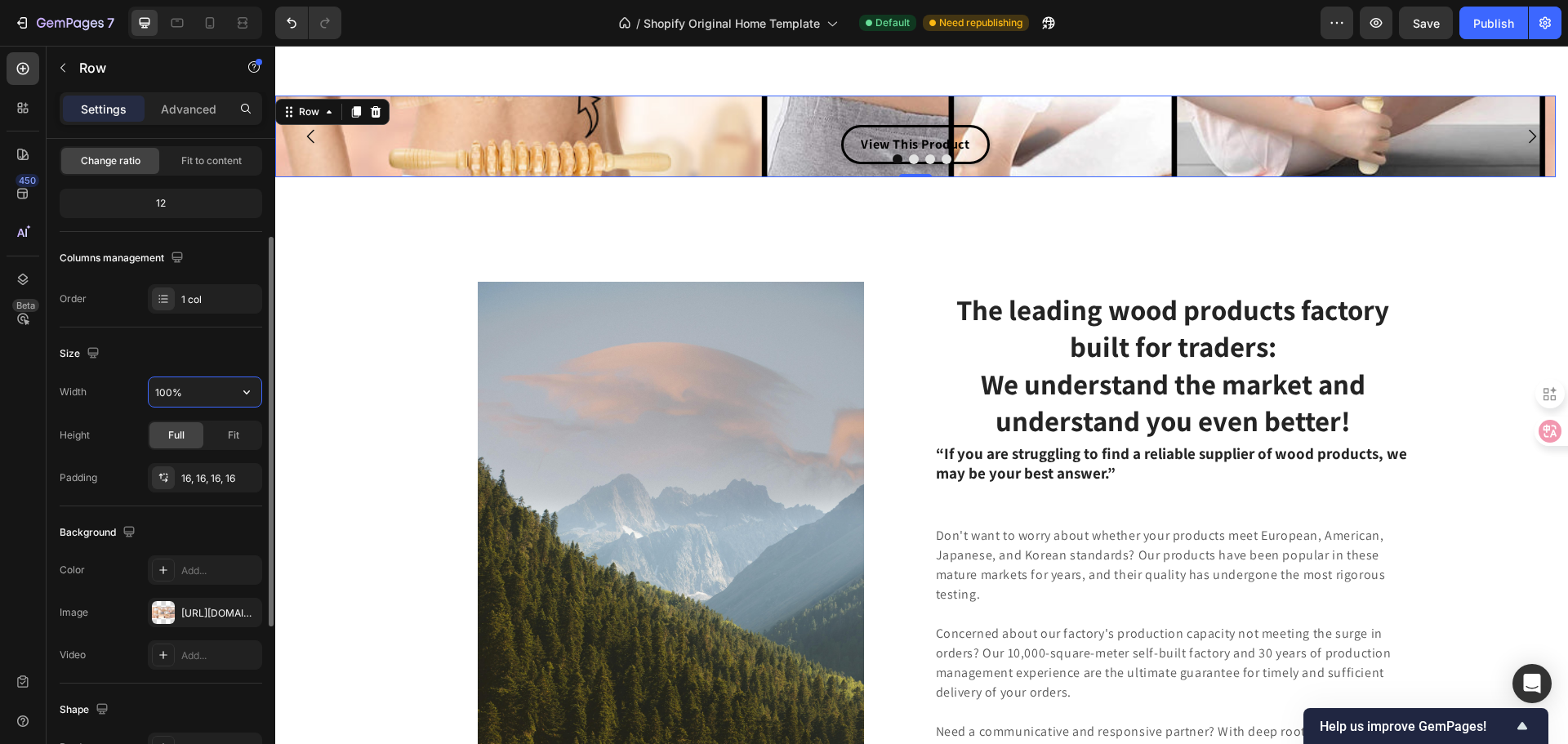
click at [228, 393] on input "100%" at bounding box center [204, 393] width 113 height 29
click at [236, 435] on span "Fit" at bounding box center [234, 435] width 12 height 15
click at [160, 430] on div "Full" at bounding box center [176, 435] width 54 height 27
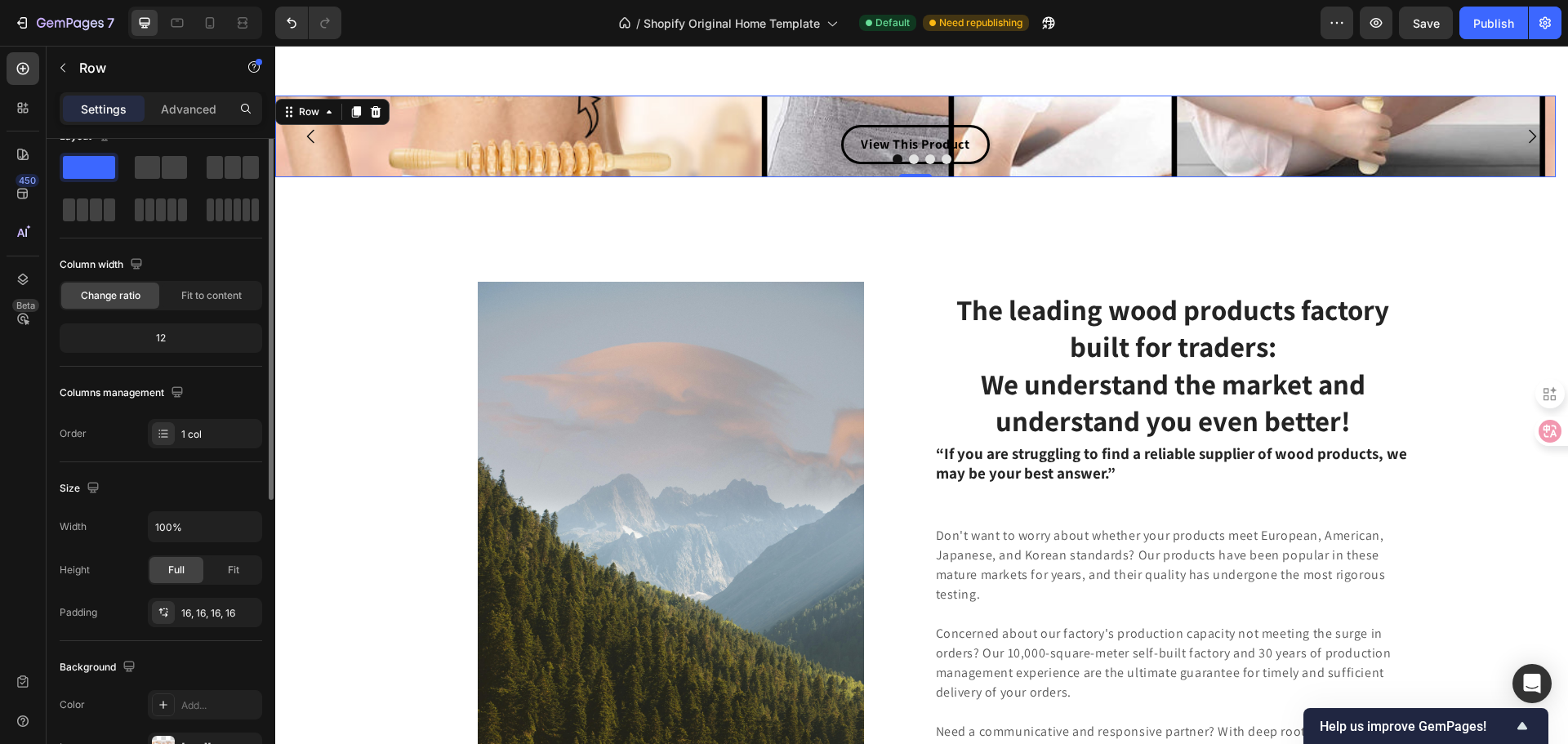
scroll to position [0, 0]
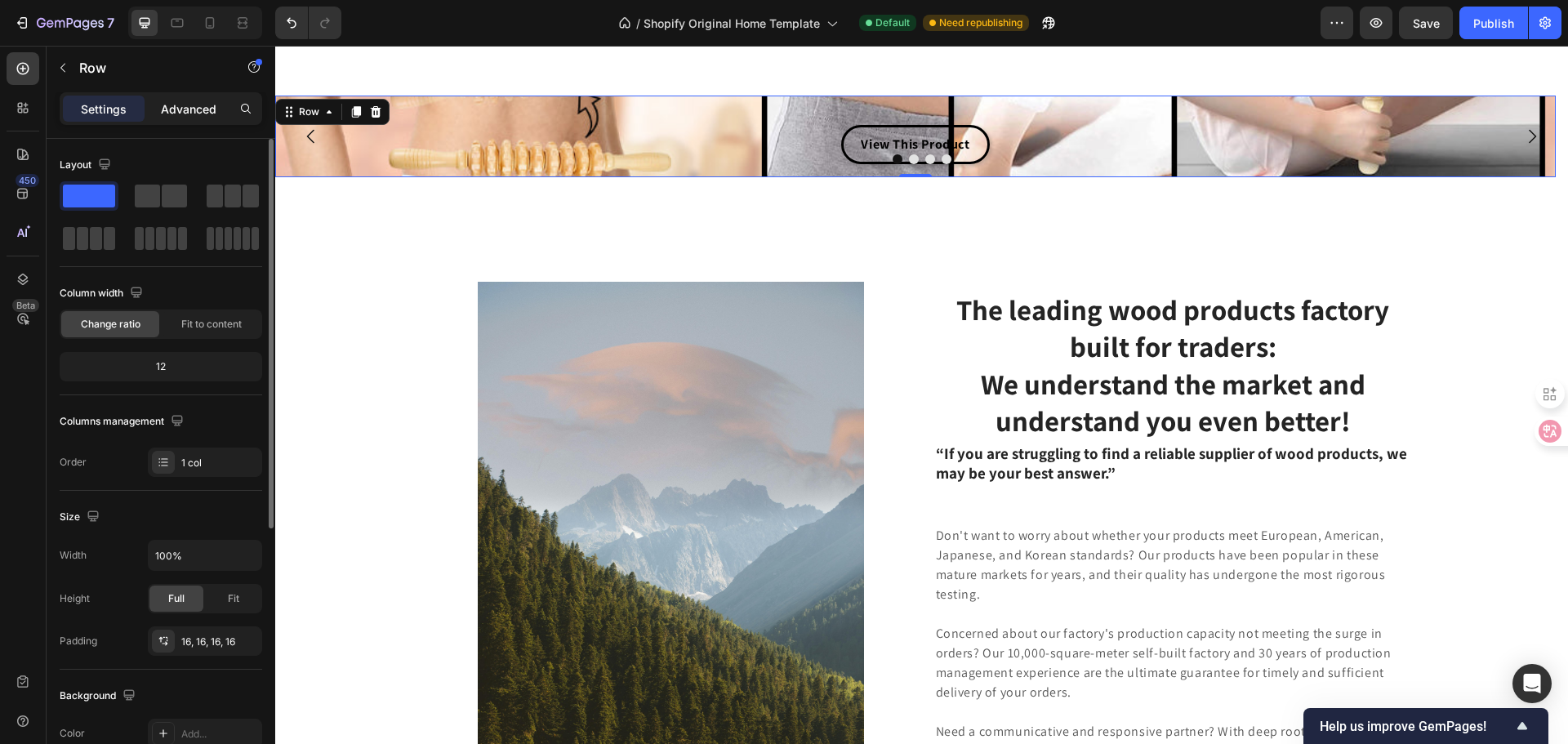
click at [212, 119] on div "Advanced" at bounding box center [188, 108] width 81 height 27
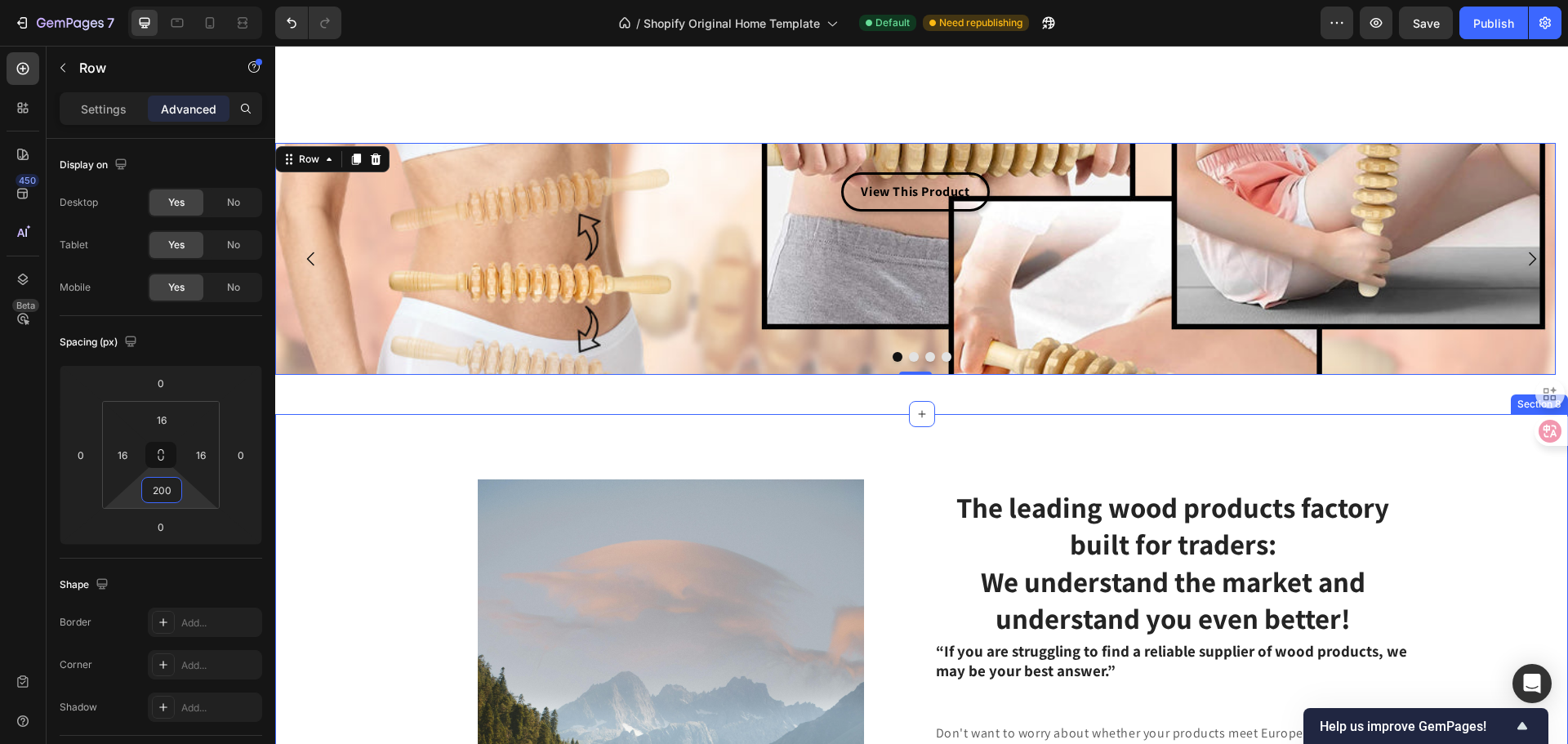
scroll to position [3373, 0]
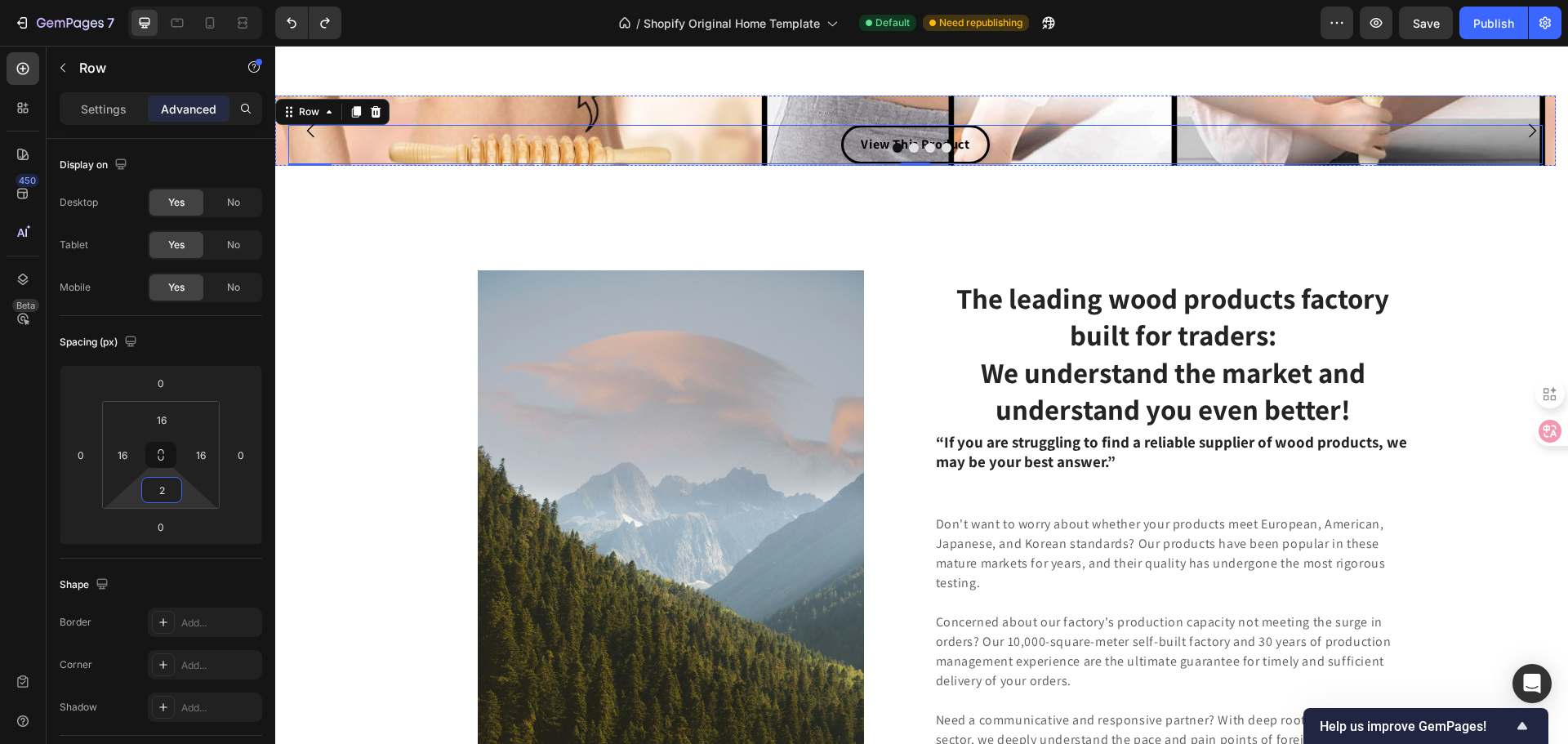
type input "16"
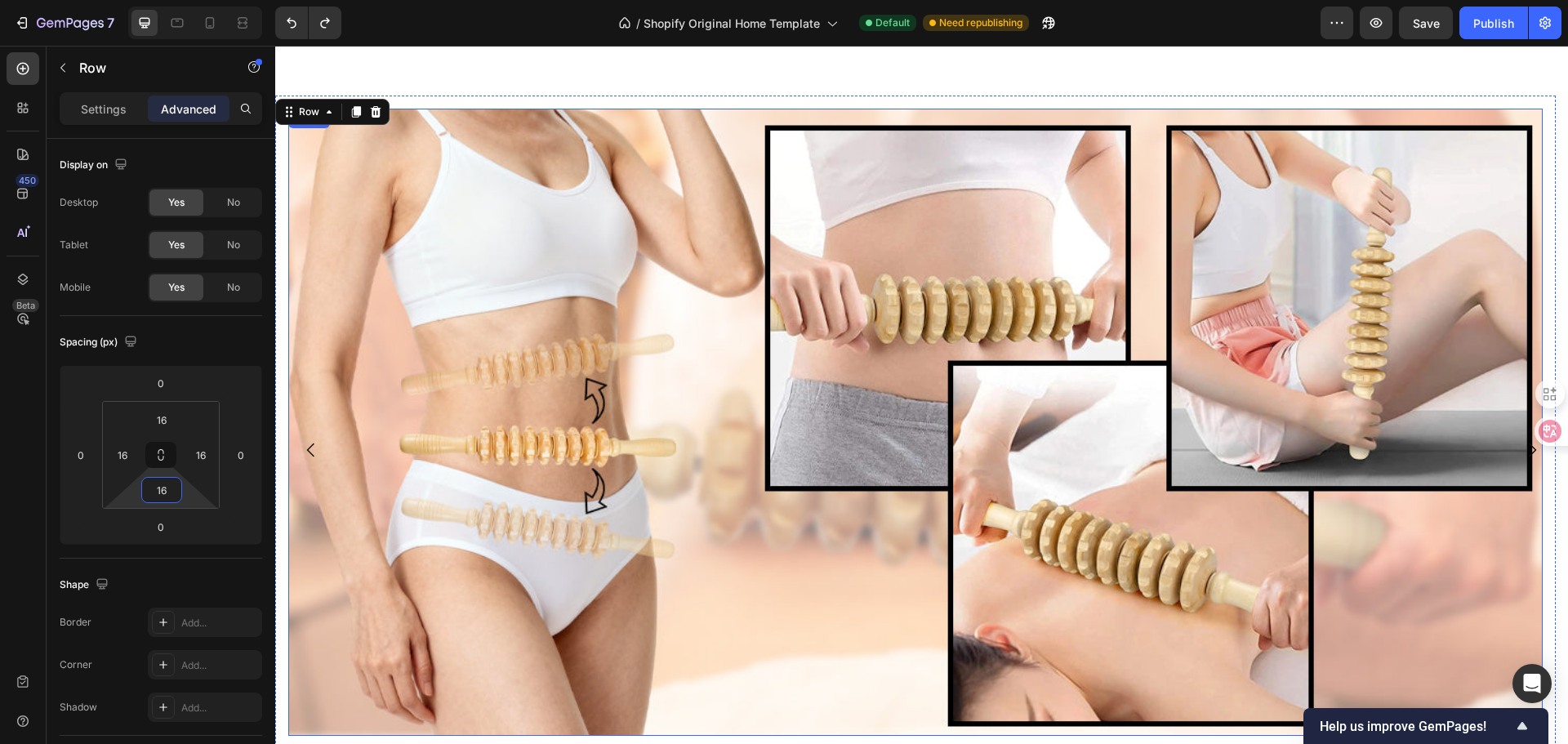
scroll to position [3945, 0]
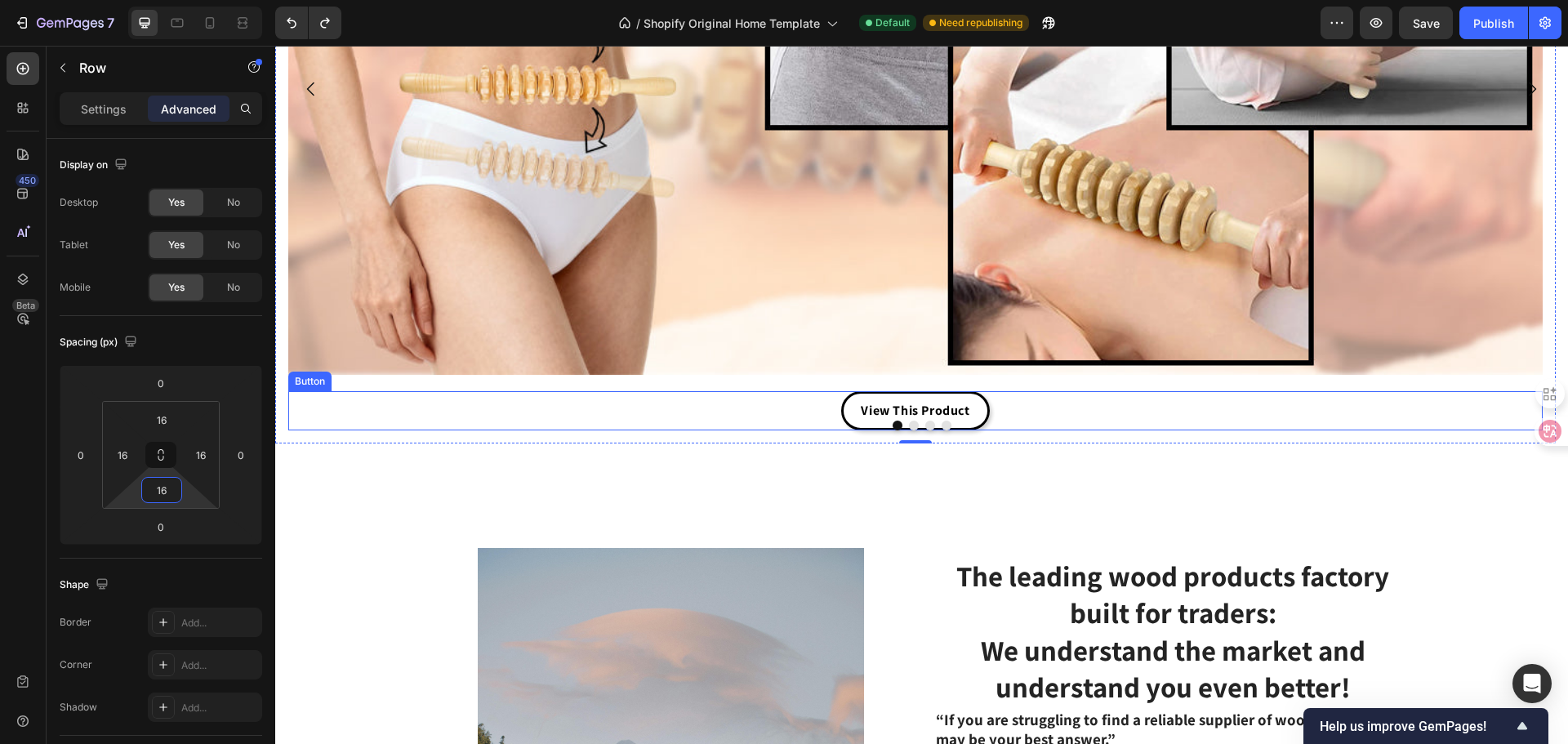
click at [1077, 460] on div "Image View This Product Button Row 0 Drop element here Drop element here Drop e…" at bounding box center [920, 95] width 1292 height 774
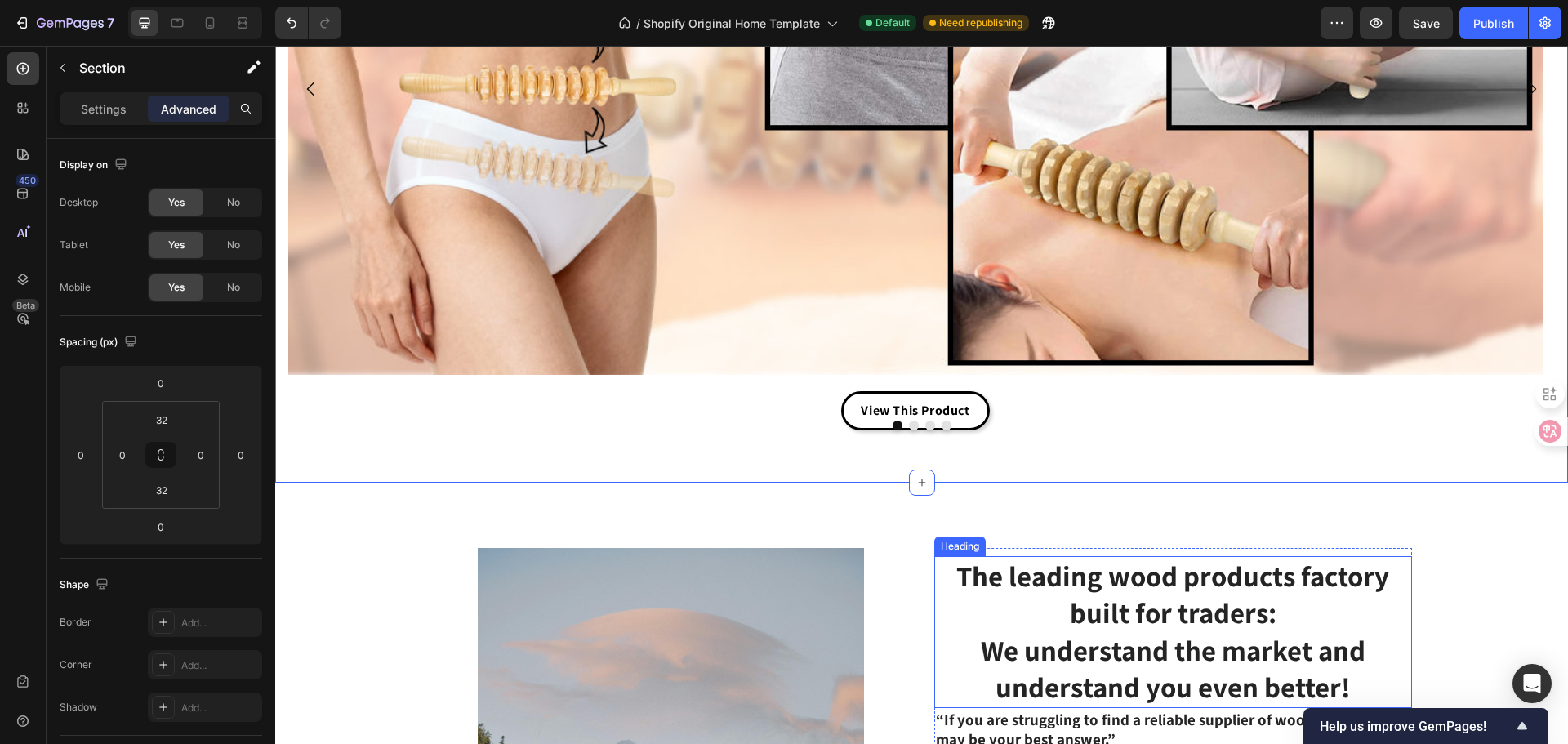
scroll to position [3782, 0]
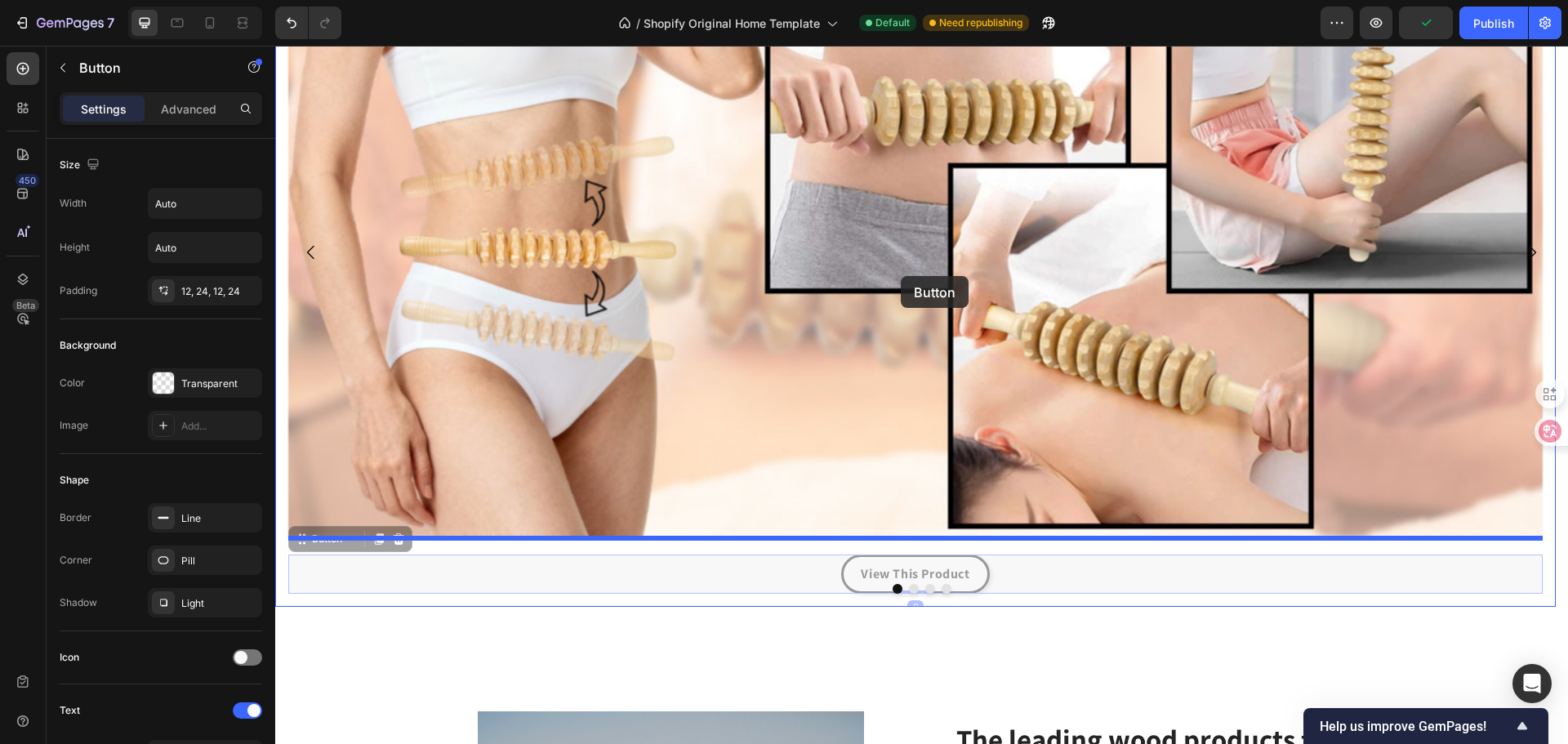
drag, startPoint x: 973, startPoint y: 563, endPoint x: 901, endPoint y: 276, distance: 295.9
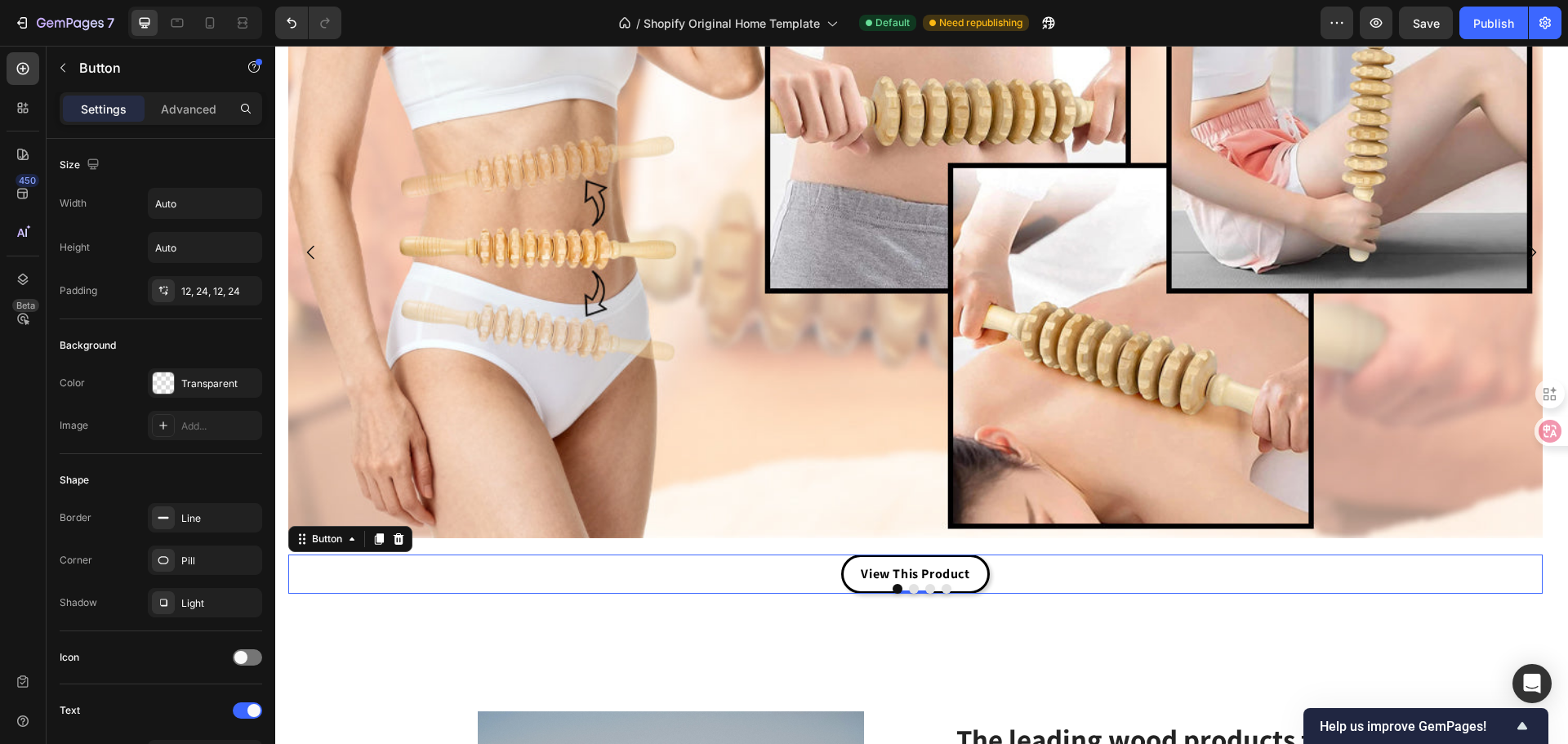
click at [1036, 577] on div "View This Product Button 0" at bounding box center [915, 574] width 1254 height 39
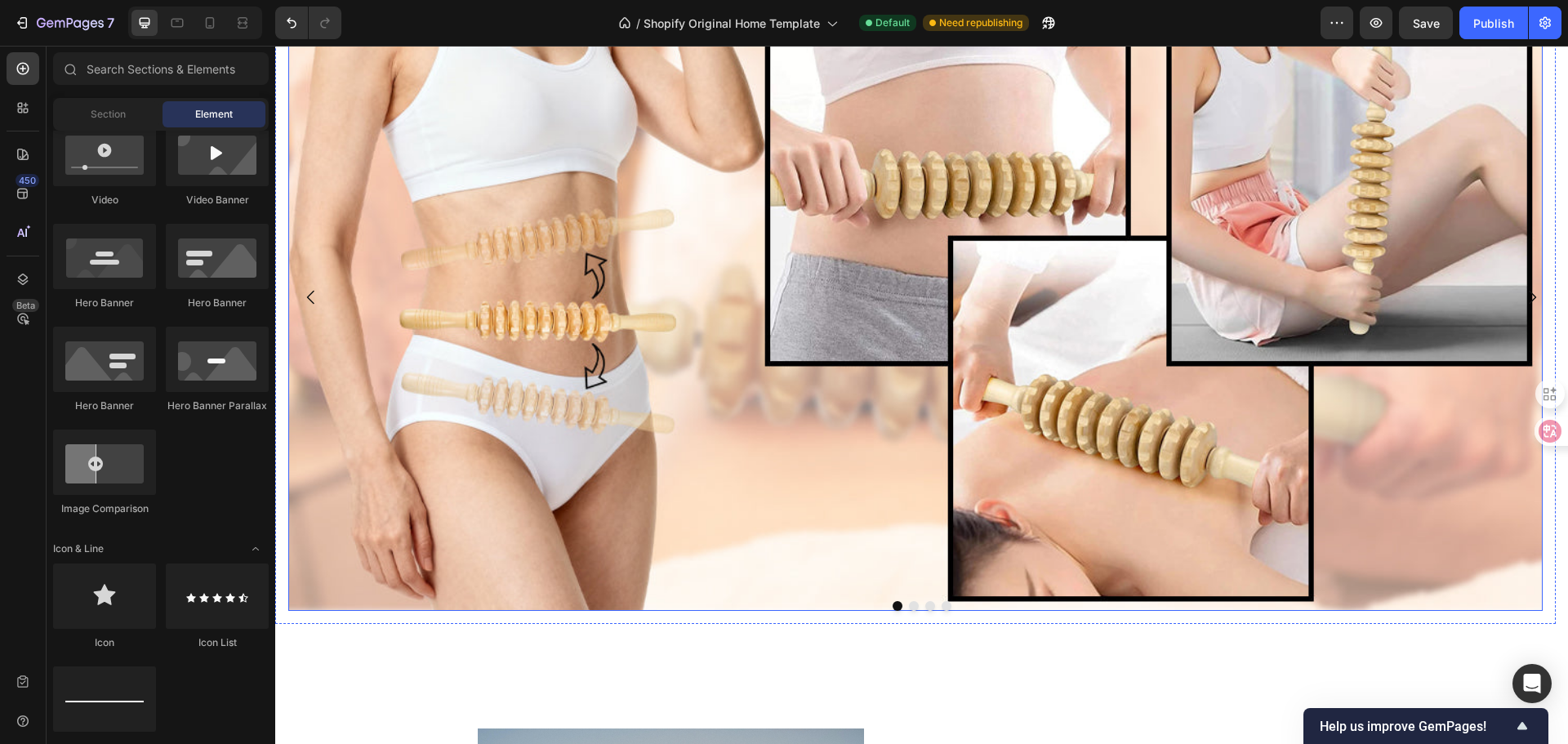
scroll to position [3672, 0]
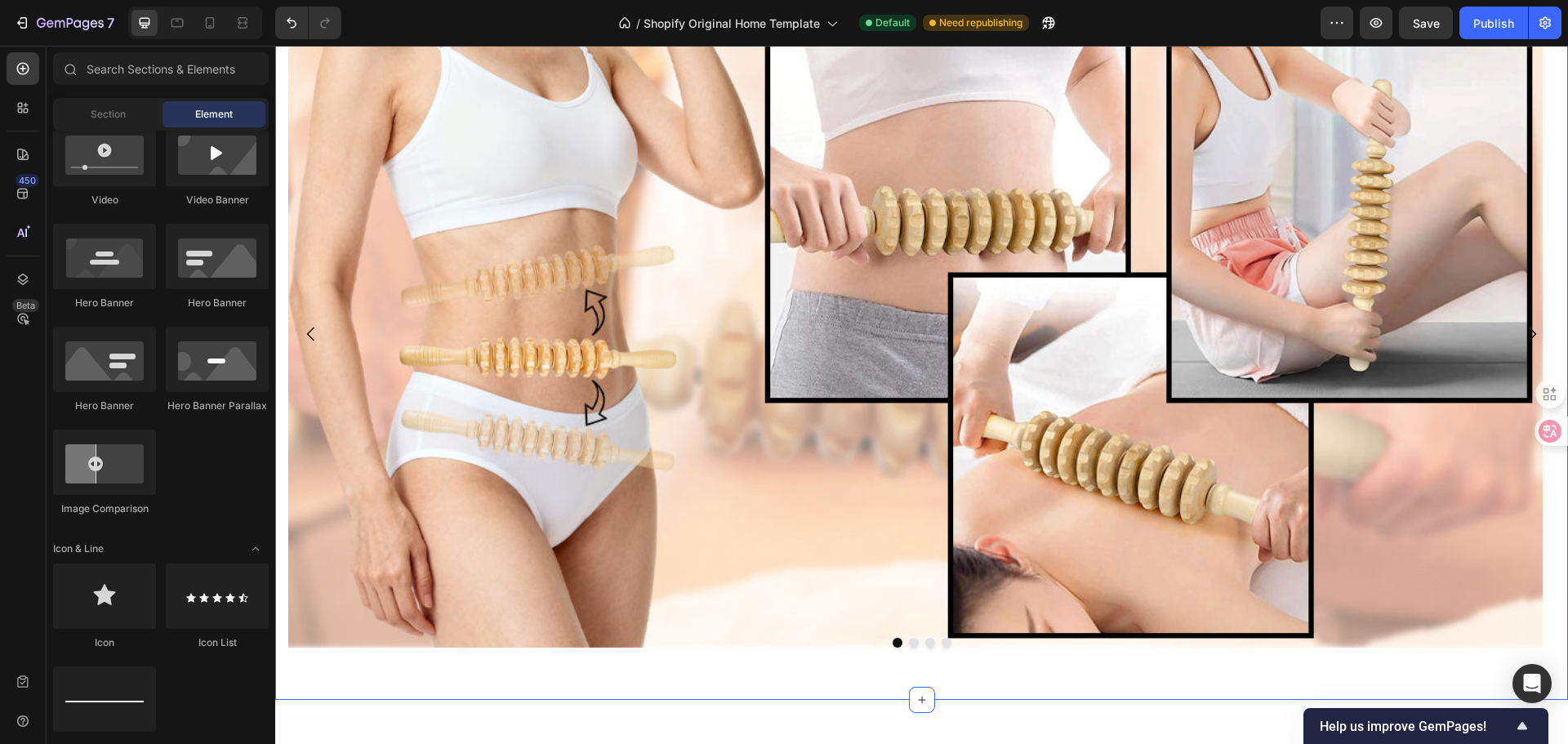
click at [527, 669] on div "Image Row Drop element here Drop element here Drop element here [GEOGRAPHIC_DAT…" at bounding box center [920, 340] width 1292 height 666
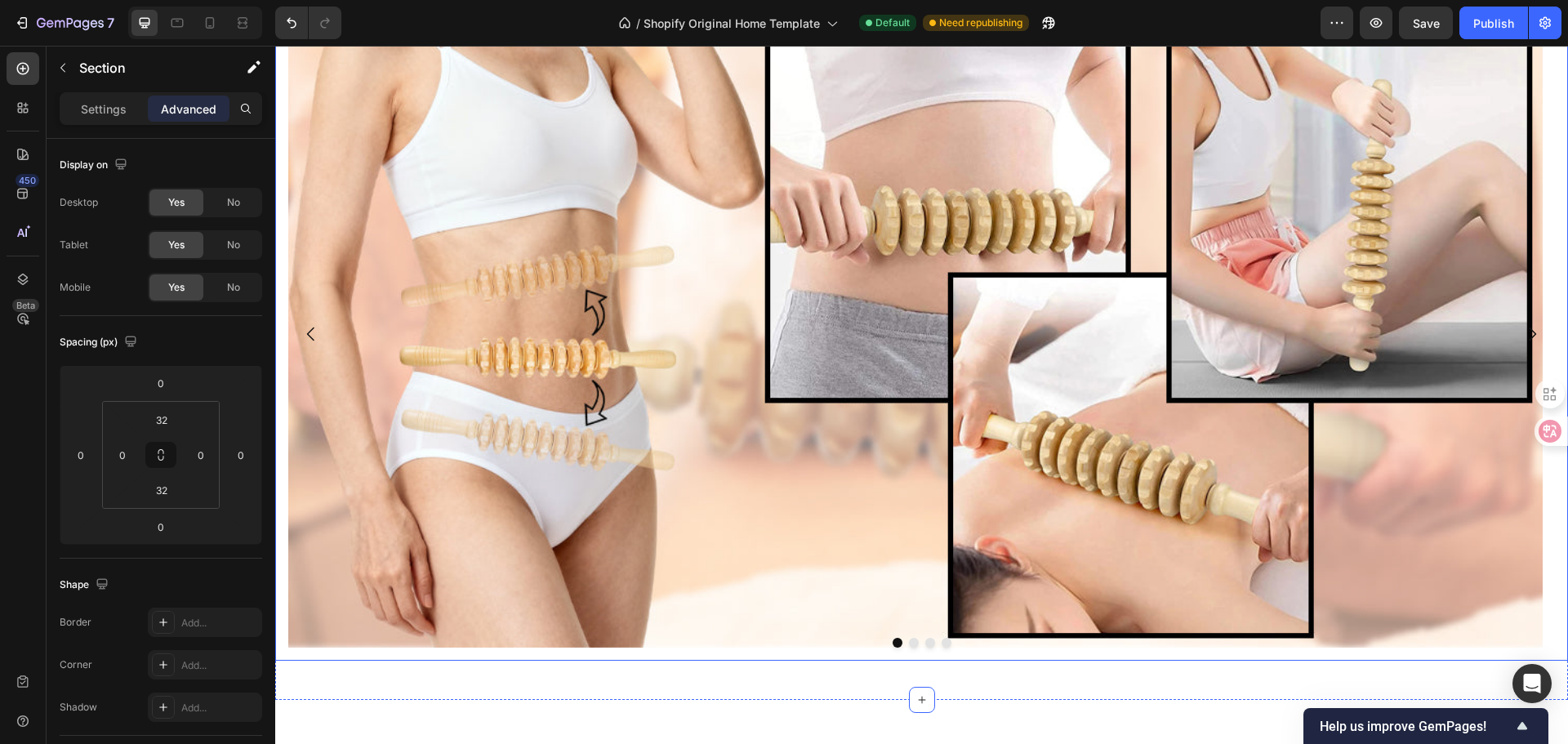
click at [1516, 322] on button "Carousel Next Arrow" at bounding box center [1532, 334] width 46 height 46
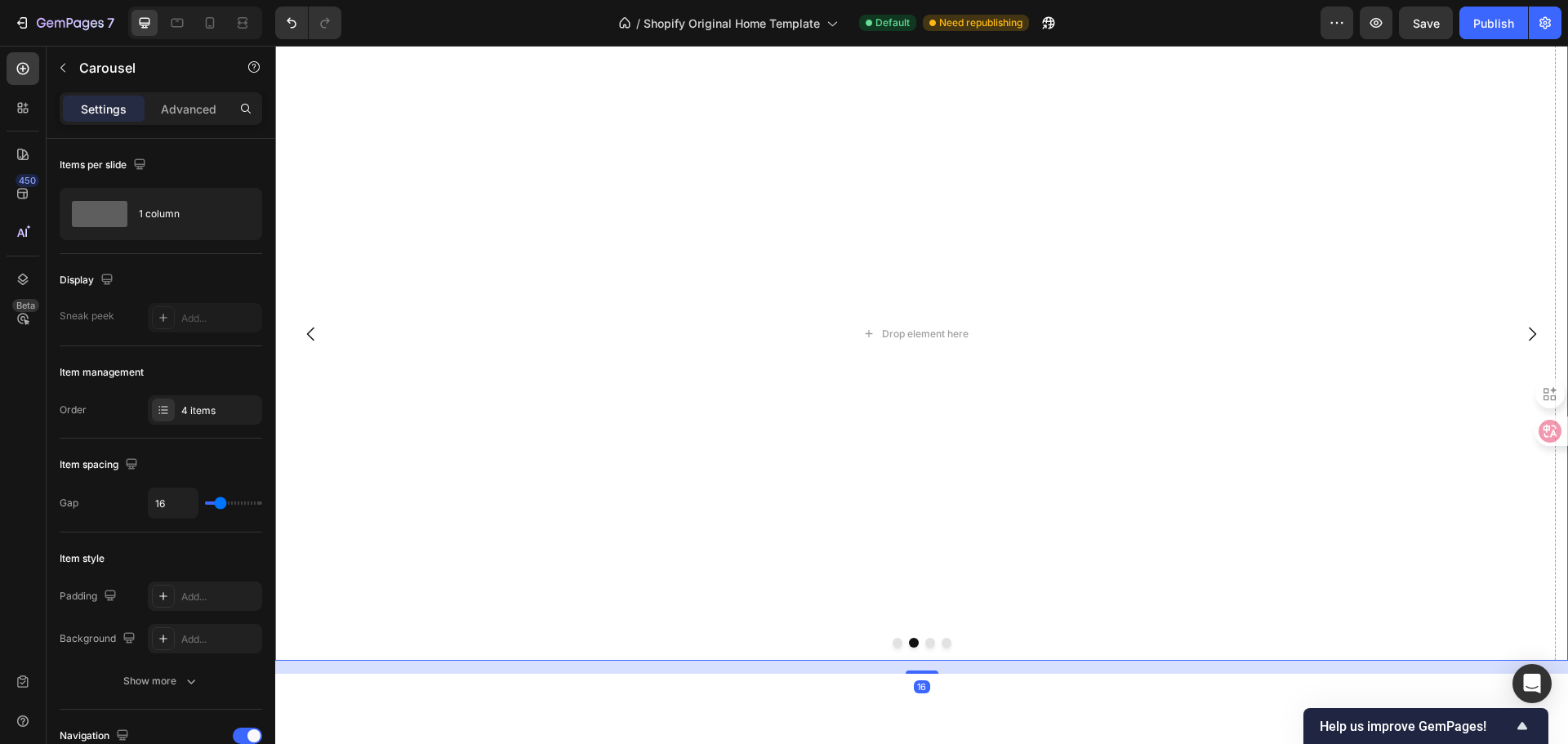
click at [316, 332] on icon "Carousel Back Arrow" at bounding box center [311, 334] width 20 height 20
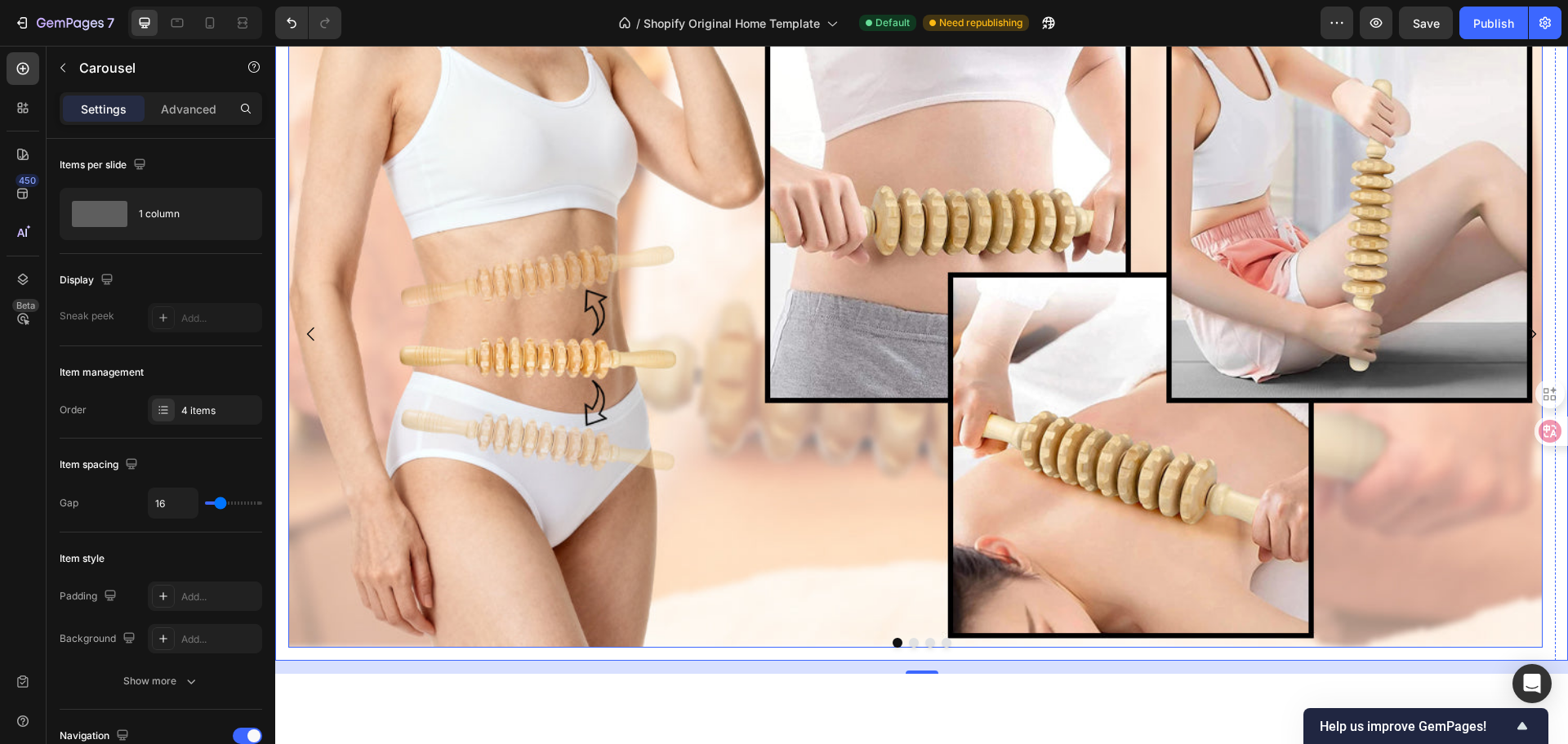
click at [812, 592] on img at bounding box center [915, 334] width 1254 height 627
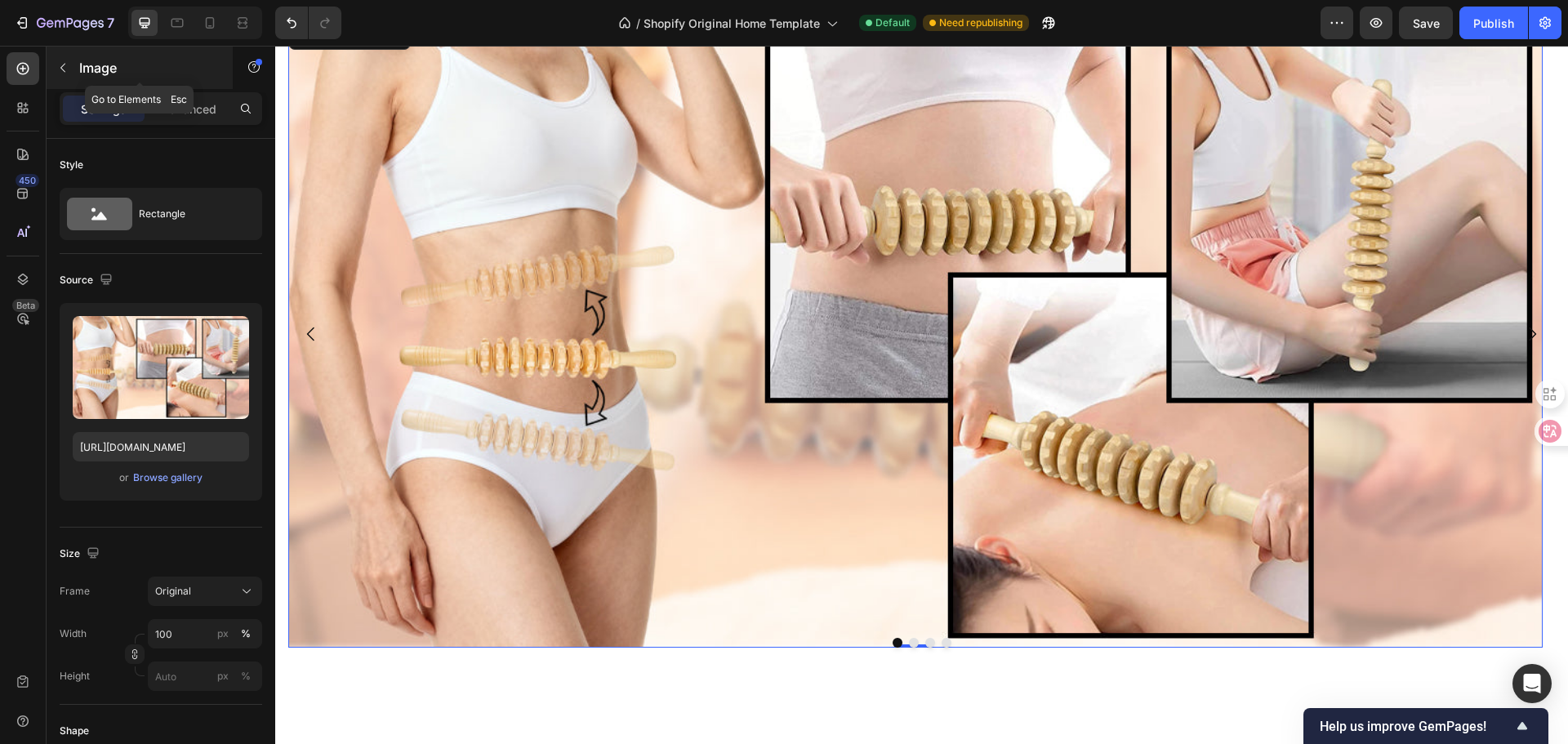
click at [50, 63] on button "button" at bounding box center [63, 68] width 26 height 27
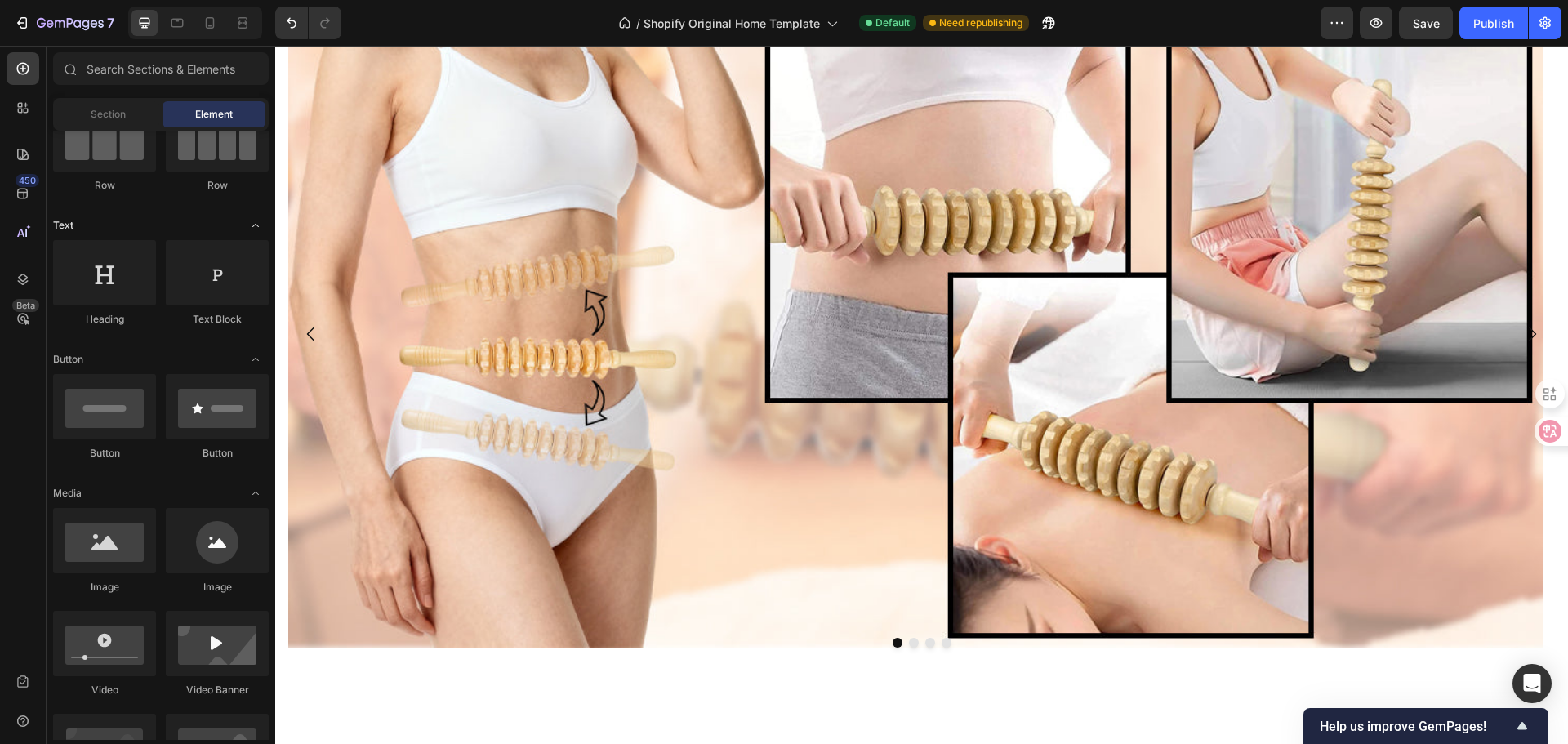
scroll to position [0, 0]
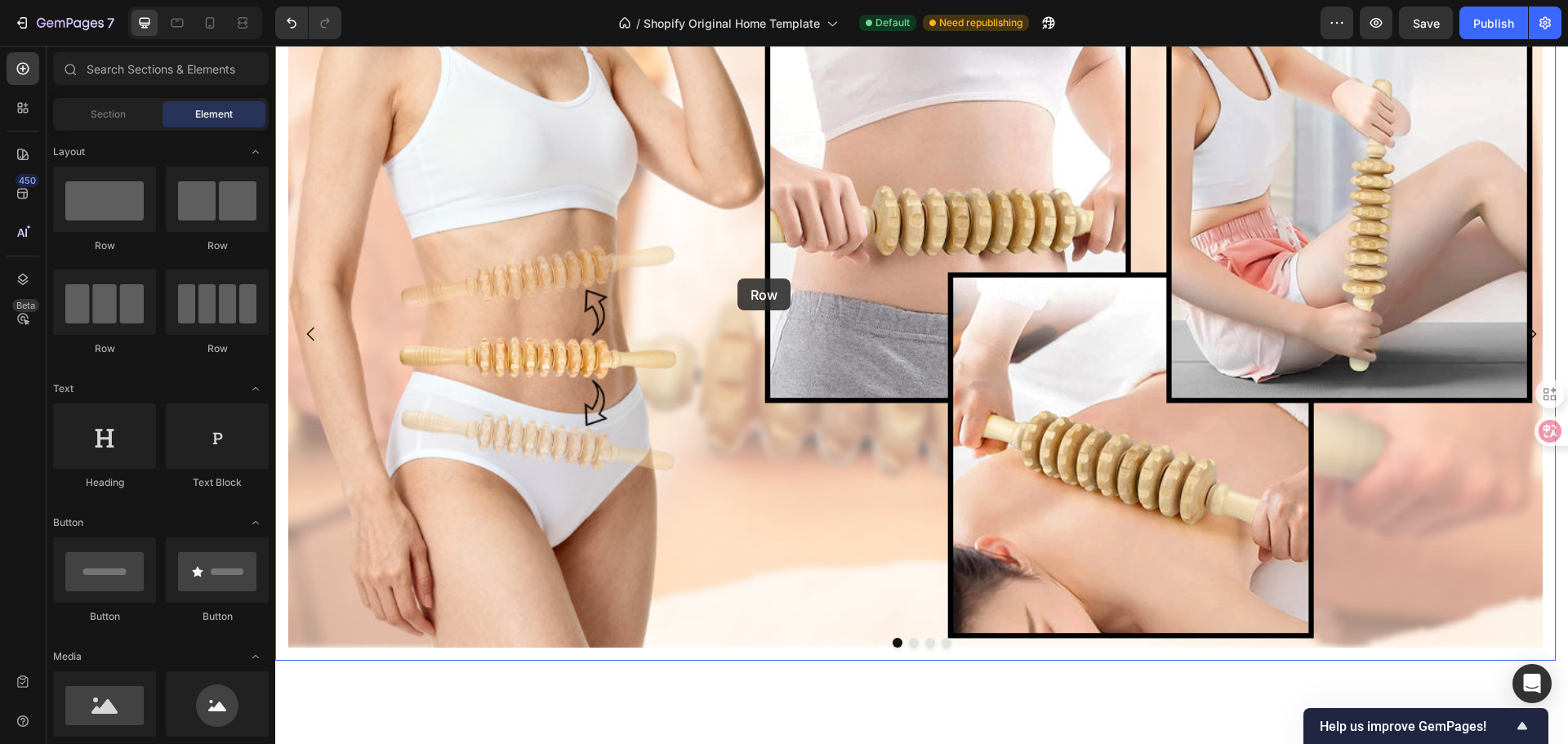
drag, startPoint x: 372, startPoint y: 251, endPoint x: 738, endPoint y: 279, distance: 367.1
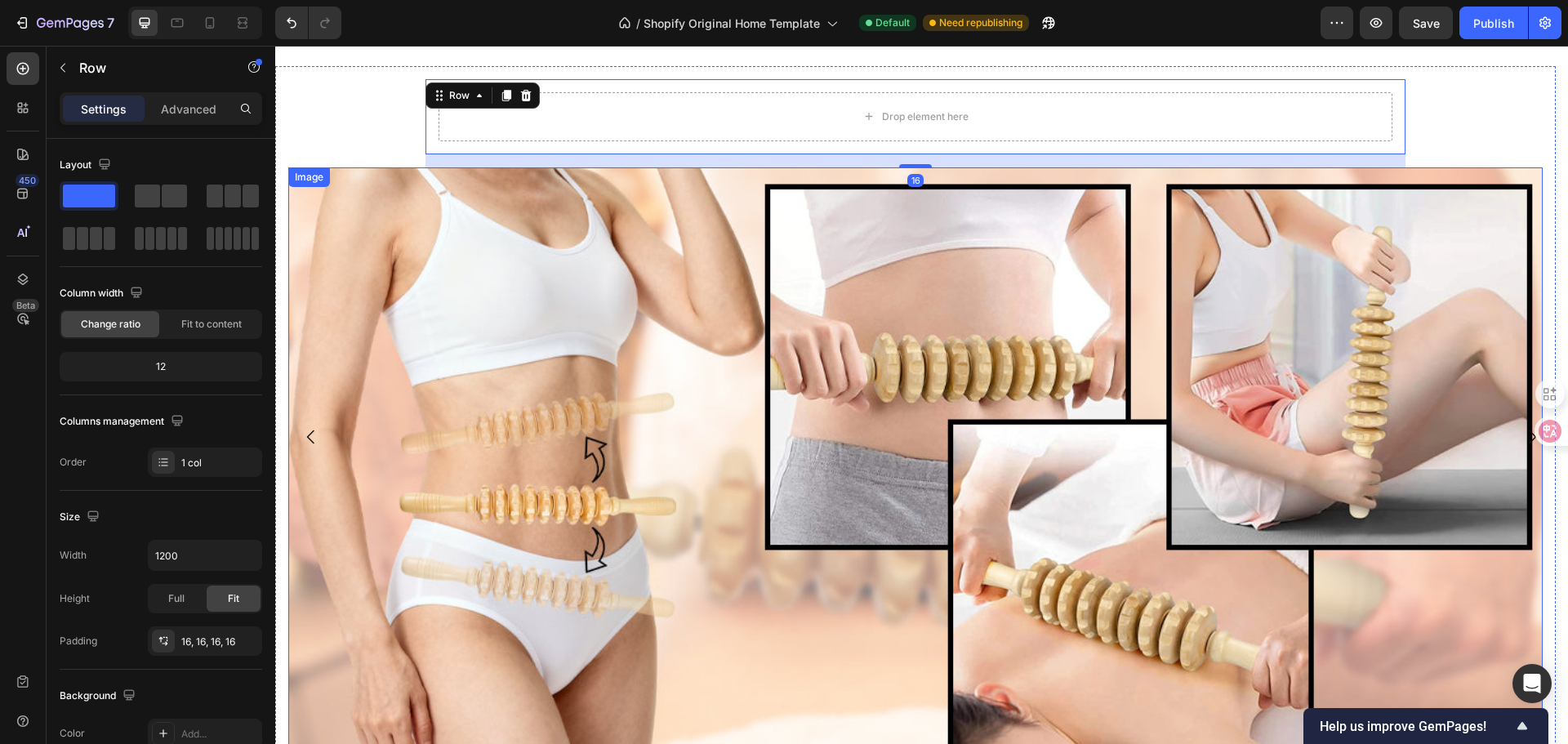
scroll to position [3471, 0]
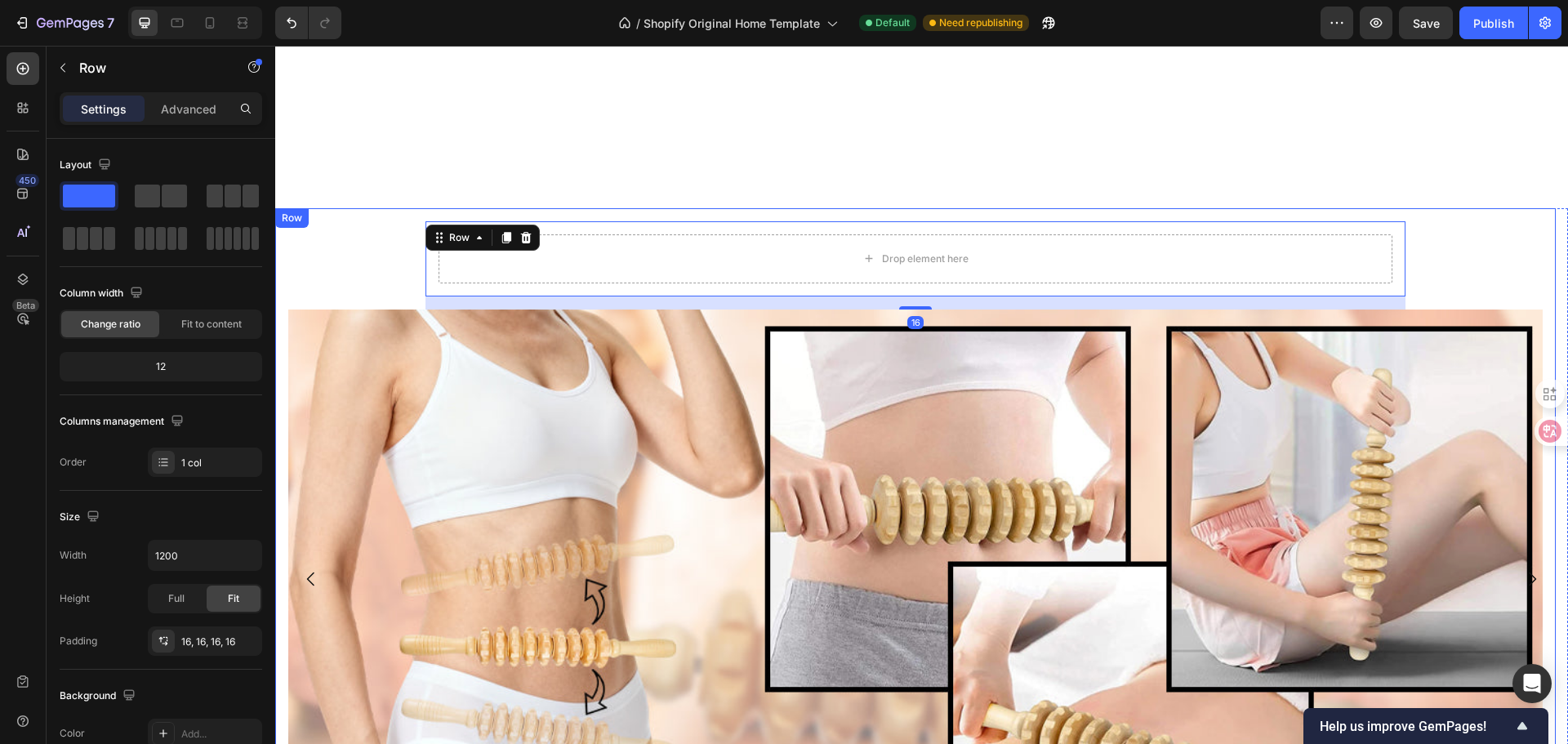
click at [359, 279] on div "Drop element here Row 16 Image" at bounding box center [915, 579] width 1254 height 716
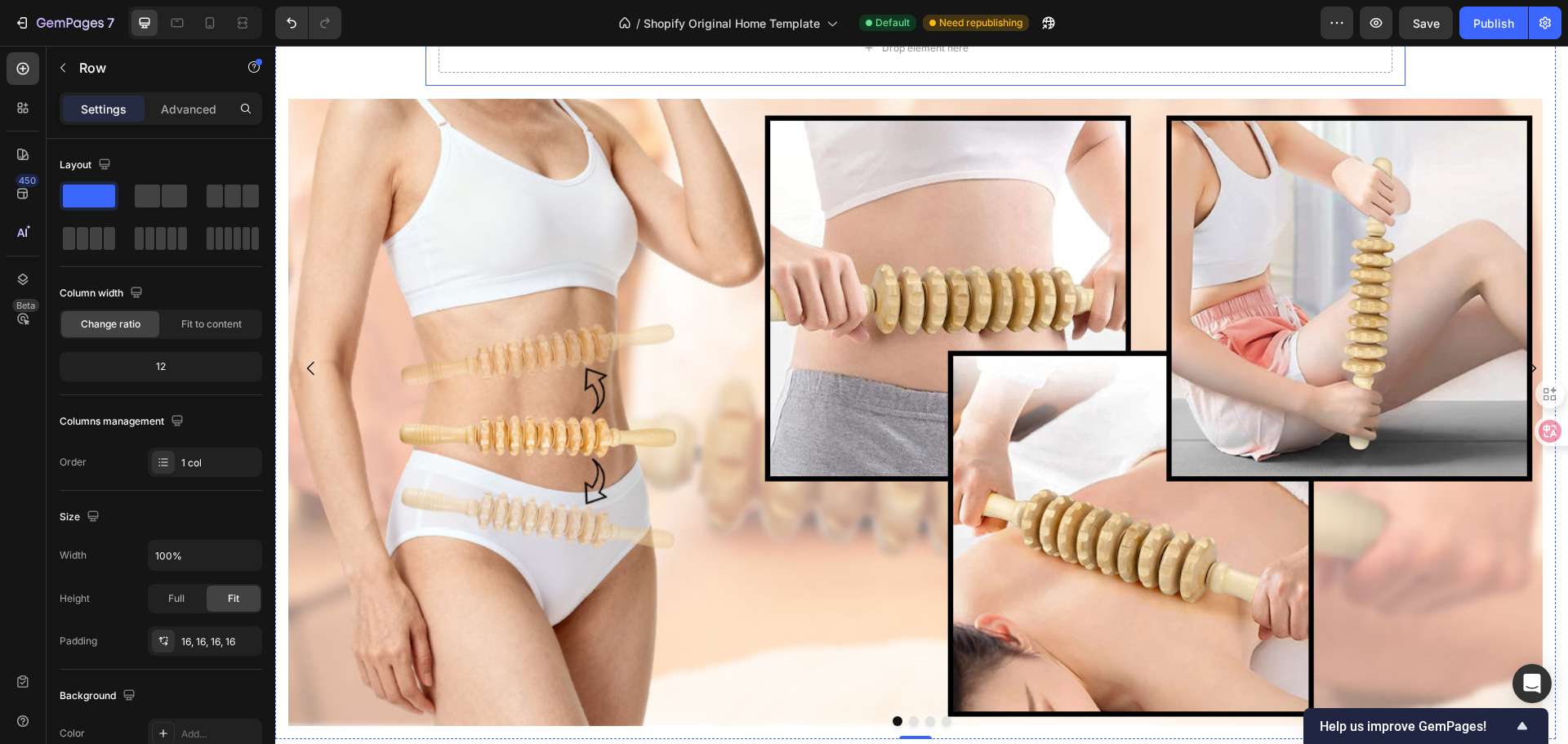
click at [639, 73] on div "Drop element here" at bounding box center [915, 48] width 954 height 49
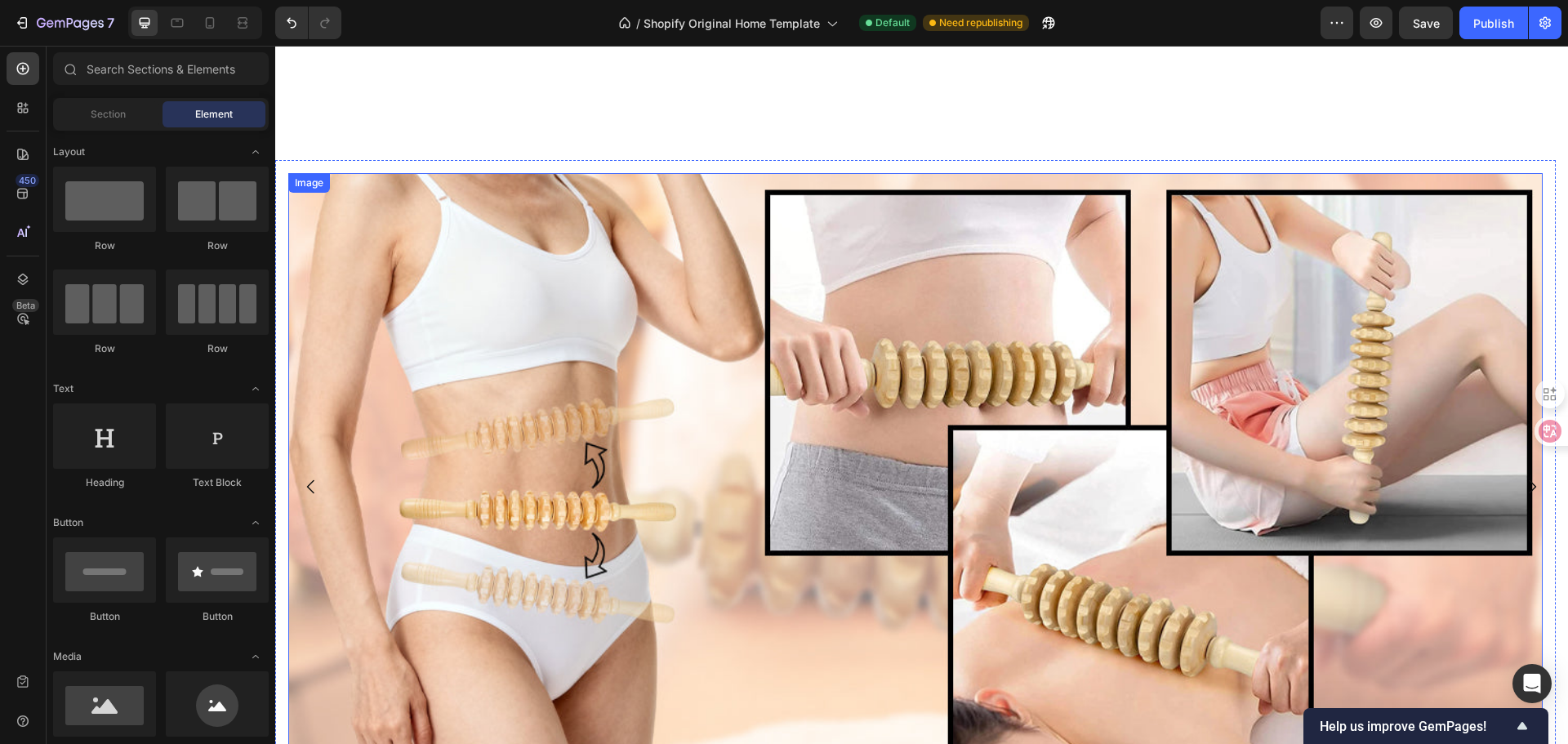
scroll to position [3798, 0]
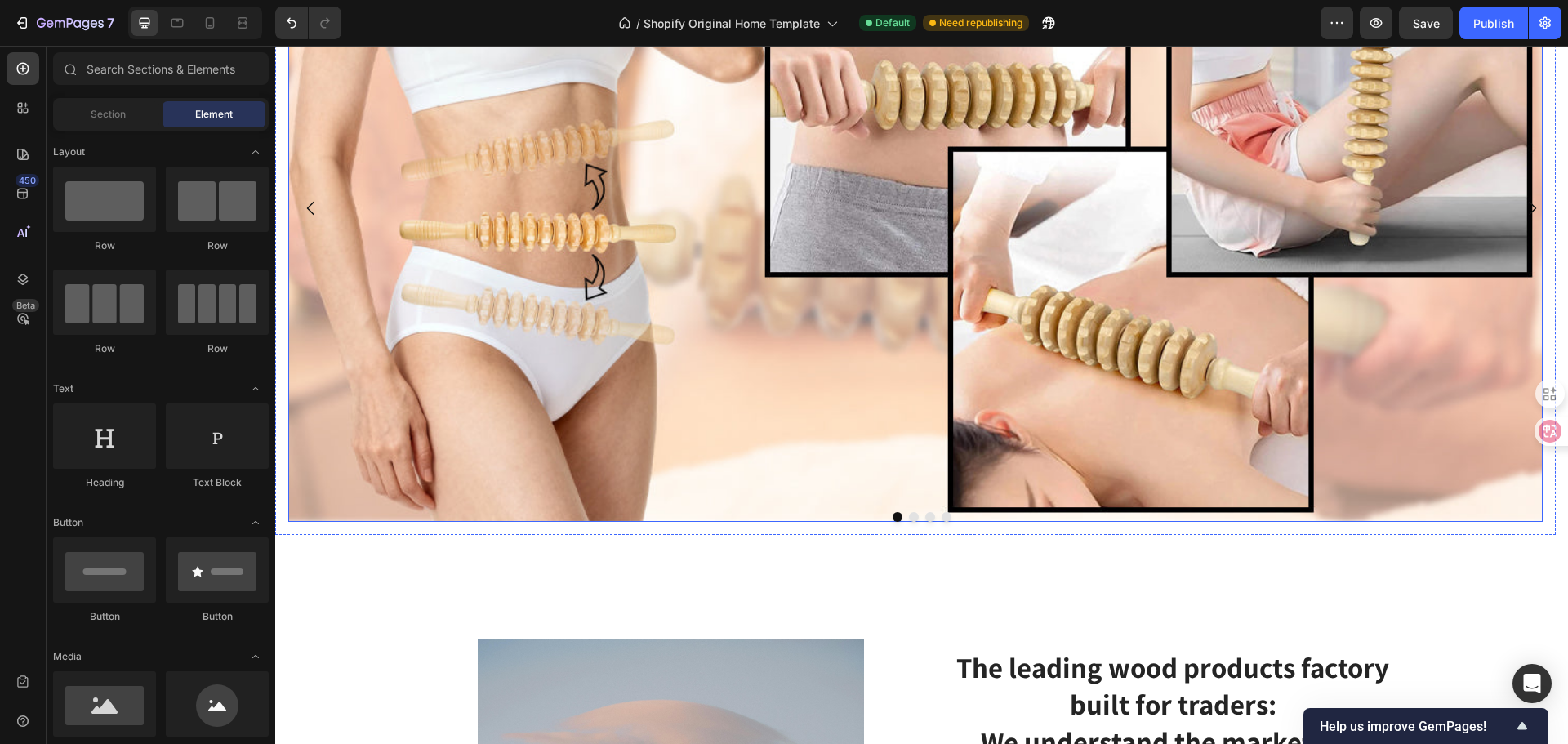
click at [362, 194] on img at bounding box center [915, 208] width 1254 height 627
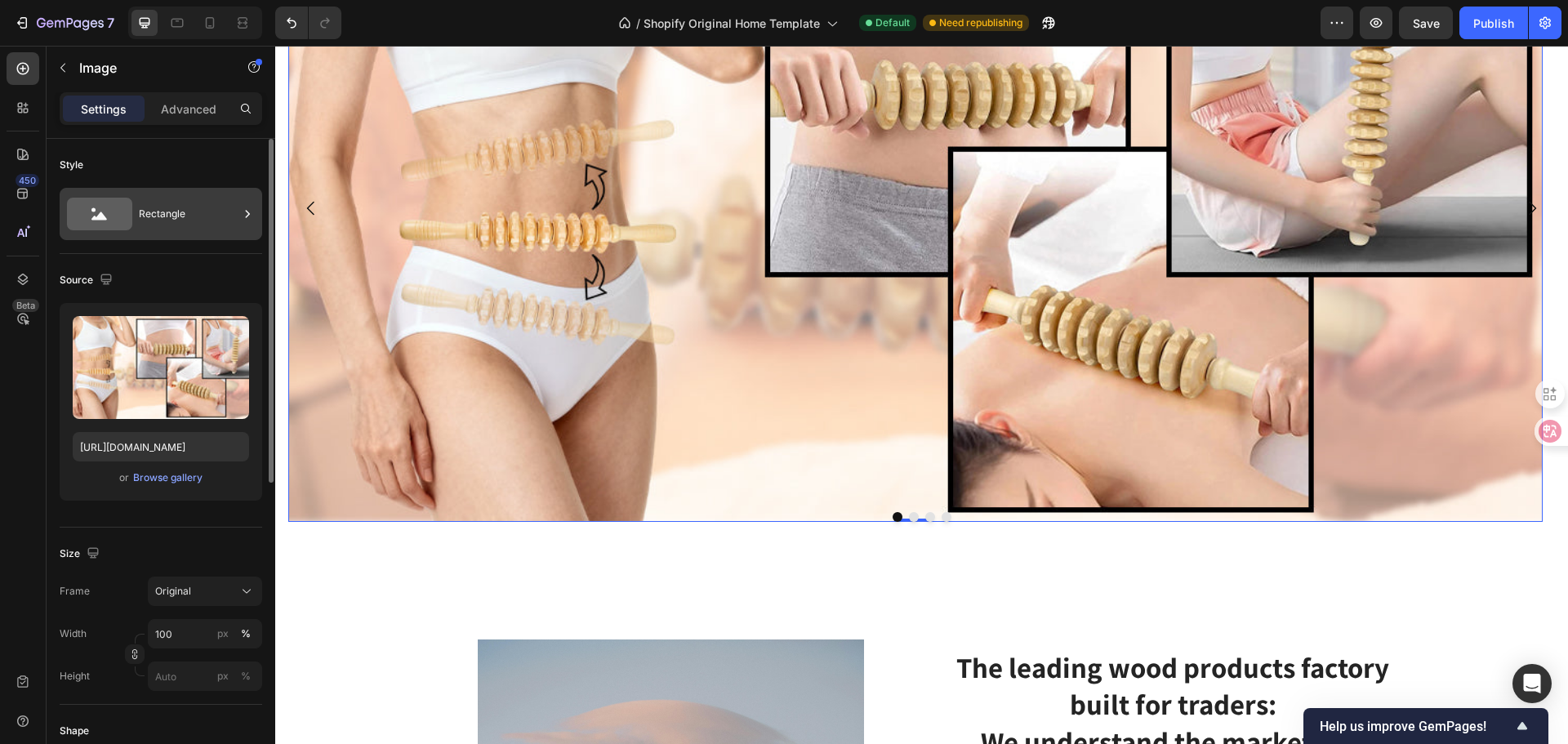
click at [196, 216] on div "Rectangle" at bounding box center [188, 214] width 100 height 37
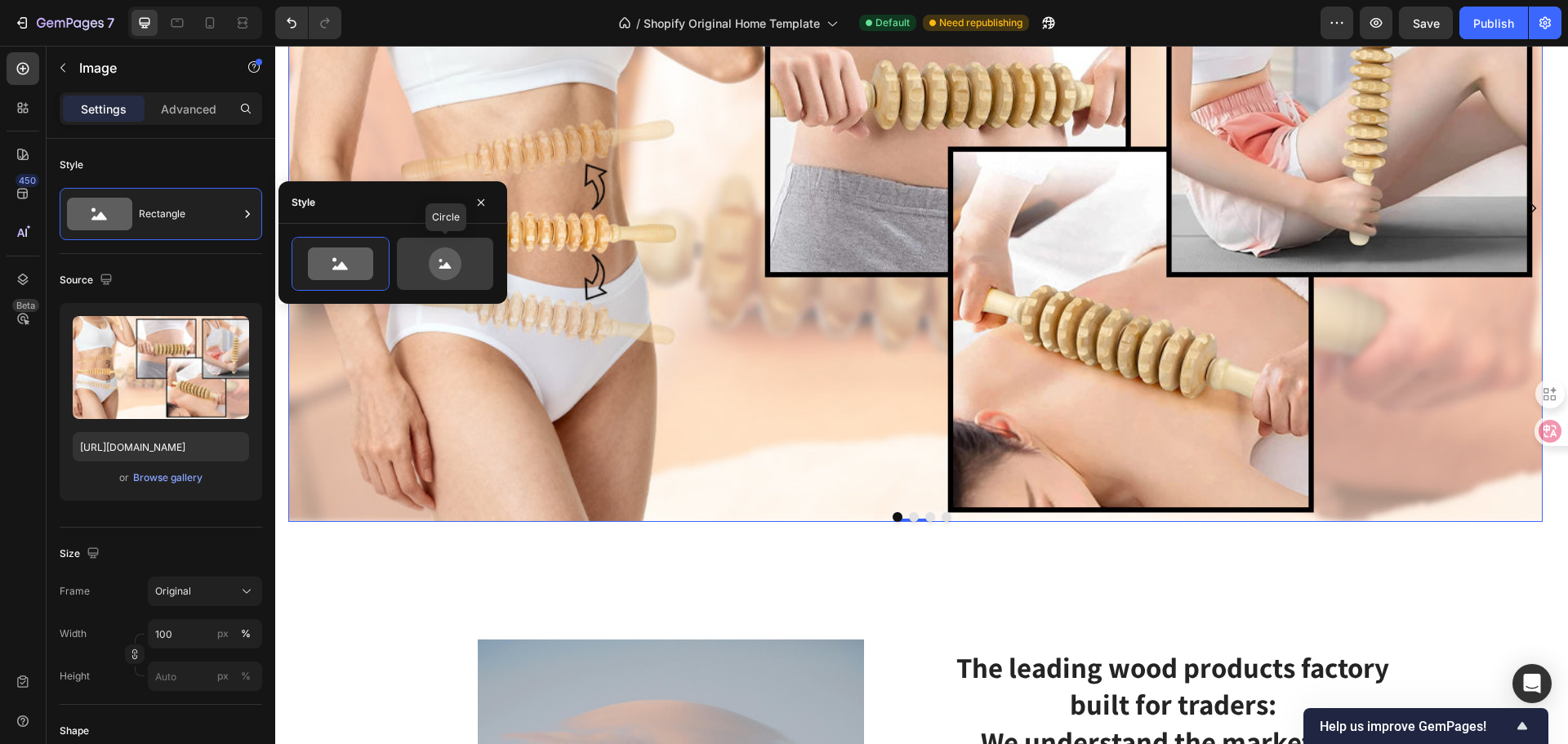
click at [415, 260] on icon at bounding box center [444, 263] width 77 height 32
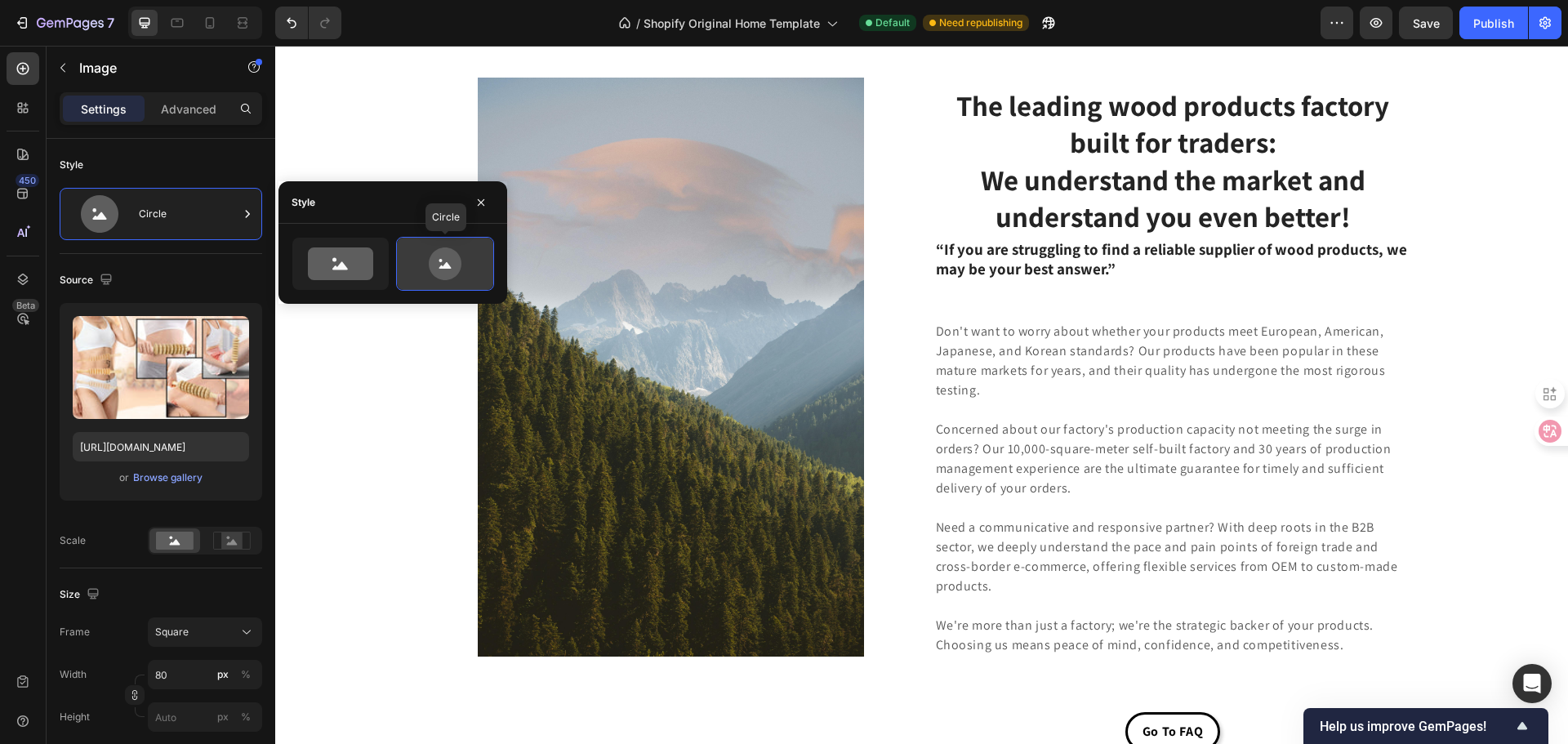
scroll to position [3517, 0]
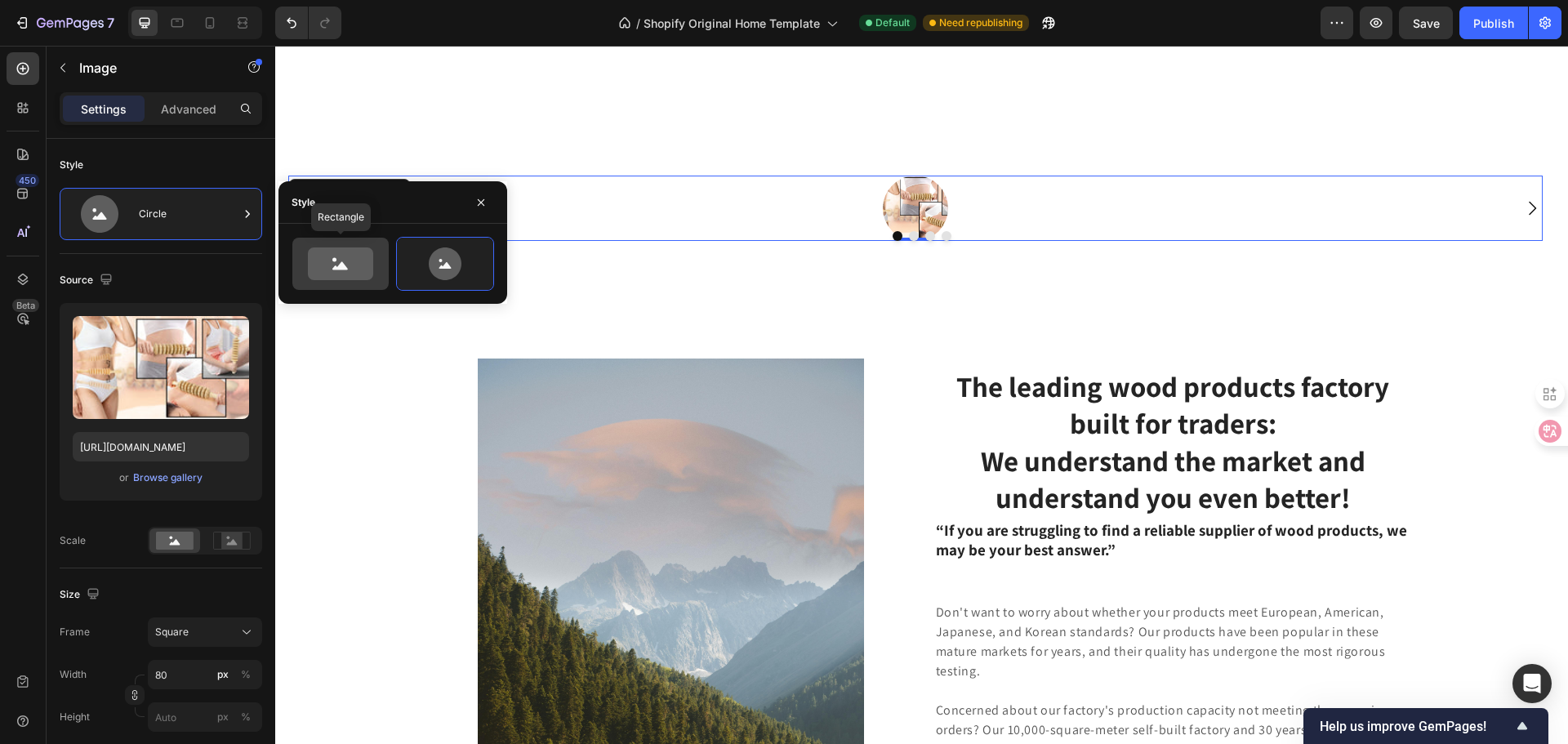
click at [339, 260] on icon at bounding box center [340, 263] width 66 height 32
type input "100"
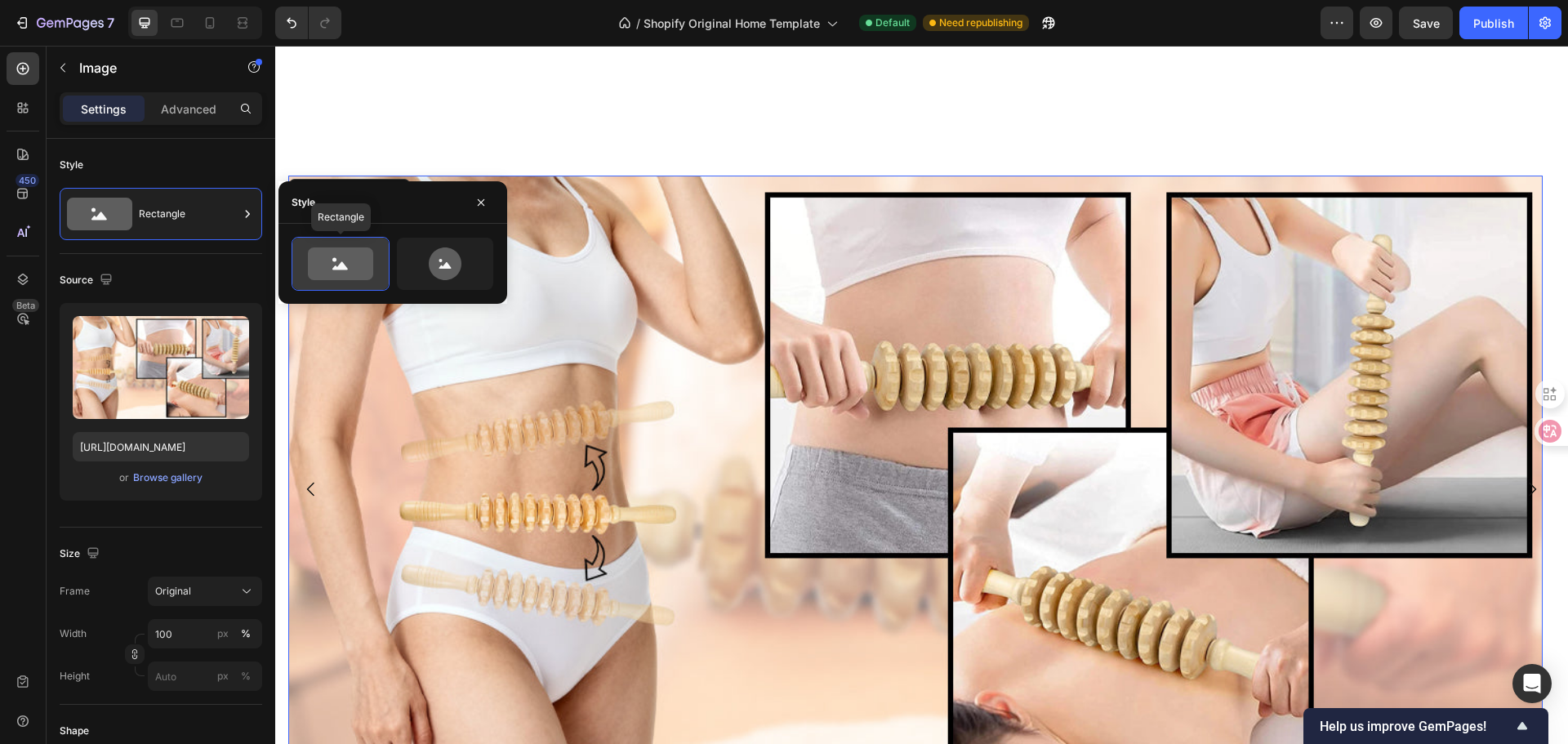
scroll to position [3798, 0]
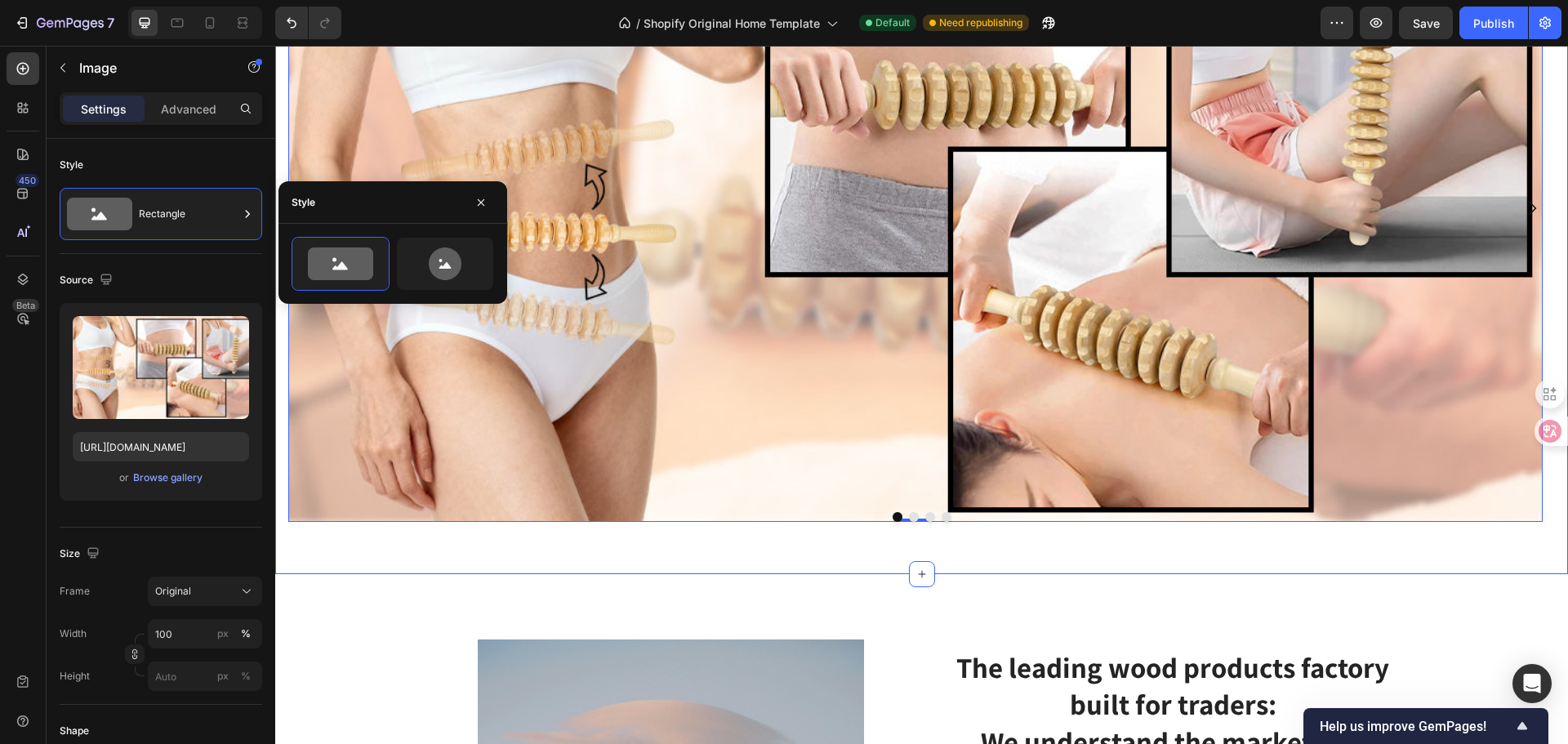
click at [801, 570] on div "Image 0 Row Drop element here Drop element here Drop element here Carousel Sect…" at bounding box center [920, 215] width 1292 height 718
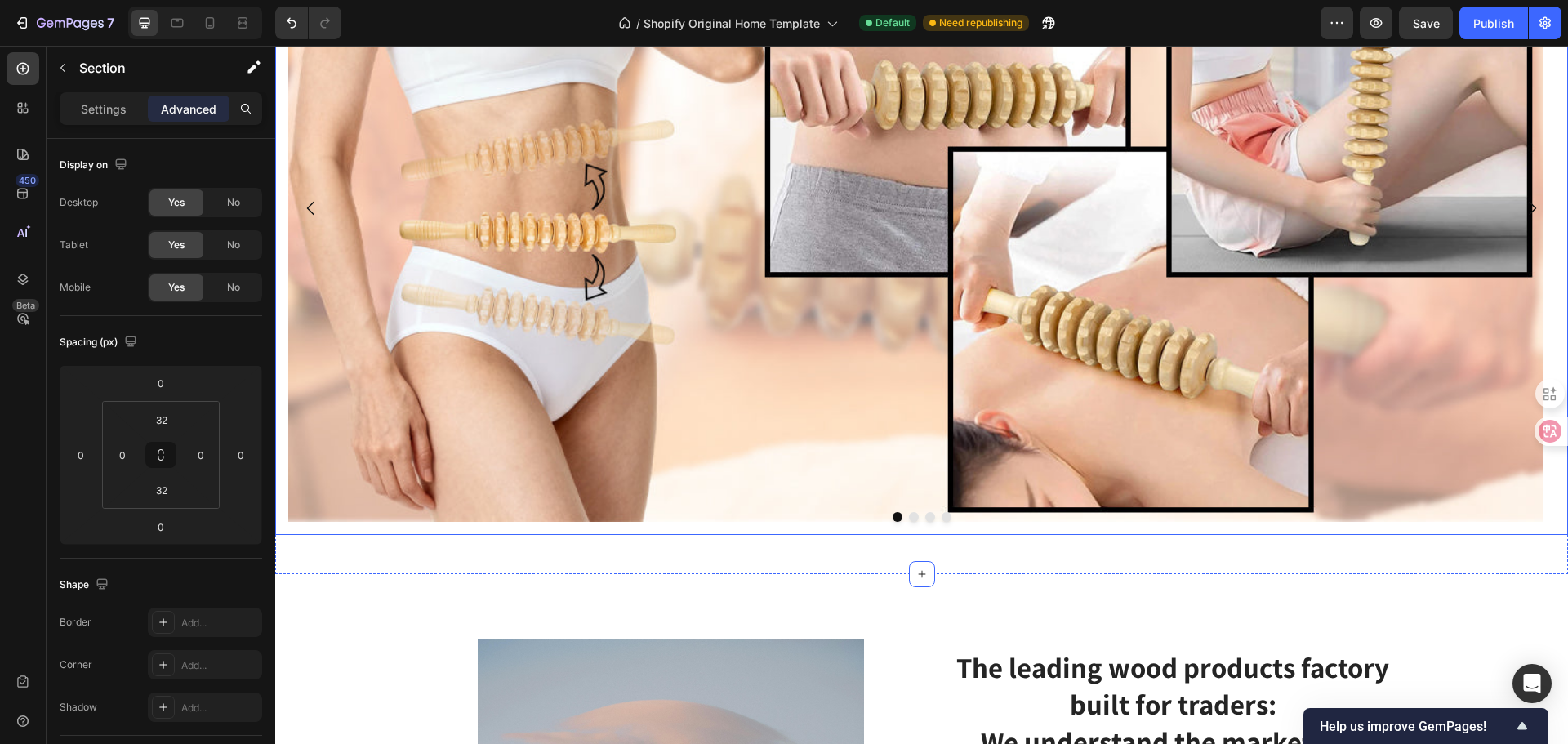
click at [893, 519] on button "Dot" at bounding box center [898, 517] width 10 height 10
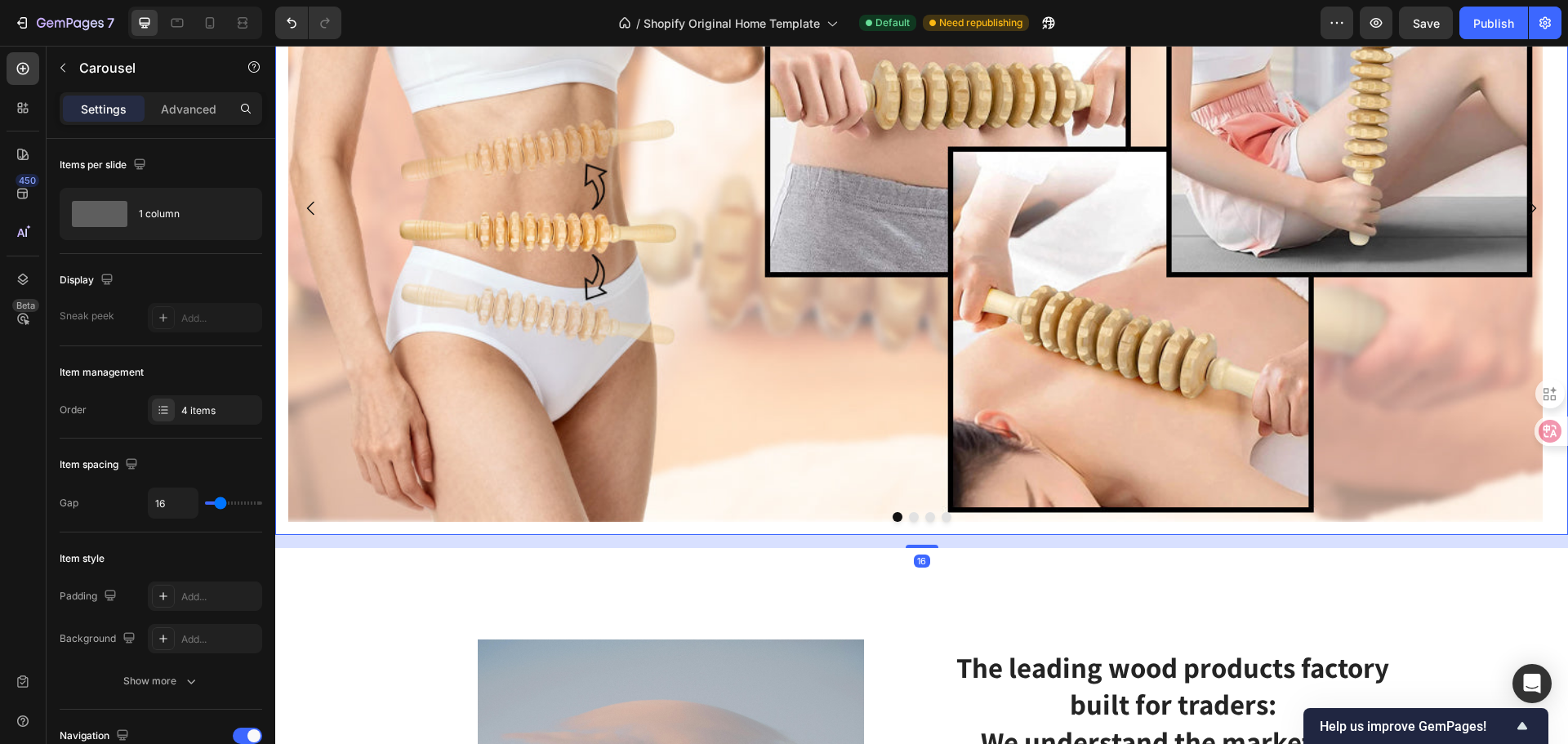
click at [909, 519] on button "Dot" at bounding box center [914, 517] width 10 height 10
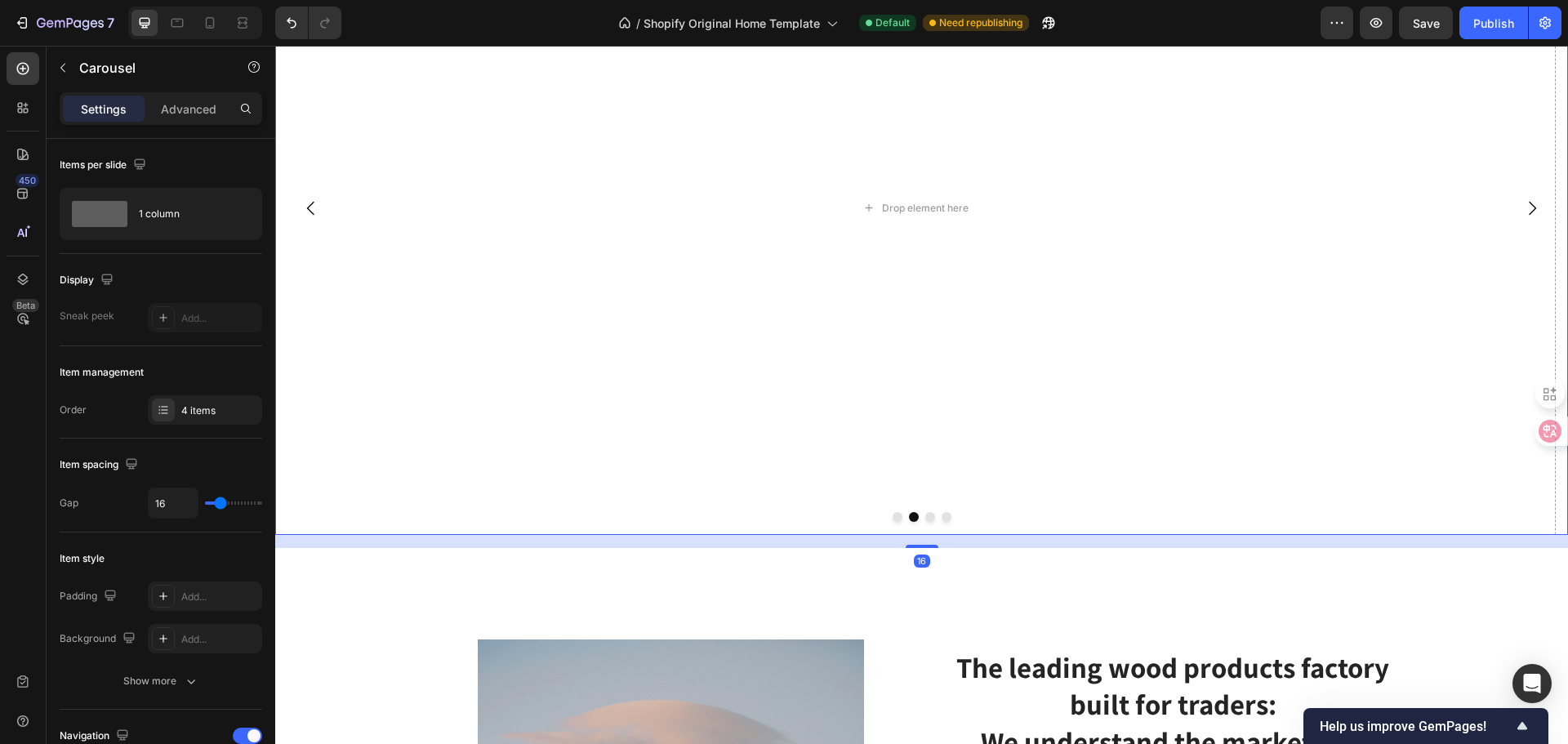
click at [928, 518] on div at bounding box center [920, 517] width 1292 height 10
click at [926, 518] on button "Dot" at bounding box center [930, 517] width 10 height 10
click at [942, 516] on button "Dot" at bounding box center [947, 517] width 10 height 10
click at [893, 516] on button "Dot" at bounding box center [898, 517] width 10 height 10
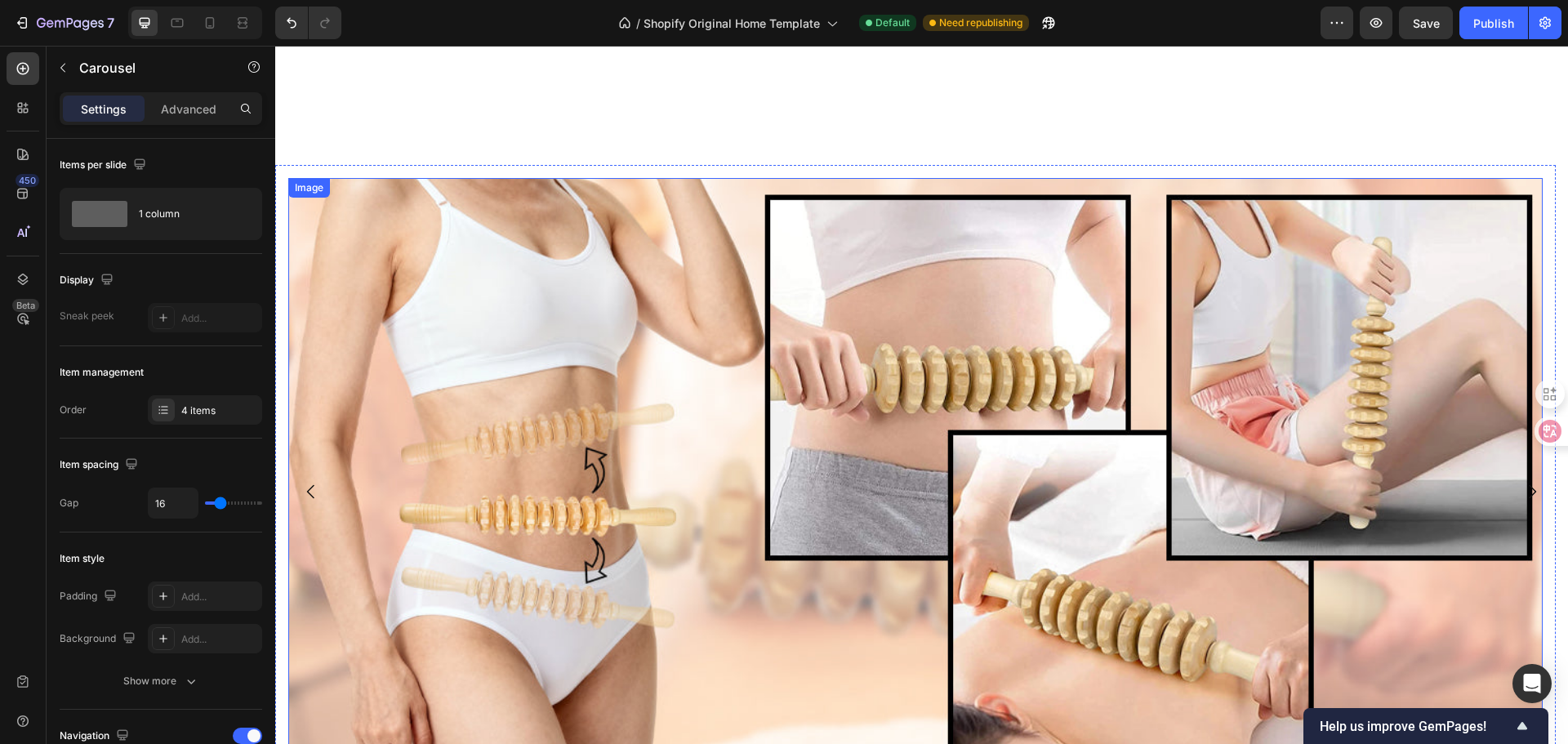
scroll to position [4137, 0]
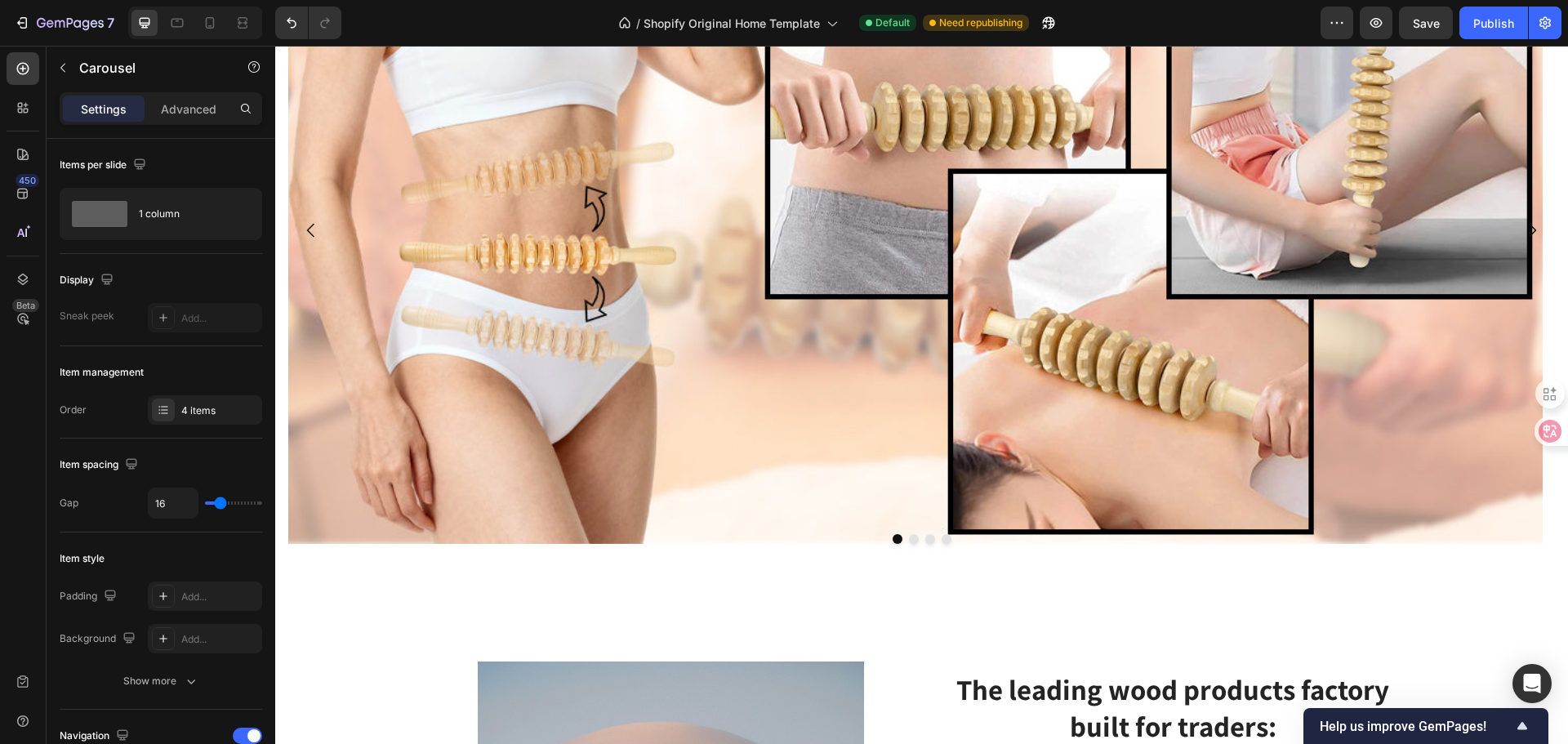
click at [1522, 235] on icon "Carousel Next Arrow" at bounding box center [1532, 231] width 20 height 20
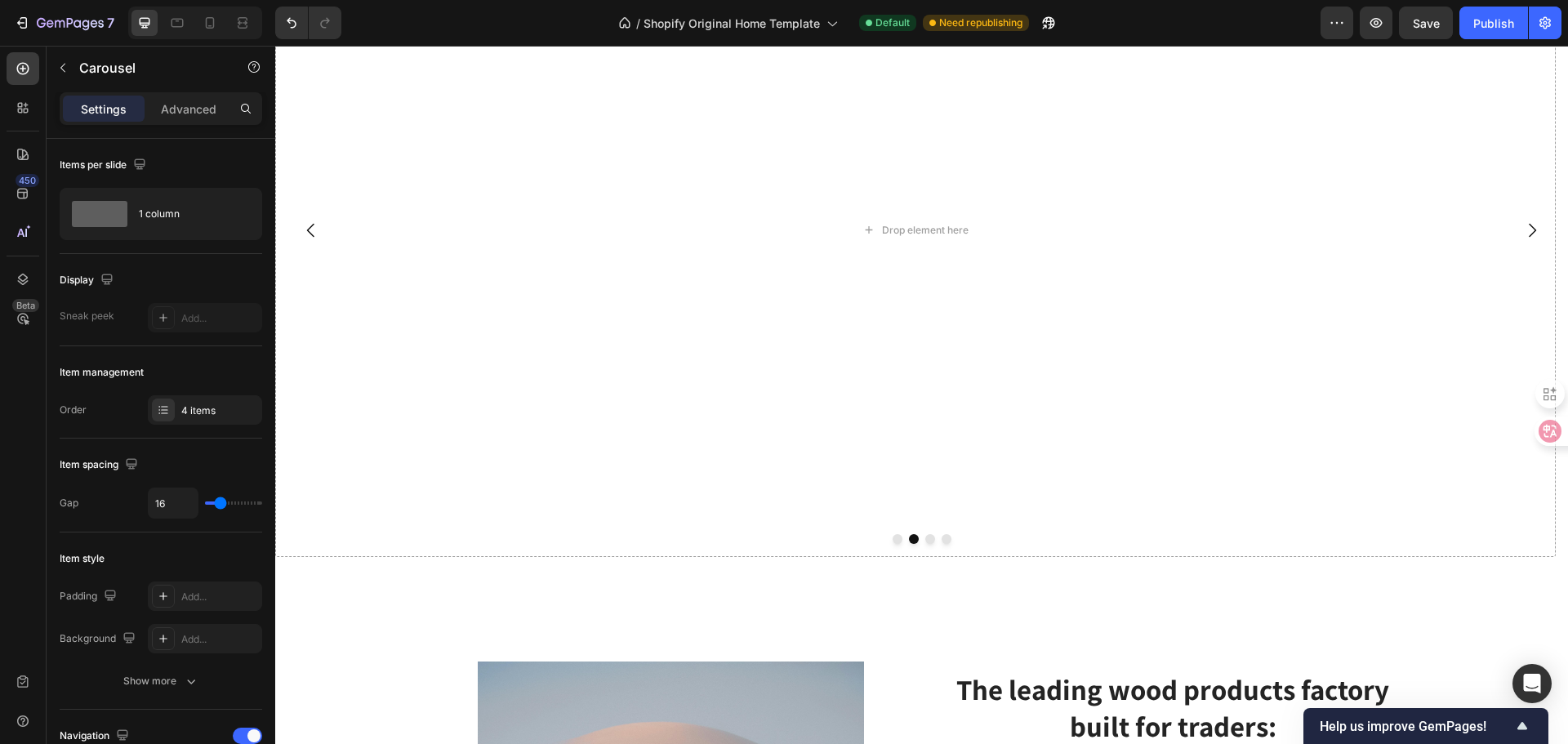
click at [692, 540] on div at bounding box center [920, 539] width 1292 height 10
click at [645, 540] on div at bounding box center [920, 539] width 1292 height 10
click at [523, 553] on div "Drop element here" at bounding box center [915, 231] width 1281 height 654
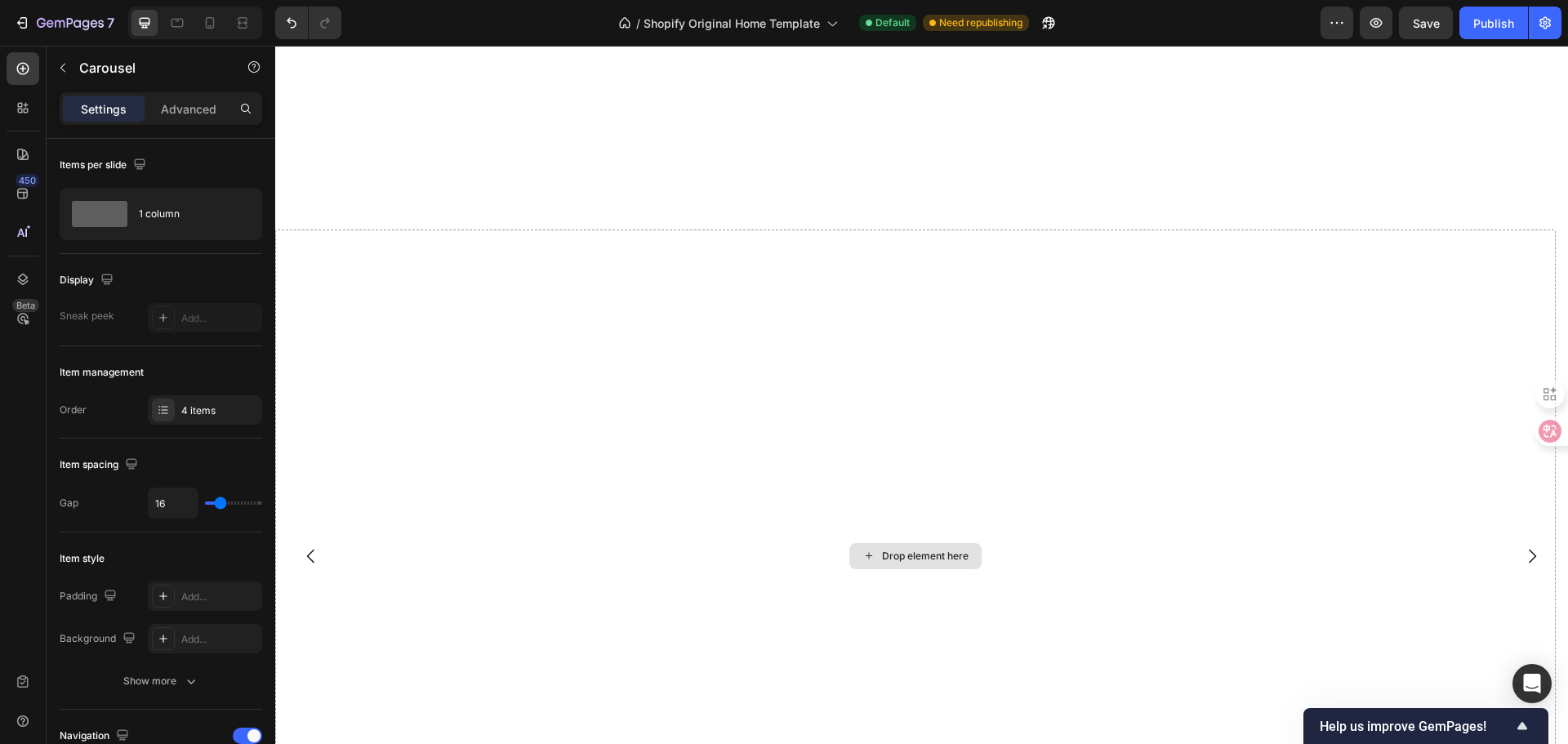
scroll to position [3810, 0]
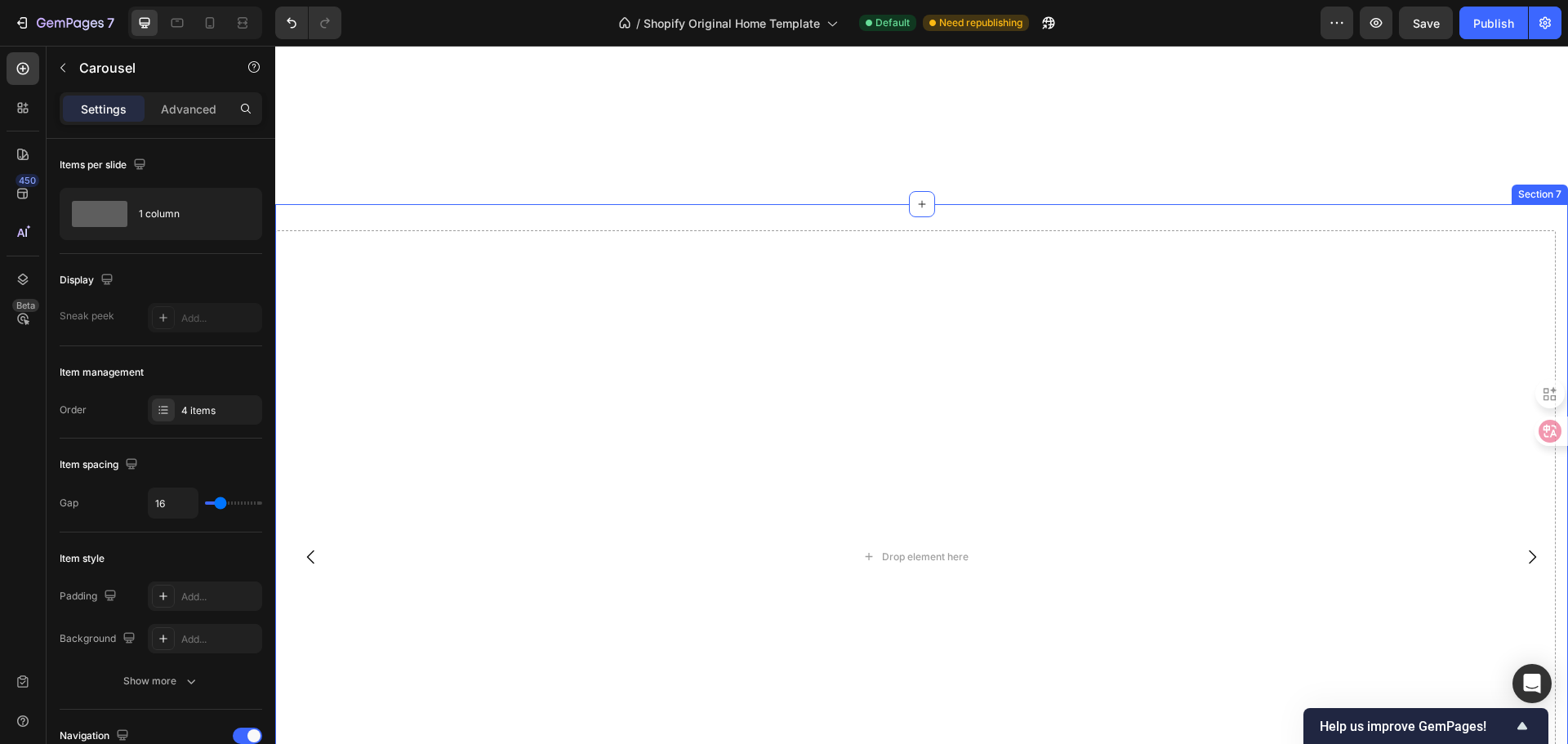
click at [490, 213] on div "Image Row Drop element here Drop element here Drop element here Carousel Sectio…" at bounding box center [920, 563] width 1292 height 718
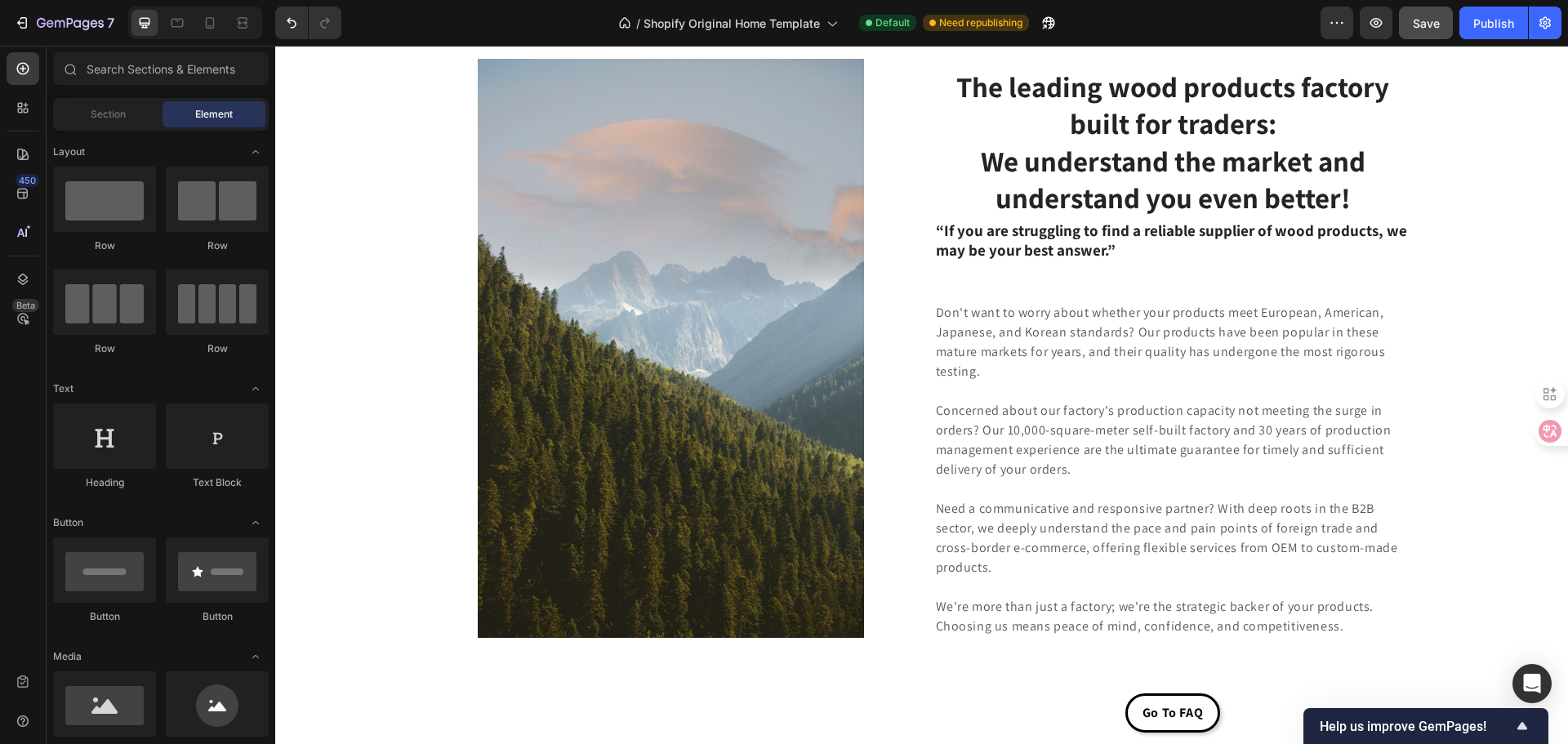
click at [1423, 20] on span "Save" at bounding box center [1426, 24] width 26 height 14
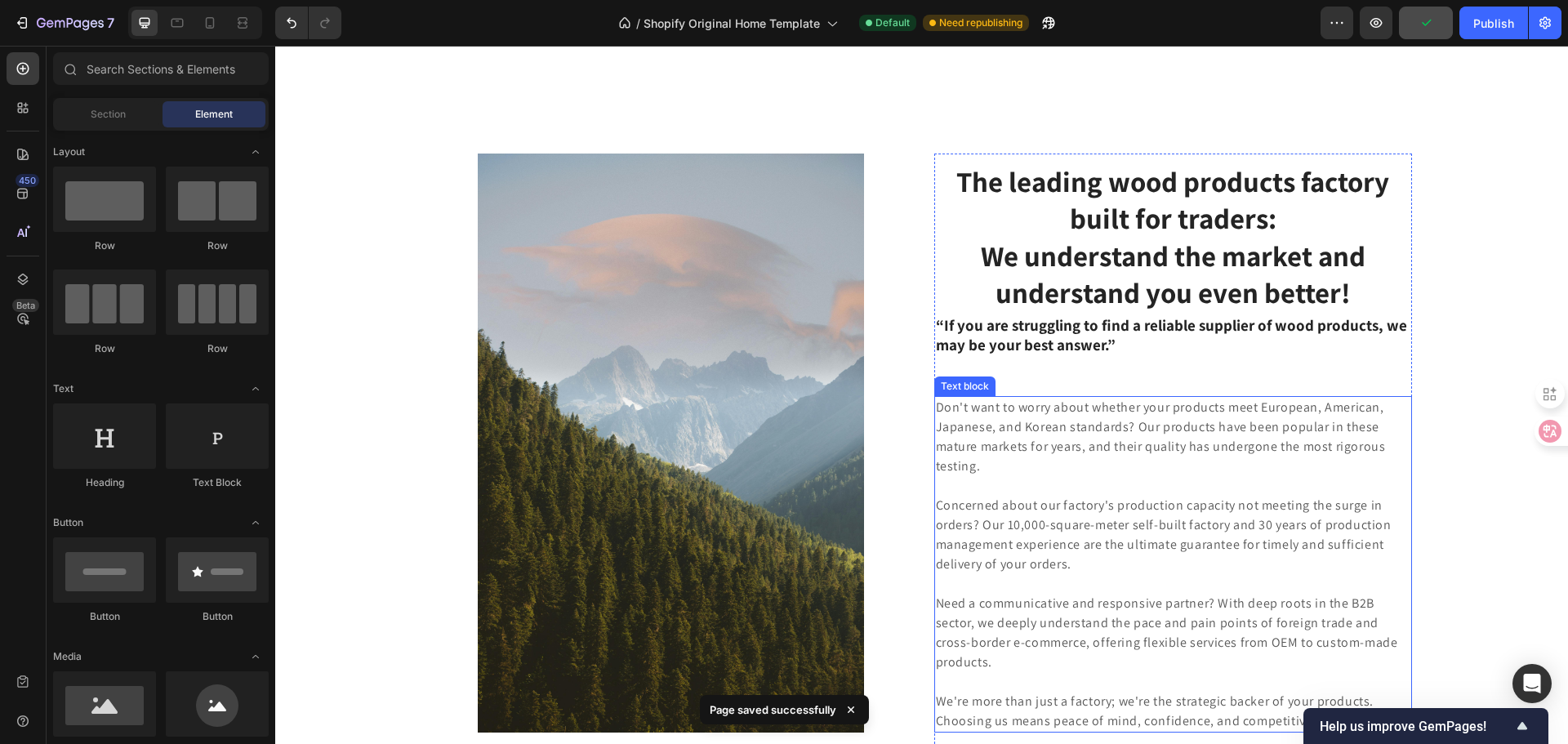
scroll to position [3663, 0]
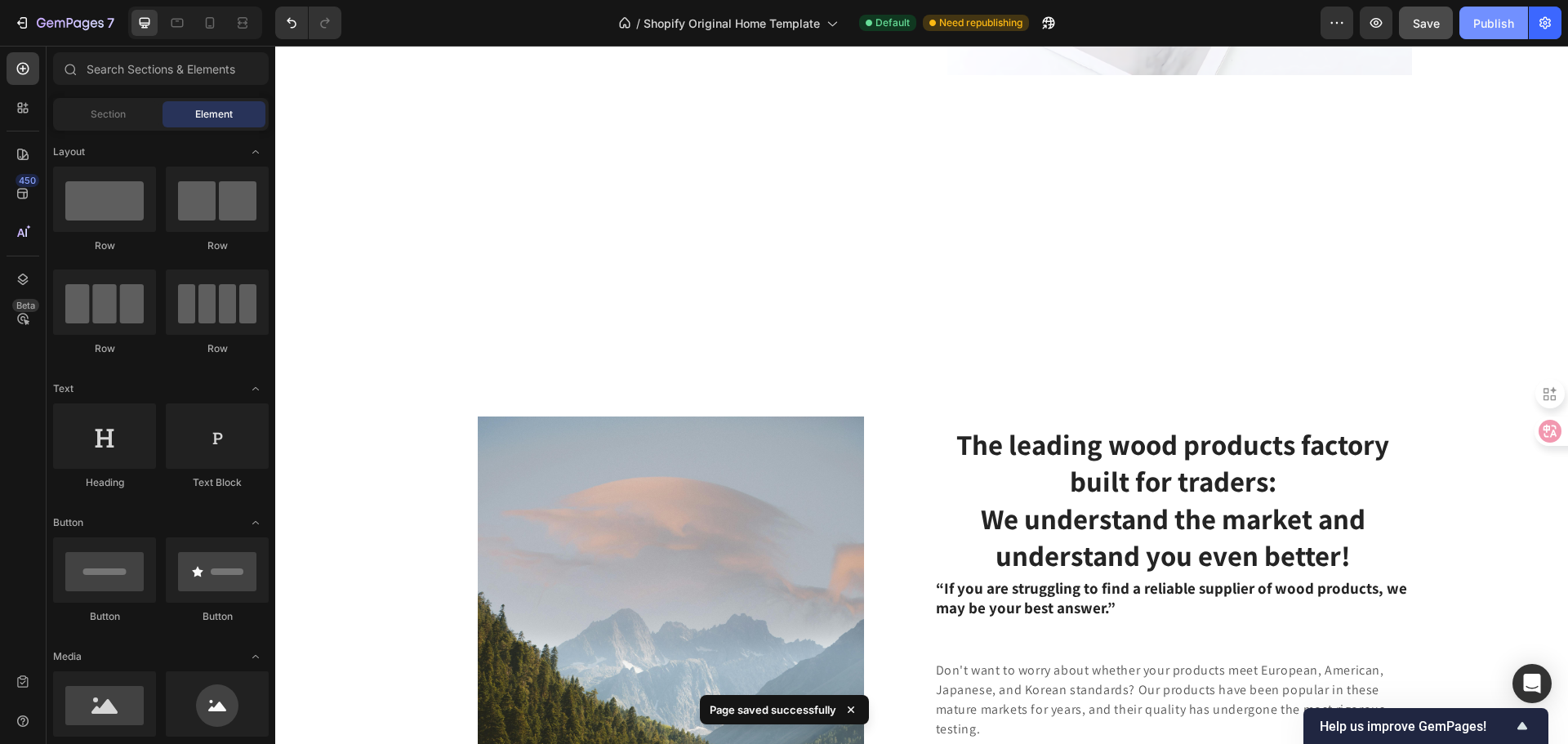
click at [1490, 16] on div "Publish" at bounding box center [1493, 23] width 41 height 17
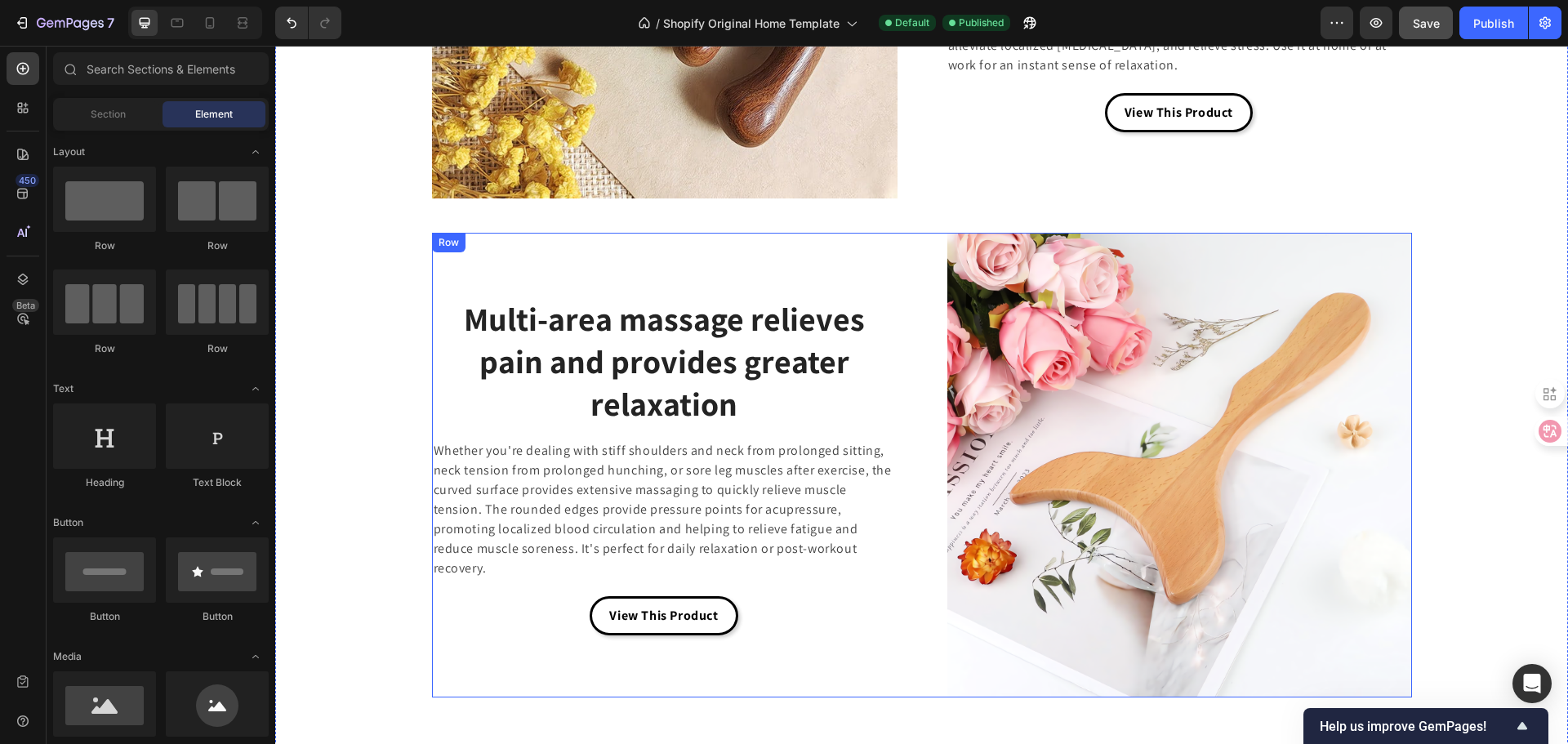
scroll to position [3990, 0]
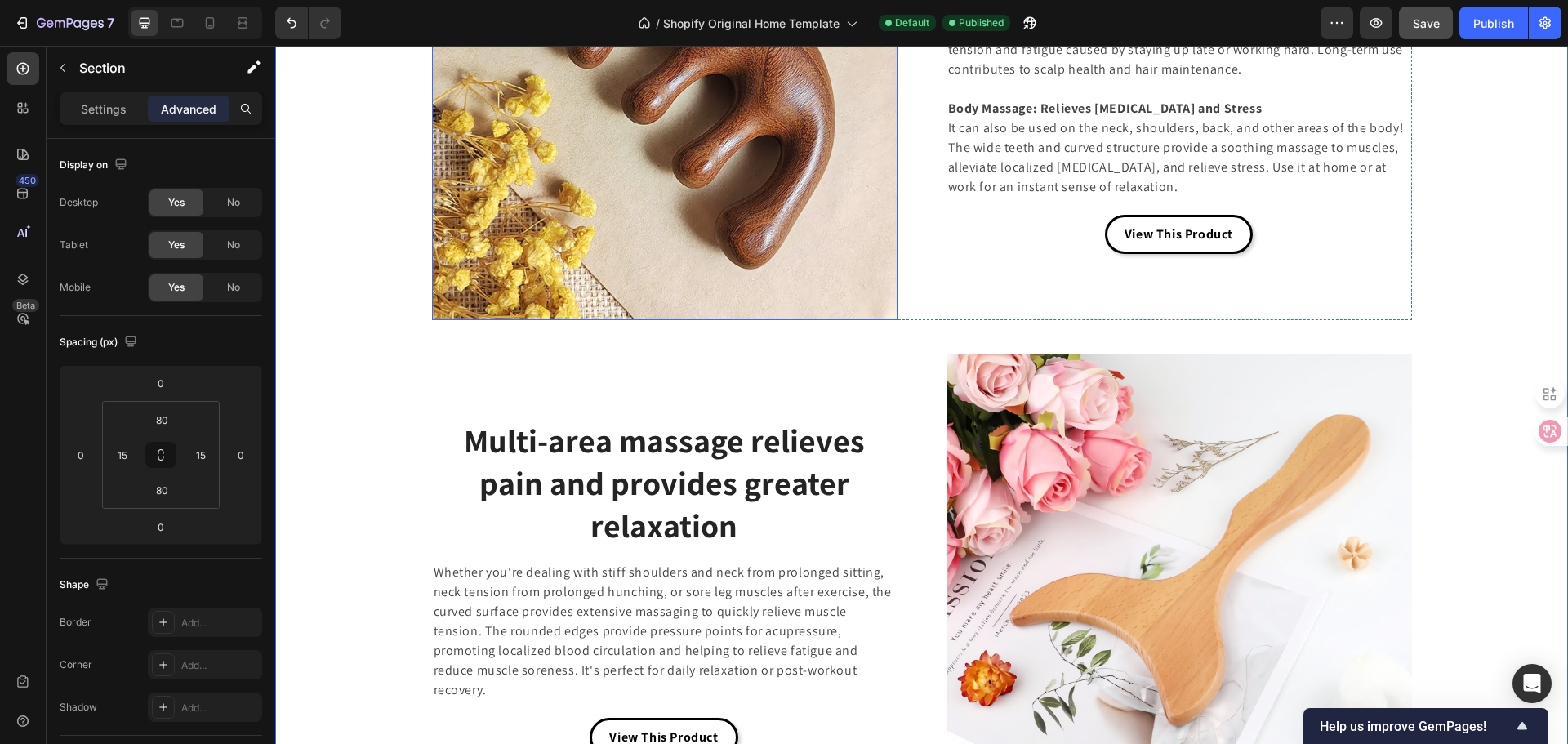
scroll to position [3745, 0]
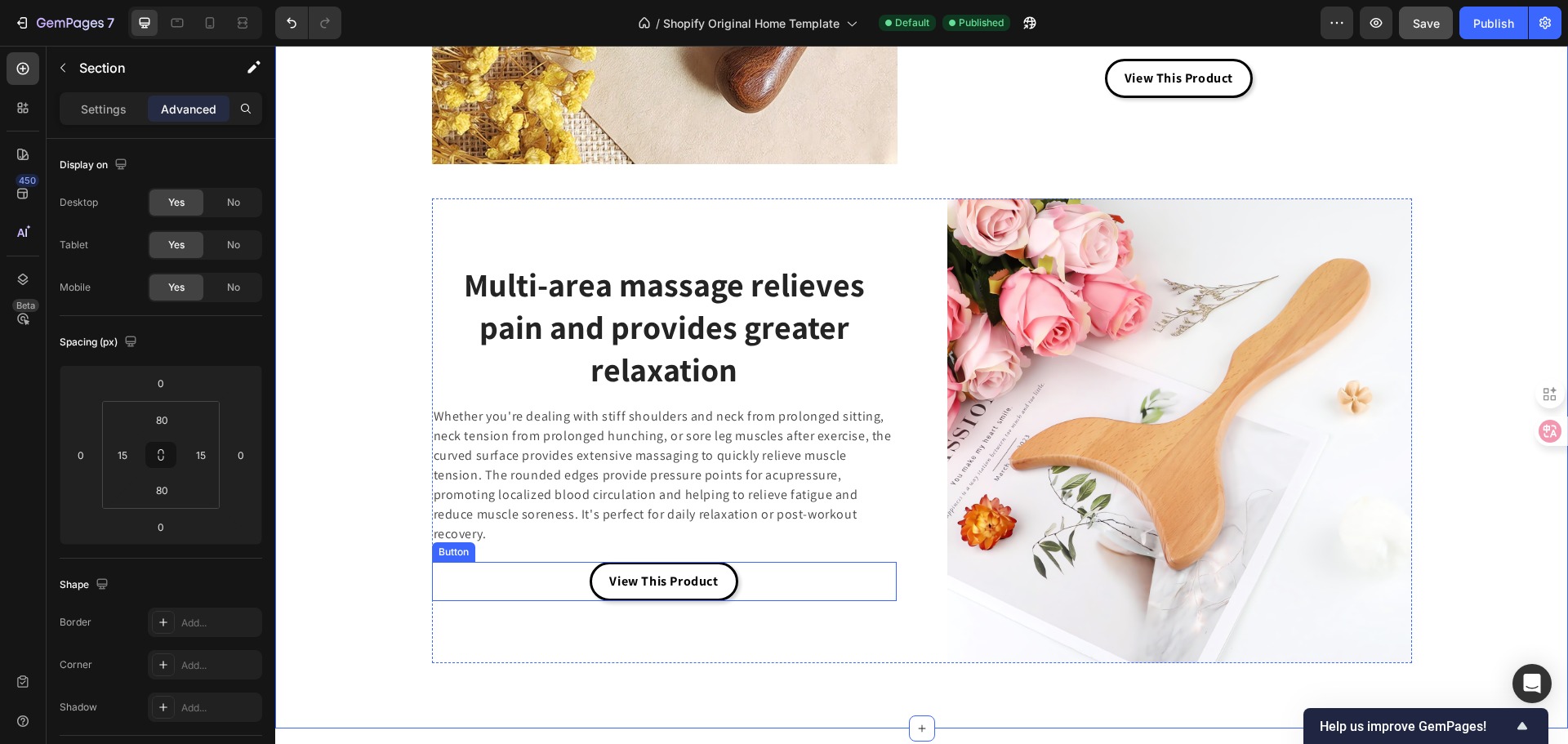
click at [887, 595] on div "View This Product Button" at bounding box center [664, 582] width 465 height 39
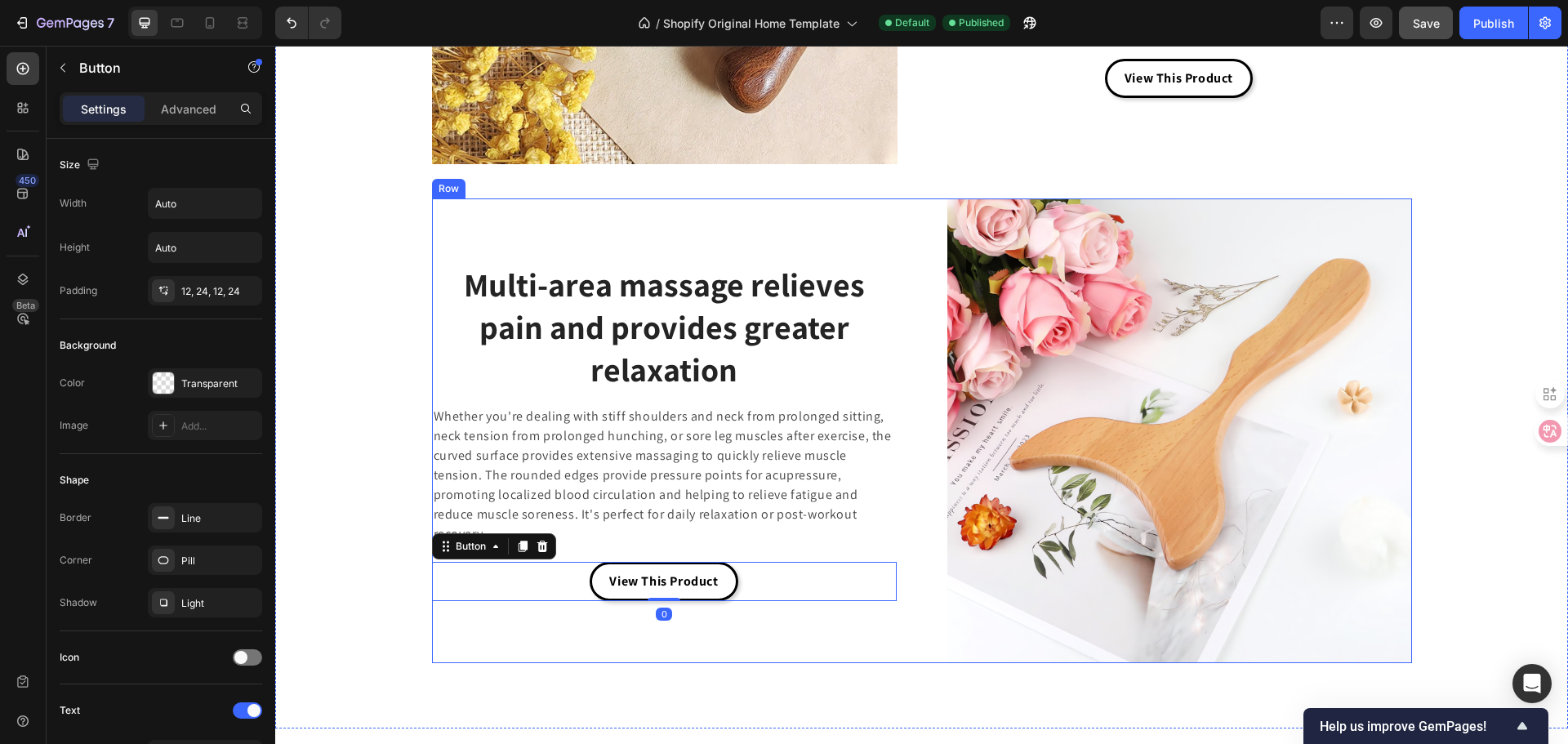
click at [915, 472] on div "Multi-area massage relieves pain and provides greater relaxation Heading Whethe…" at bounding box center [921, 431] width 980 height 465
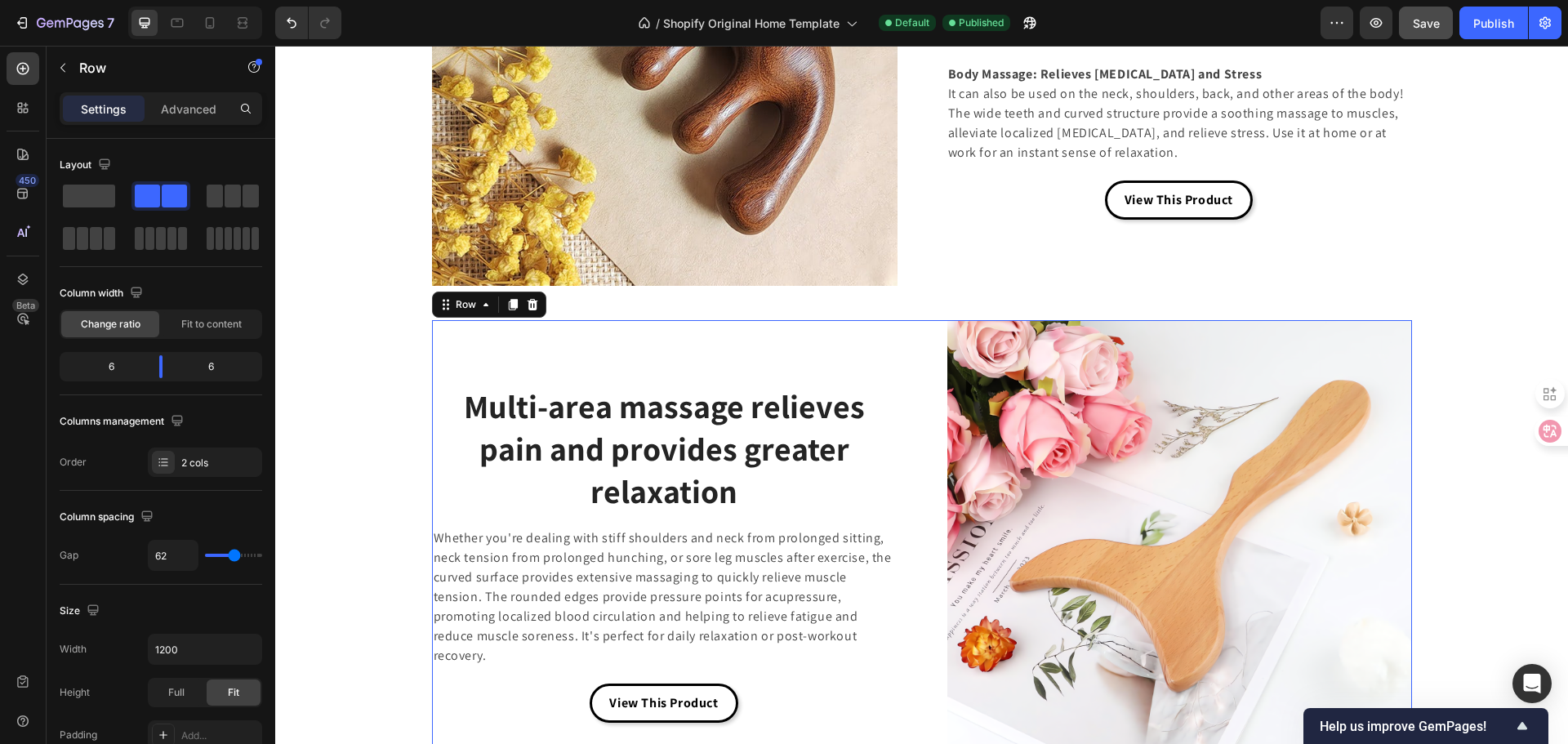
scroll to position [3499, 0]
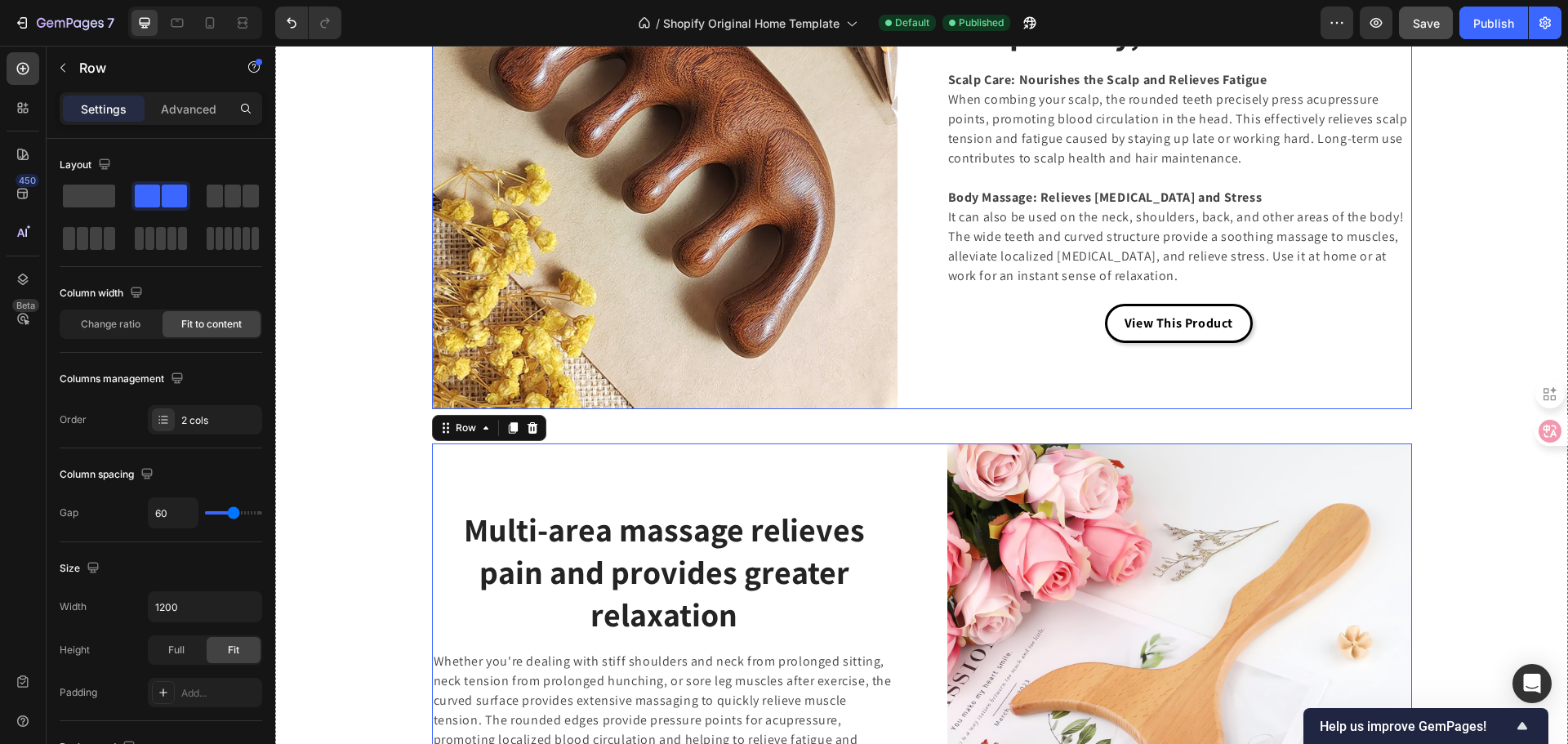
click at [963, 364] on div "Scalp + Body, Double Relaxation Heading Scalp Care: Nourishes the Scalp and Rel…" at bounding box center [1179, 177] width 465 height 465
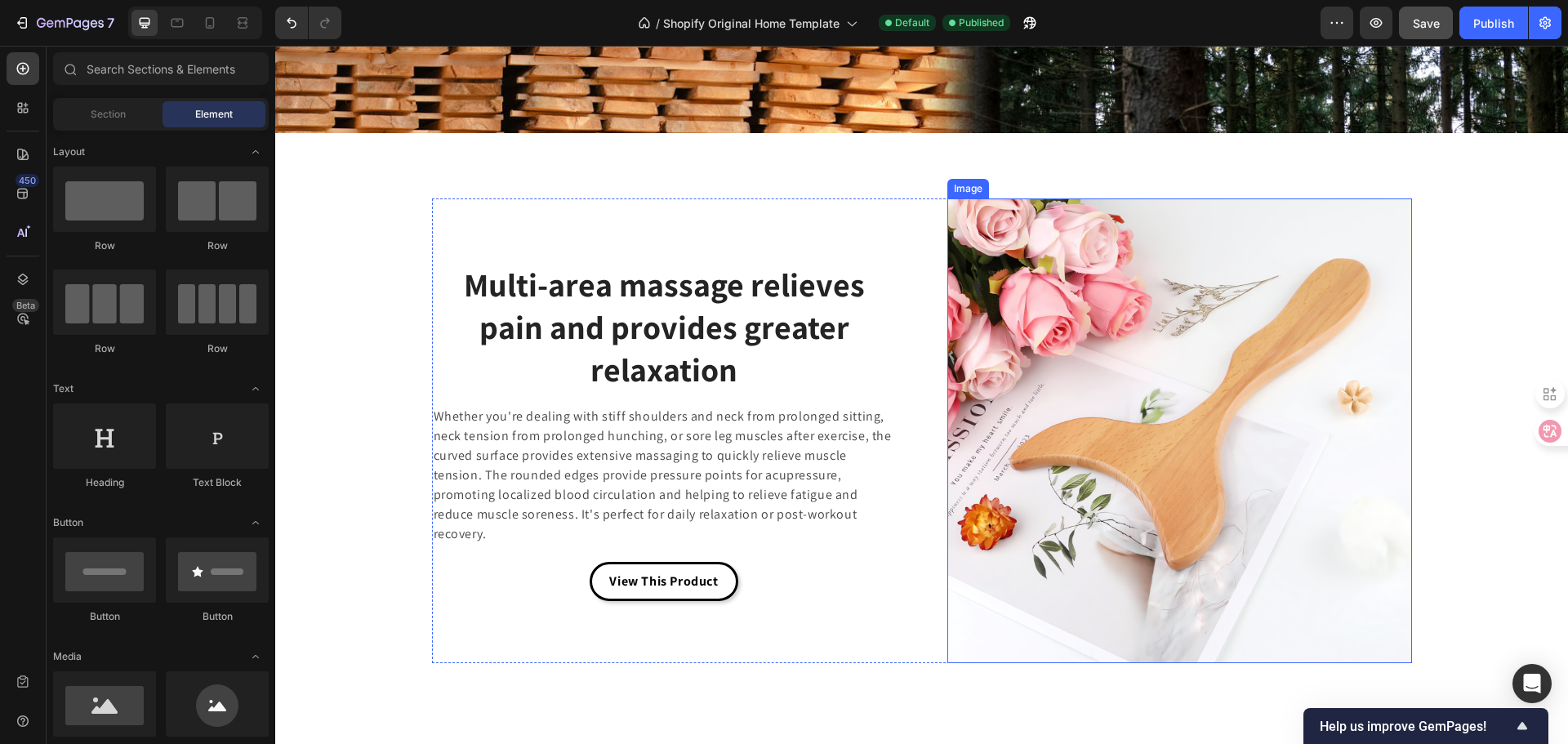
scroll to position [3408, 0]
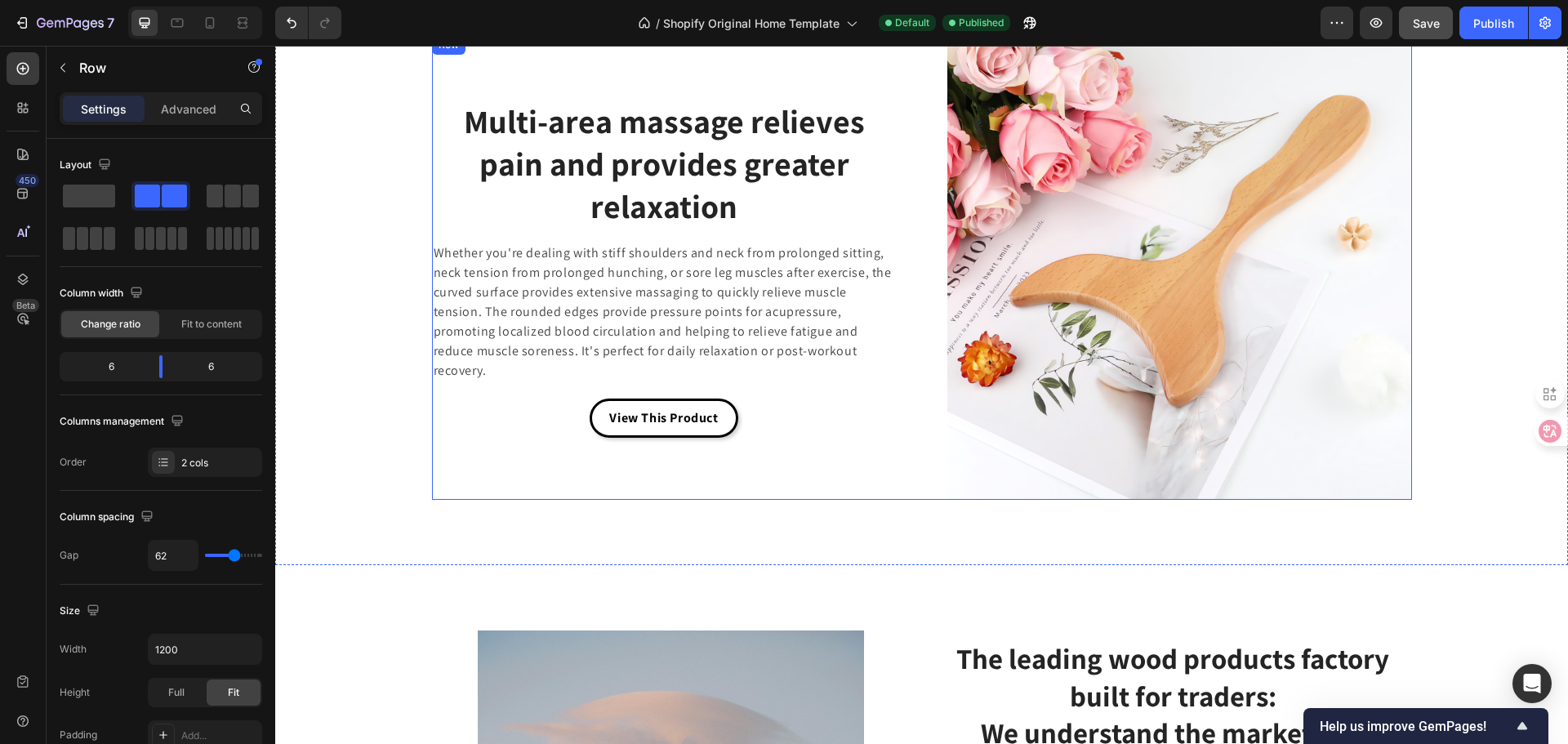
click at [883, 450] on div "Multi-area massage relieves pain and provides greater relaxation Heading Whethe…" at bounding box center [664, 268] width 465 height 465
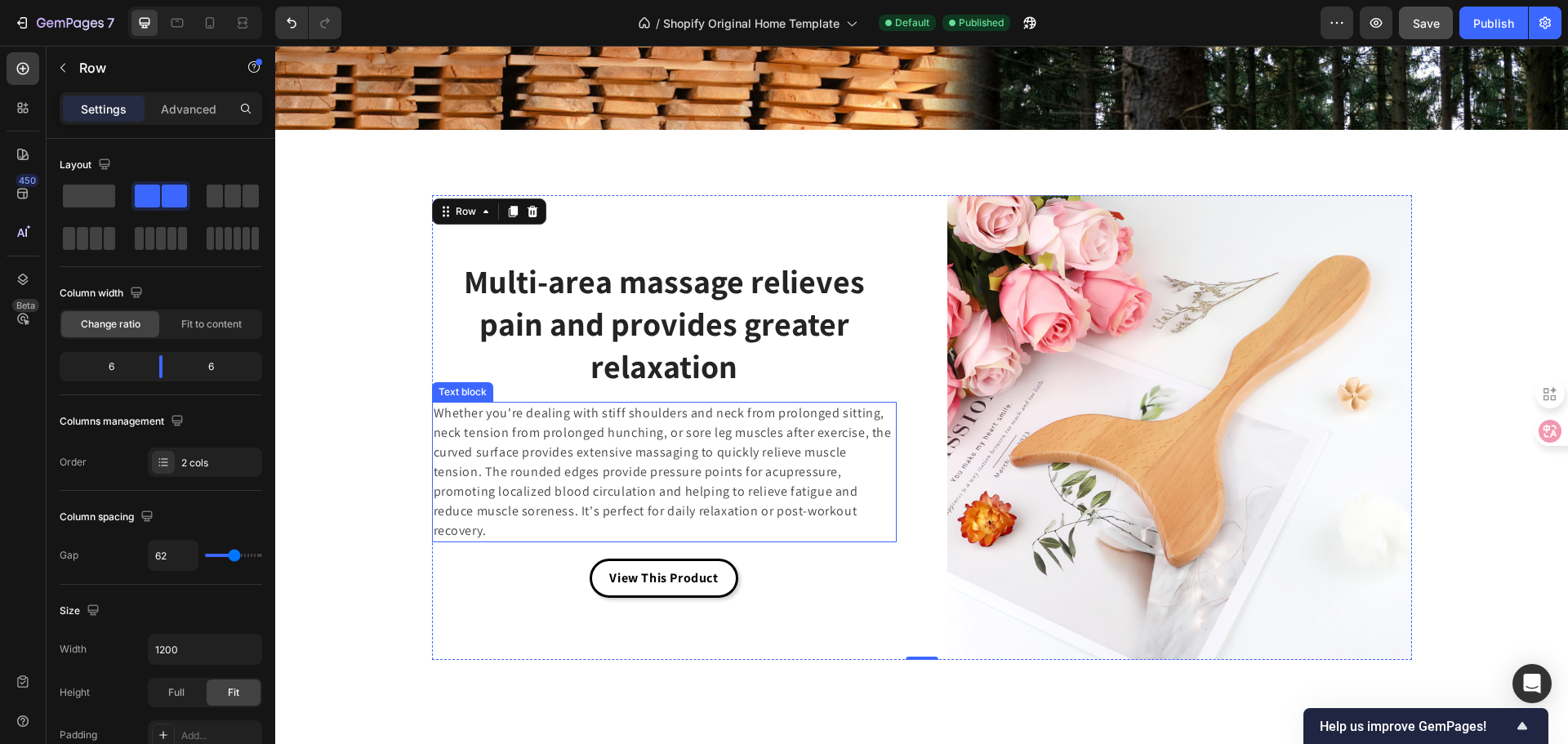
scroll to position [3245, 0]
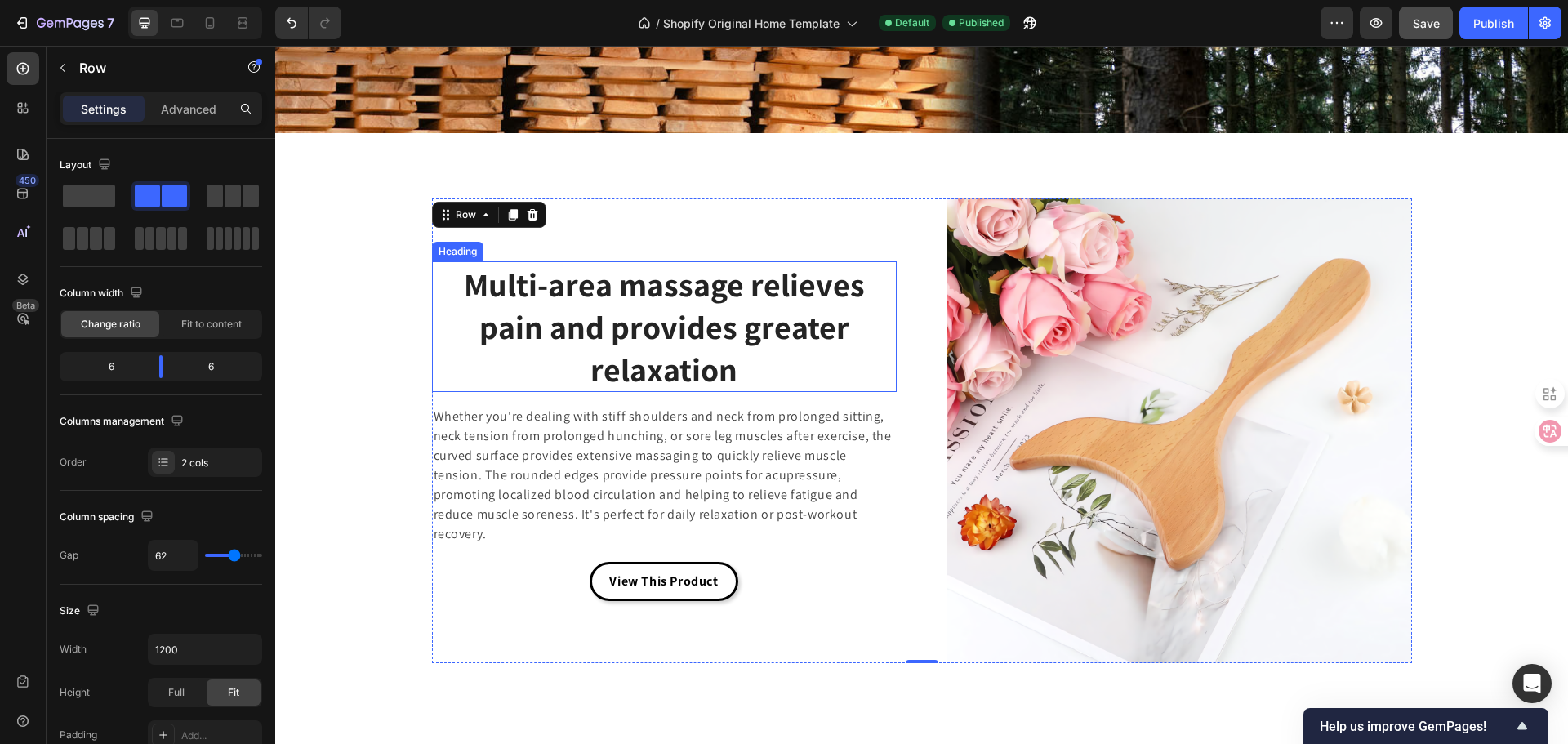
click at [785, 297] on h2 "Multi-area massage relieves pain and provides greater relaxation" at bounding box center [664, 326] width 465 height 131
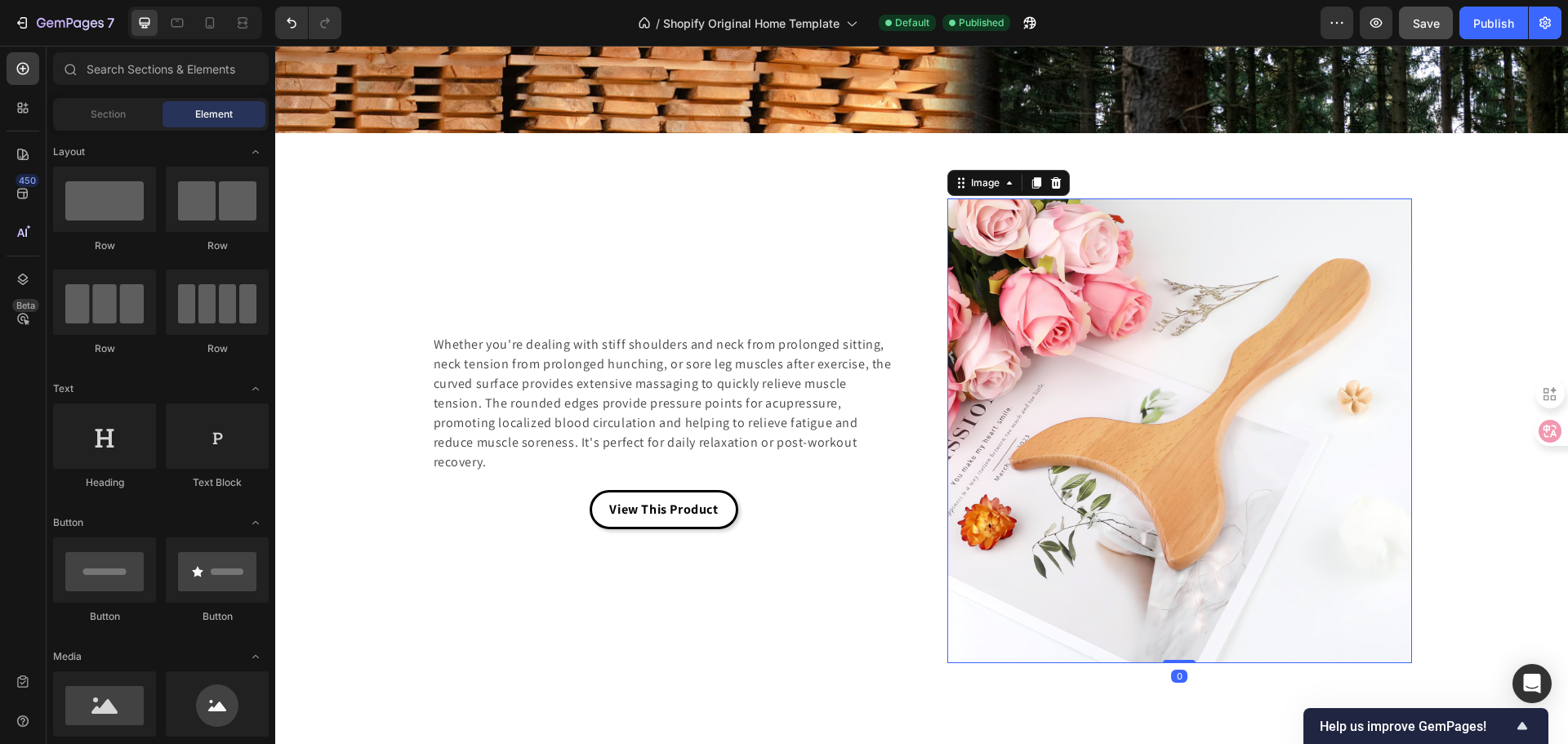
click at [1023, 320] on img at bounding box center [1179, 431] width 465 height 465
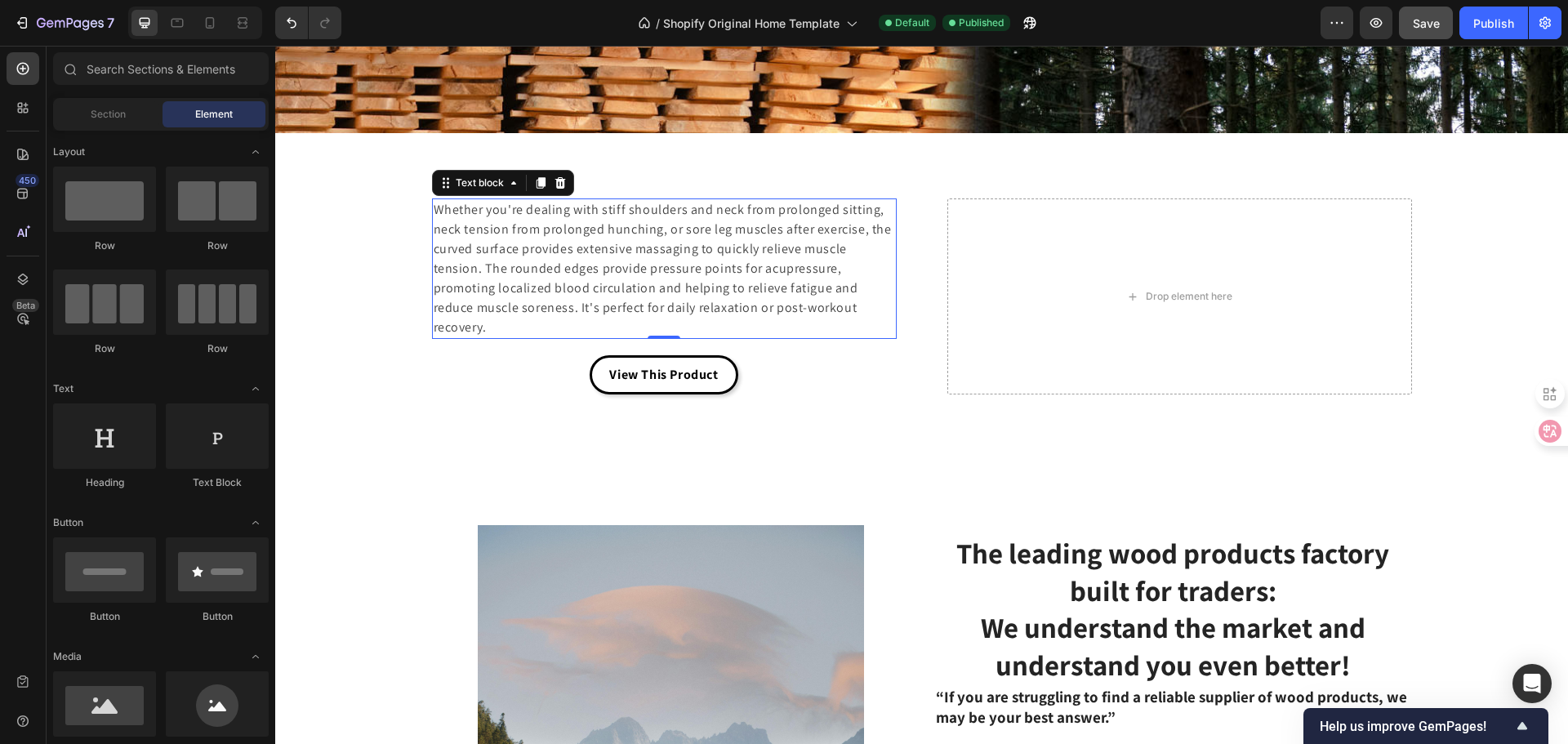
click at [716, 255] on p "Whether you're dealing with stiff shoulders and neck from prolonged sitting, ne…" at bounding box center [664, 269] width 461 height 137
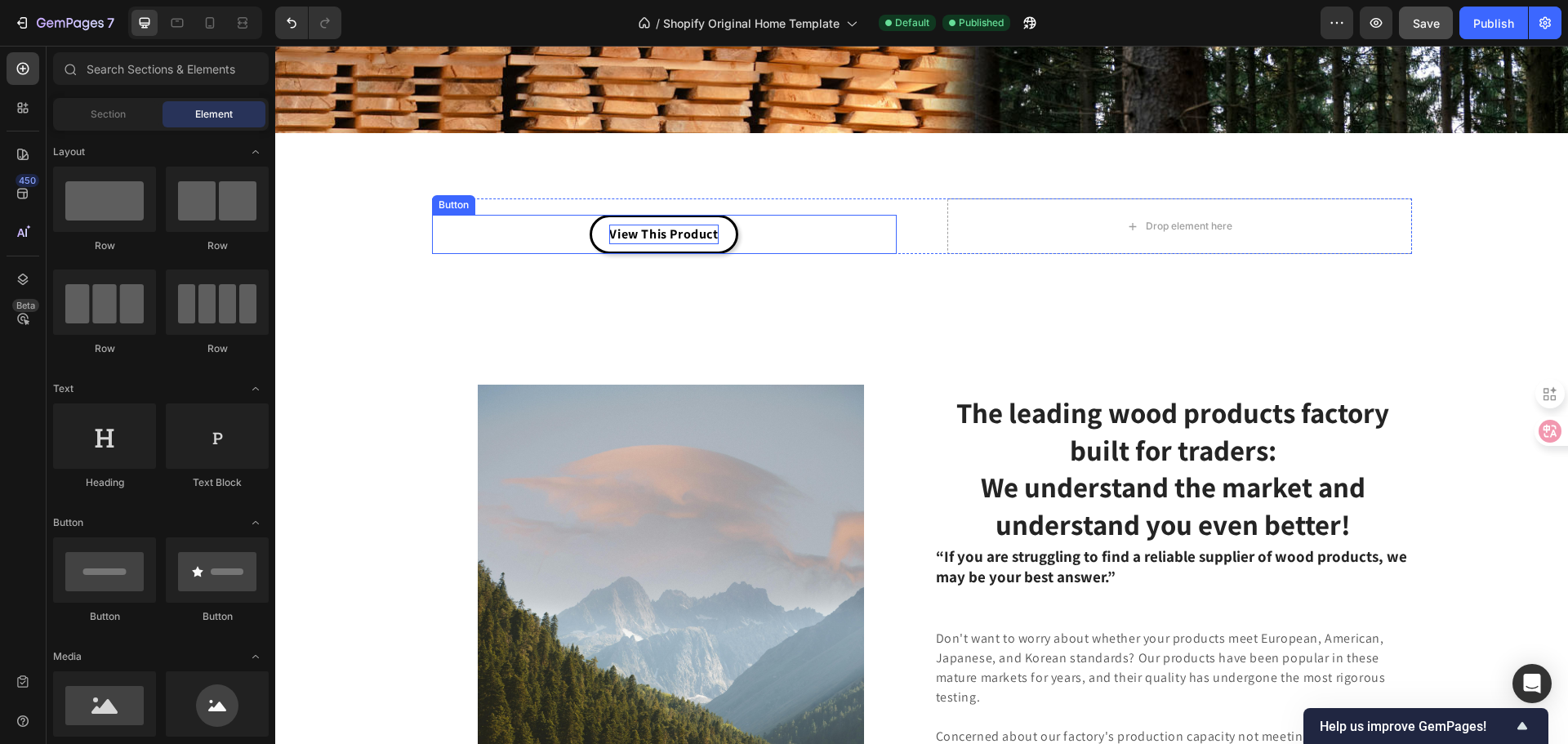
click at [686, 241] on p "View This Product" at bounding box center [663, 235] width 109 height 20
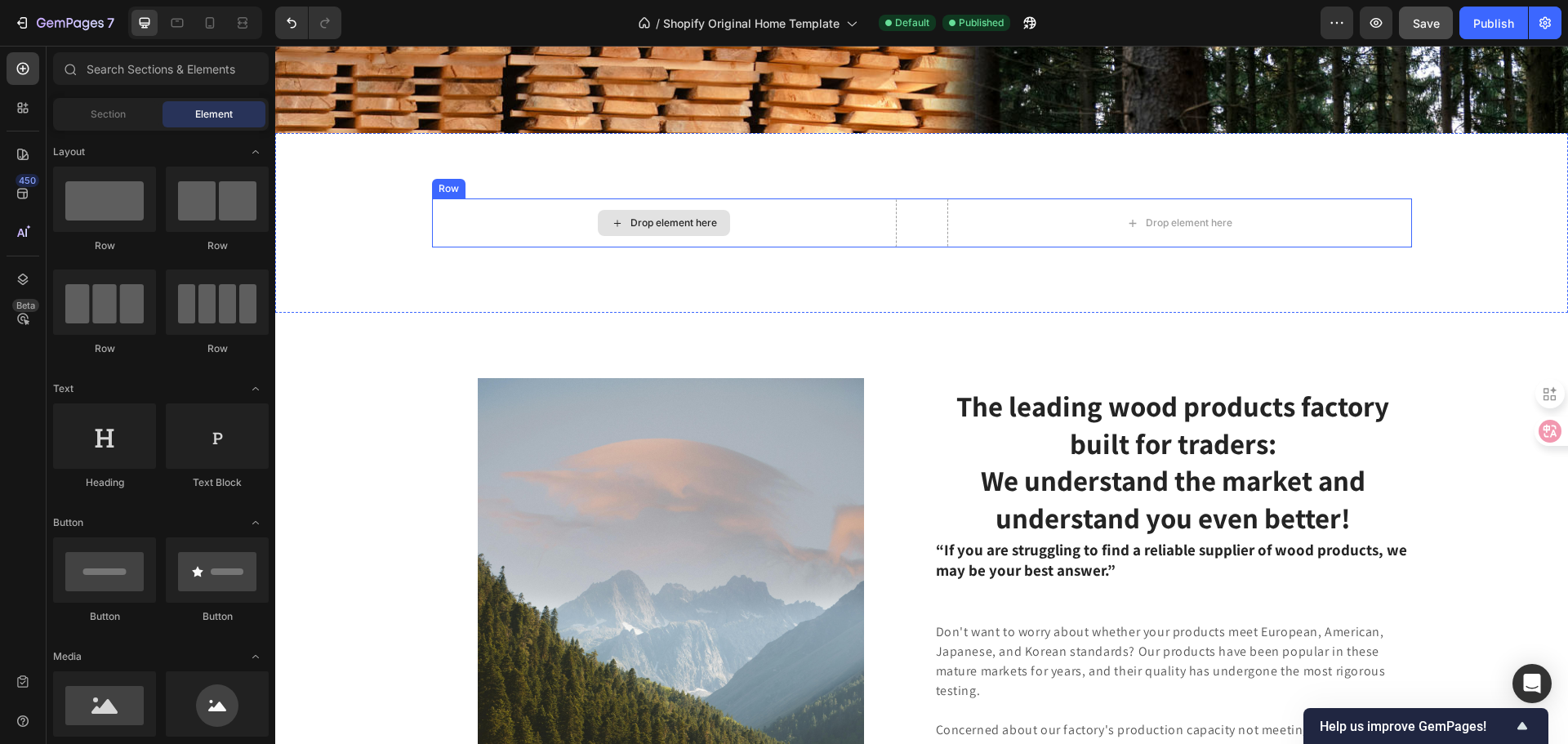
click at [798, 227] on div "Drop element here" at bounding box center [664, 223] width 465 height 49
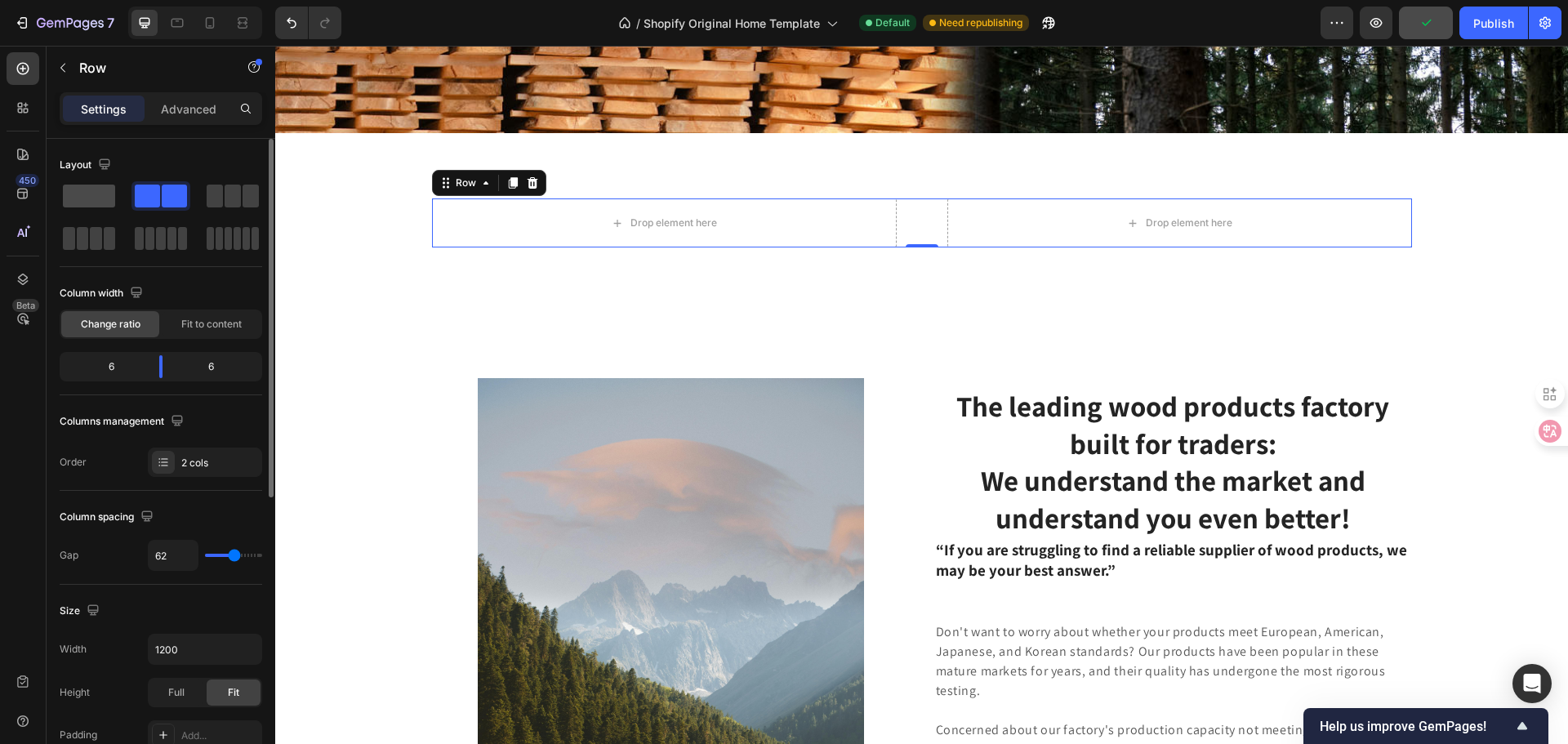
click at [95, 205] on span at bounding box center [88, 195] width 52 height 23
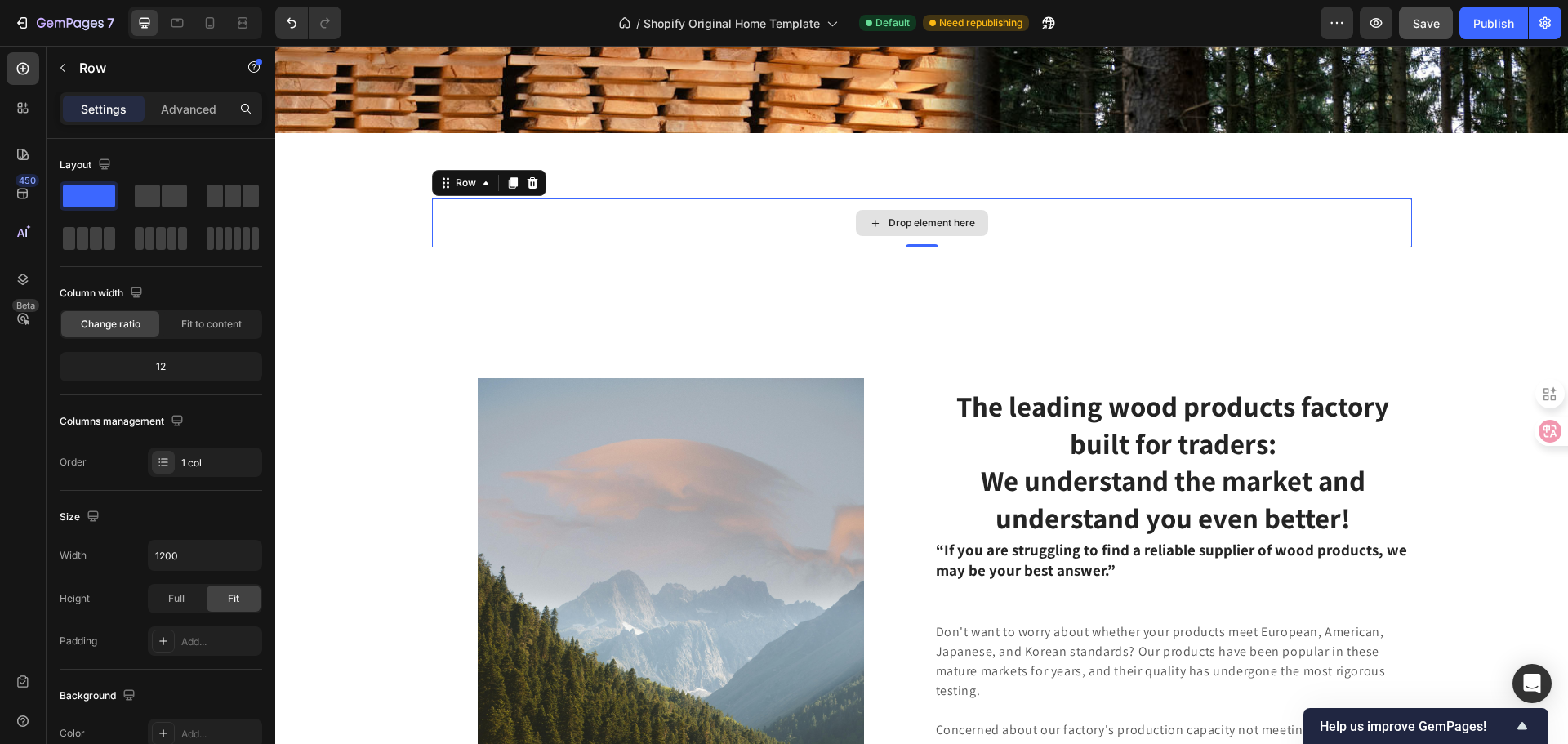
click at [656, 234] on div "Drop element here" at bounding box center [921, 223] width 980 height 49
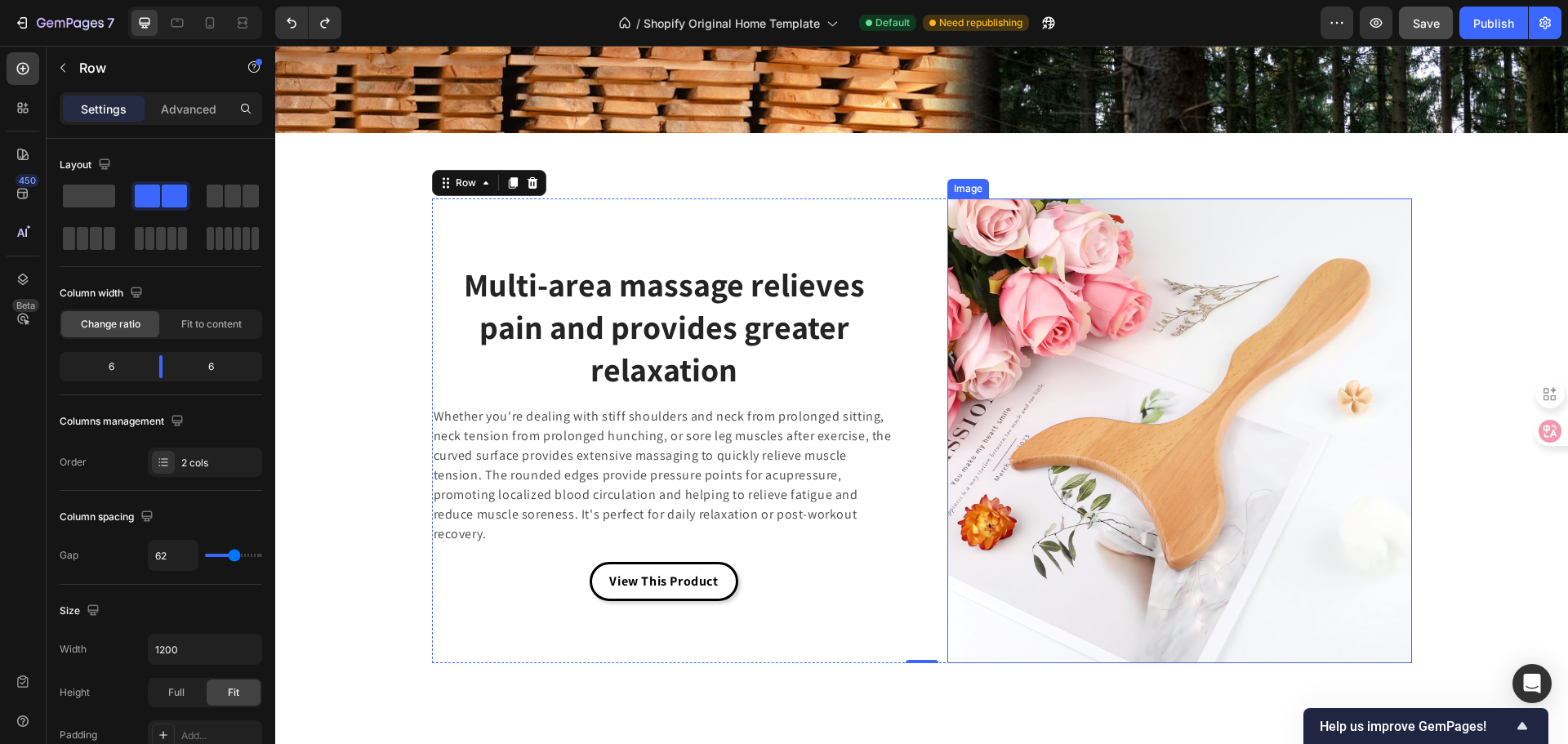
click at [1081, 401] on img at bounding box center [1179, 431] width 465 height 465
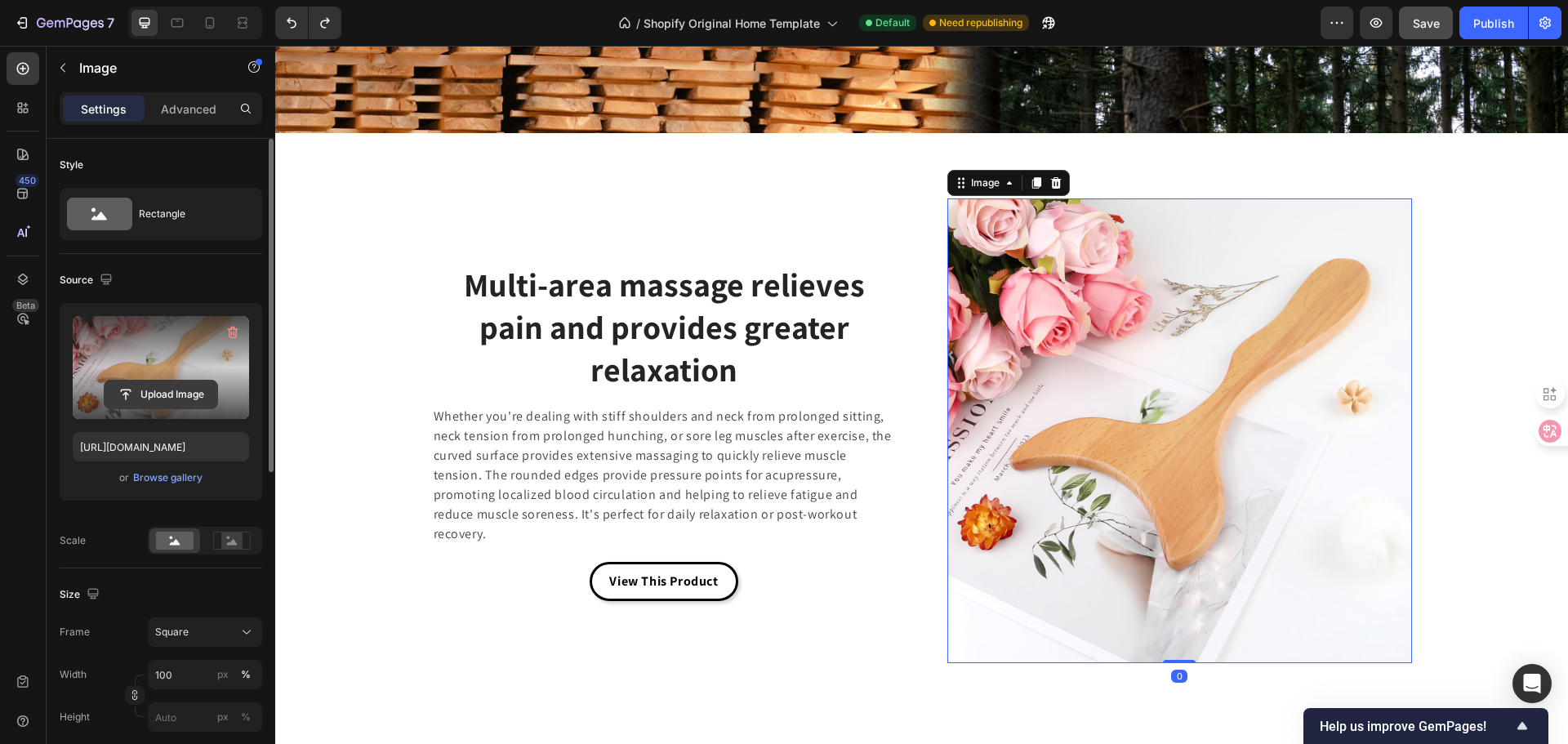
click at [153, 387] on input "file" at bounding box center [161, 395] width 113 height 27
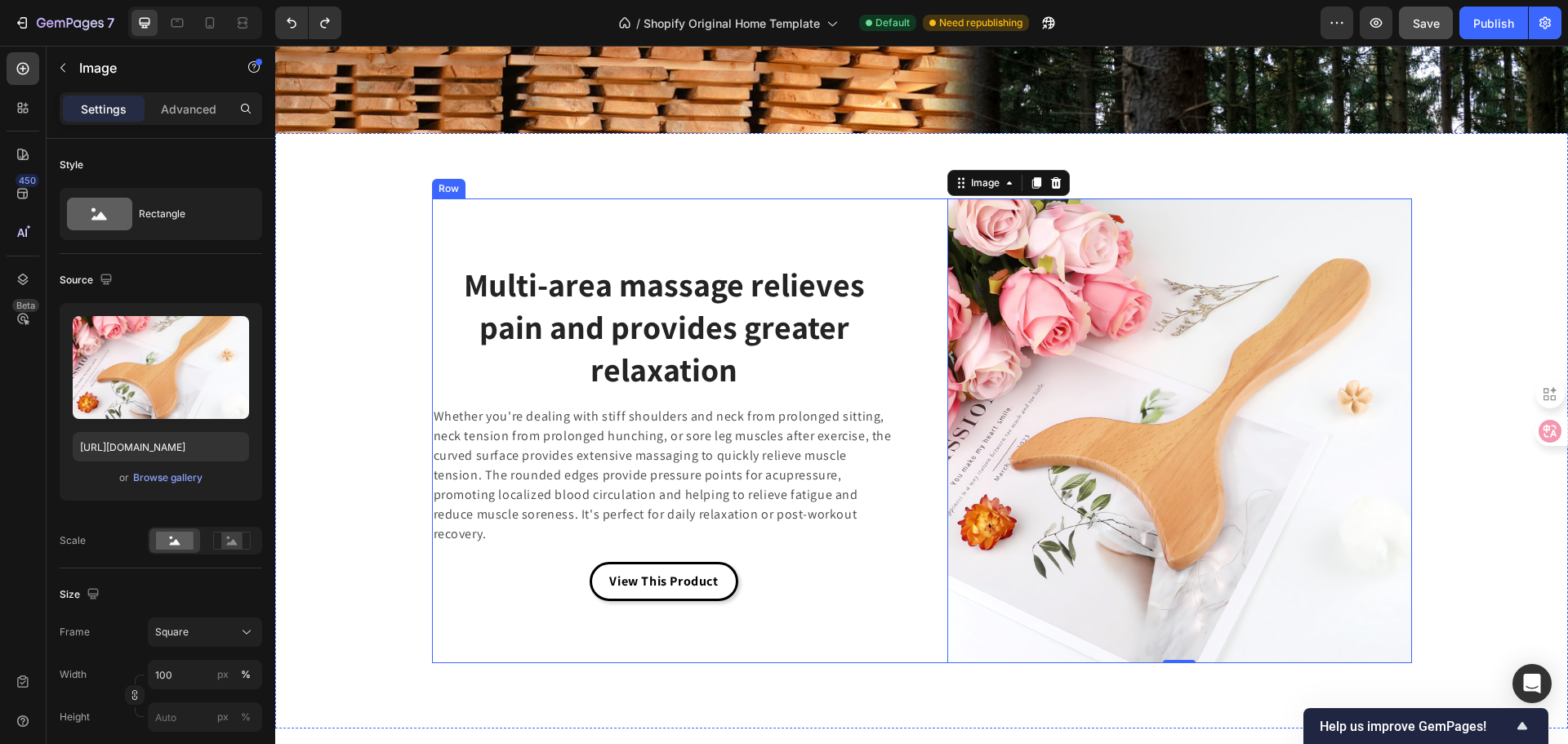
click at [855, 633] on div "Multi-area massage relieves pain and provides greater relaxation Heading Whethe…" at bounding box center [664, 431] width 465 height 465
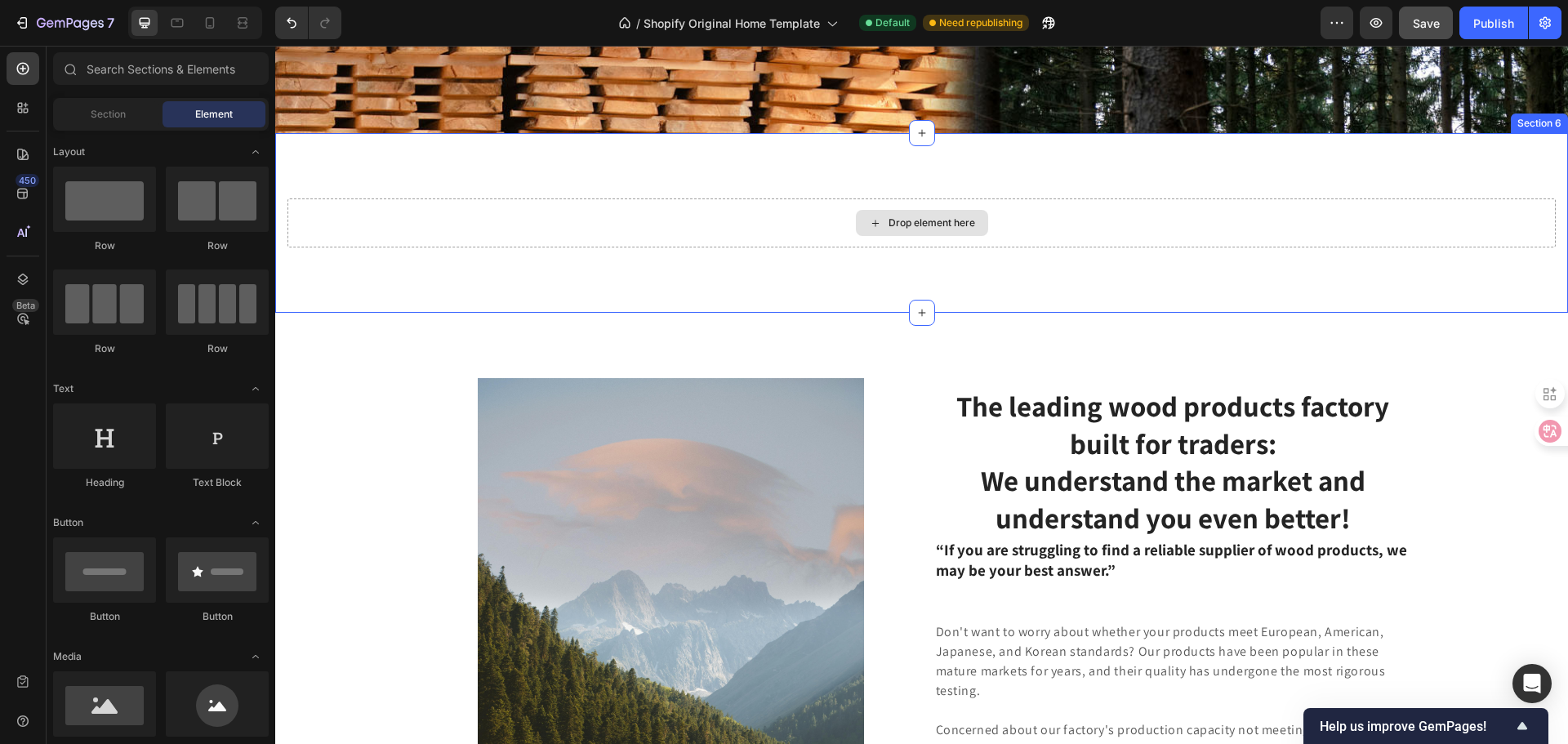
click at [806, 221] on div "Drop element here" at bounding box center [921, 223] width 1268 height 49
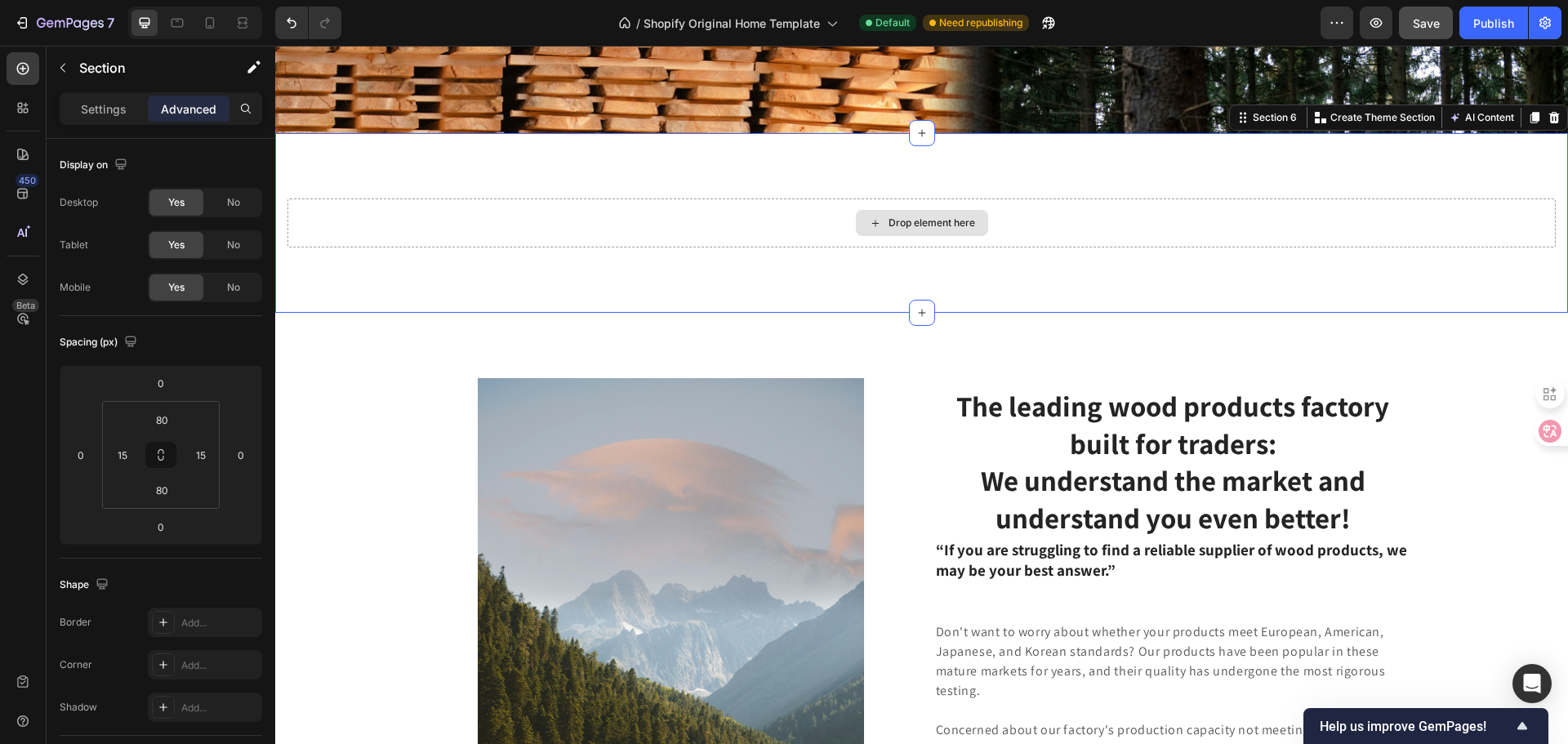
click at [636, 220] on div "Drop element here" at bounding box center [921, 223] width 1268 height 49
click at [888, 221] on div "Drop element here" at bounding box center [931, 223] width 86 height 13
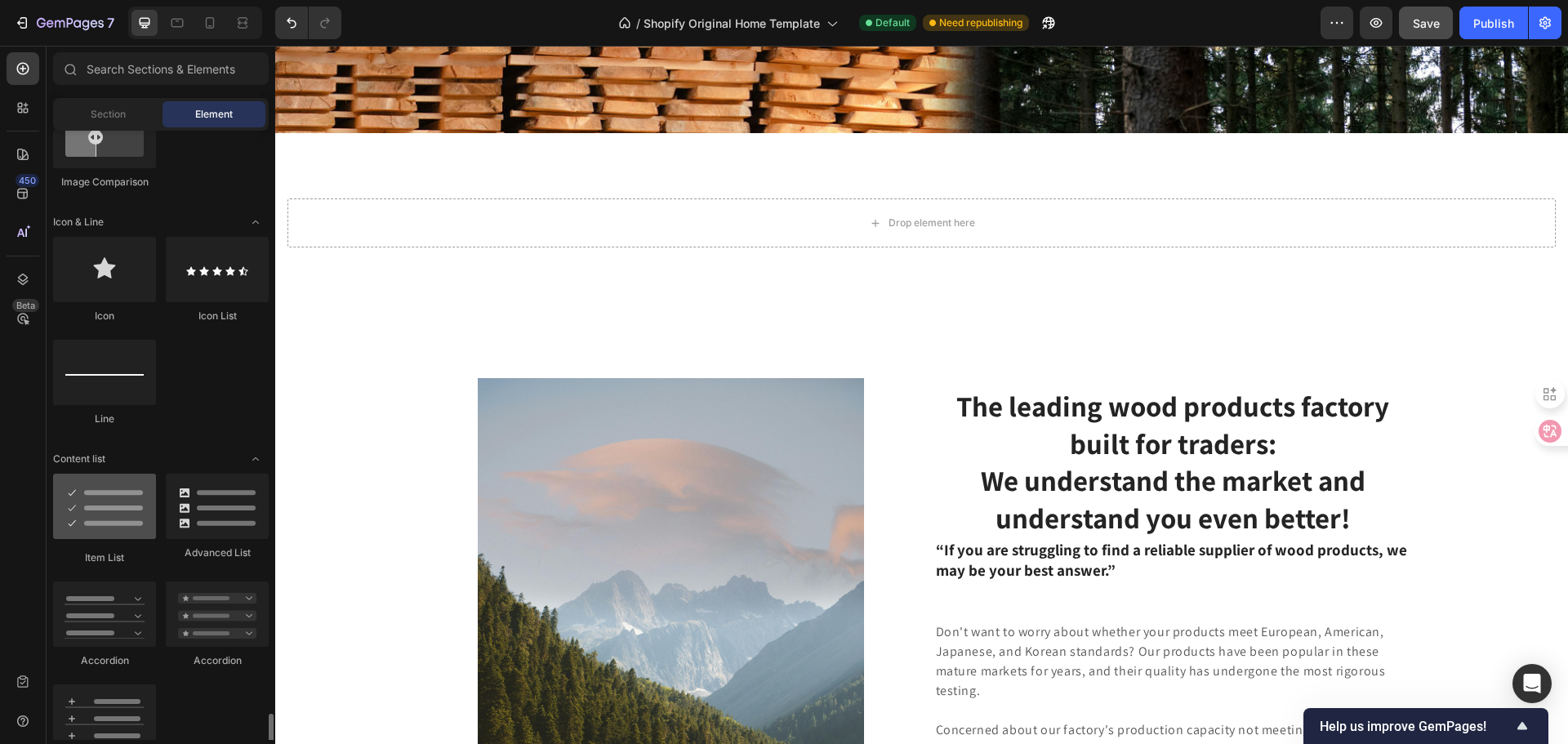
scroll to position [1470, 0]
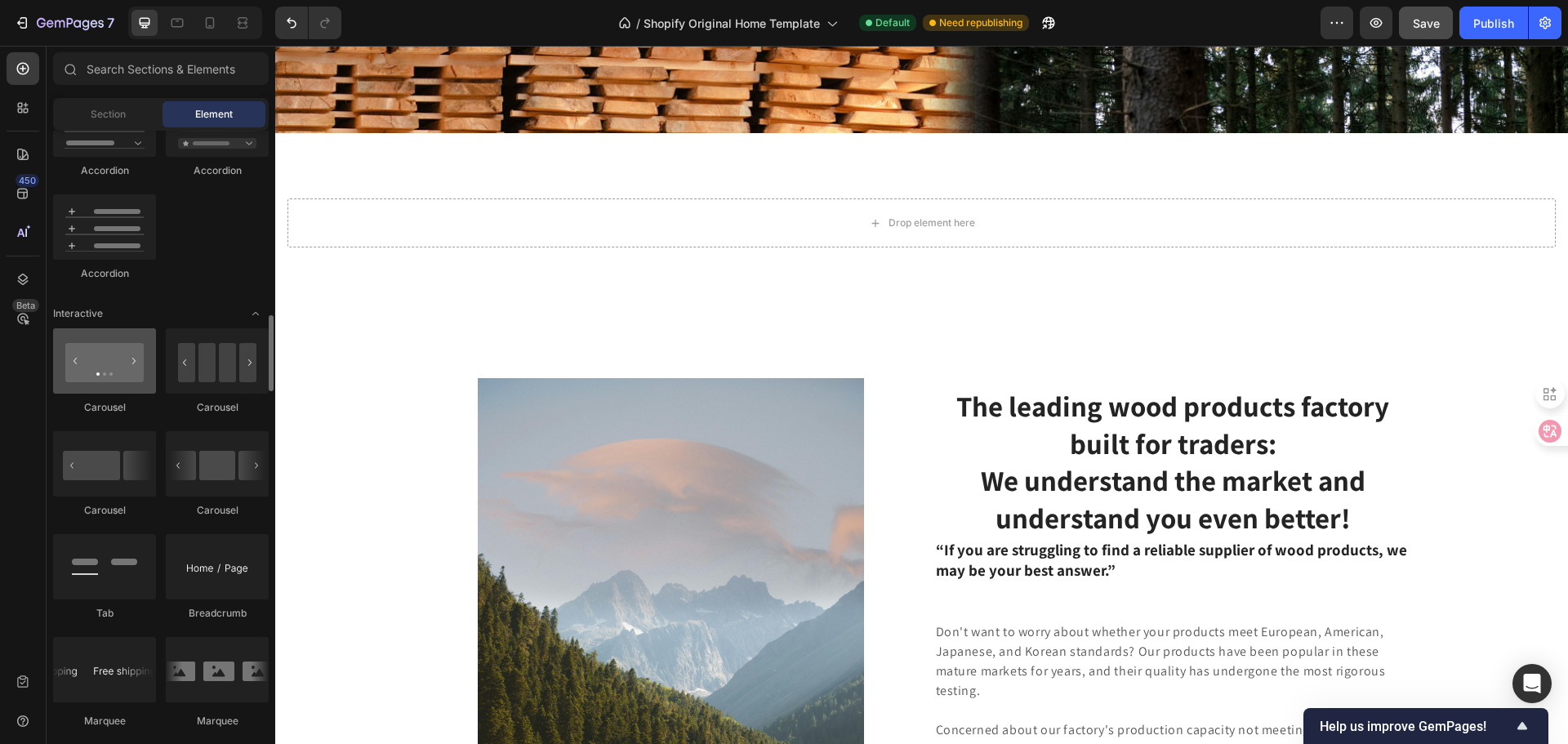
click at [107, 359] on div at bounding box center [104, 361] width 103 height 66
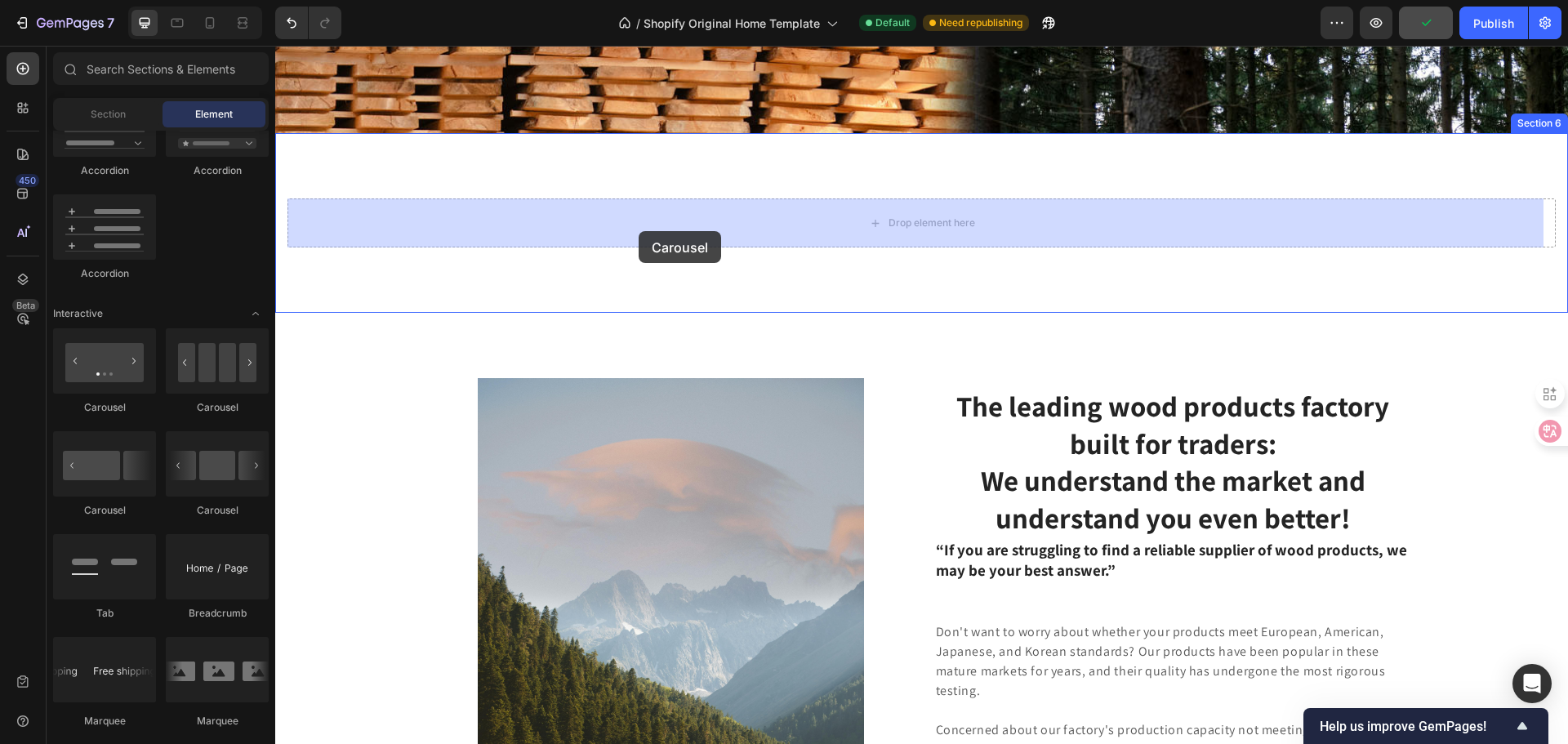
drag, startPoint x: 498, startPoint y: 397, endPoint x: 639, endPoint y: 232, distance: 217.0
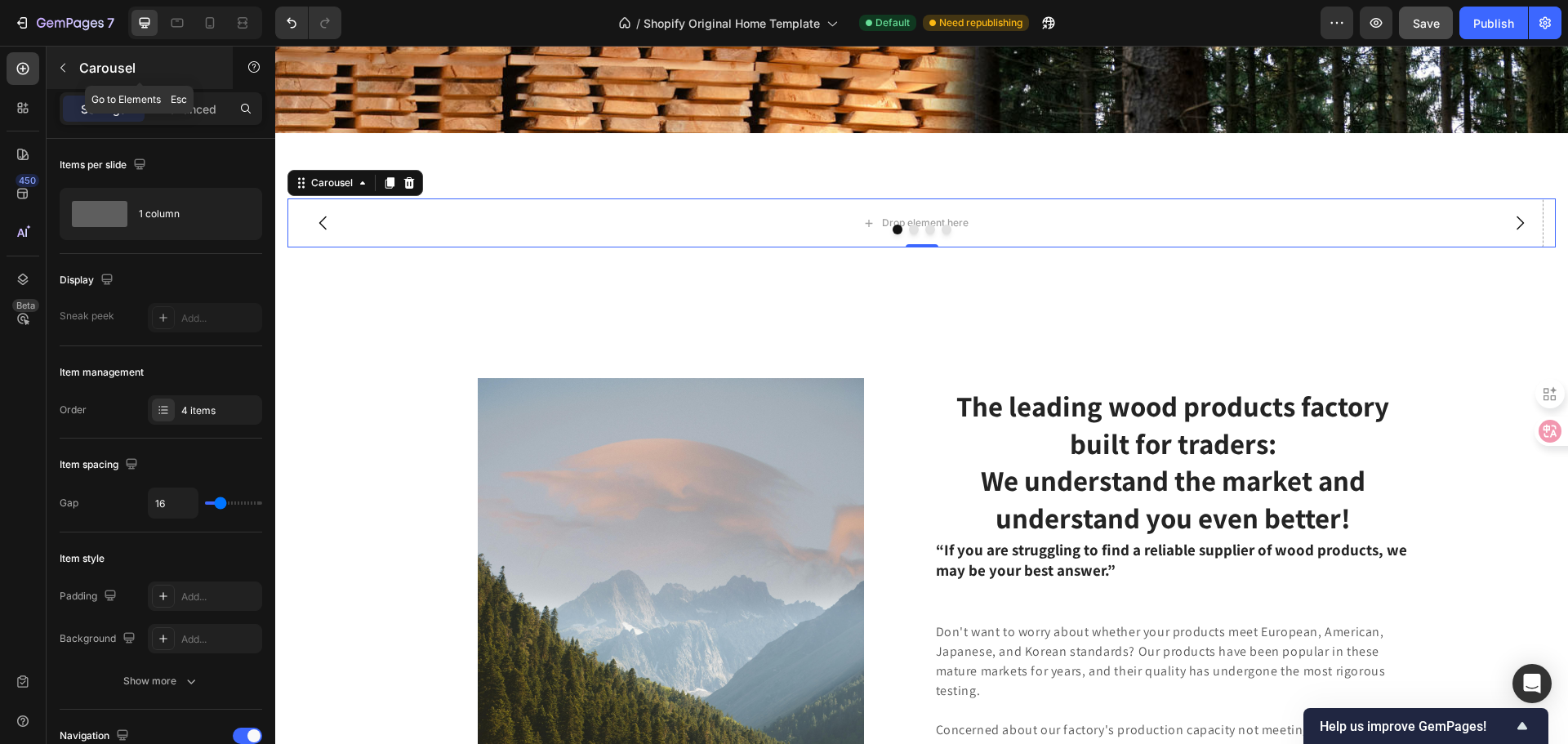
click at [63, 76] on button "button" at bounding box center [63, 68] width 26 height 27
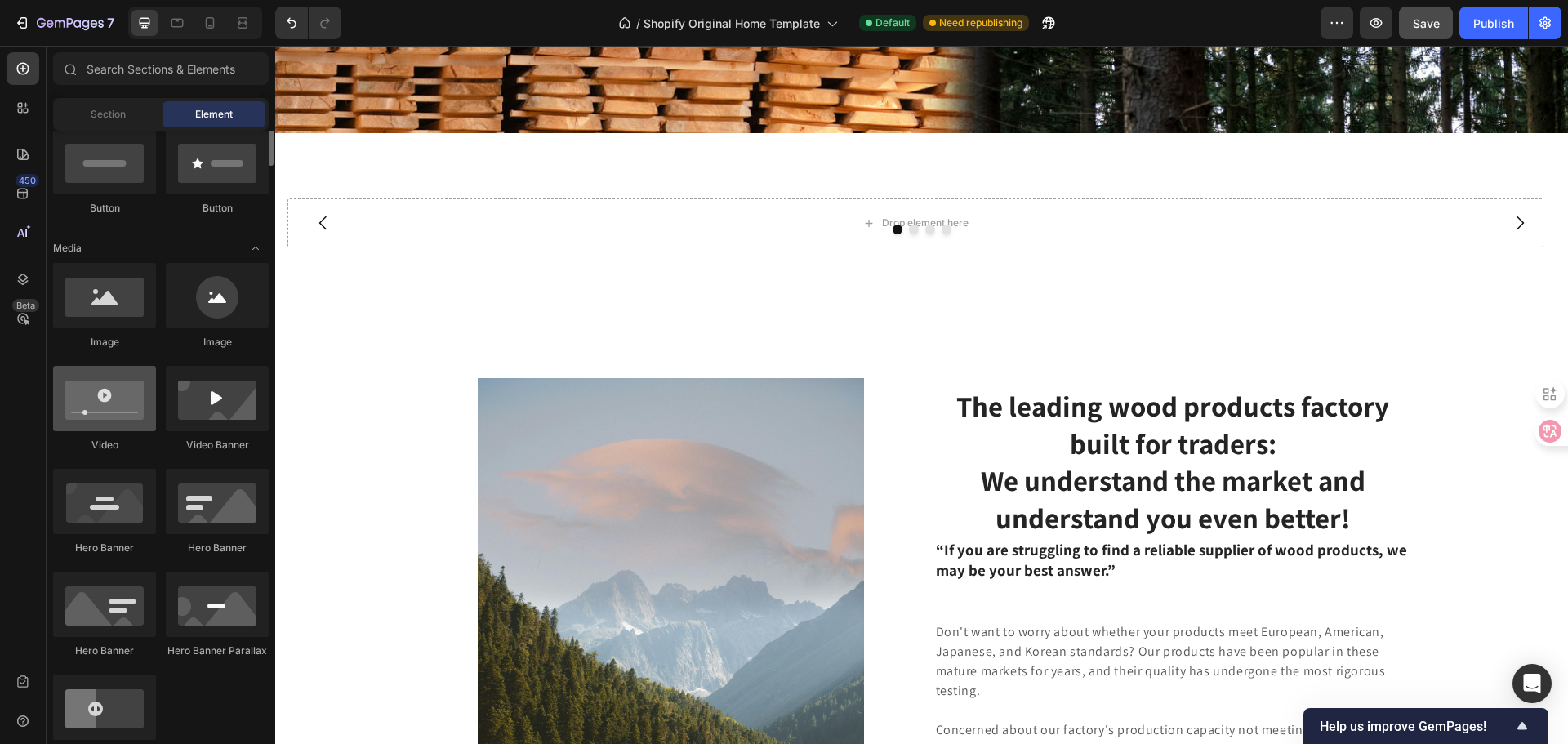
scroll to position [327, 0]
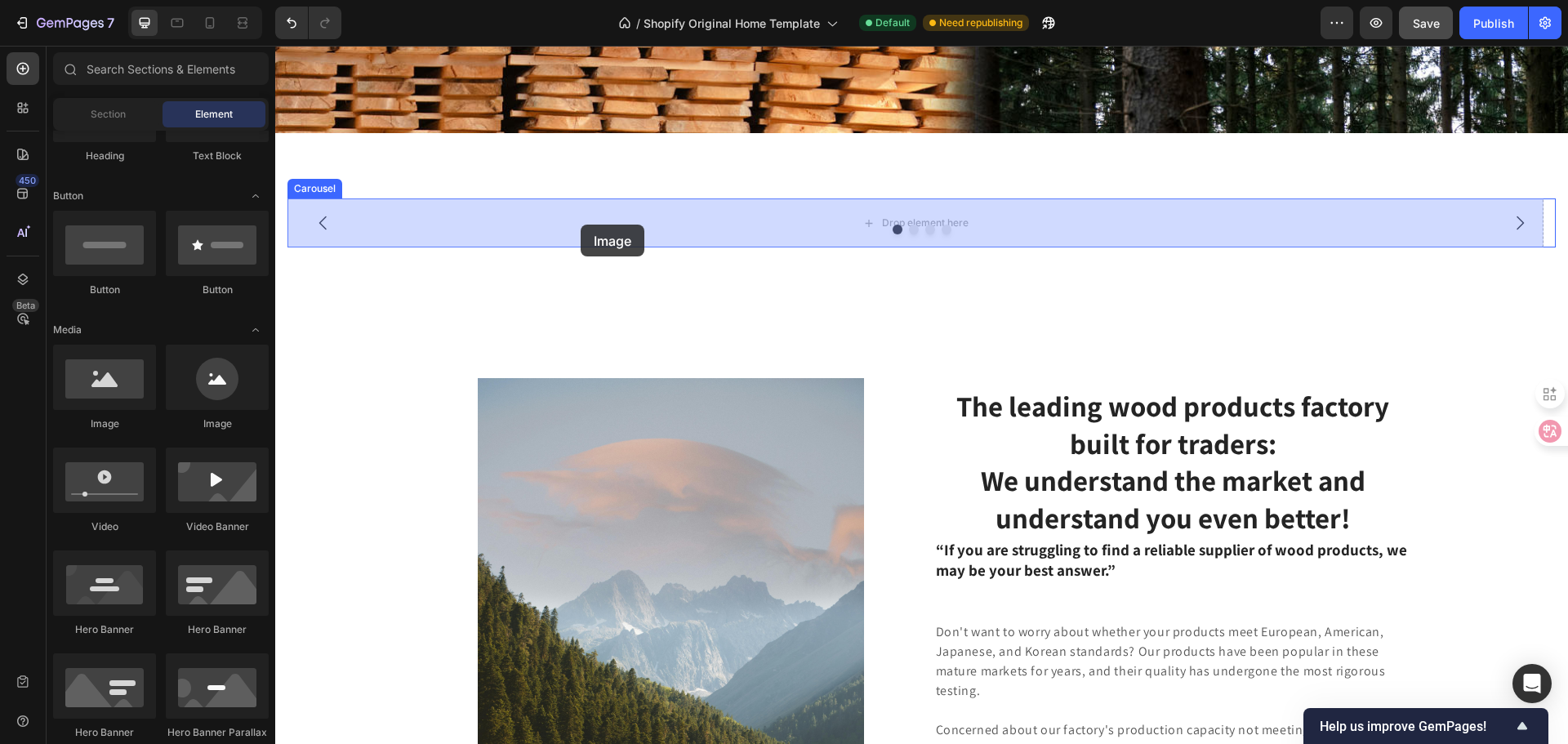
drag, startPoint x: 395, startPoint y: 442, endPoint x: 581, endPoint y: 225, distance: 285.8
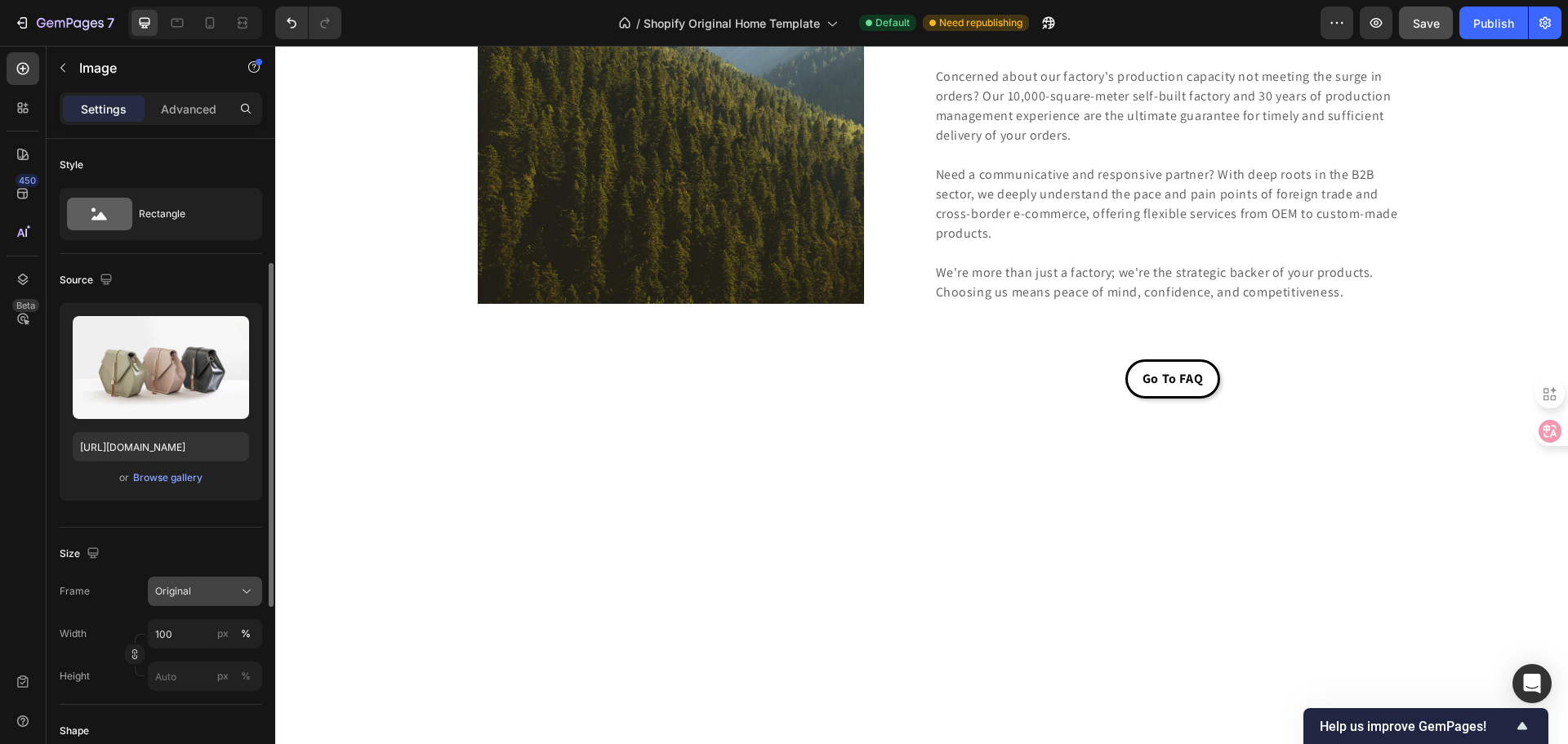
scroll to position [163, 0]
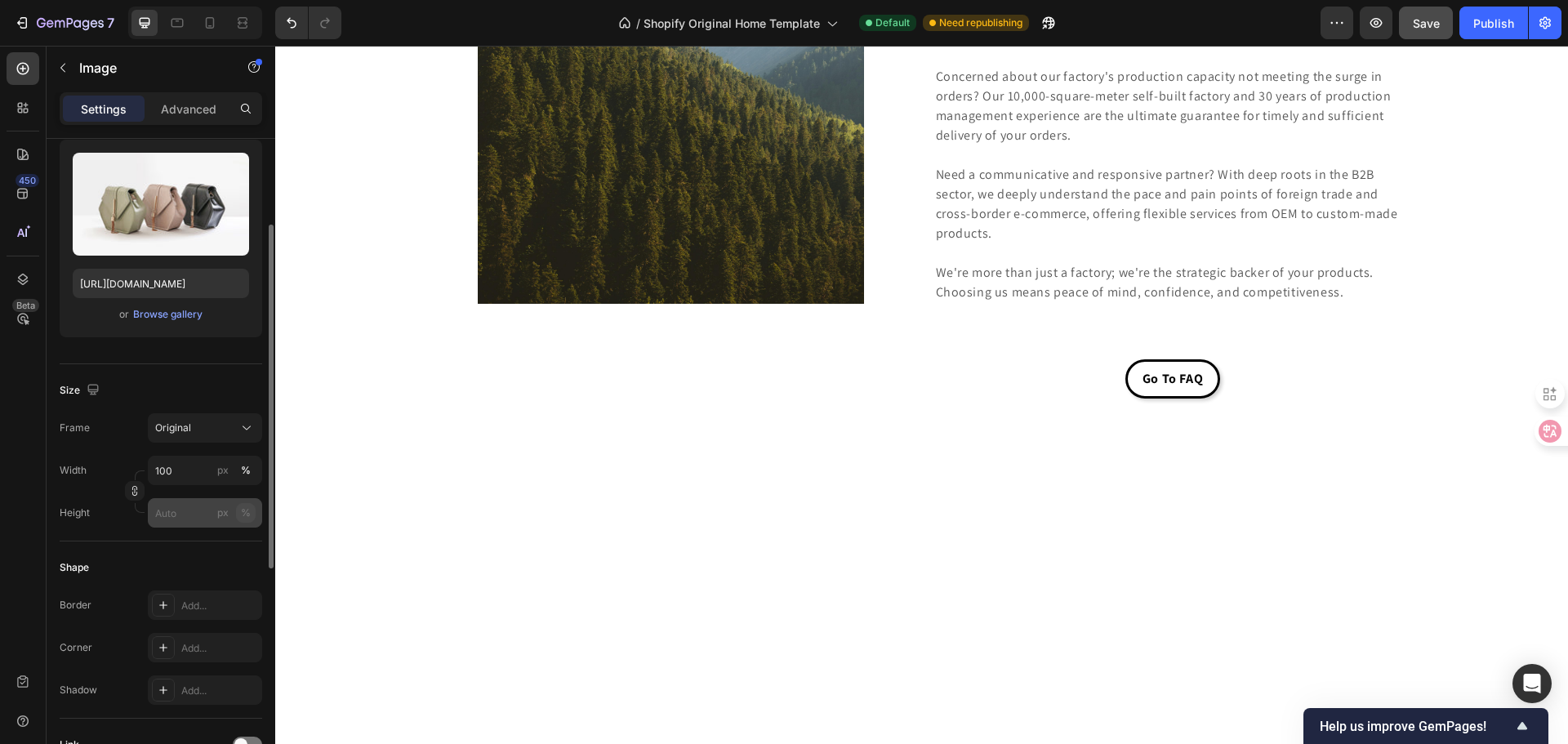
click at [238, 513] on button "%" at bounding box center [246, 513] width 20 height 20
click at [188, 514] on input "px %" at bounding box center [205, 513] width 115 height 29
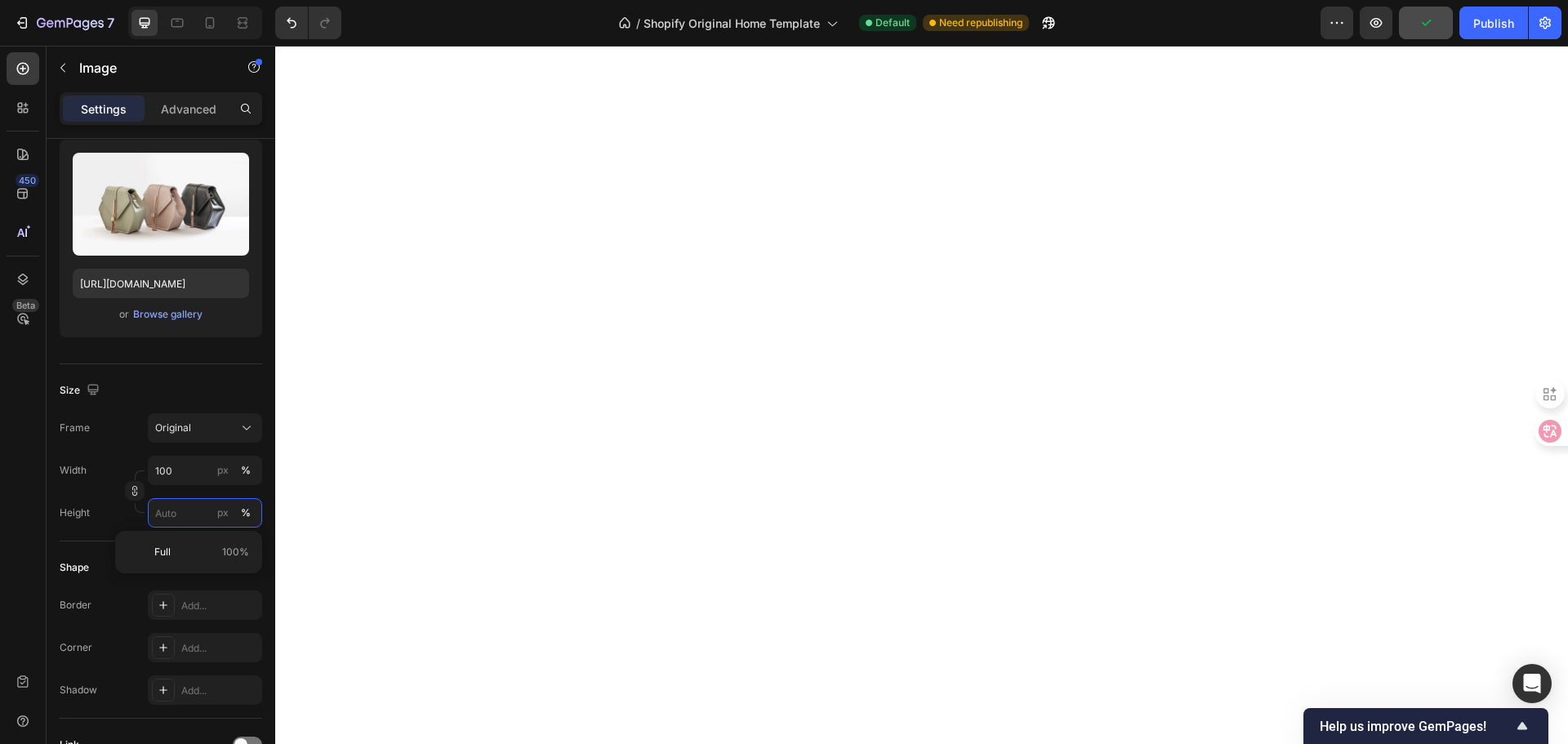
scroll to position [3980, 0]
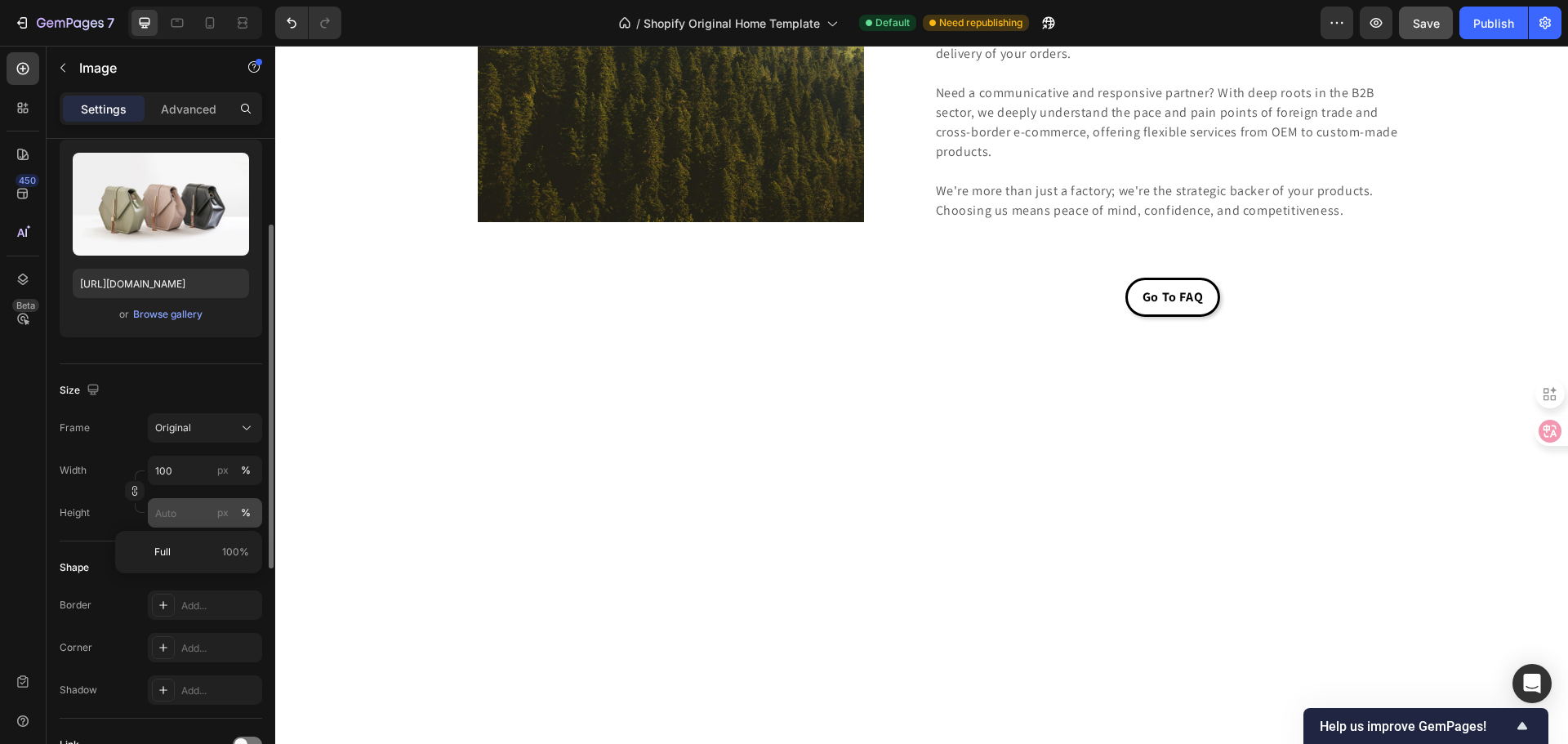
click at [247, 515] on div "%" at bounding box center [246, 512] width 10 height 15
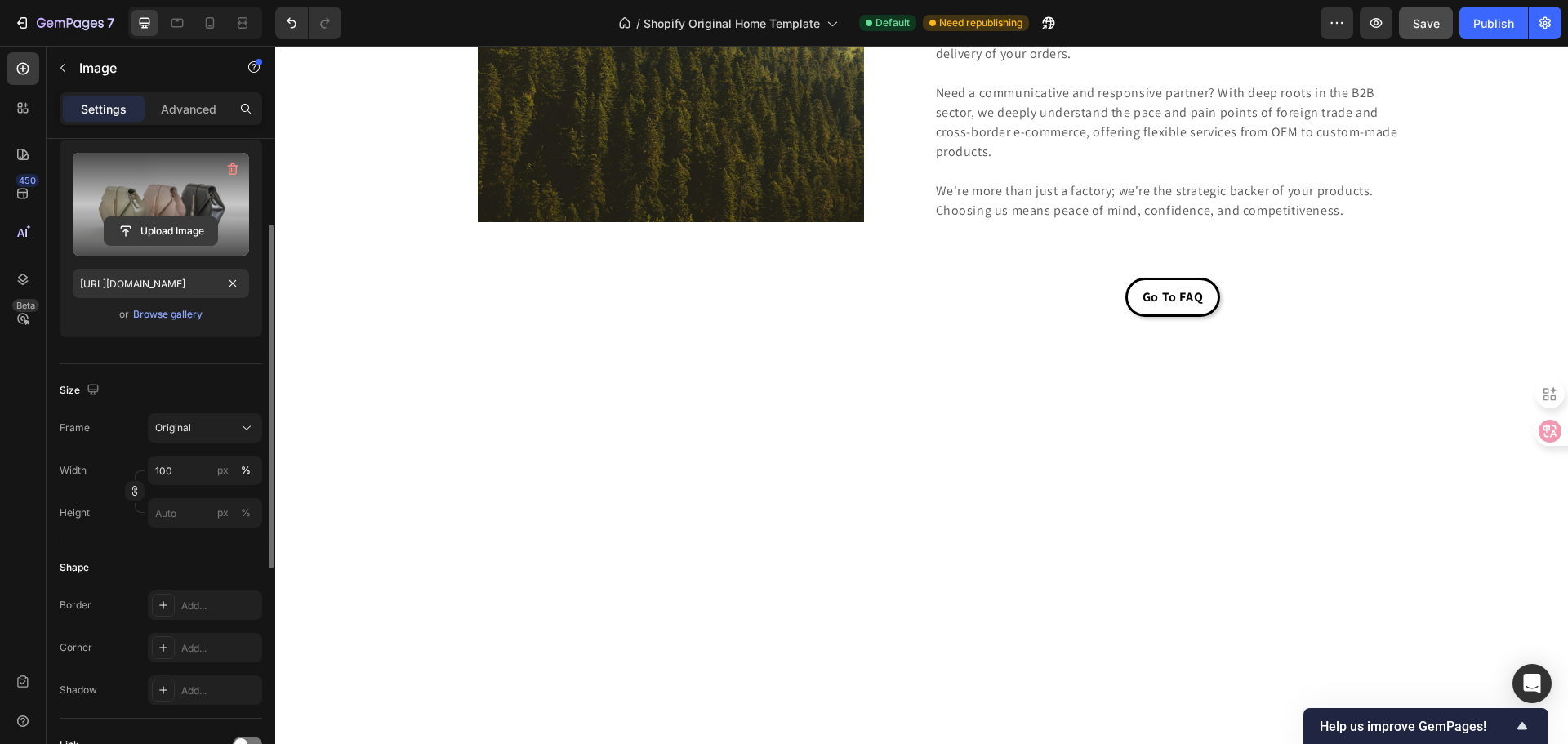
click at [192, 217] on input "file" at bounding box center [161, 231] width 113 height 27
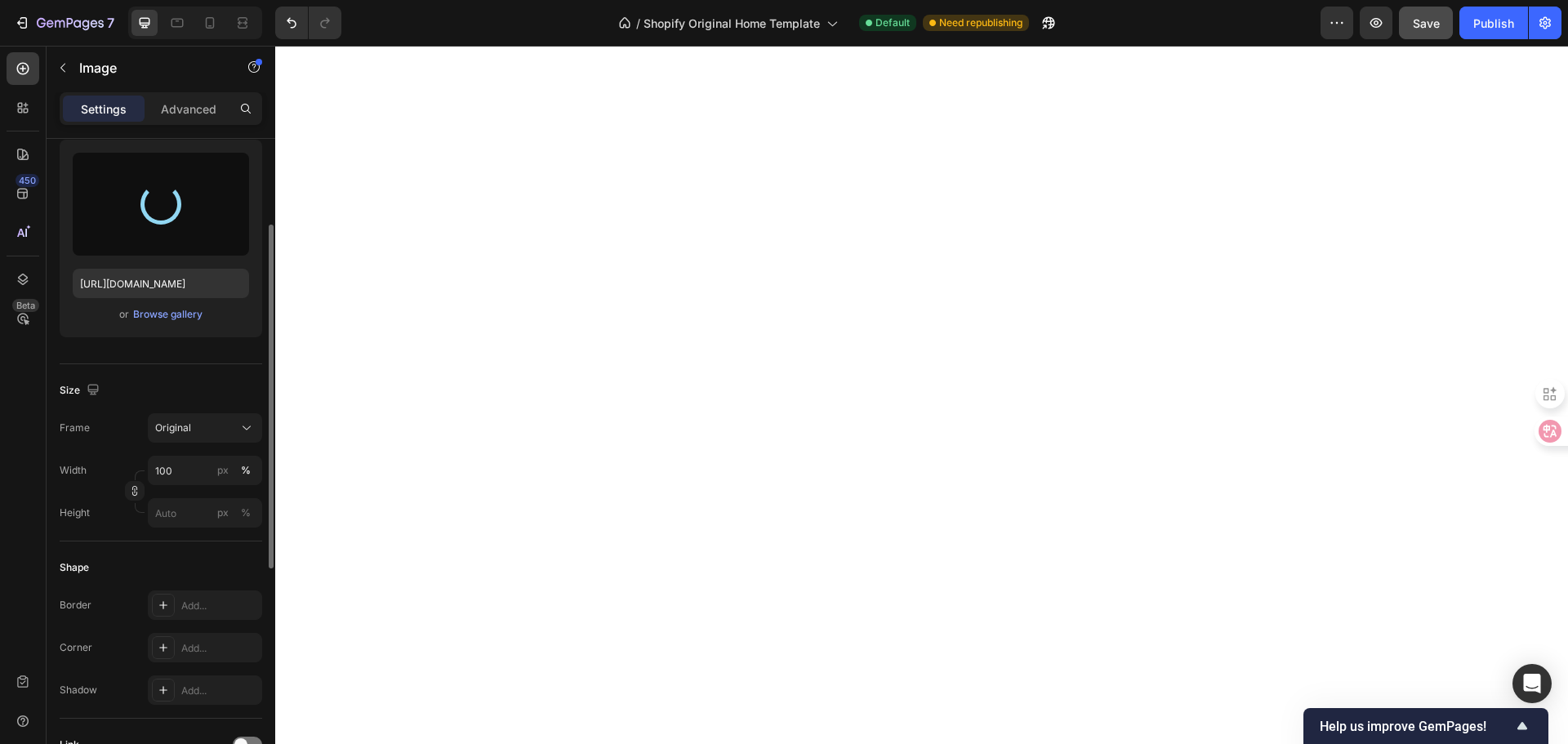
type input "[URL][DOMAIN_NAME]"
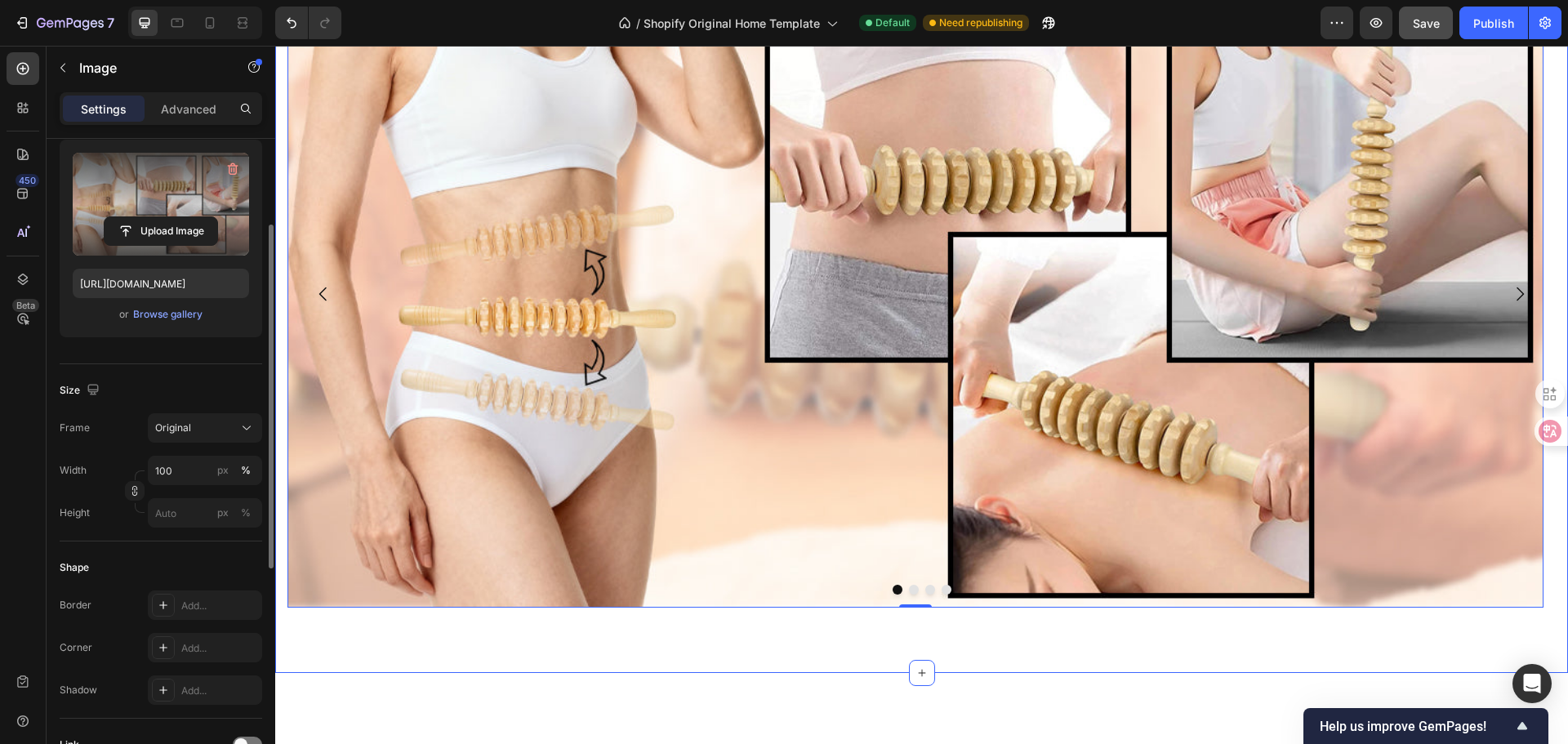
scroll to position [3251, 0]
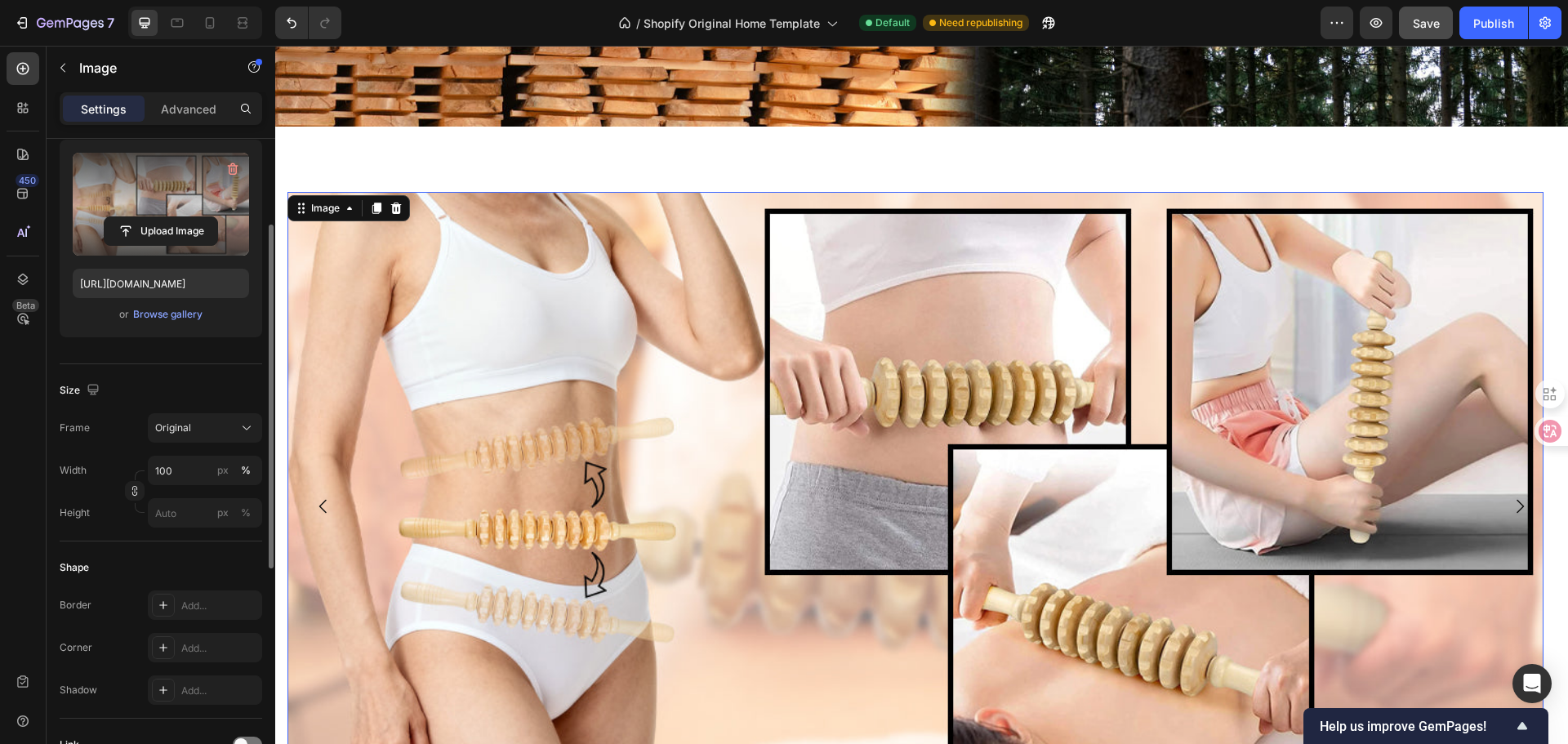
click at [701, 371] on img at bounding box center [915, 506] width 1256 height 628
click at [244, 468] on div "%" at bounding box center [246, 470] width 10 height 15
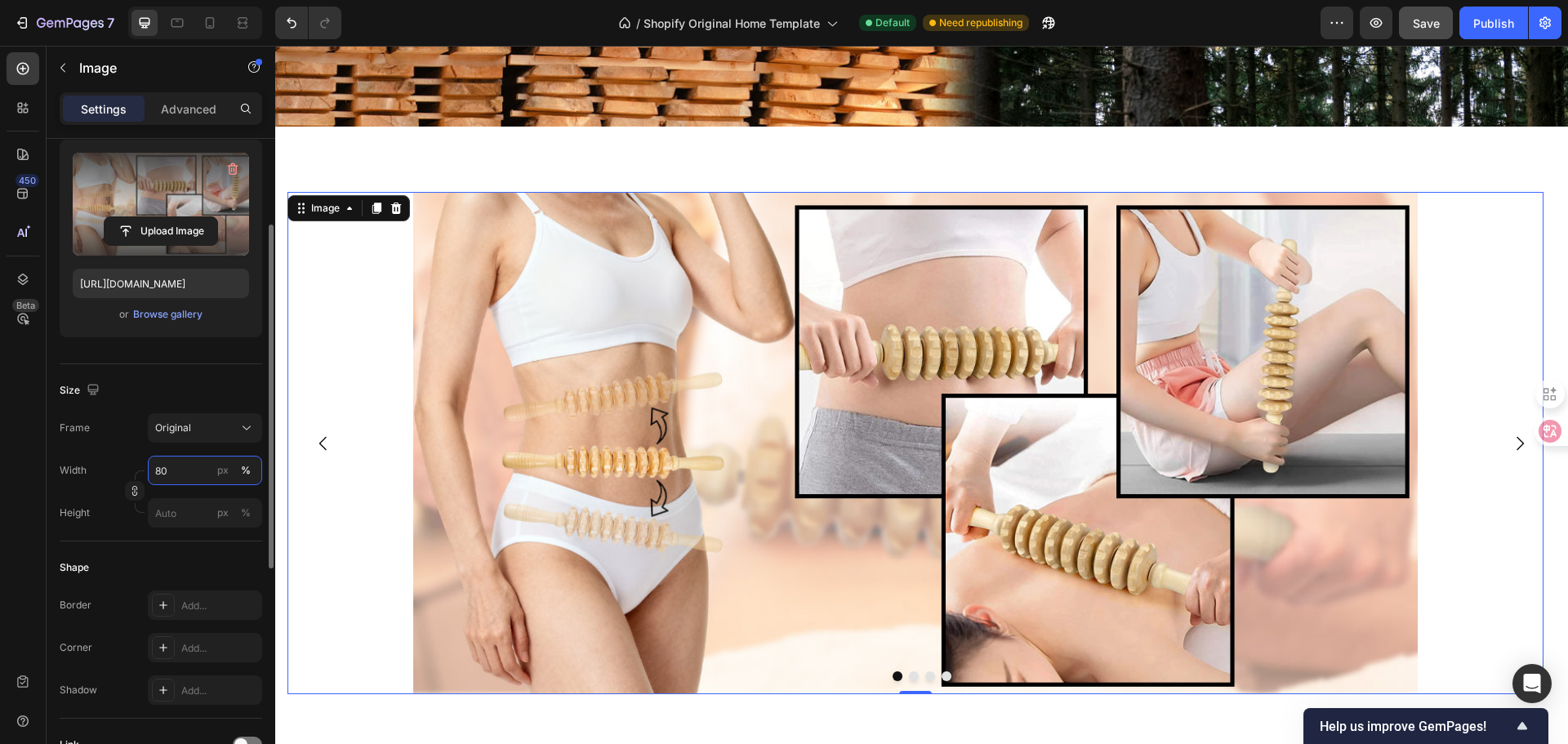
type input "80"
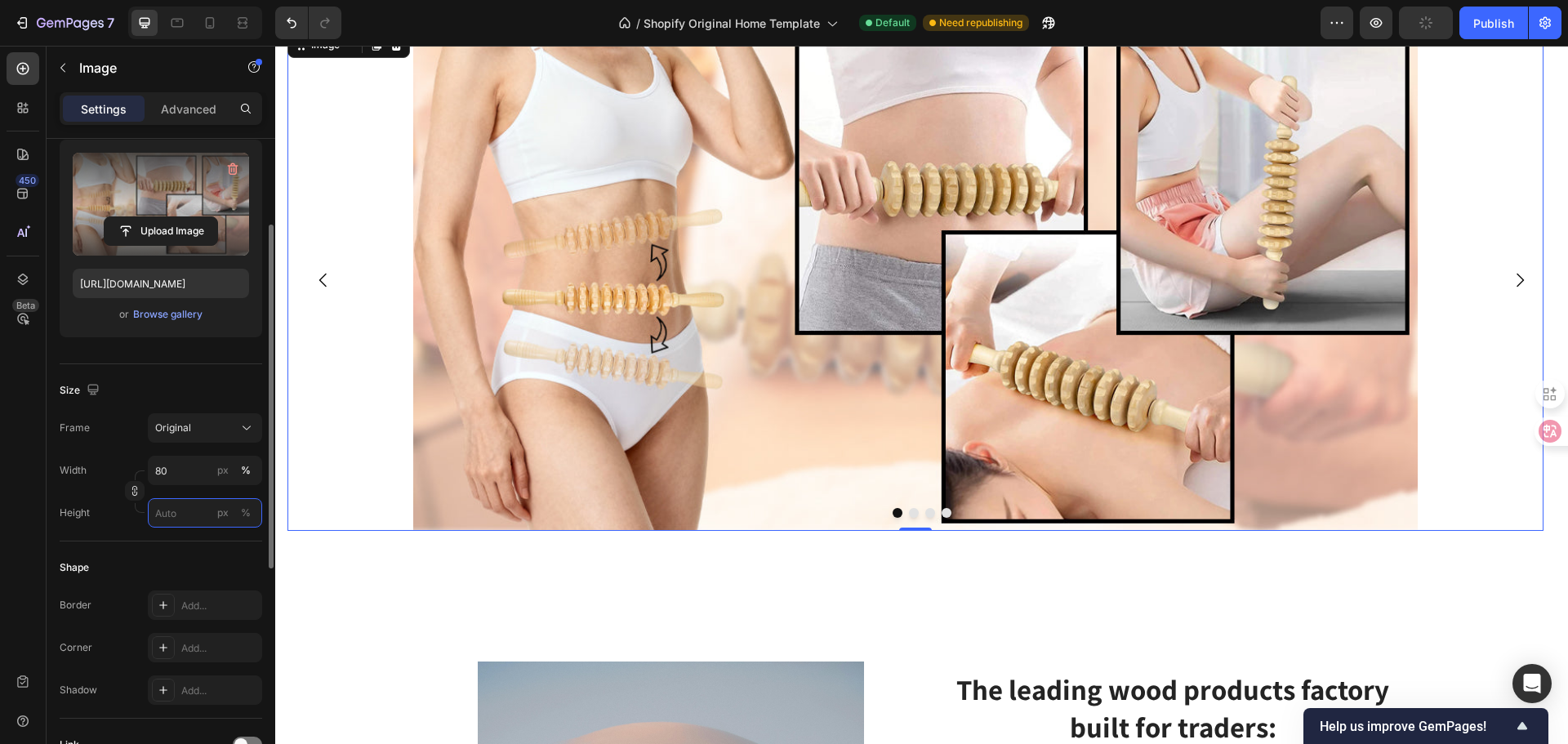
click at [176, 514] on input "px %" at bounding box center [205, 513] width 115 height 29
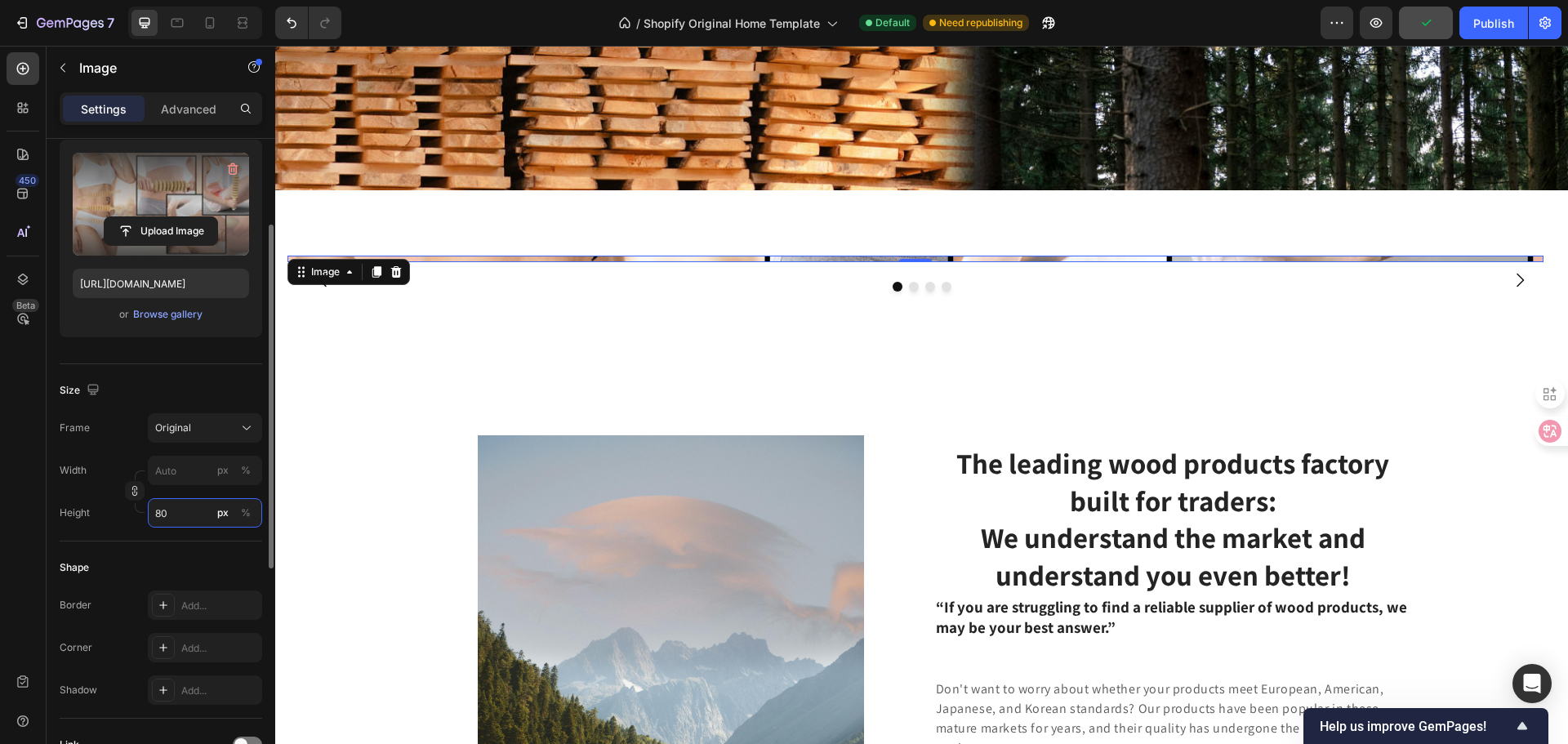
scroll to position [3196, 0]
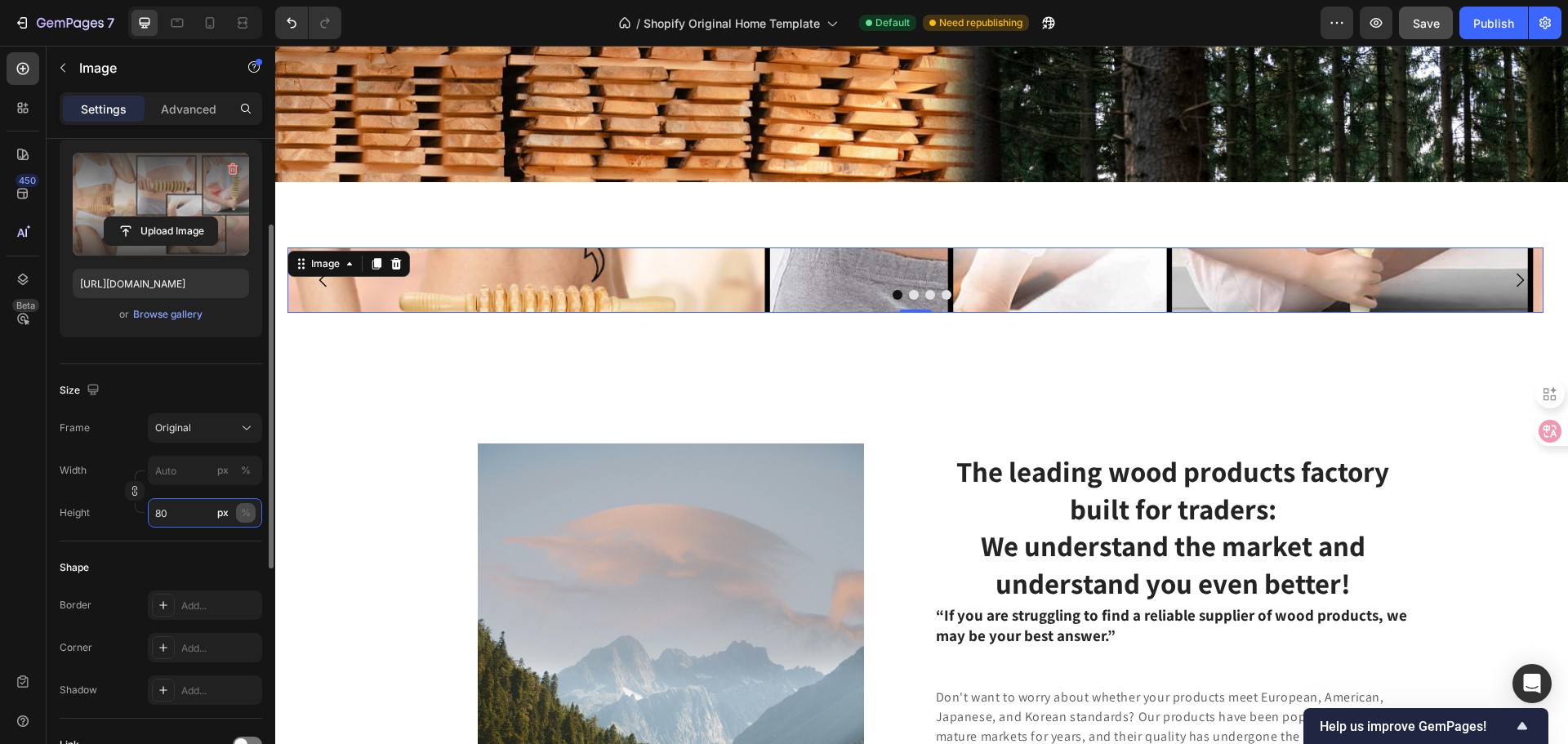
type input "80"
click at [236, 515] on button "%" at bounding box center [246, 513] width 20 height 20
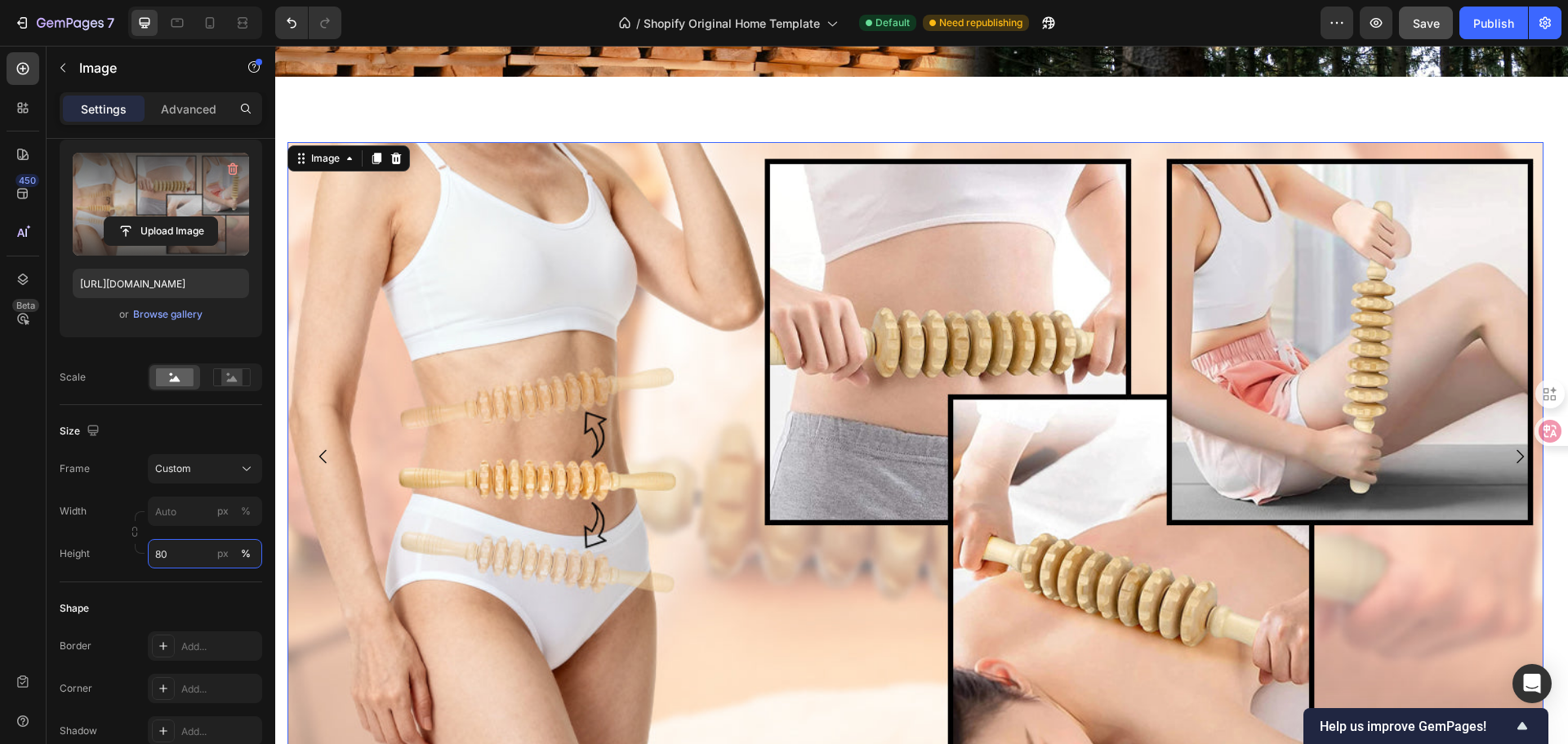
scroll to position [3559, 0]
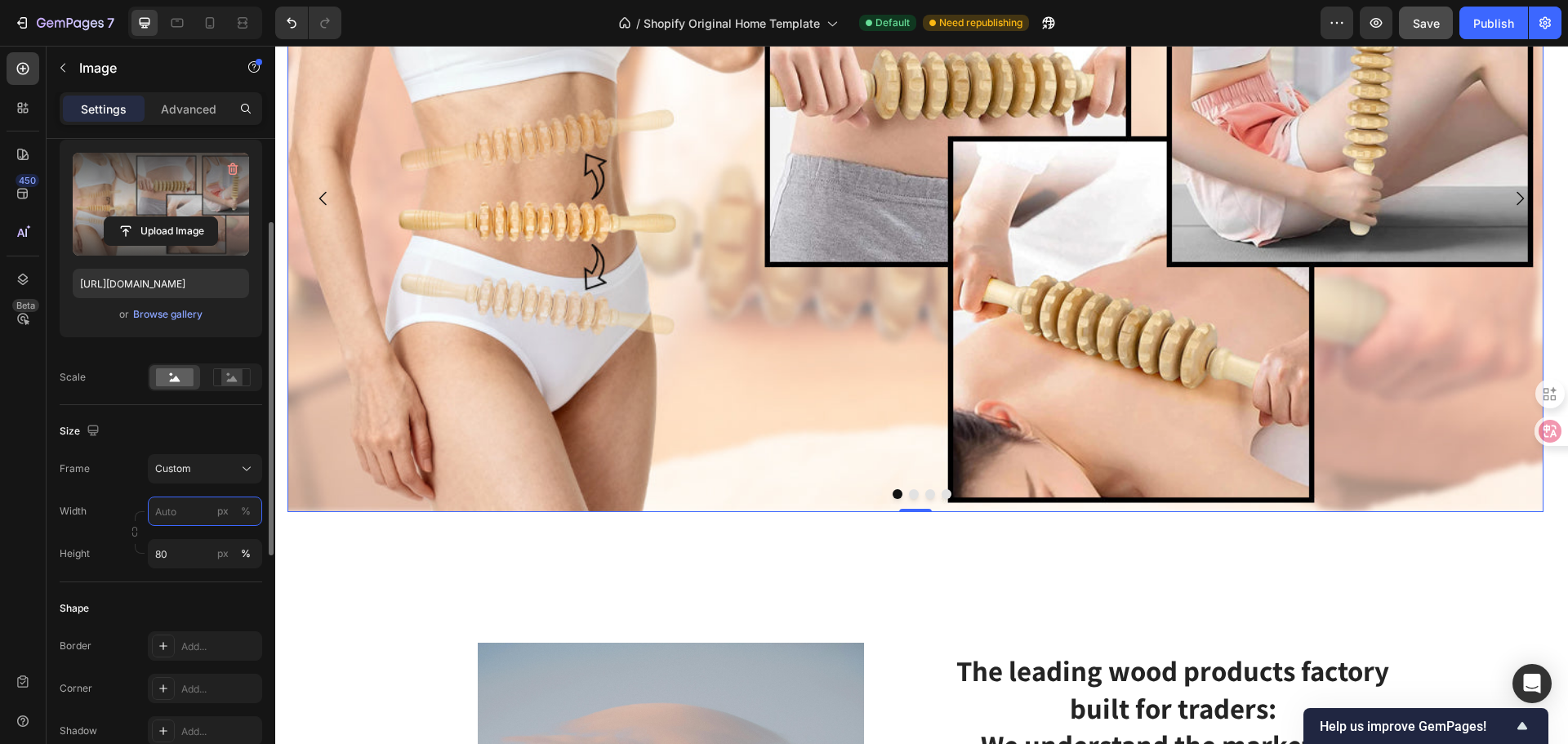
click at [164, 515] on input "px %" at bounding box center [205, 511] width 115 height 29
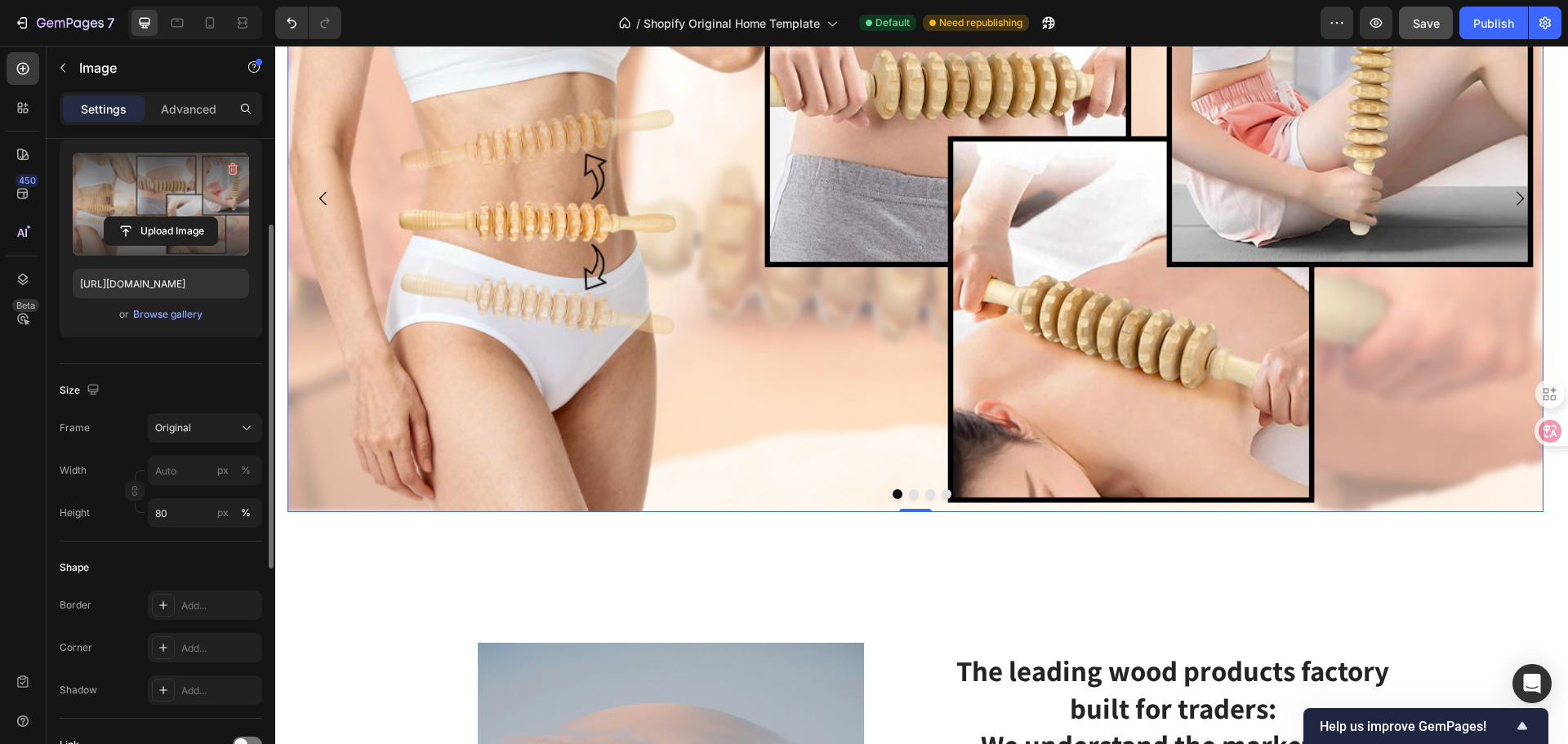
click at [117, 511] on div "Width px % Height 80 px %" at bounding box center [161, 491] width 202 height 72
click at [183, 471] on input "px %" at bounding box center [205, 470] width 115 height 29
type input "8"
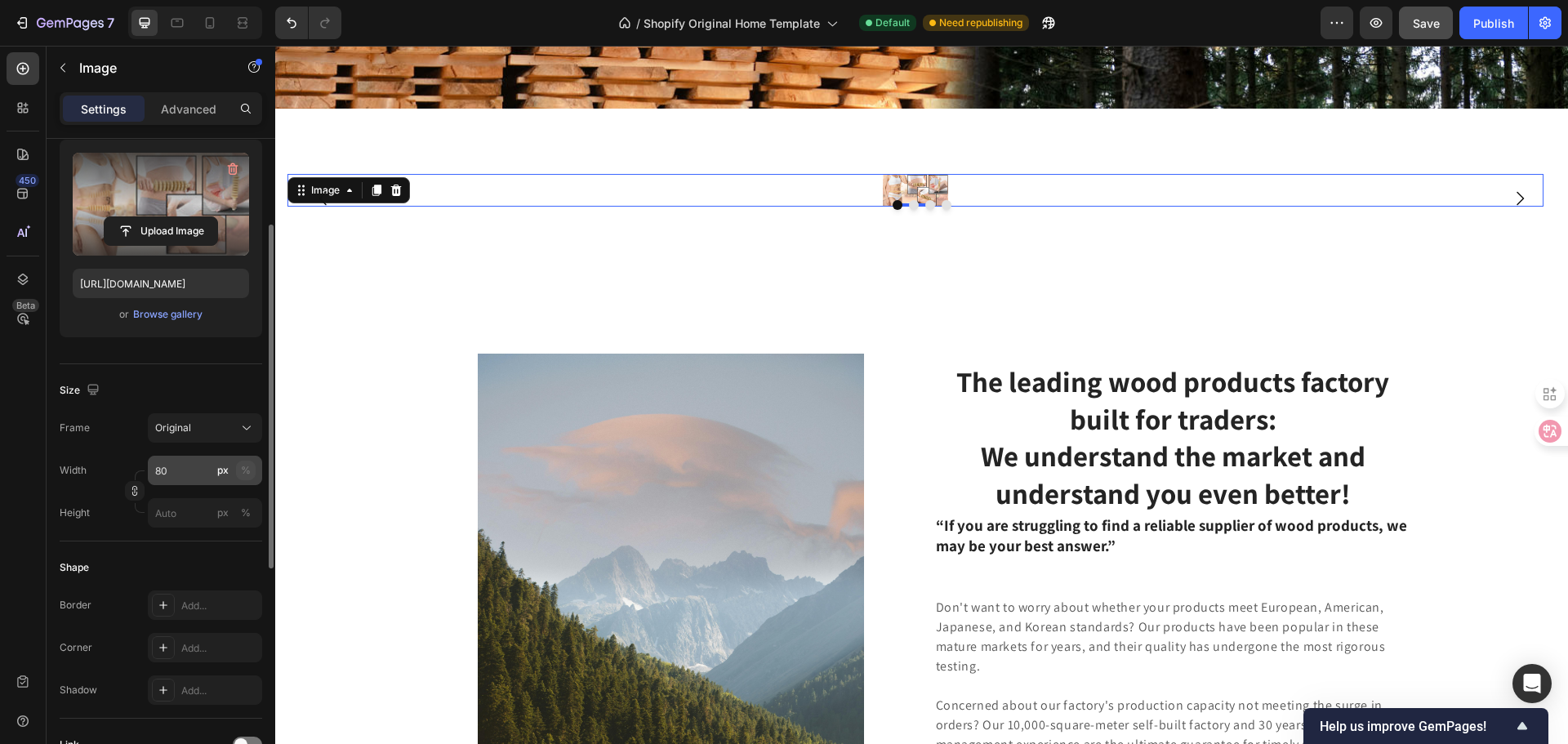
click at [241, 467] on div "%" at bounding box center [246, 470] width 10 height 15
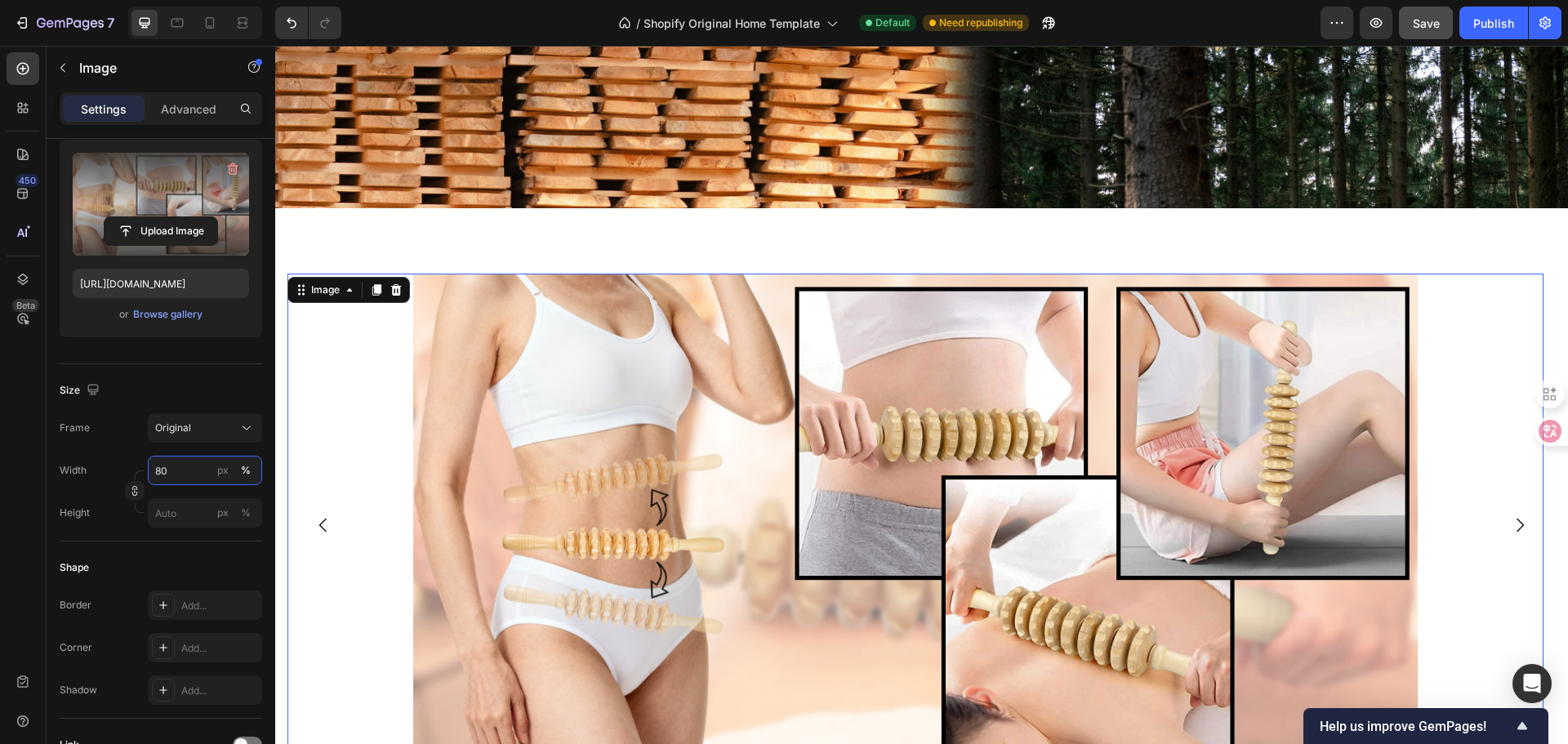
scroll to position [3578, 0]
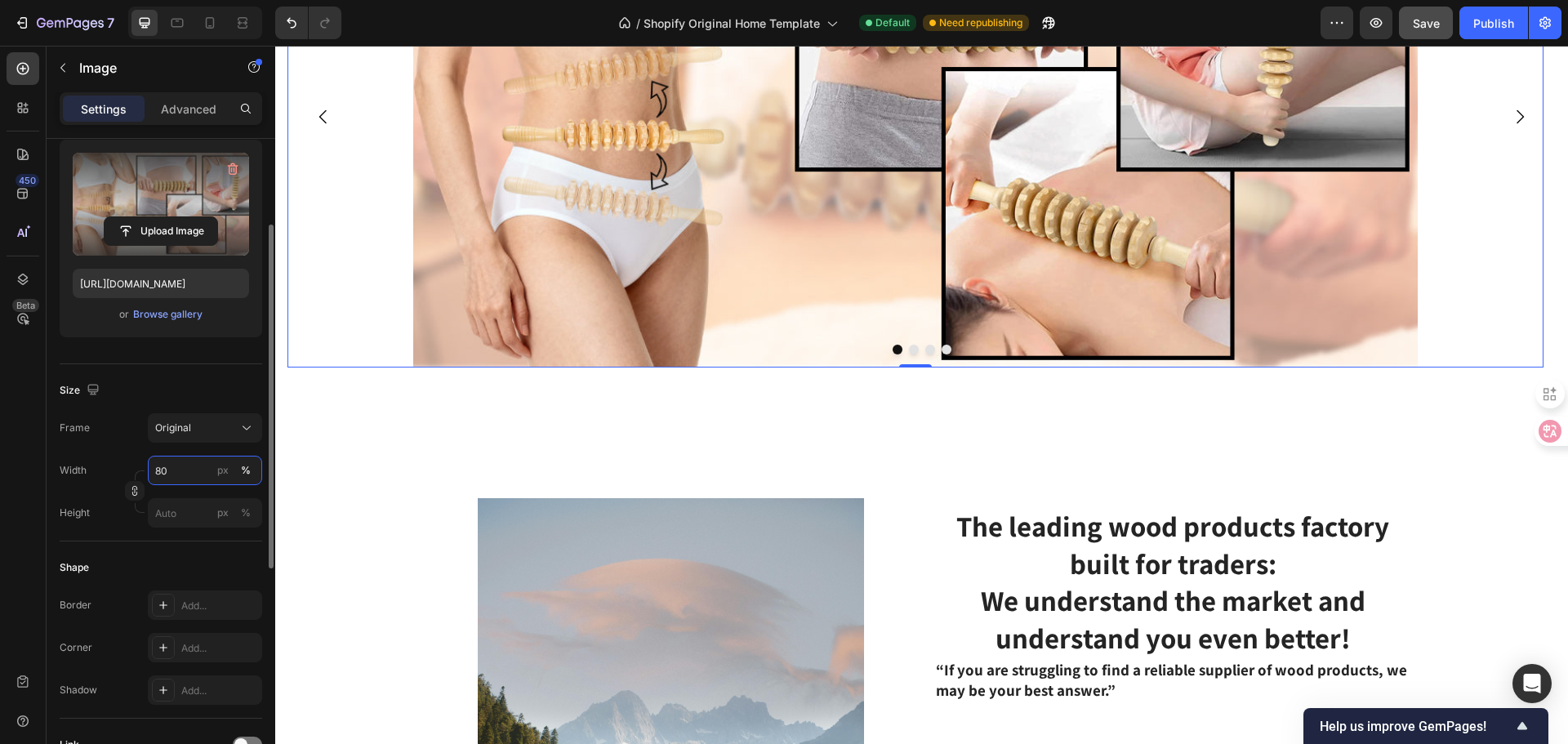
click at [189, 467] on input "80" at bounding box center [205, 470] width 115 height 29
drag, startPoint x: 189, startPoint y: 467, endPoint x: 139, endPoint y: 468, distance: 50.0
click at [139, 468] on div "Width 80 px %" at bounding box center [161, 470] width 202 height 29
click at [178, 475] on input "80" at bounding box center [205, 470] width 115 height 29
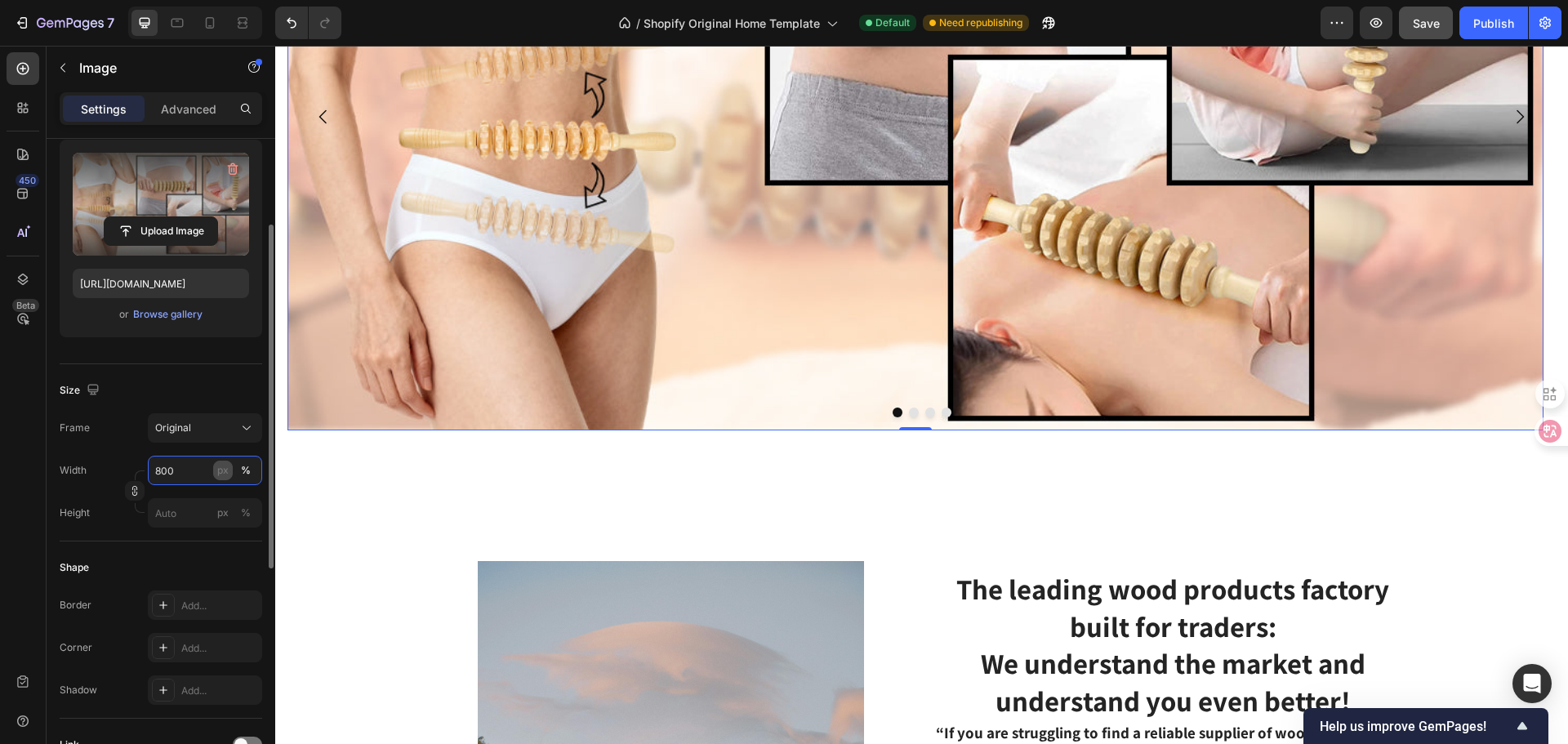
type input "800"
drag, startPoint x: 215, startPoint y: 467, endPoint x: 226, endPoint y: 475, distance: 13.6
click at [216, 467] on button "px" at bounding box center [223, 470] width 20 height 20
click at [560, 446] on div "Image 0 Drop element here Drop element here Drop element here Carousel Section 6" at bounding box center [920, 116] width 1292 height 759
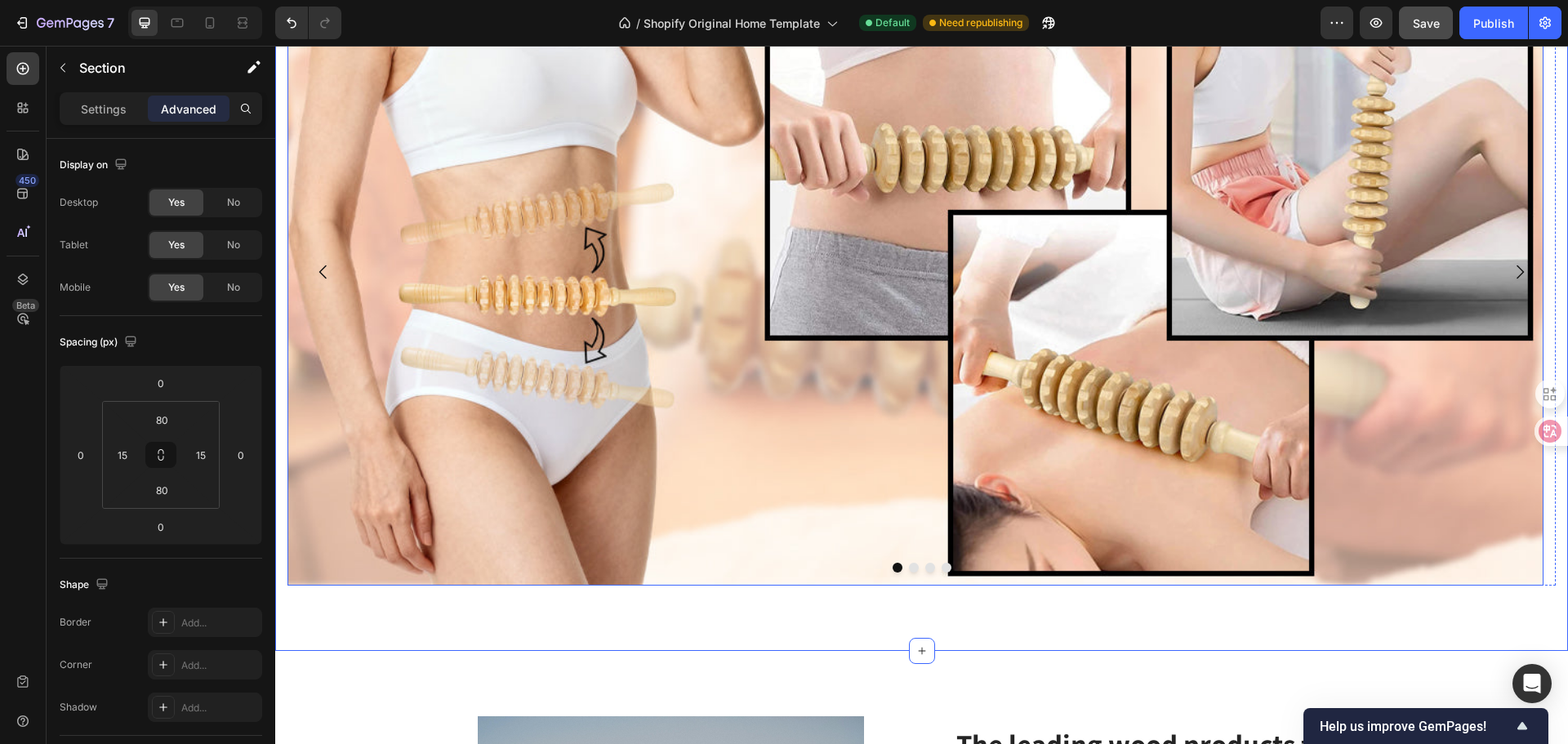
scroll to position [3723, 0]
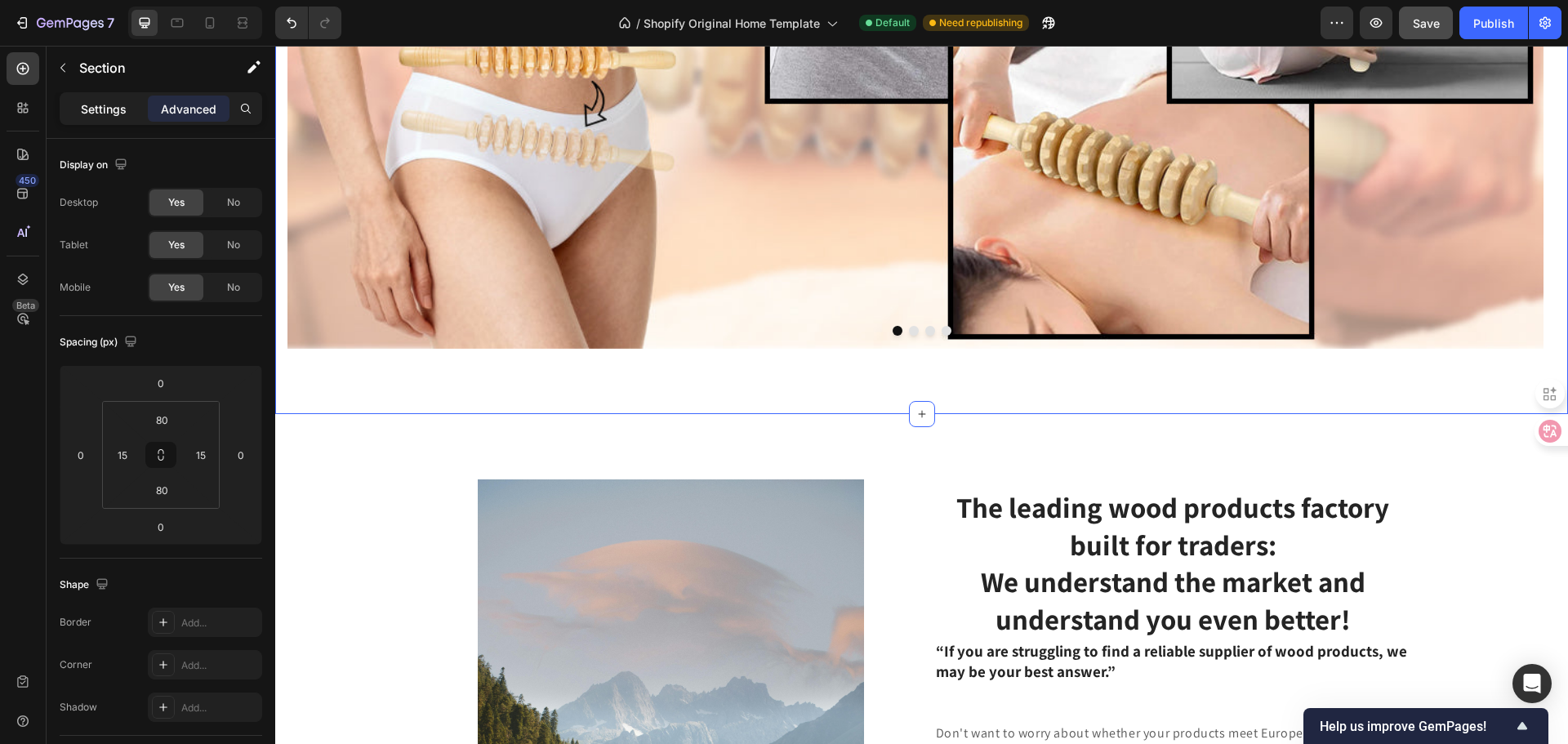
click at [102, 112] on p "Settings" at bounding box center [103, 108] width 46 height 17
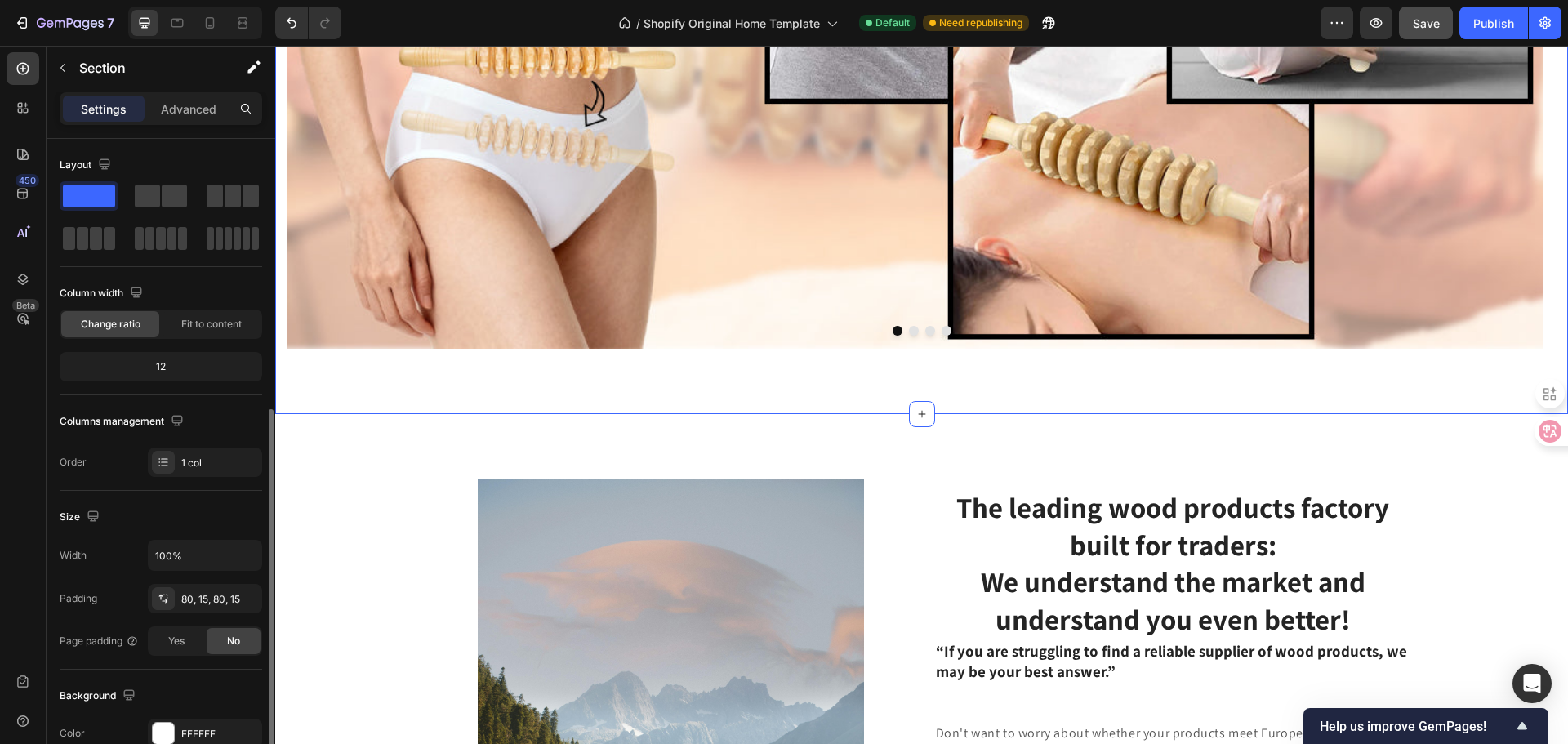
scroll to position [163, 0]
